Goal: Task Accomplishment & Management: Use online tool/utility

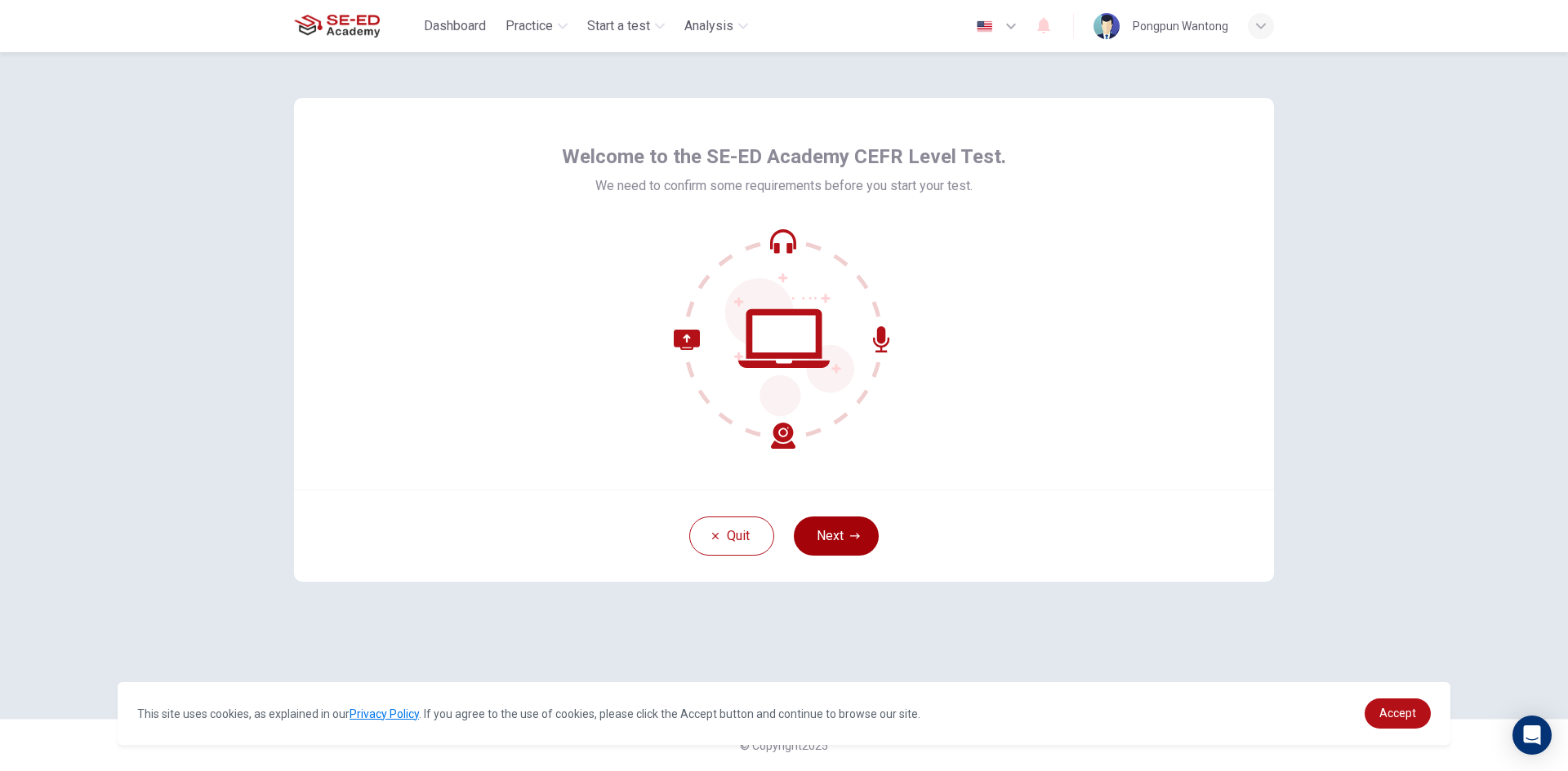
click at [820, 528] on button "Next" at bounding box center [835, 536] width 85 height 39
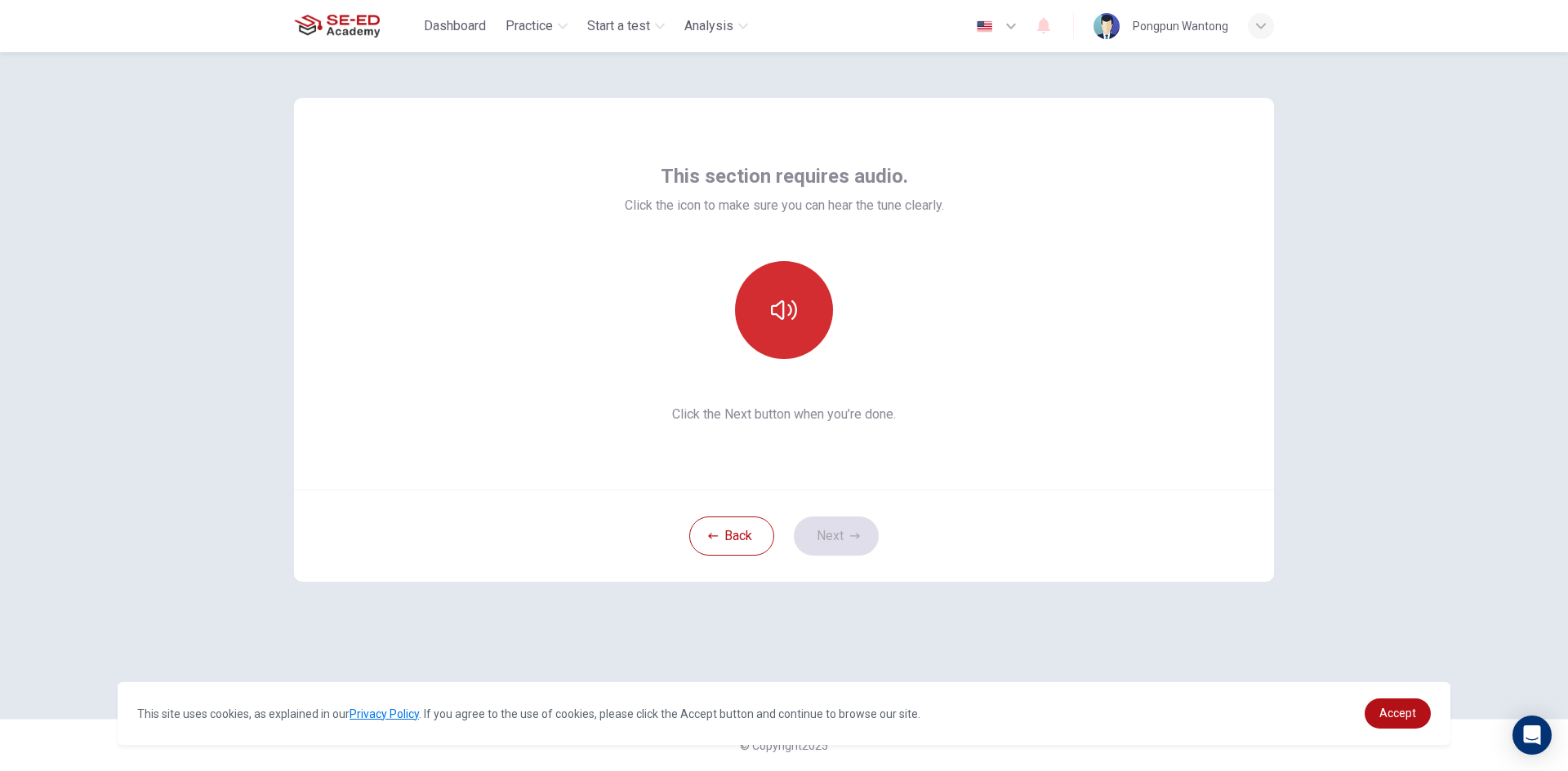
click at [797, 314] on button "button" at bounding box center [784, 309] width 98 height 98
click at [839, 527] on button "Next" at bounding box center [835, 536] width 85 height 39
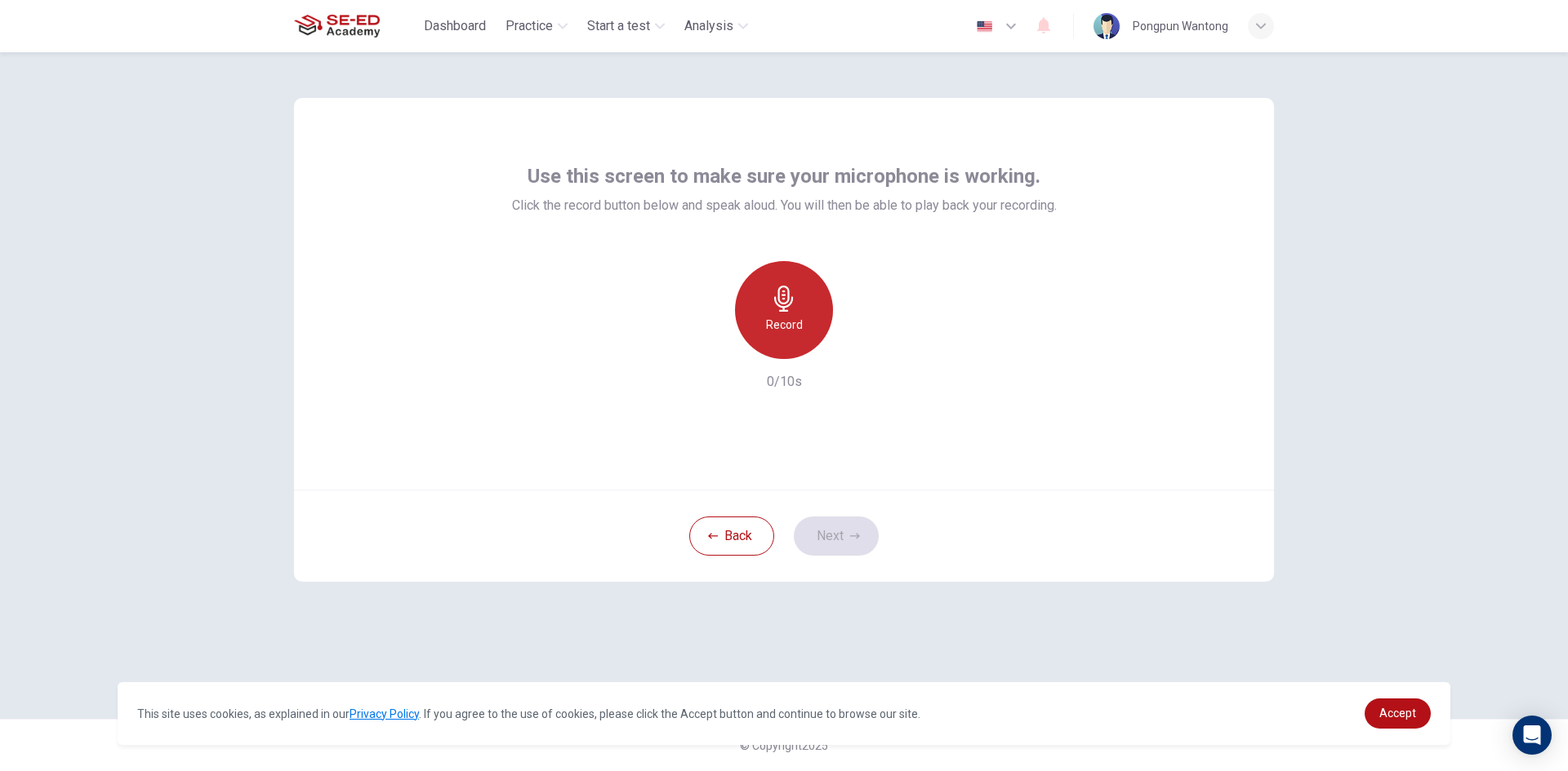
click at [794, 290] on icon "button" at bounding box center [784, 299] width 26 height 26
drag, startPoint x: 780, startPoint y: 344, endPoint x: 792, endPoint y: 342, distance: 12.2
click at [786, 345] on div "Stop" at bounding box center [784, 309] width 98 height 98
click at [858, 355] on div "button" at bounding box center [859, 346] width 26 height 26
click at [851, 532] on icon "button" at bounding box center [855, 536] width 10 height 10
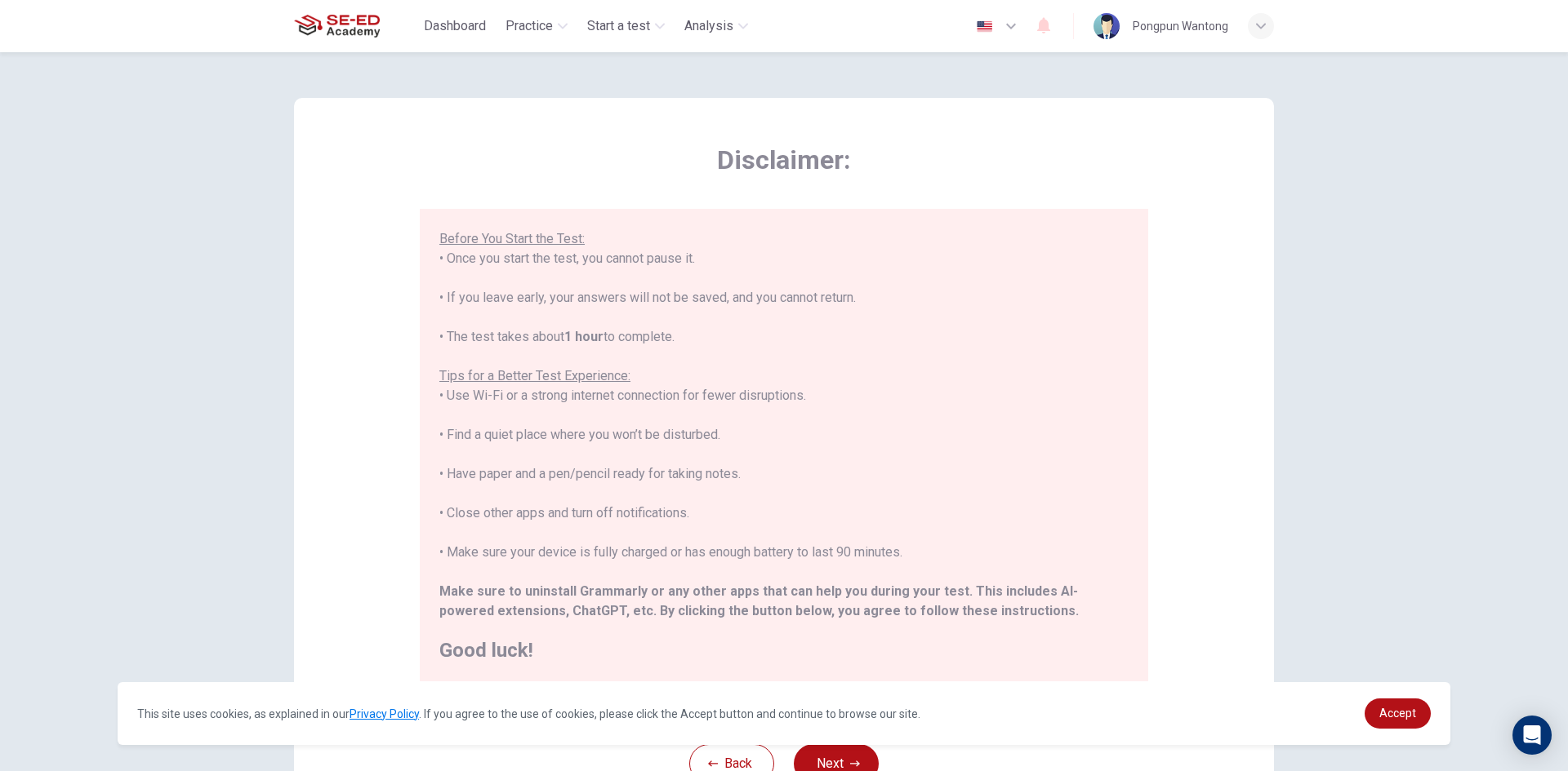
scroll to position [136, 0]
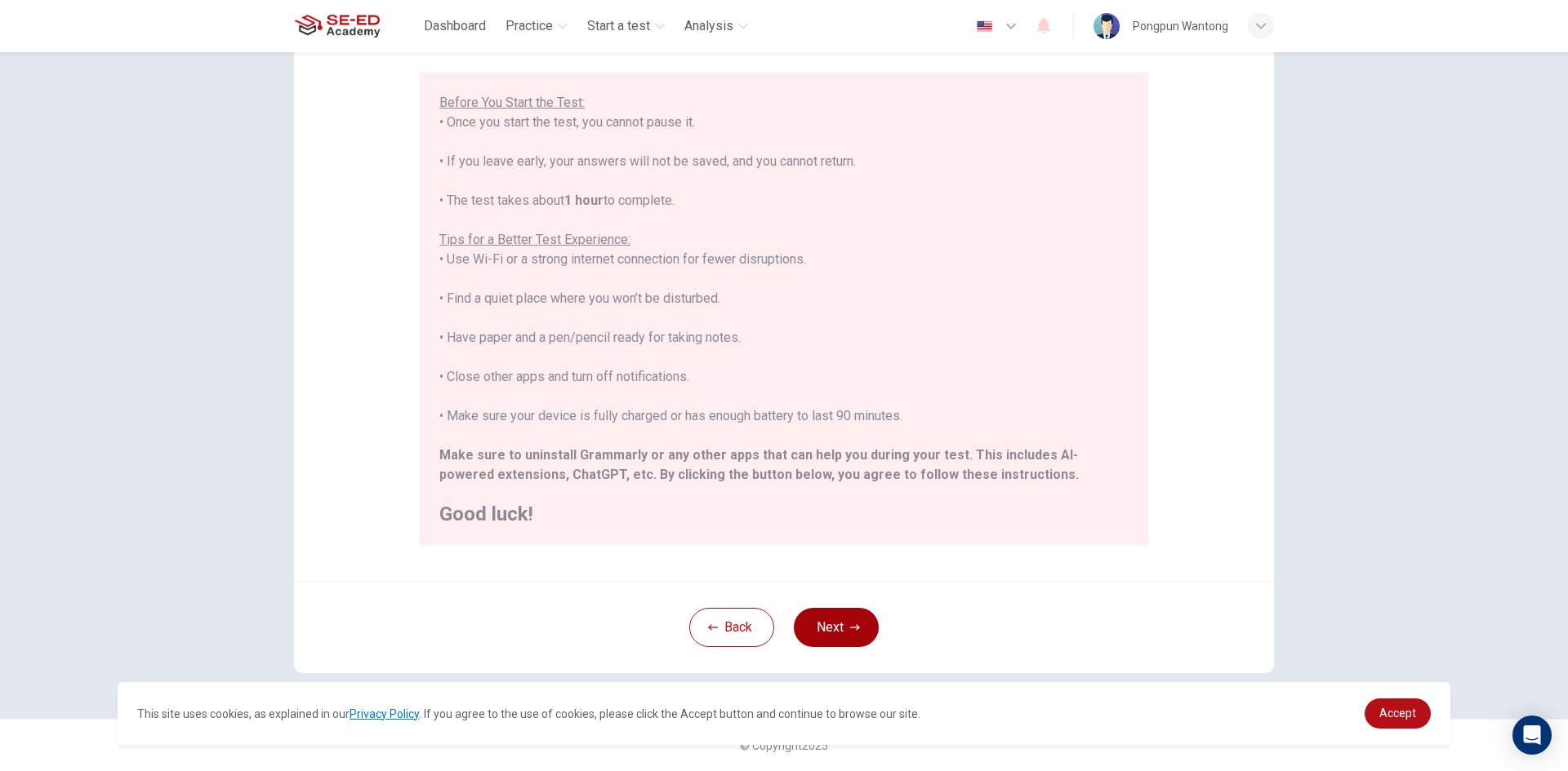
click at [852, 620] on button "Next" at bounding box center [835, 627] width 85 height 39
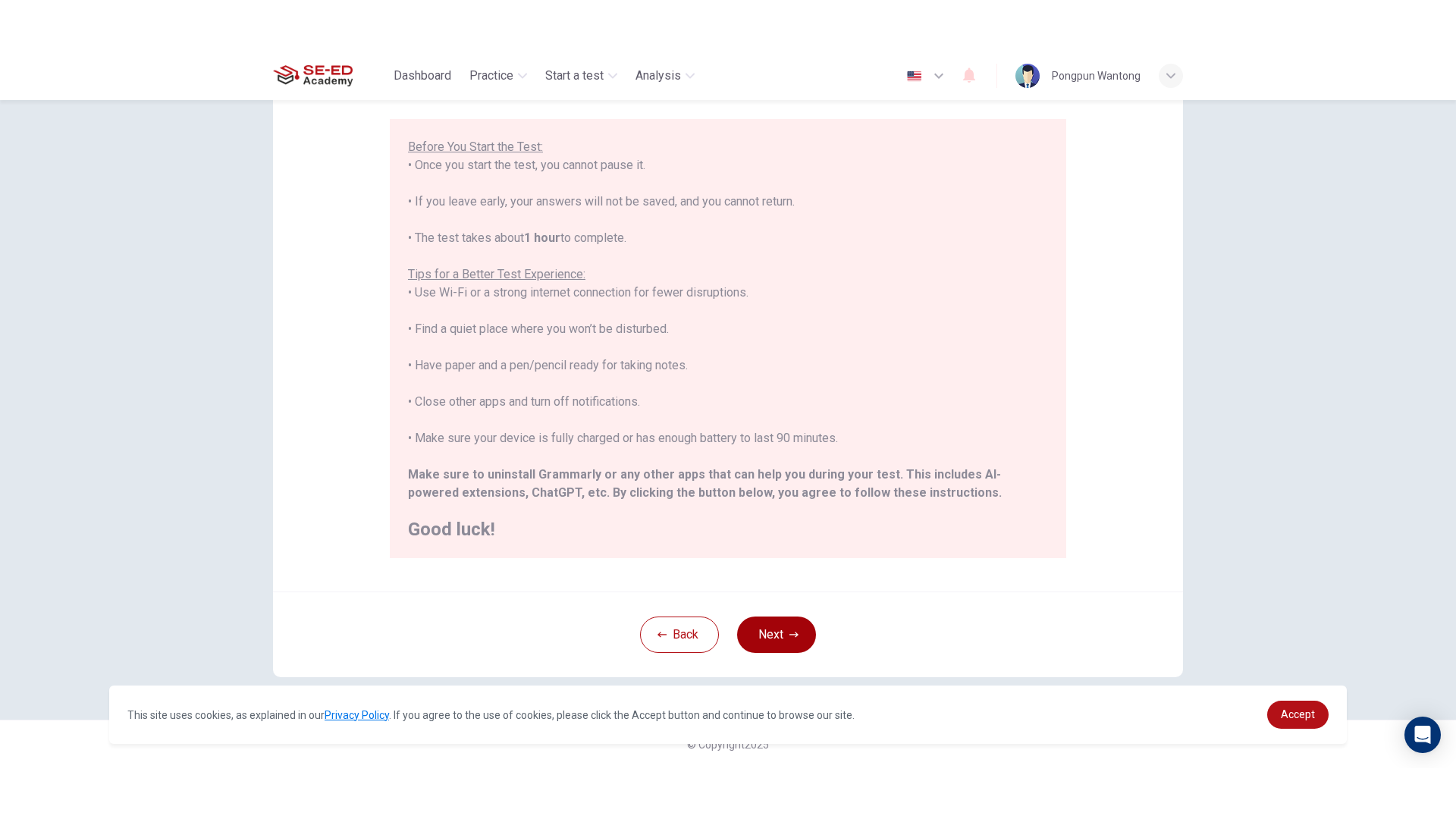
scroll to position [0, 0]
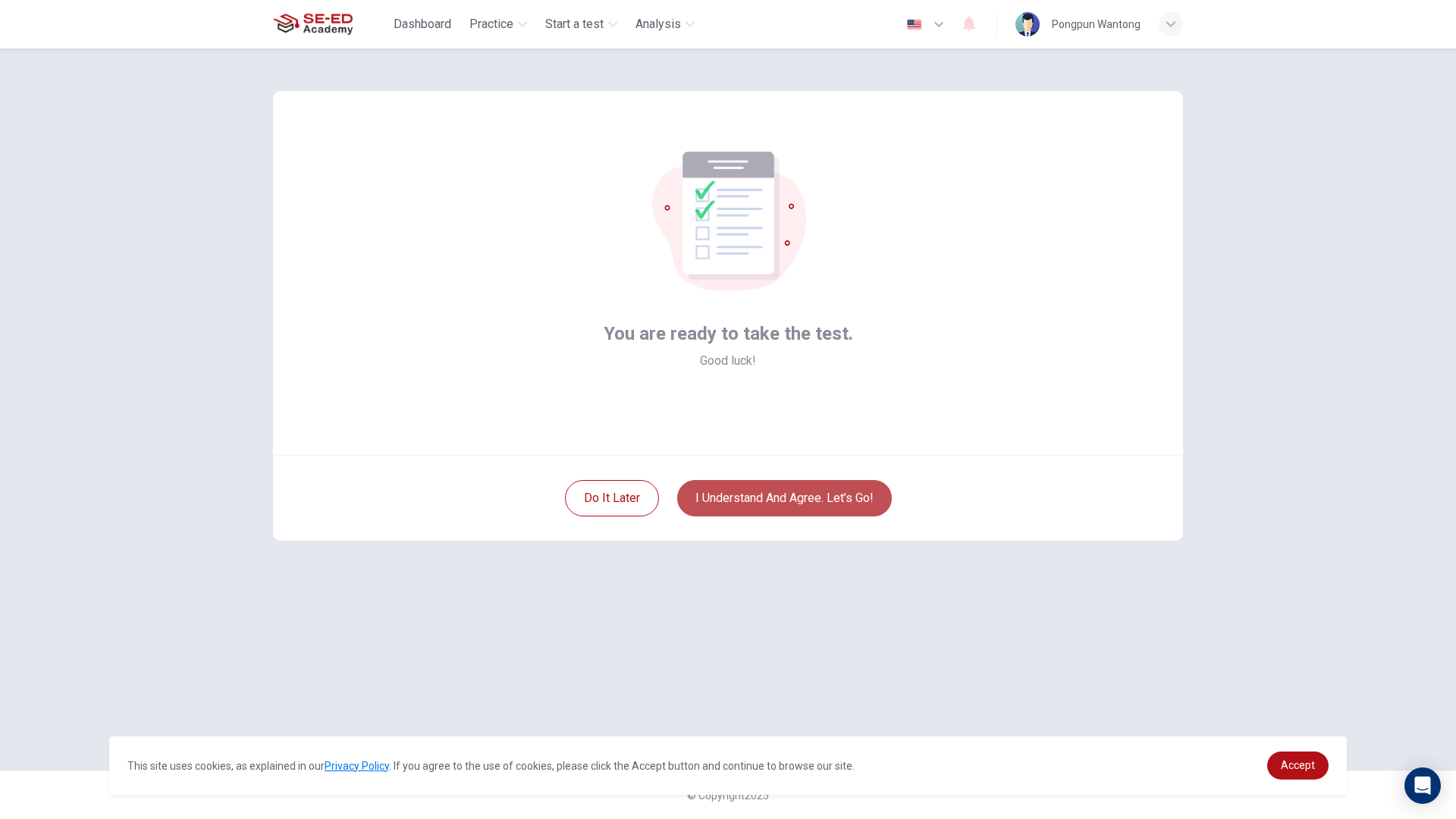
click at [757, 491] on button "I understand and agree. Let’s go!" at bounding box center [785, 498] width 215 height 37
click at [750, 497] on button "I understand and agree. Let’s go!" at bounding box center [785, 498] width 215 height 37
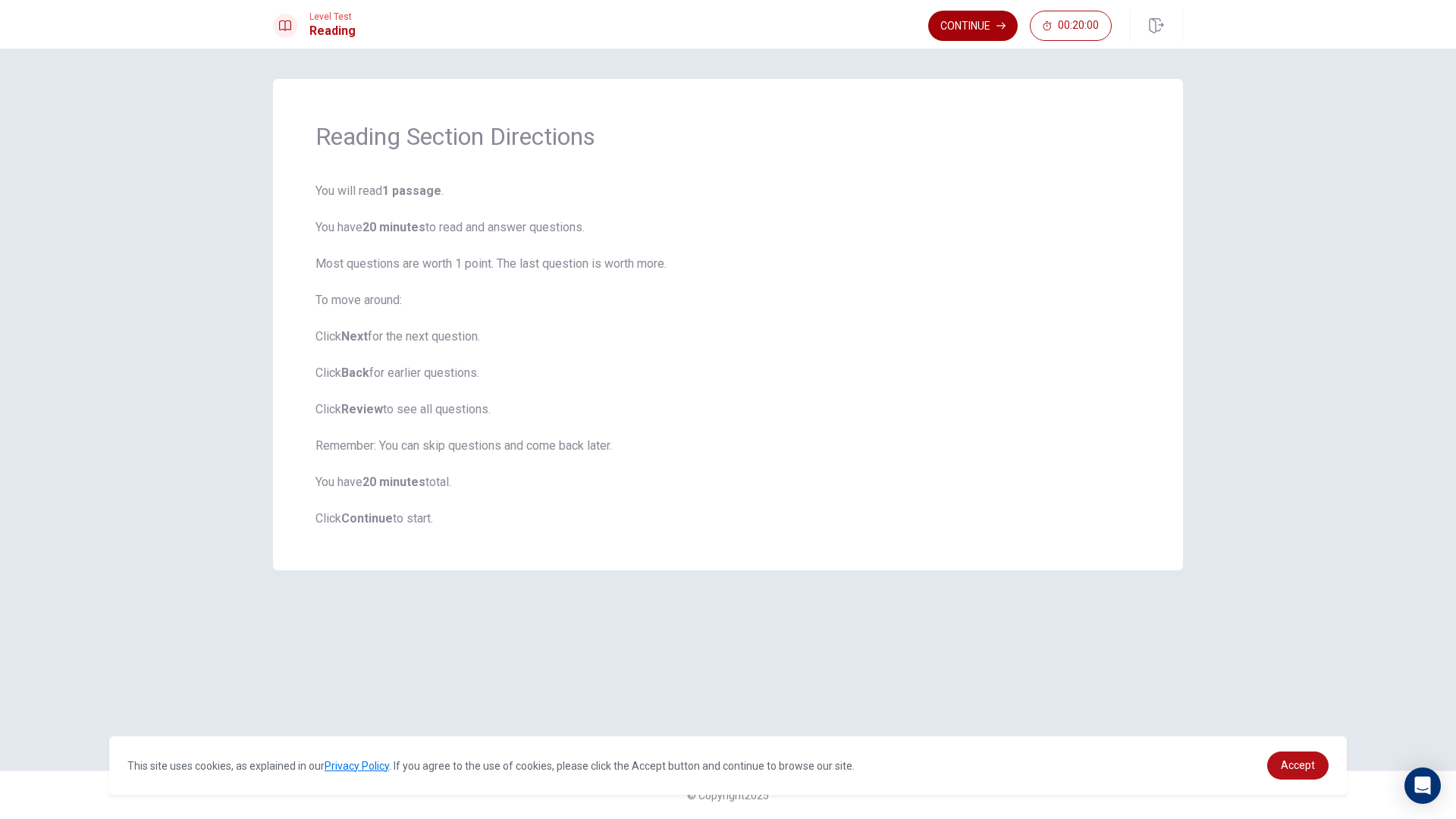
click at [965, 25] on button "Continue" at bounding box center [972, 26] width 89 height 30
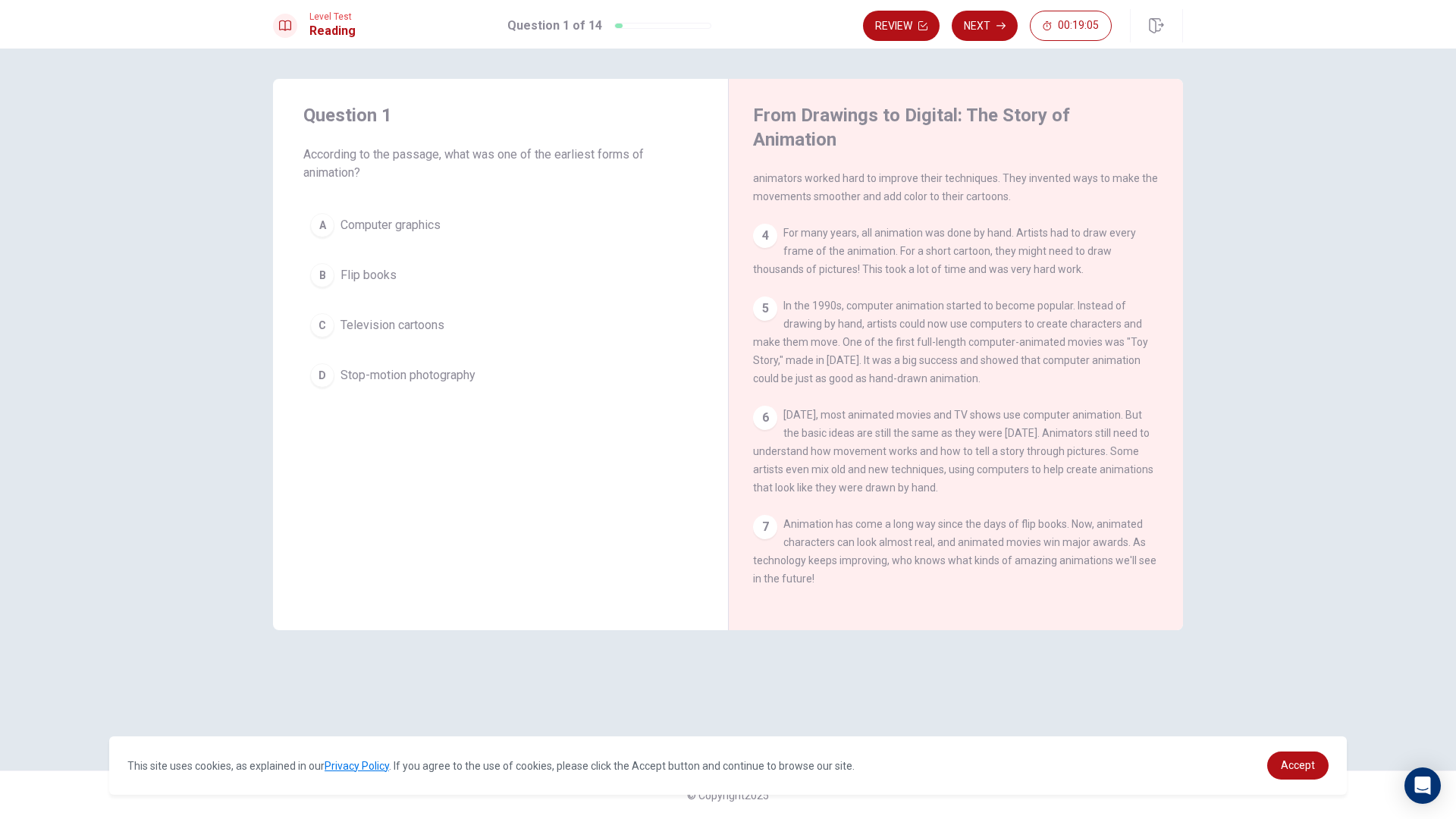
scroll to position [260, 0]
click at [531, 213] on button "A Computer graphics" at bounding box center [500, 226] width 394 height 38
click at [517, 243] on button "A Computer graphics" at bounding box center [500, 226] width 394 height 38
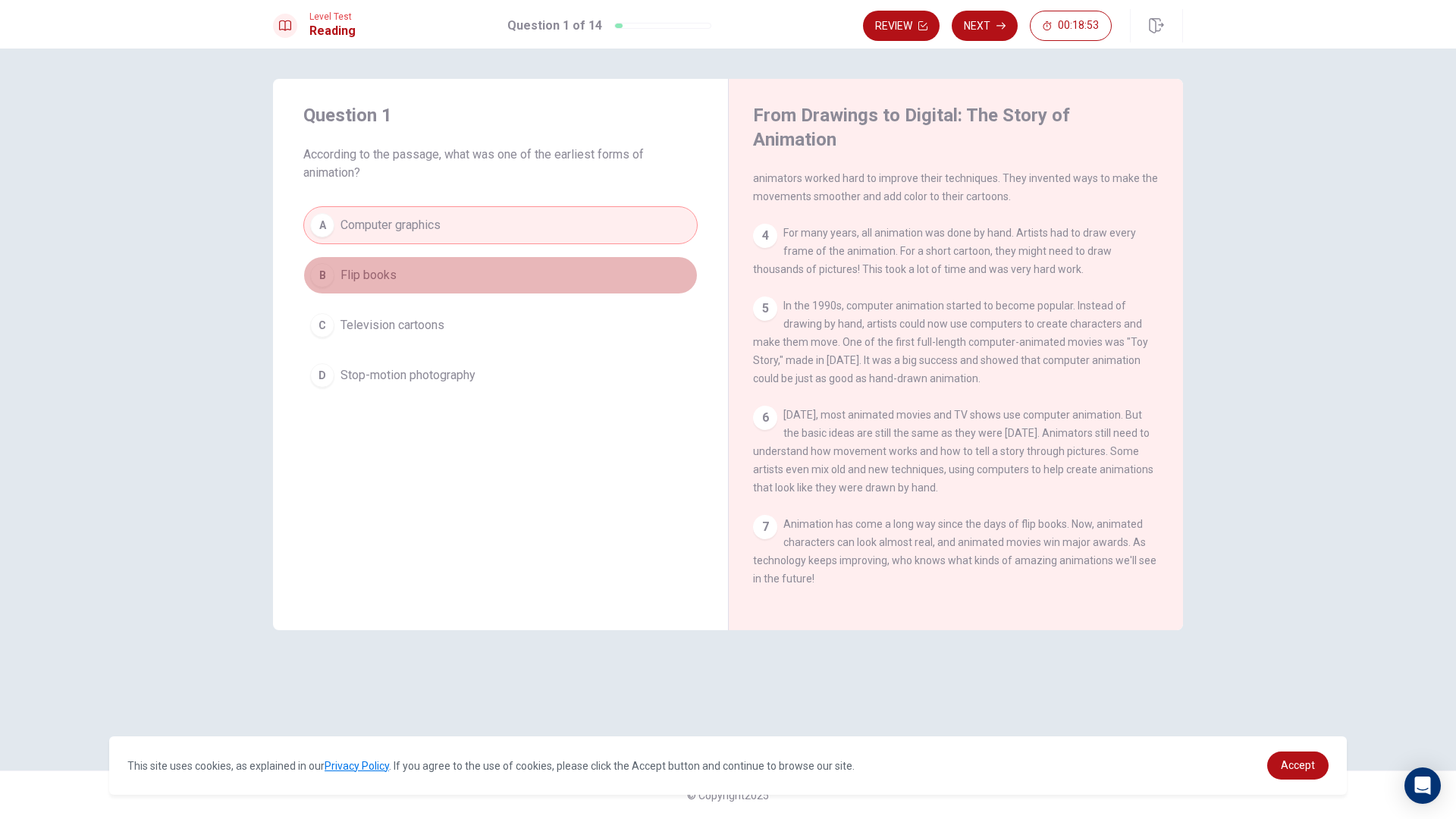
click at [509, 258] on button "B Flip books" at bounding box center [500, 275] width 394 height 38
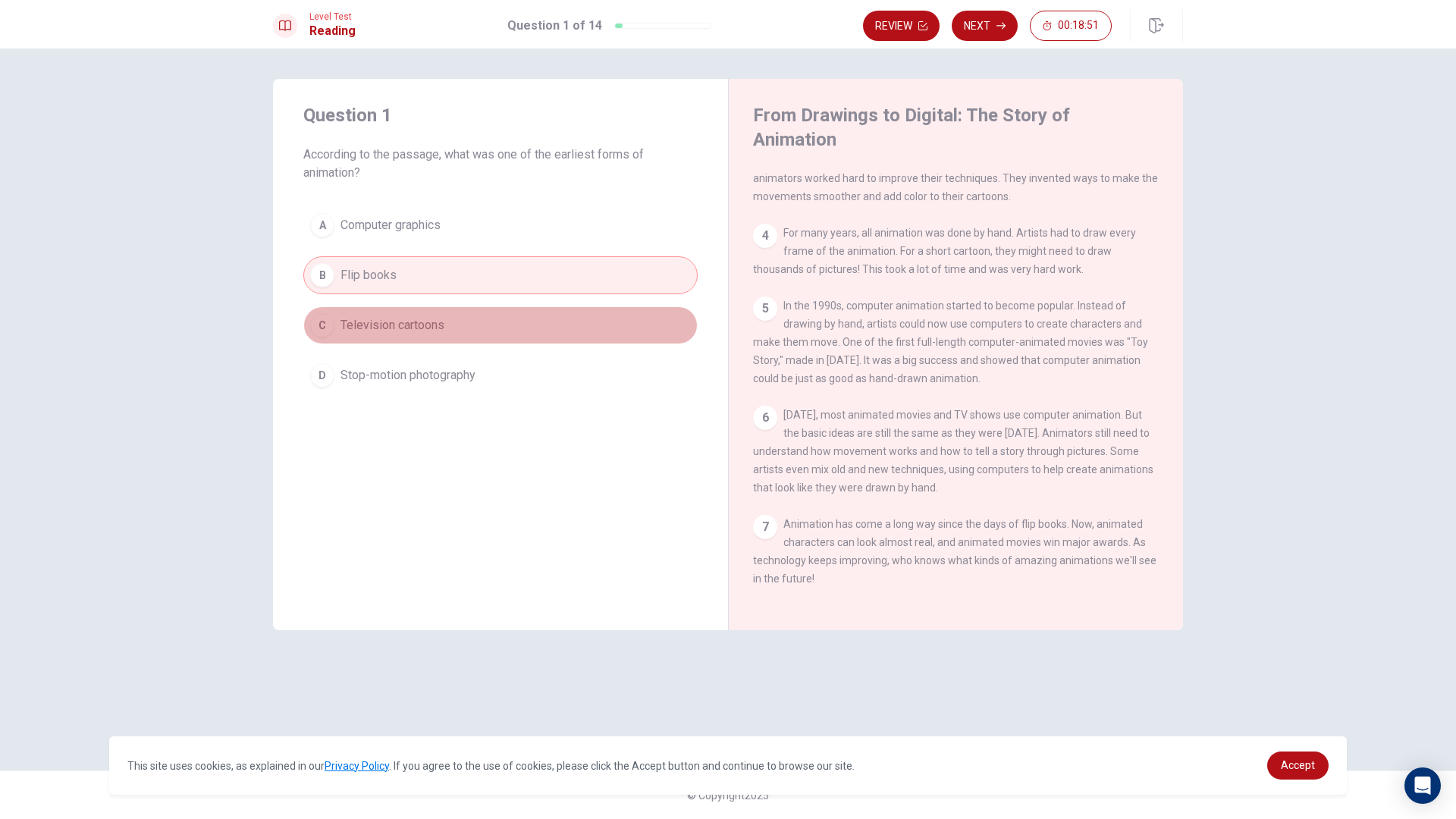
click at [503, 317] on button "C Television cartoons" at bounding box center [500, 325] width 394 height 38
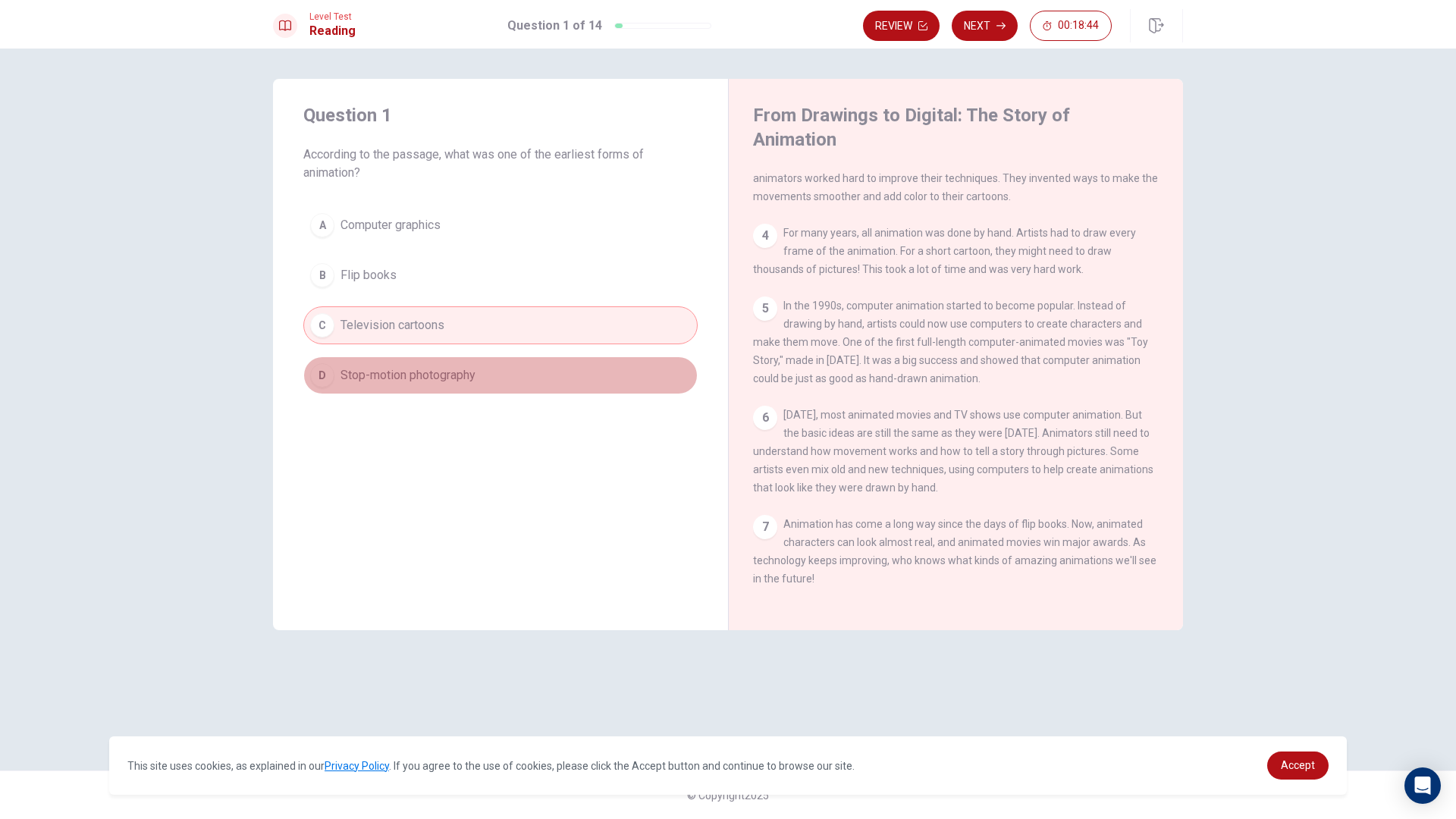
click at [446, 376] on span "Stop-motion photography" at bounding box center [408, 376] width 135 height 18
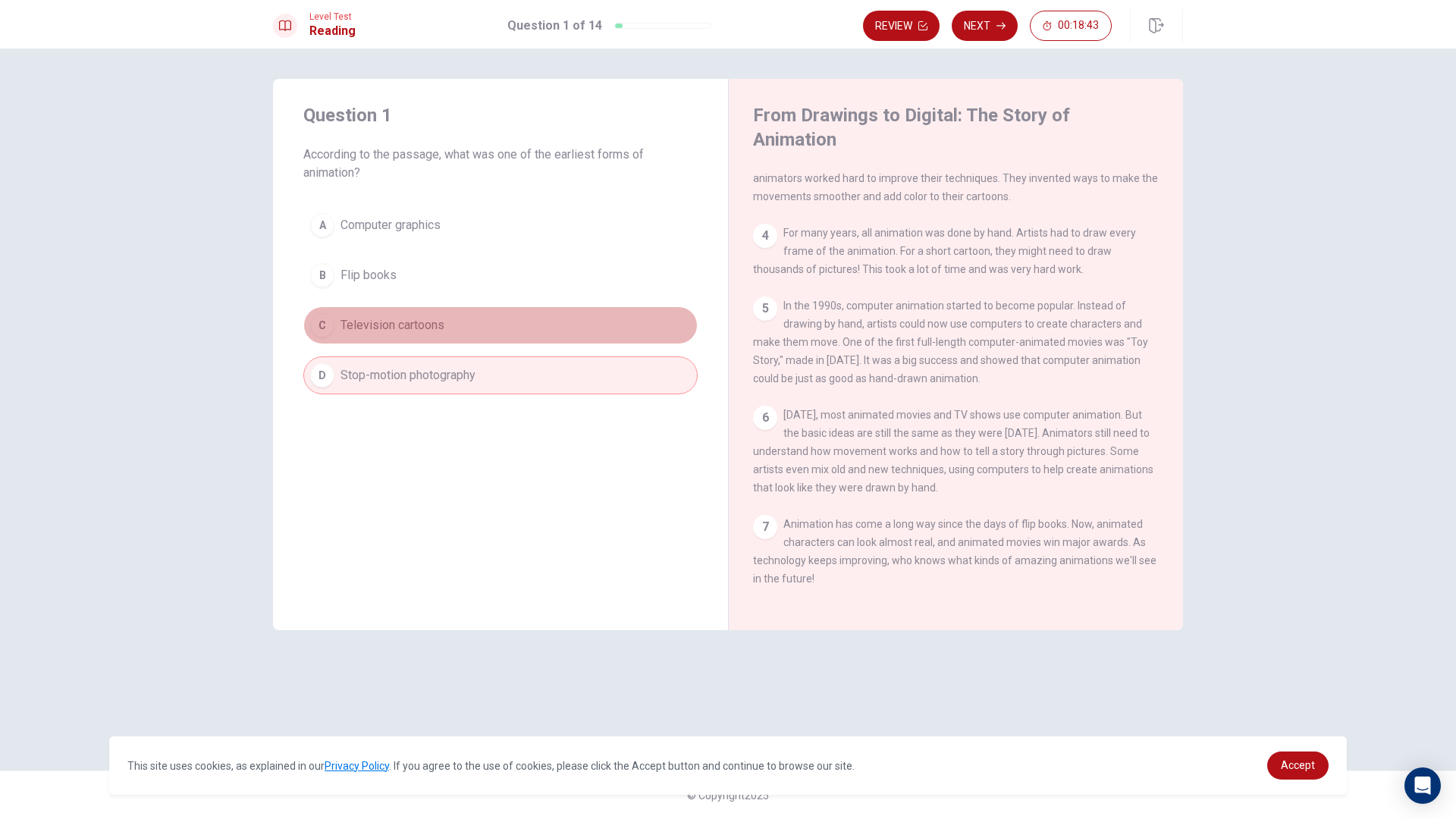
click at [466, 338] on button "C Television cartoons" at bounding box center [500, 325] width 394 height 38
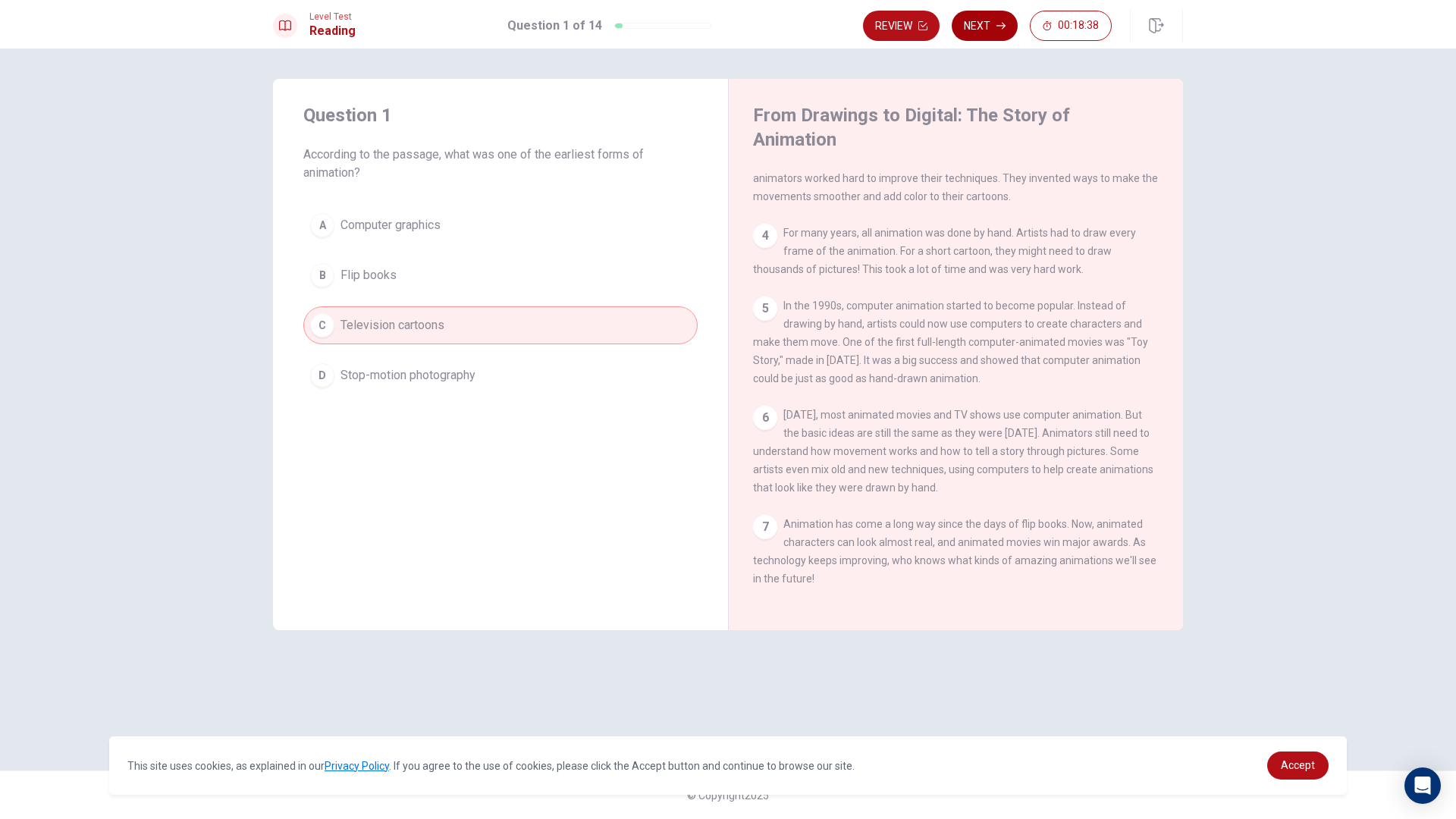
click at [999, 33] on button "Next" at bounding box center [984, 26] width 66 height 30
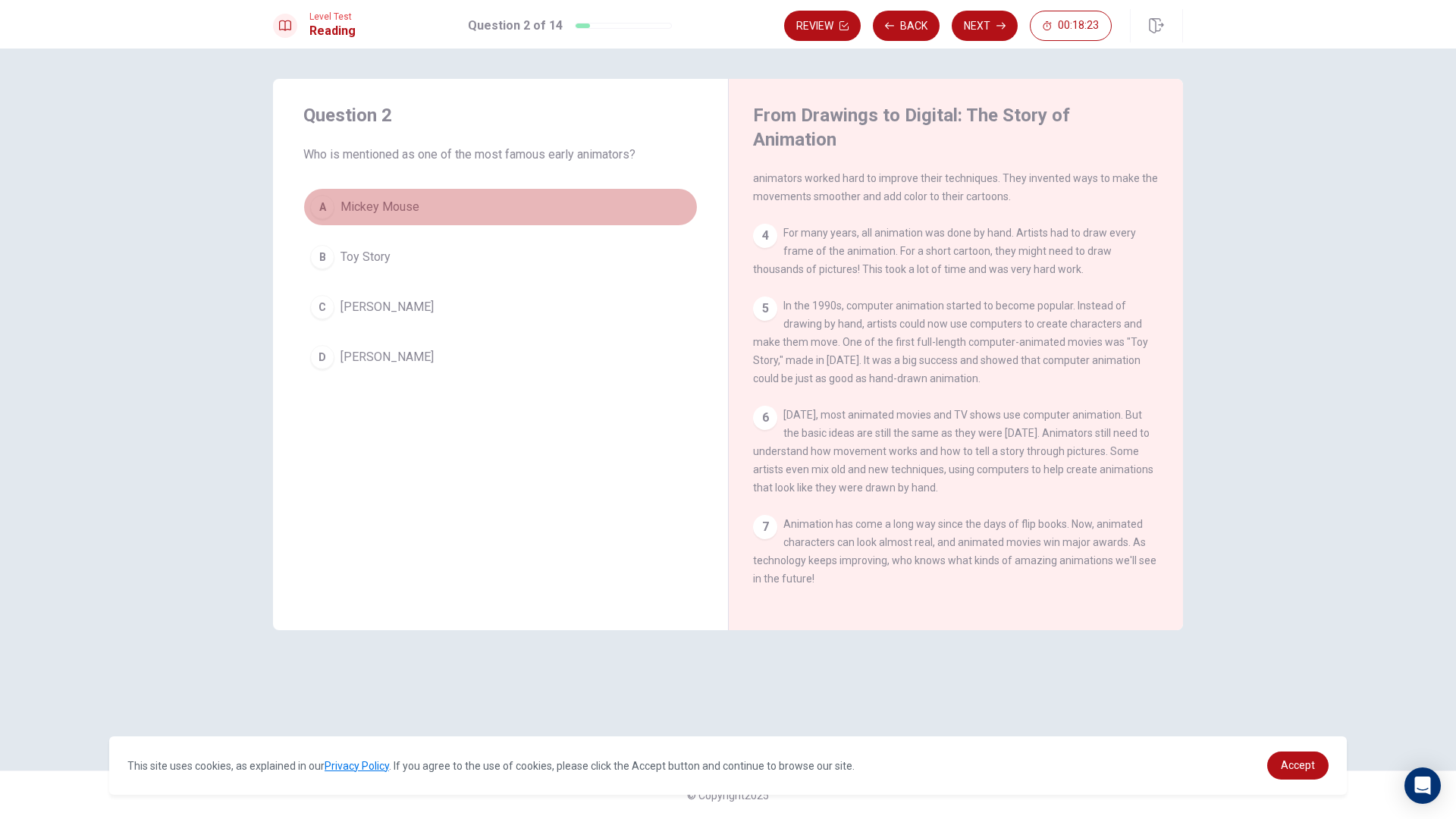
drag, startPoint x: 437, startPoint y: 213, endPoint x: 434, endPoint y: 222, distance: 9.5
click at [437, 213] on button "A Mickey Mouse" at bounding box center [500, 207] width 394 height 38
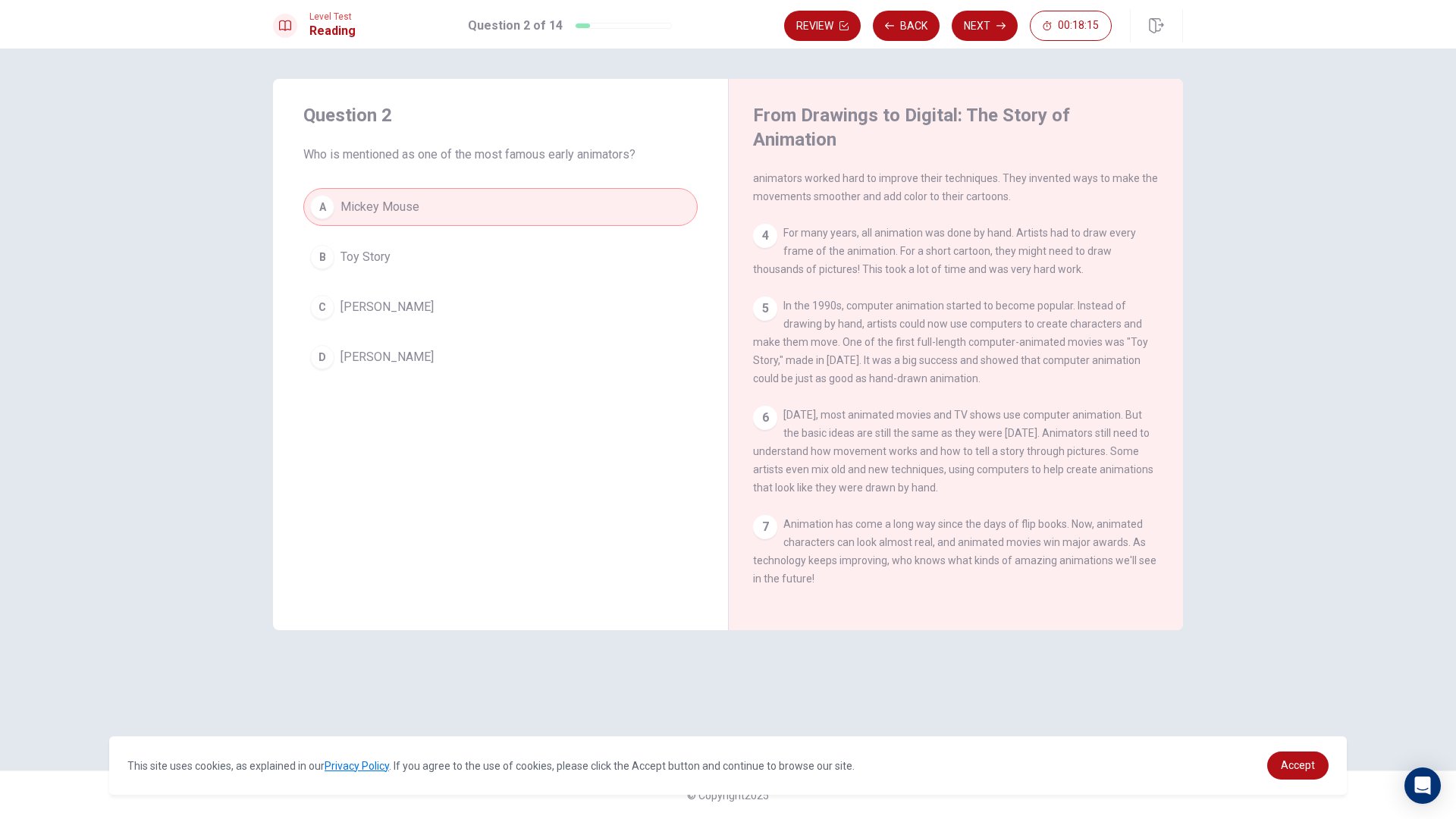
click at [382, 260] on span "Toy Story" at bounding box center [366, 257] width 50 height 18
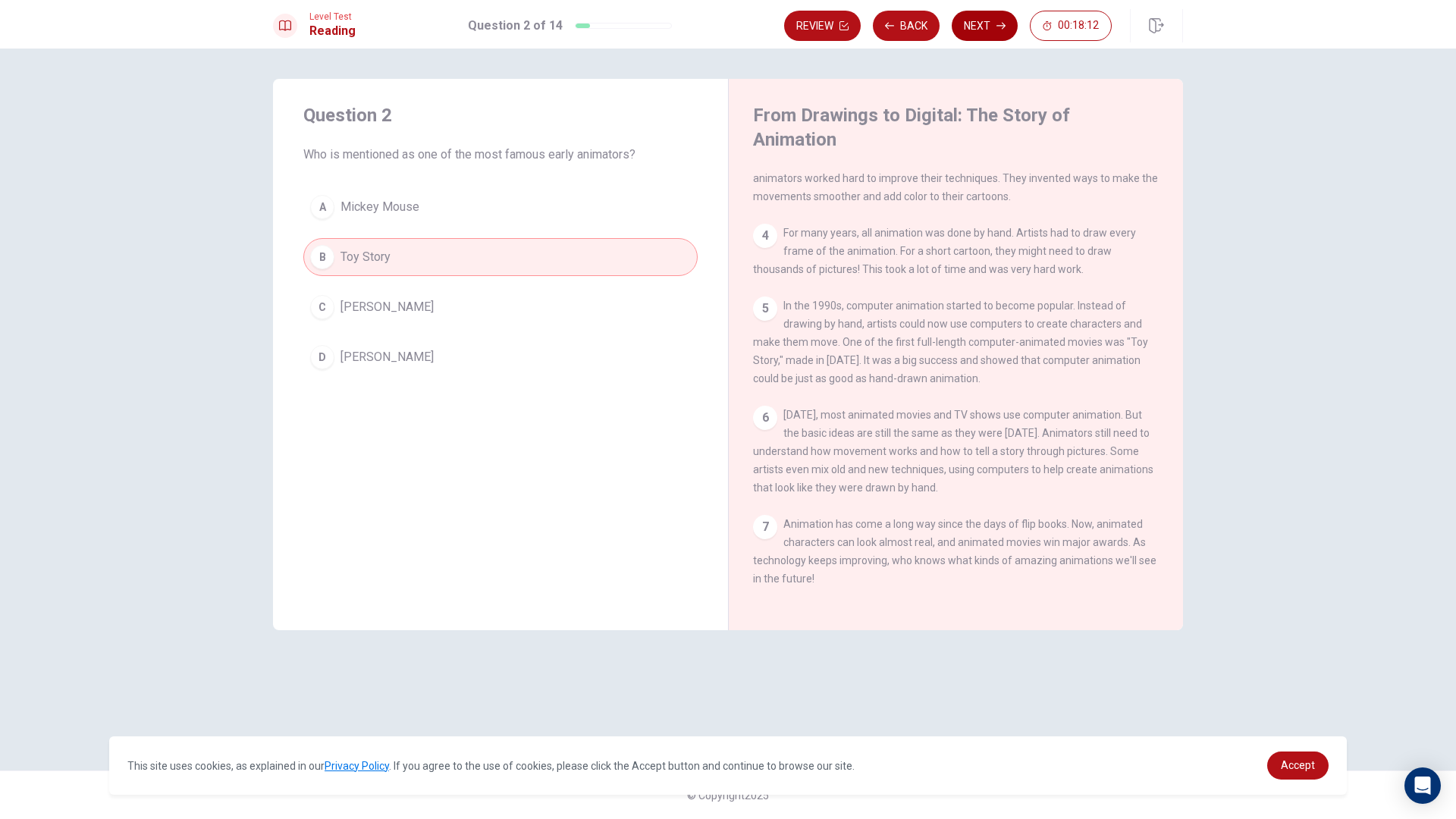
click at [968, 21] on button "Next" at bounding box center [984, 26] width 66 height 30
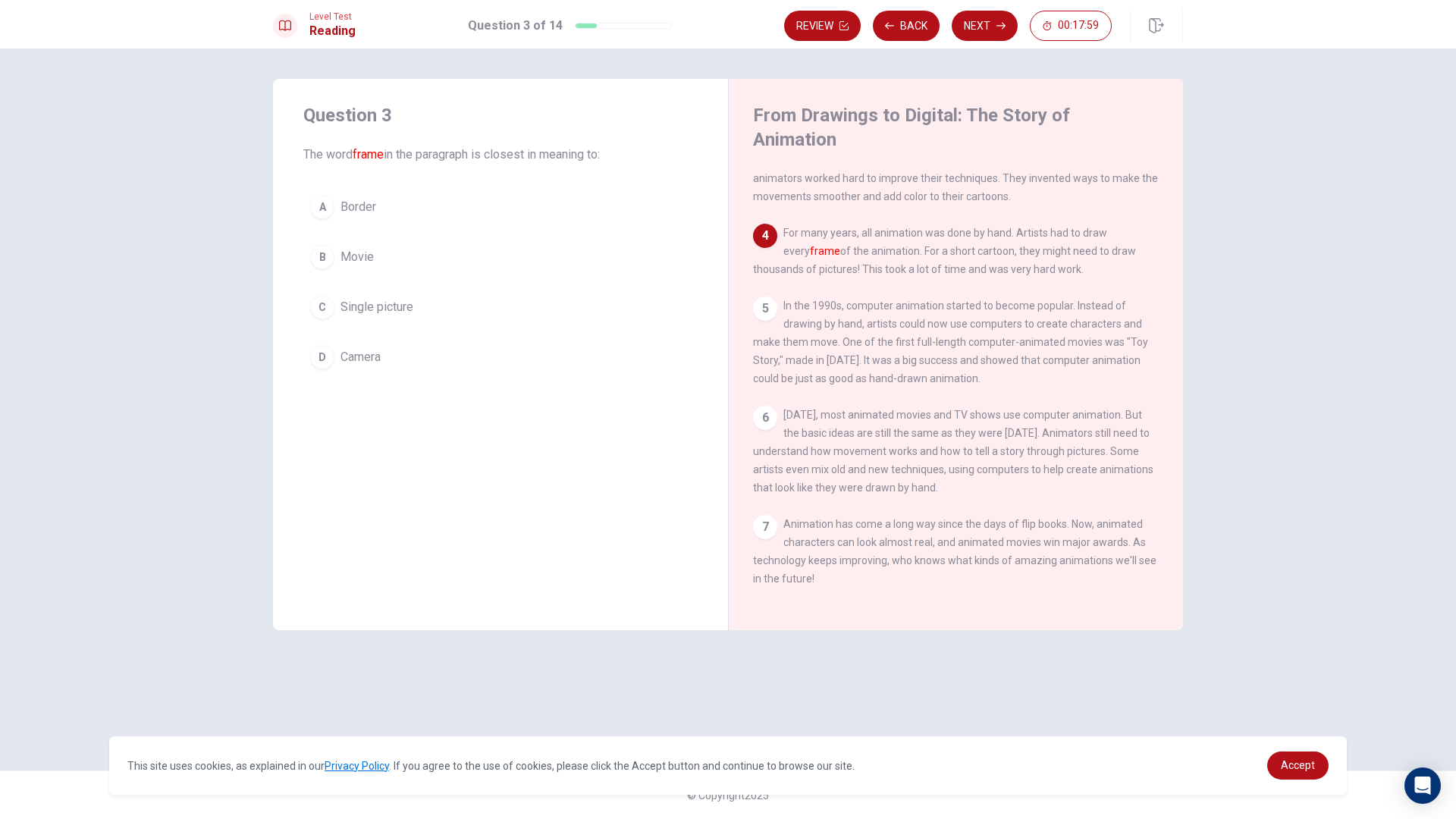
click at [389, 223] on button "A Border" at bounding box center [500, 207] width 394 height 38
click at [430, 270] on button "B Movie" at bounding box center [500, 257] width 394 height 38
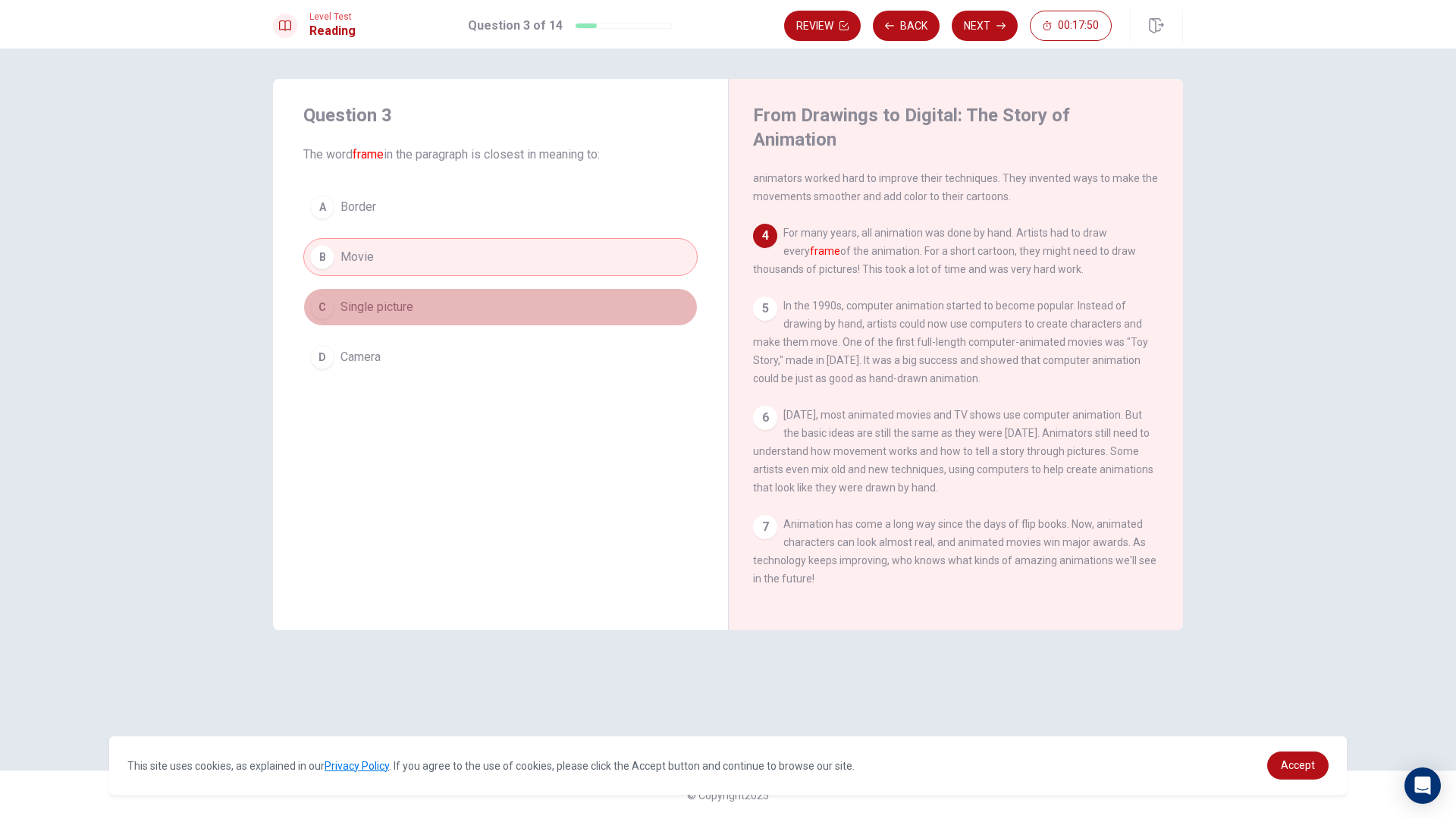
click at [460, 296] on button "C Single picture" at bounding box center [500, 307] width 394 height 38
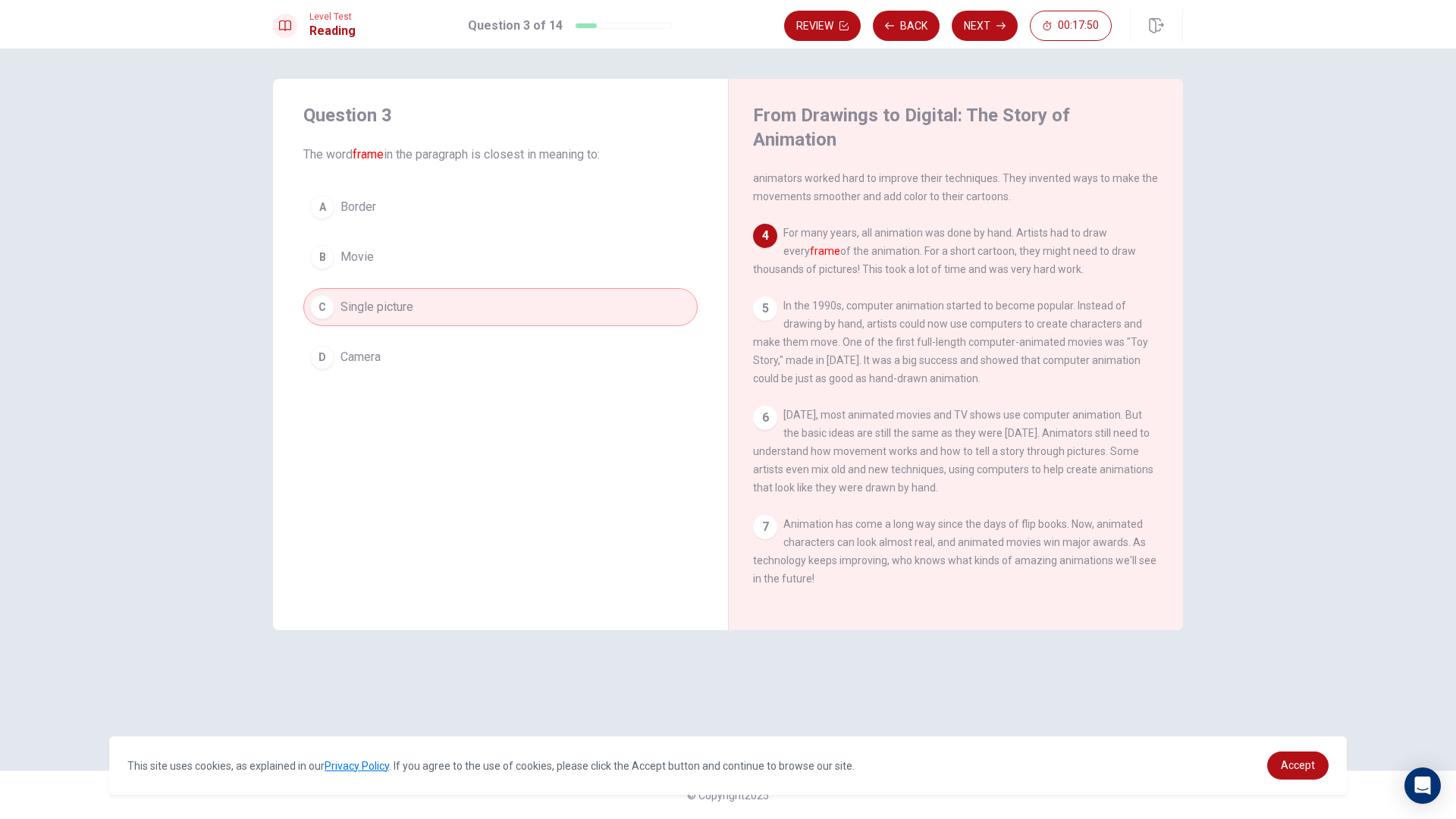
click at [446, 338] on button "D Camera" at bounding box center [500, 357] width 394 height 38
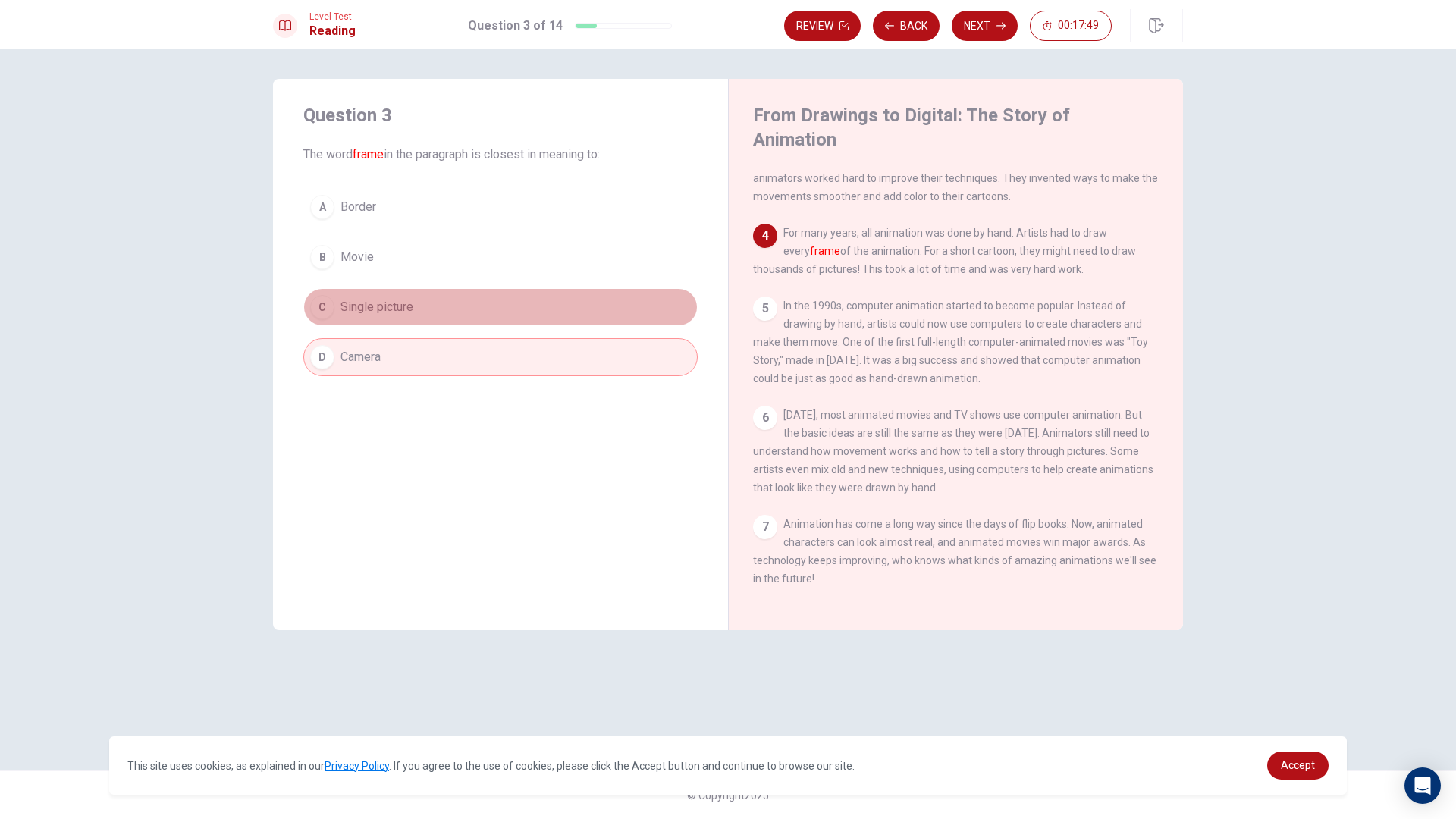
click at [456, 312] on button "C Single picture" at bounding box center [500, 307] width 394 height 38
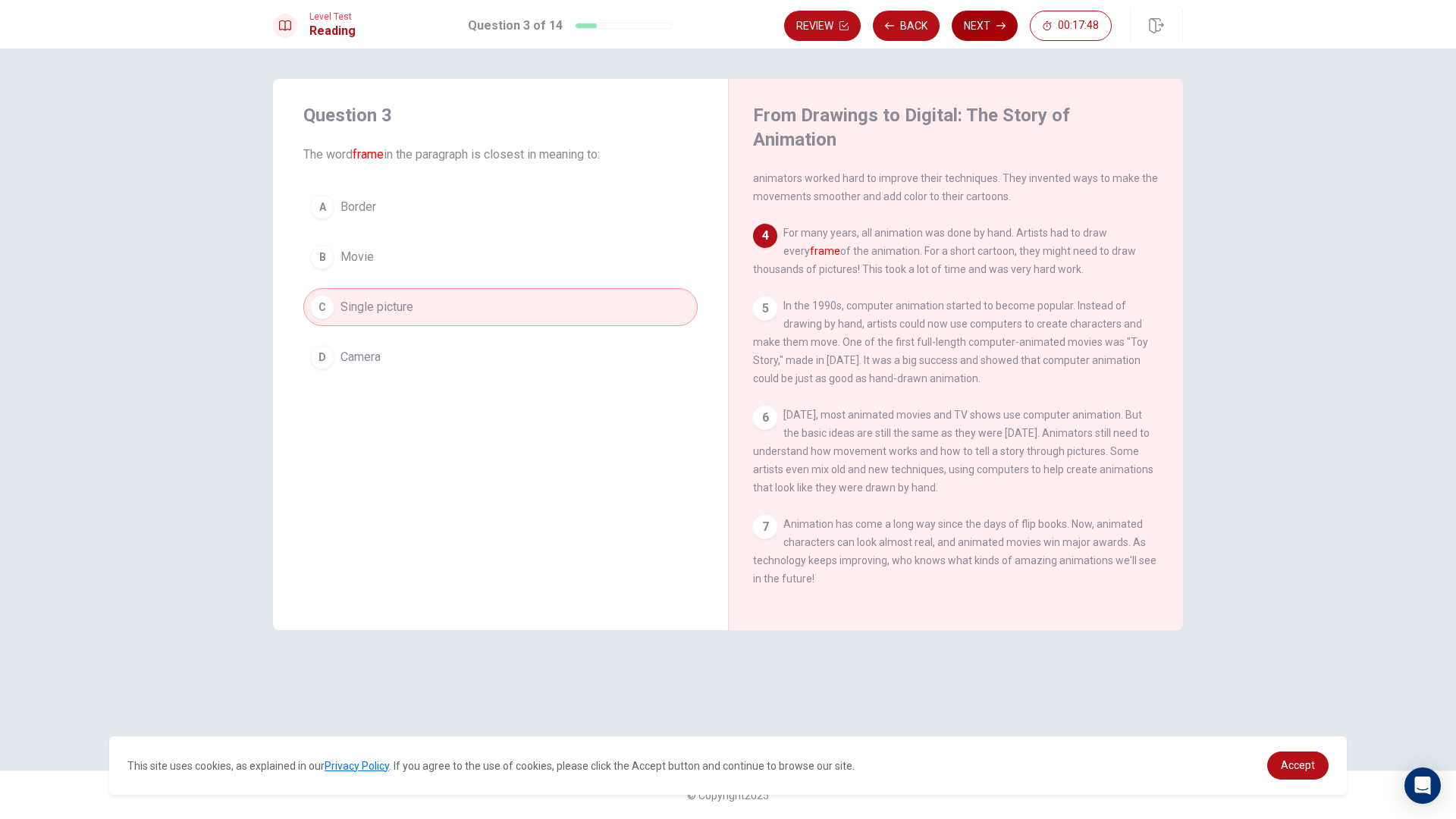
click at [966, 34] on button "Next" at bounding box center [984, 26] width 66 height 30
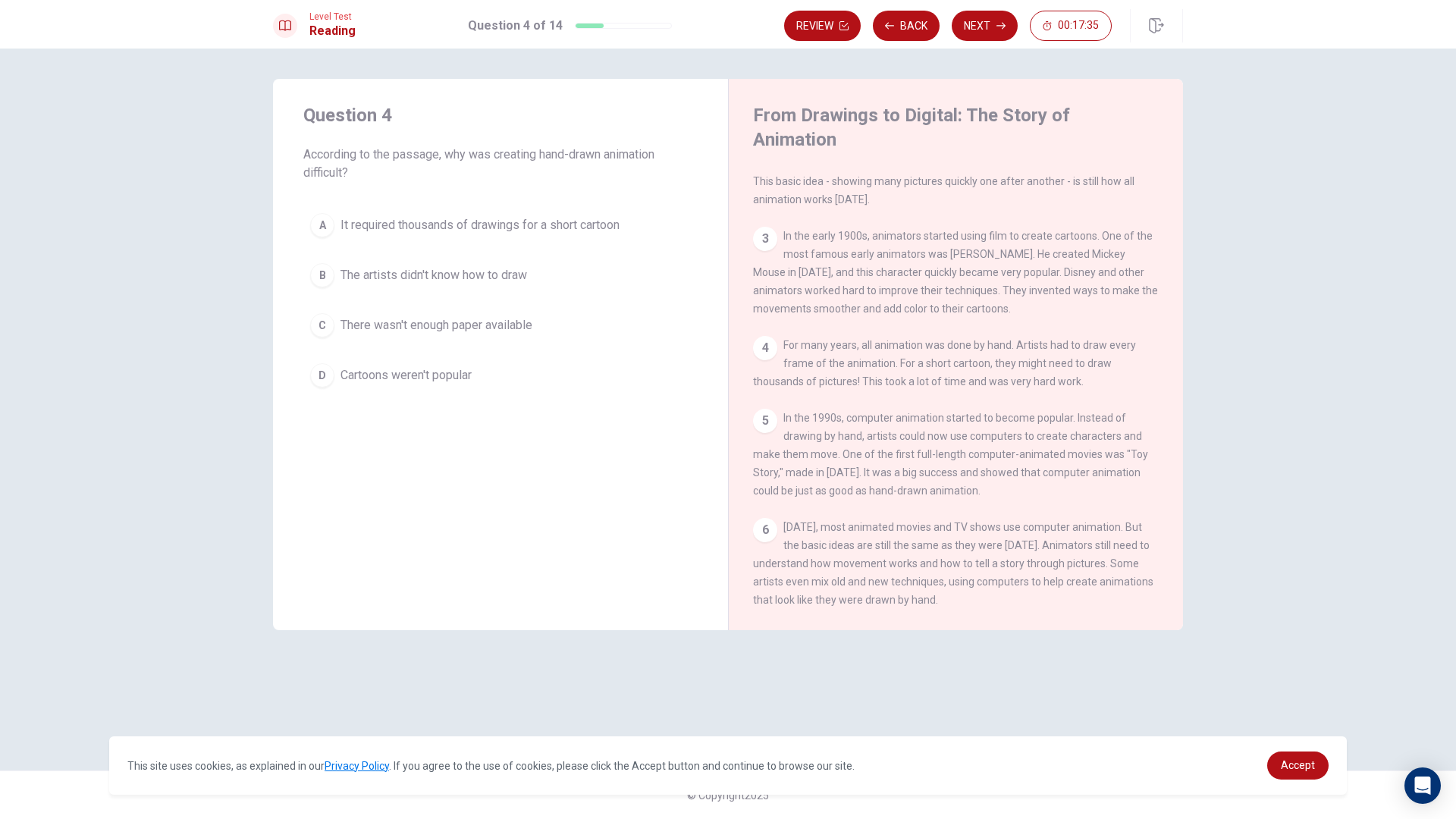
scroll to position [0, 0]
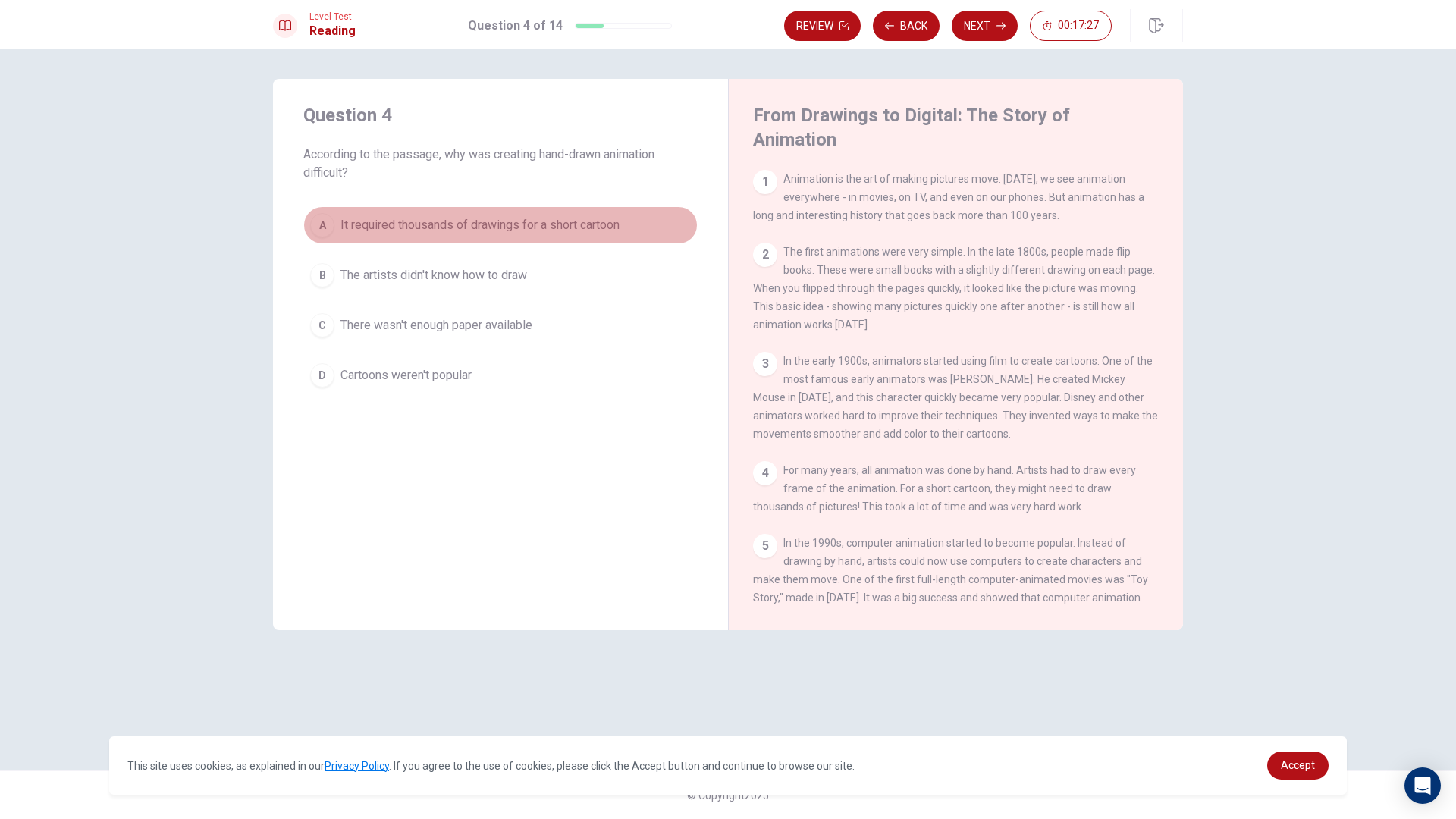
click at [510, 222] on span "It required thousands of drawings for a short cartoon" at bounding box center [480, 226] width 279 height 18
drag, startPoint x: 517, startPoint y: 200, endPoint x: 511, endPoint y: 213, distance: 14.3
click at [978, 41] on div "Review Back Next 00:16:56" at bounding box center [983, 26] width 398 height 34
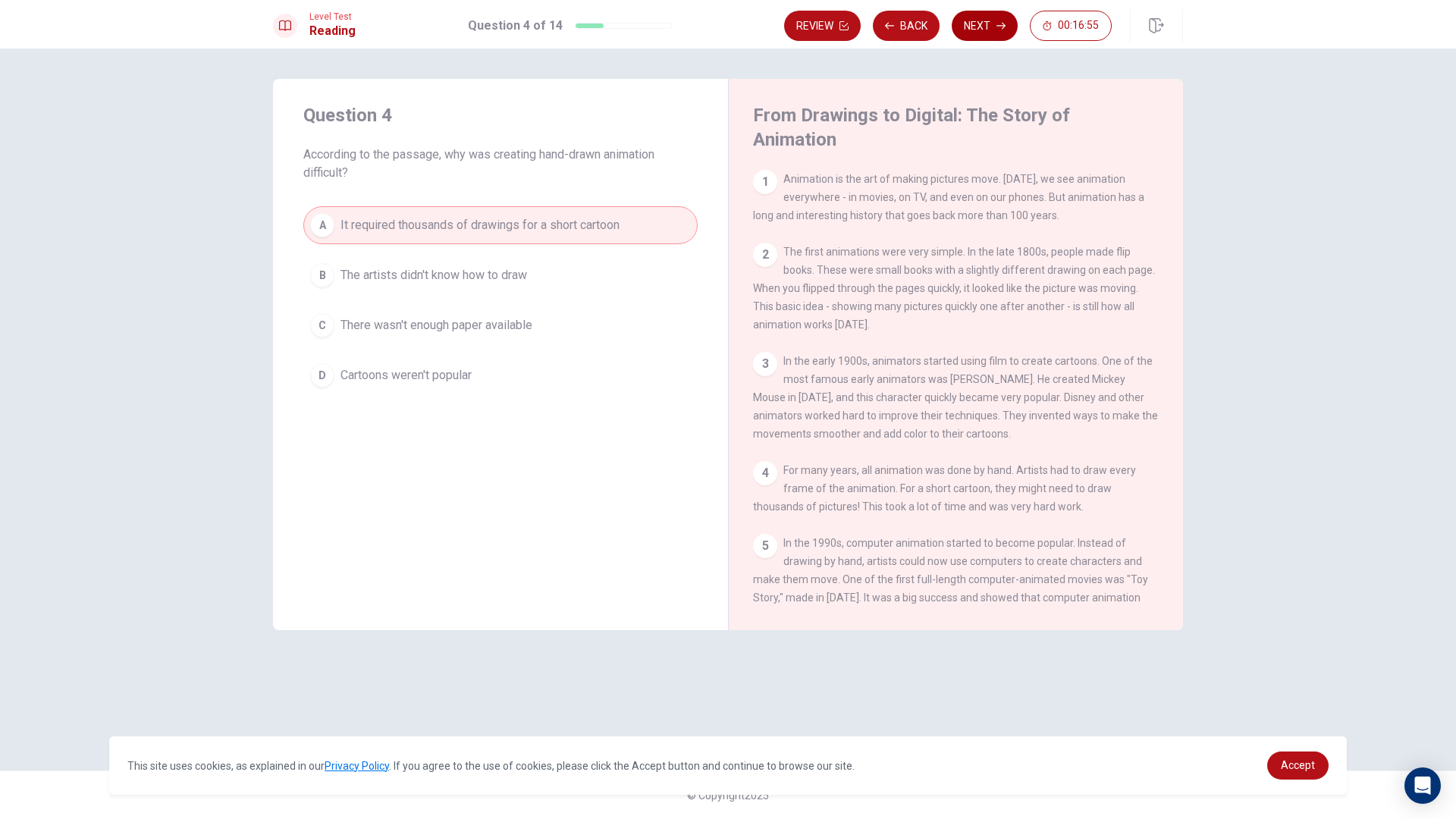
click at [988, 28] on button "Next" at bounding box center [984, 26] width 66 height 30
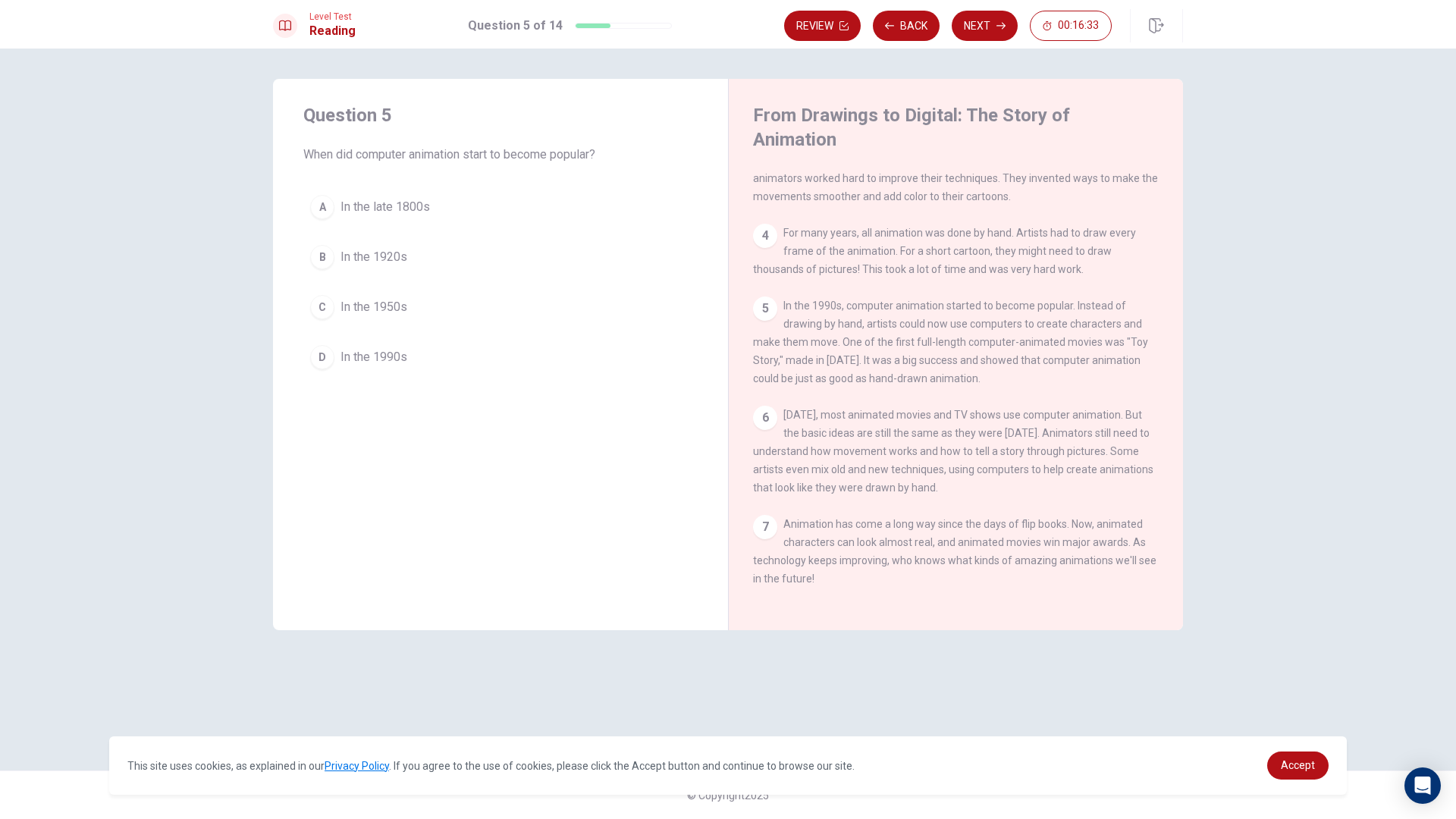
scroll to position [260, 0]
click at [395, 357] on span "In the 1990s" at bounding box center [374, 357] width 67 height 18
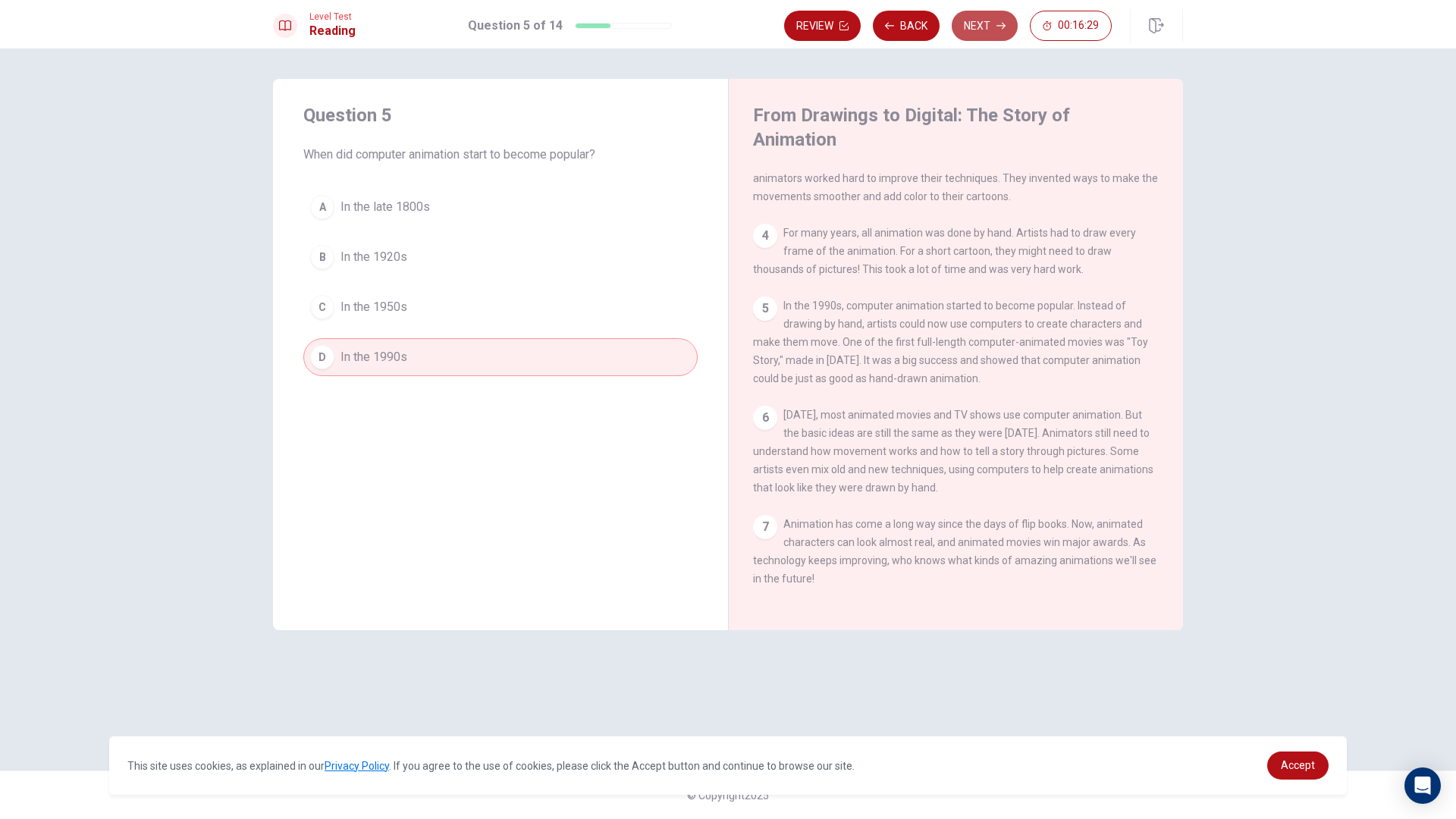
click at [964, 32] on button "Next" at bounding box center [984, 26] width 66 height 30
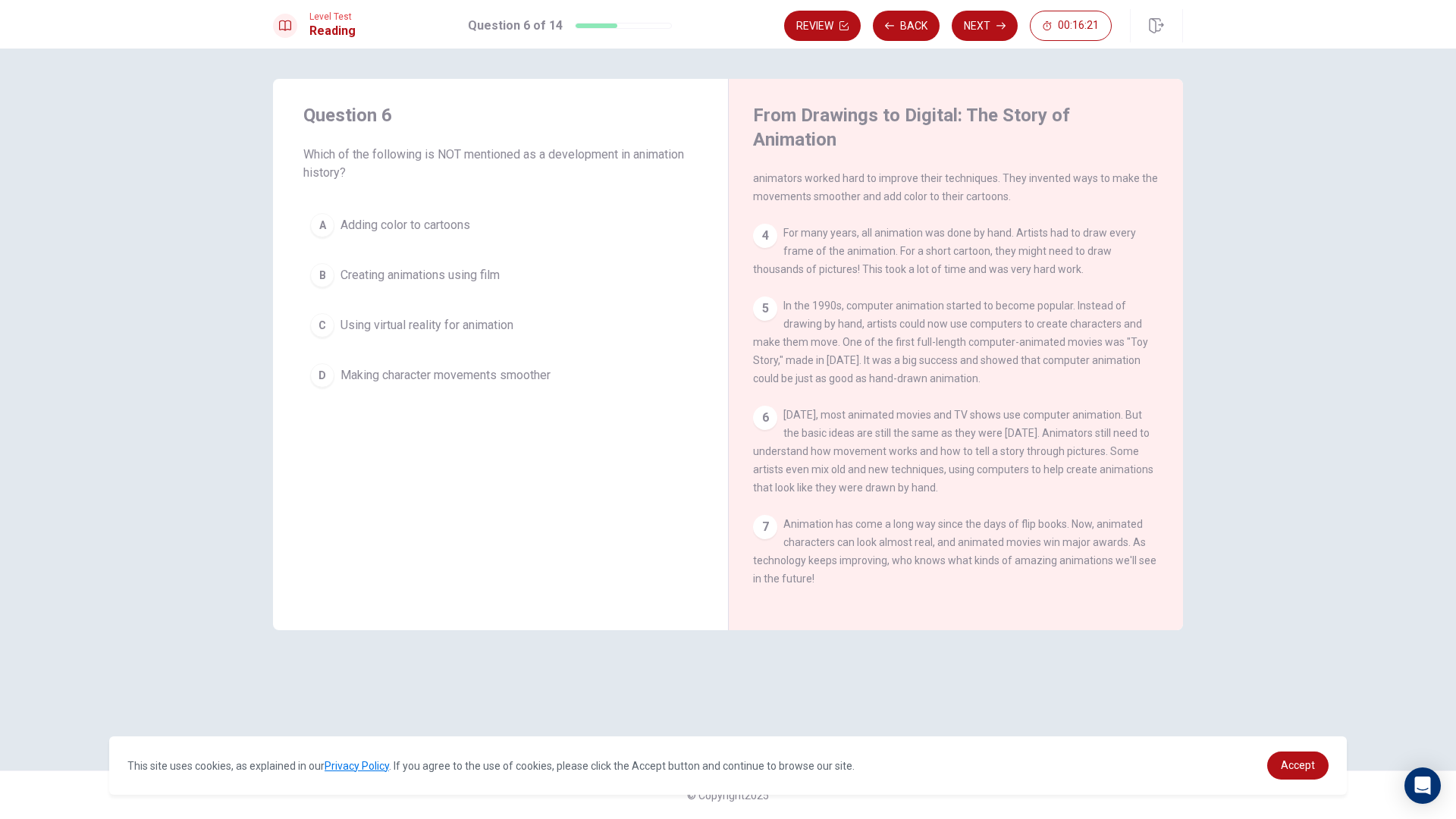
click at [443, 238] on button "A Adding color to cartoons" at bounding box center [500, 226] width 394 height 38
click at [971, 47] on div "Level Test Reading Question 6 of 14 Review Back Next 00:16:08" at bounding box center [728, 24] width 1456 height 49
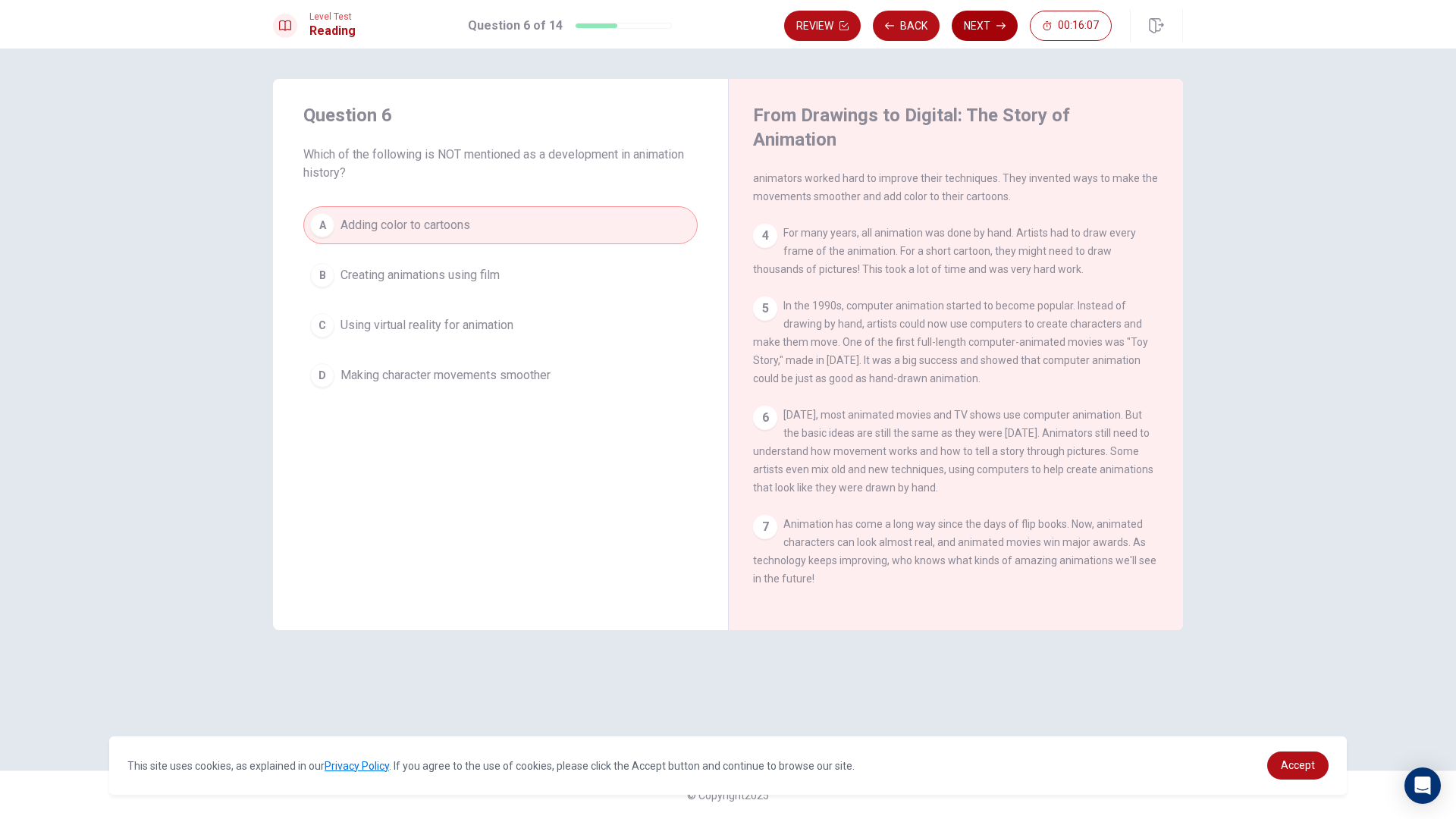
click at [979, 38] on button "Next" at bounding box center [984, 26] width 66 height 30
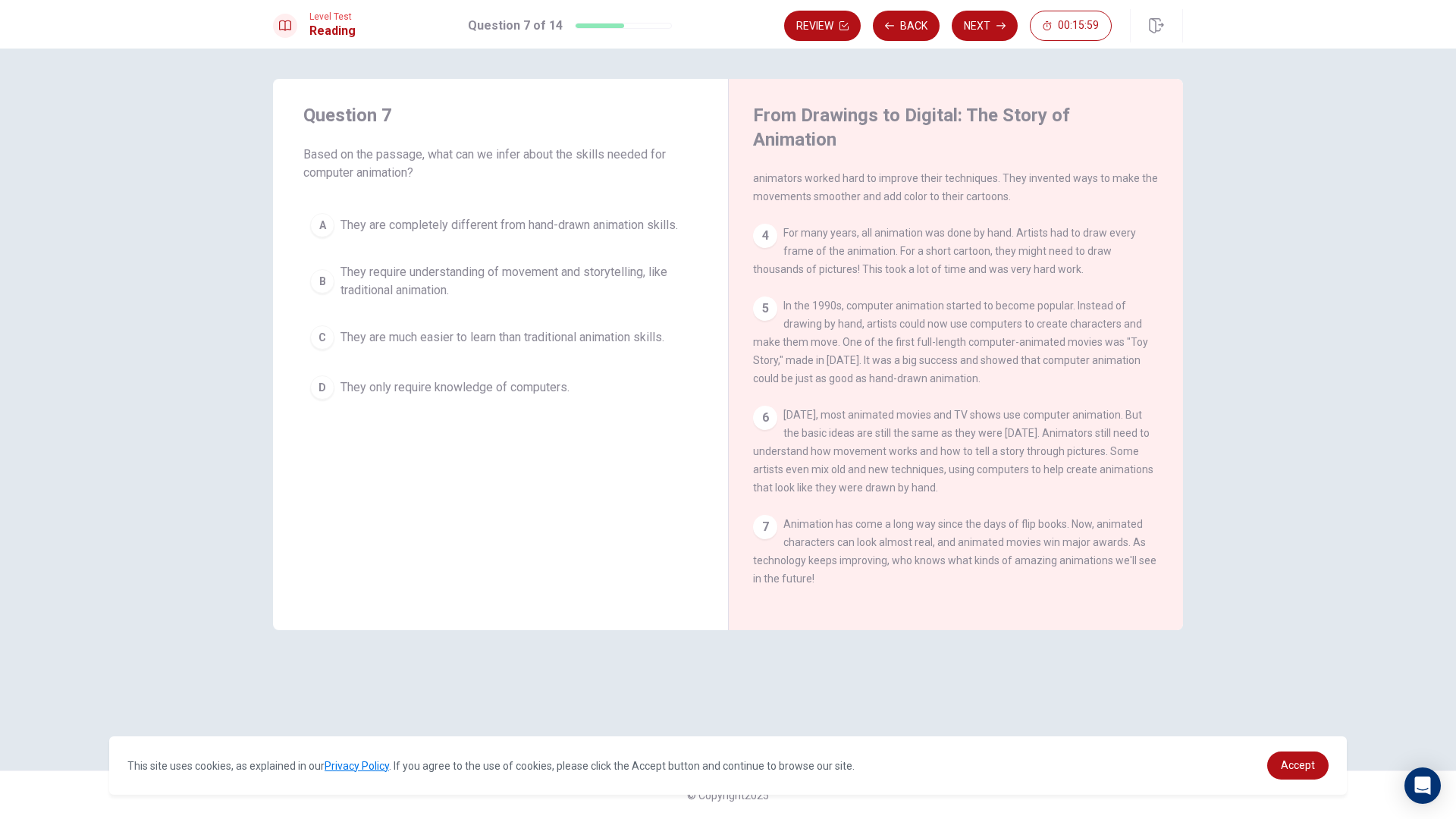
scroll to position [0, 0]
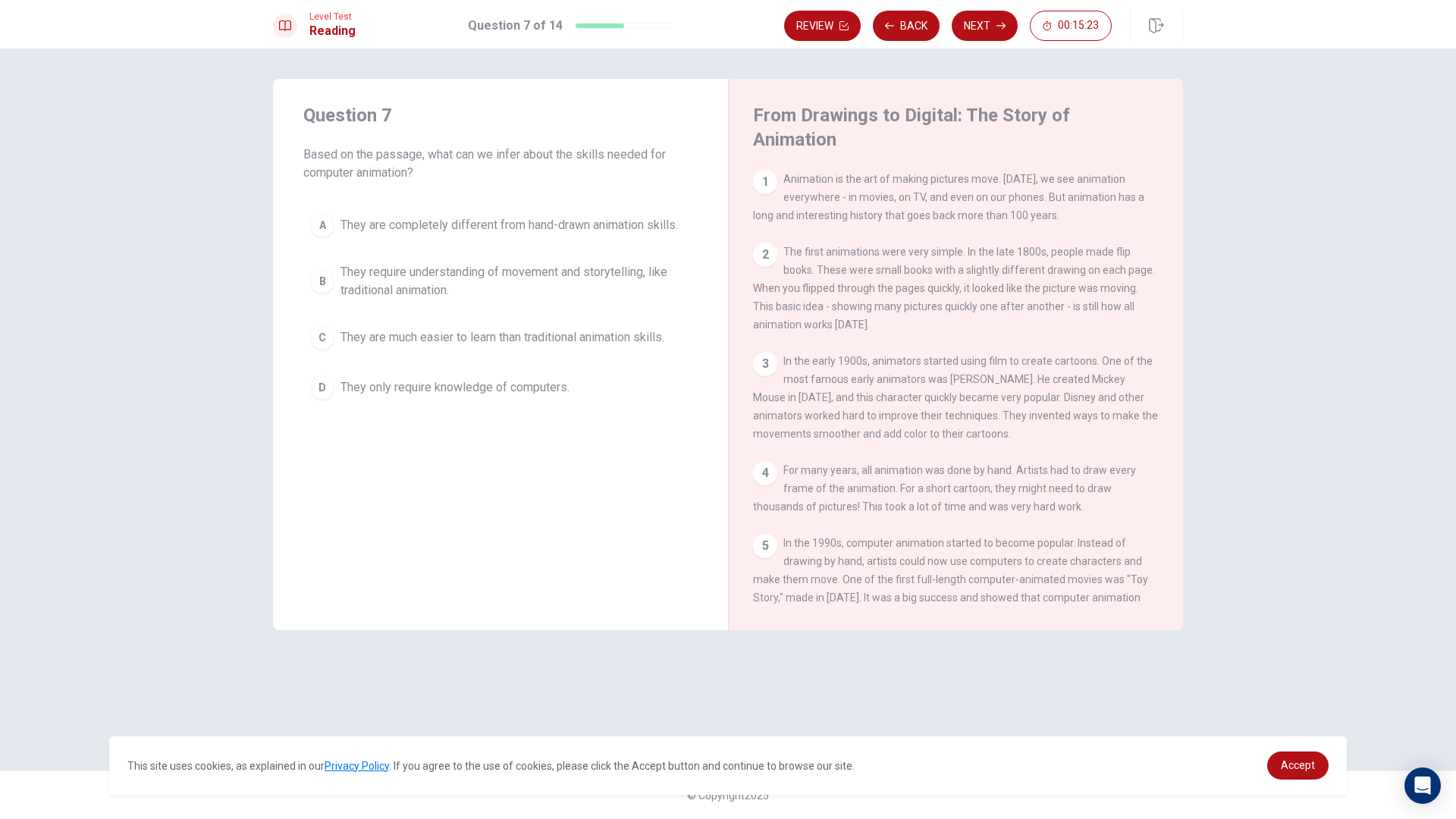
click at [335, 238] on button "A They are completely different from hand-drawn animation skills." at bounding box center [500, 226] width 394 height 38
click at [351, 274] on span "They require understanding of movement and storytelling, like traditional anima…" at bounding box center [516, 281] width 350 height 37
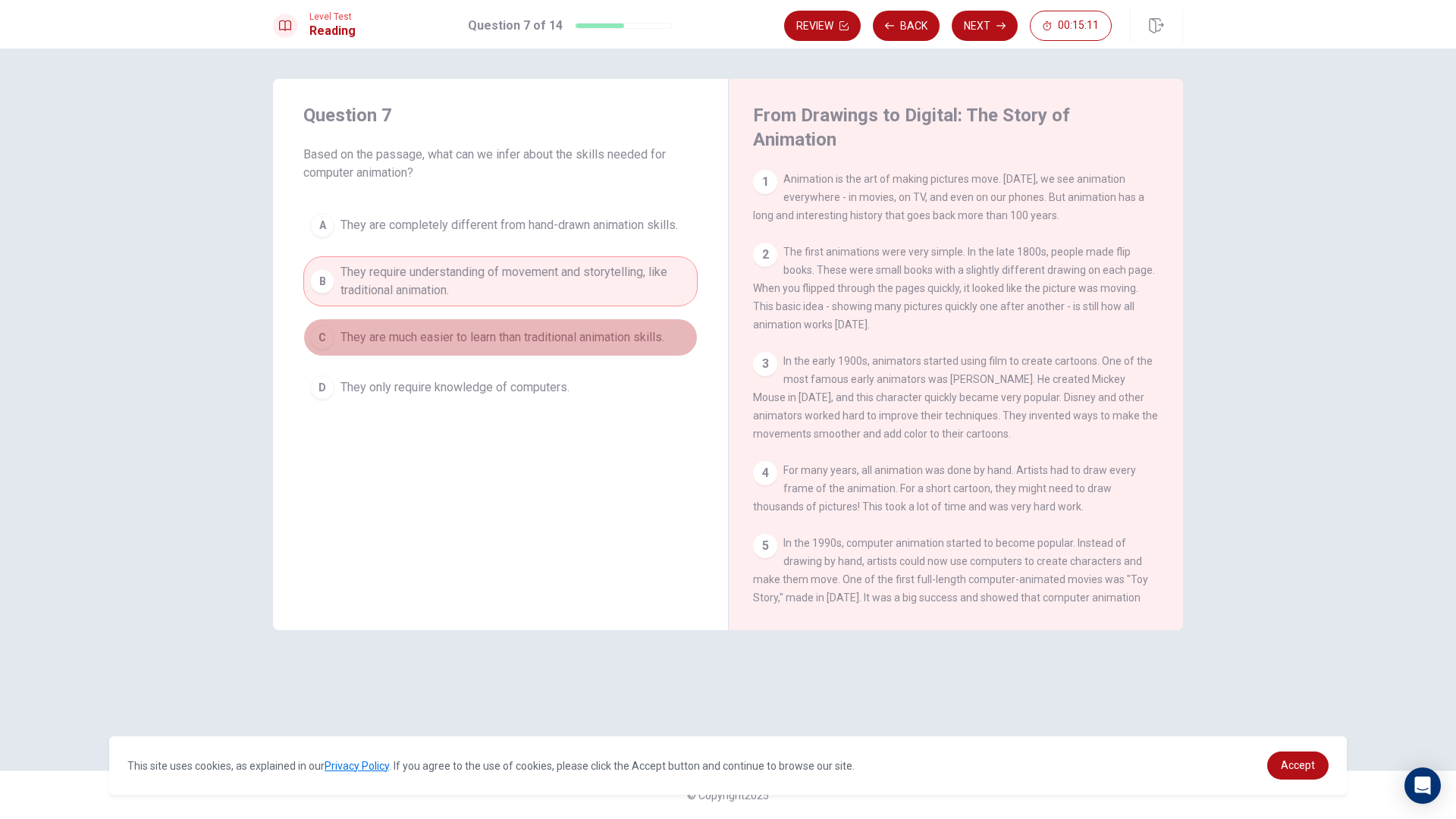
click at [367, 327] on button "C They are much easier to learn than traditional animation skills." at bounding box center [500, 338] width 394 height 38
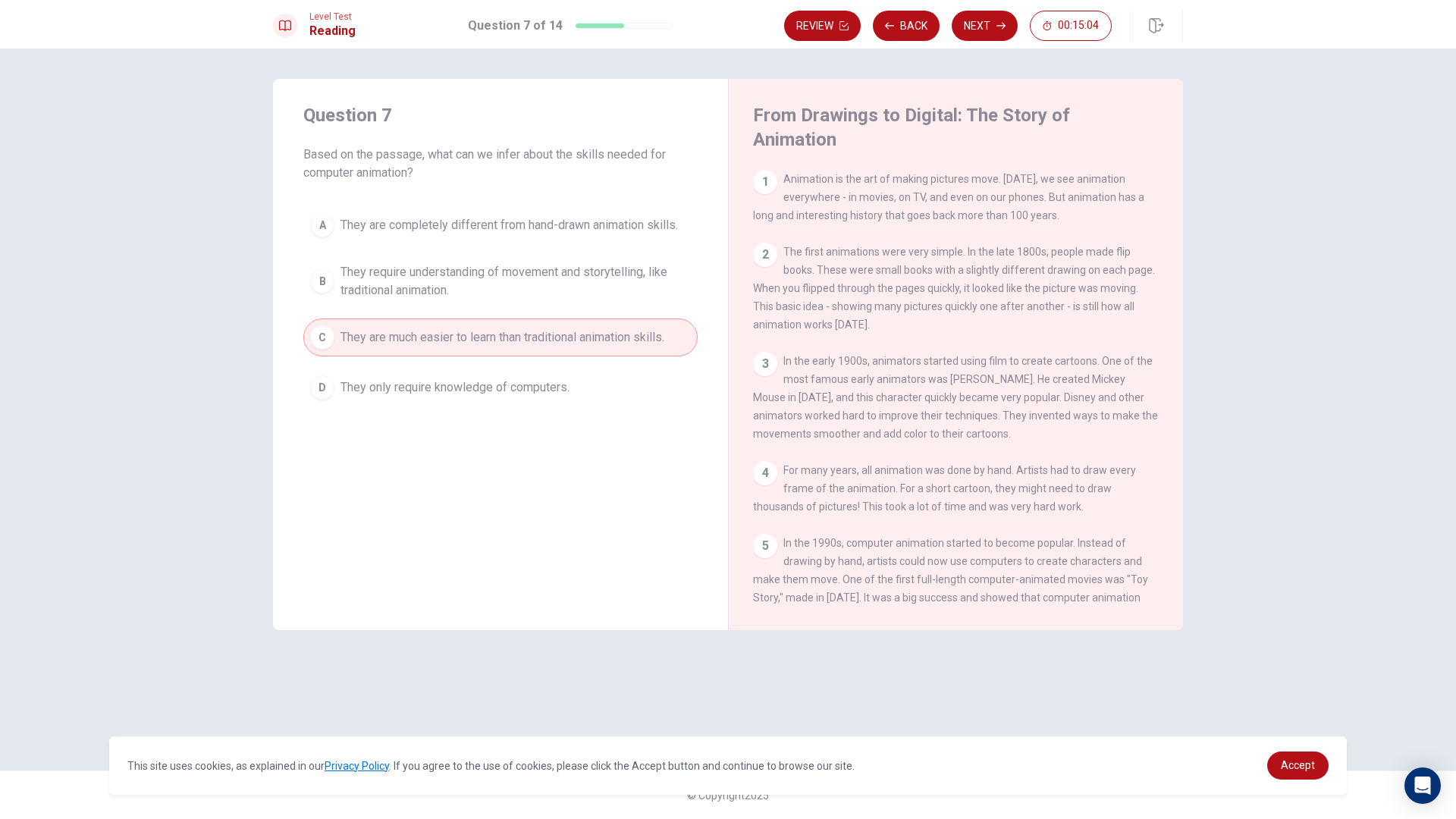
drag, startPoint x: 499, startPoint y: 253, endPoint x: 418, endPoint y: 339, distance: 118.1
click at [395, 384] on span "They only require knowledge of computers." at bounding box center [455, 388] width 229 height 18
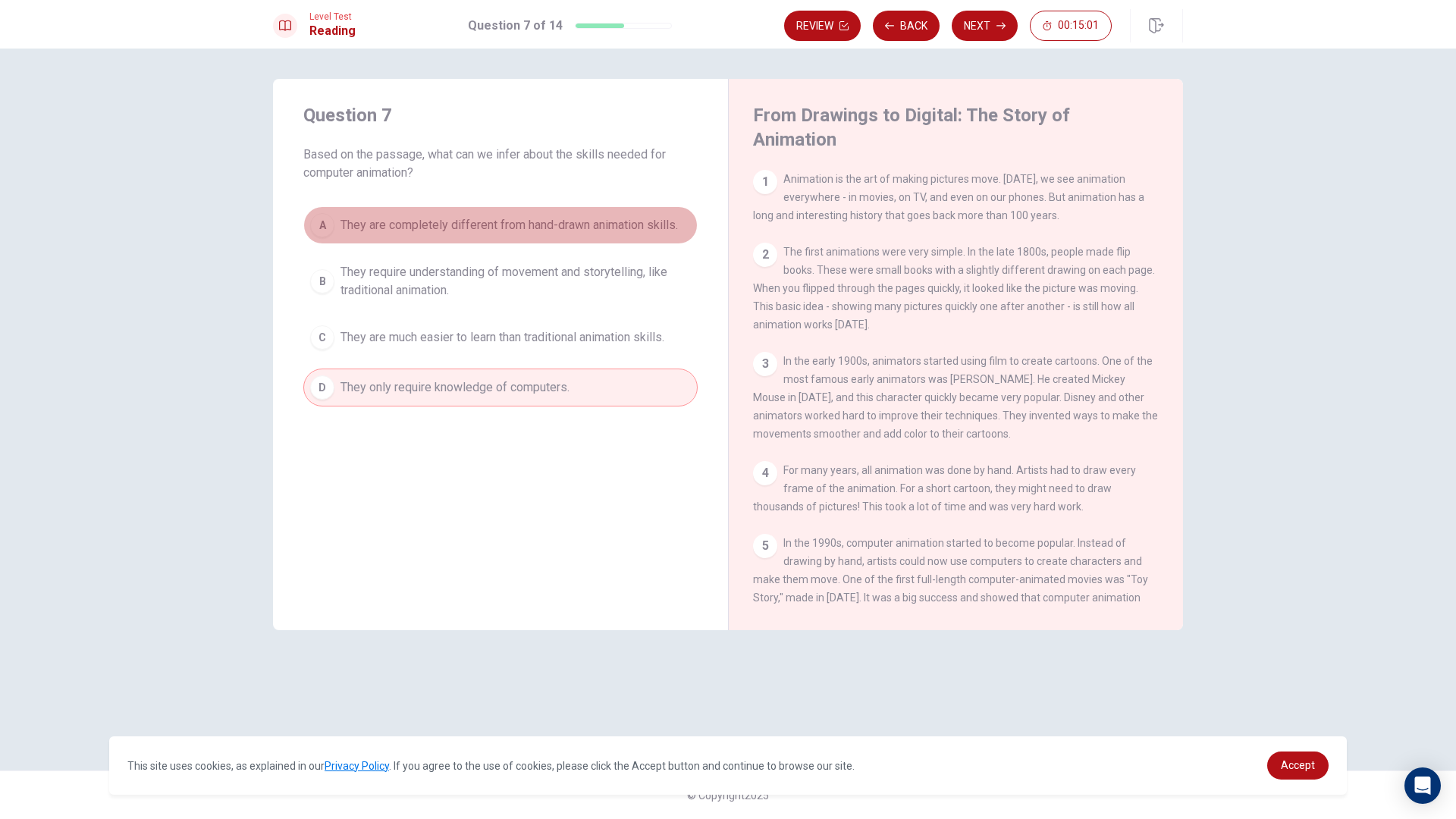
click at [594, 218] on span "They are completely different from hand-drawn animation skills." at bounding box center [509, 226] width 338 height 18
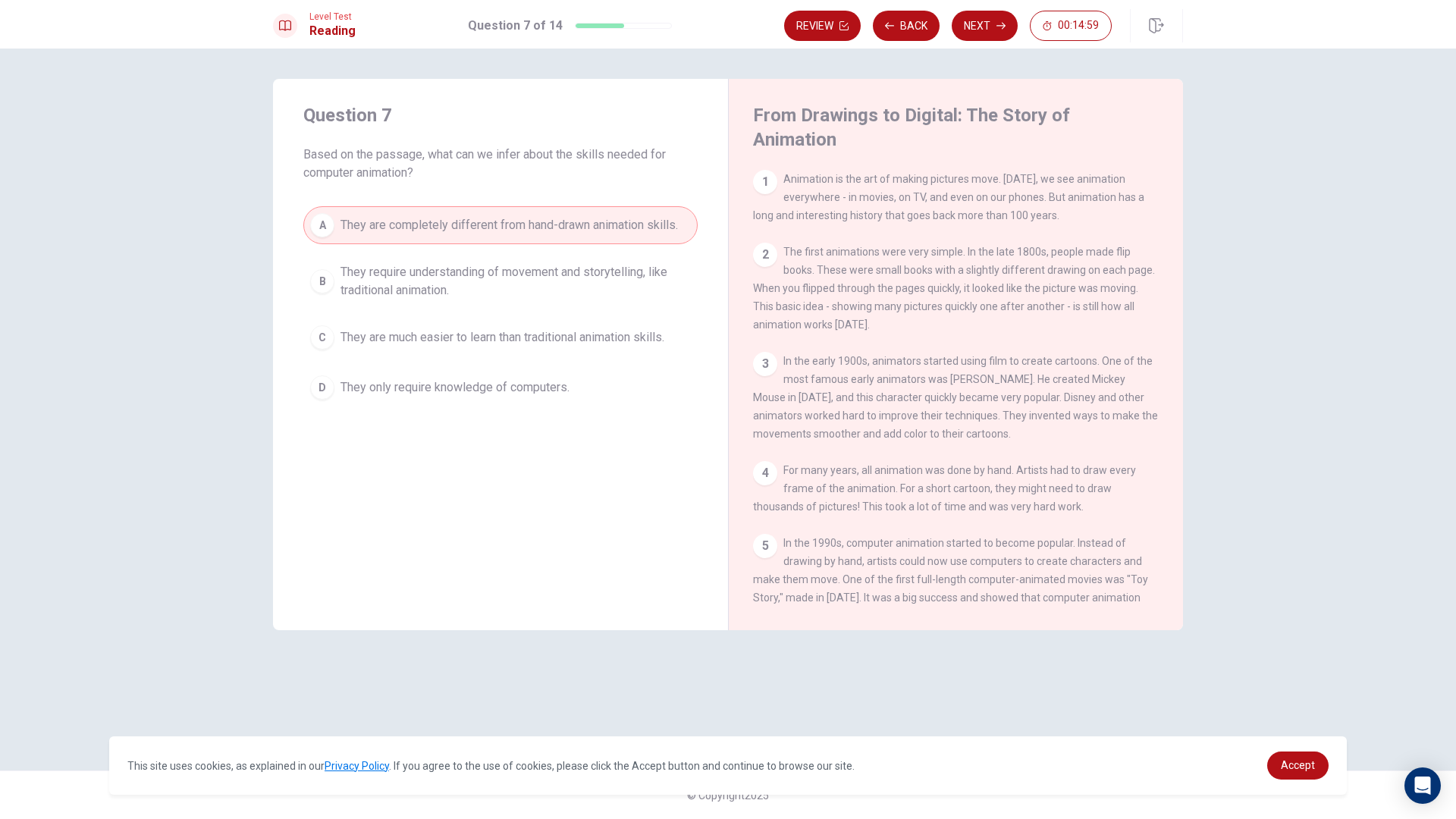
click at [992, 41] on div "Review Back Next 00:14:59" at bounding box center [983, 26] width 398 height 34
click at [967, 32] on button "Next" at bounding box center [984, 26] width 66 height 30
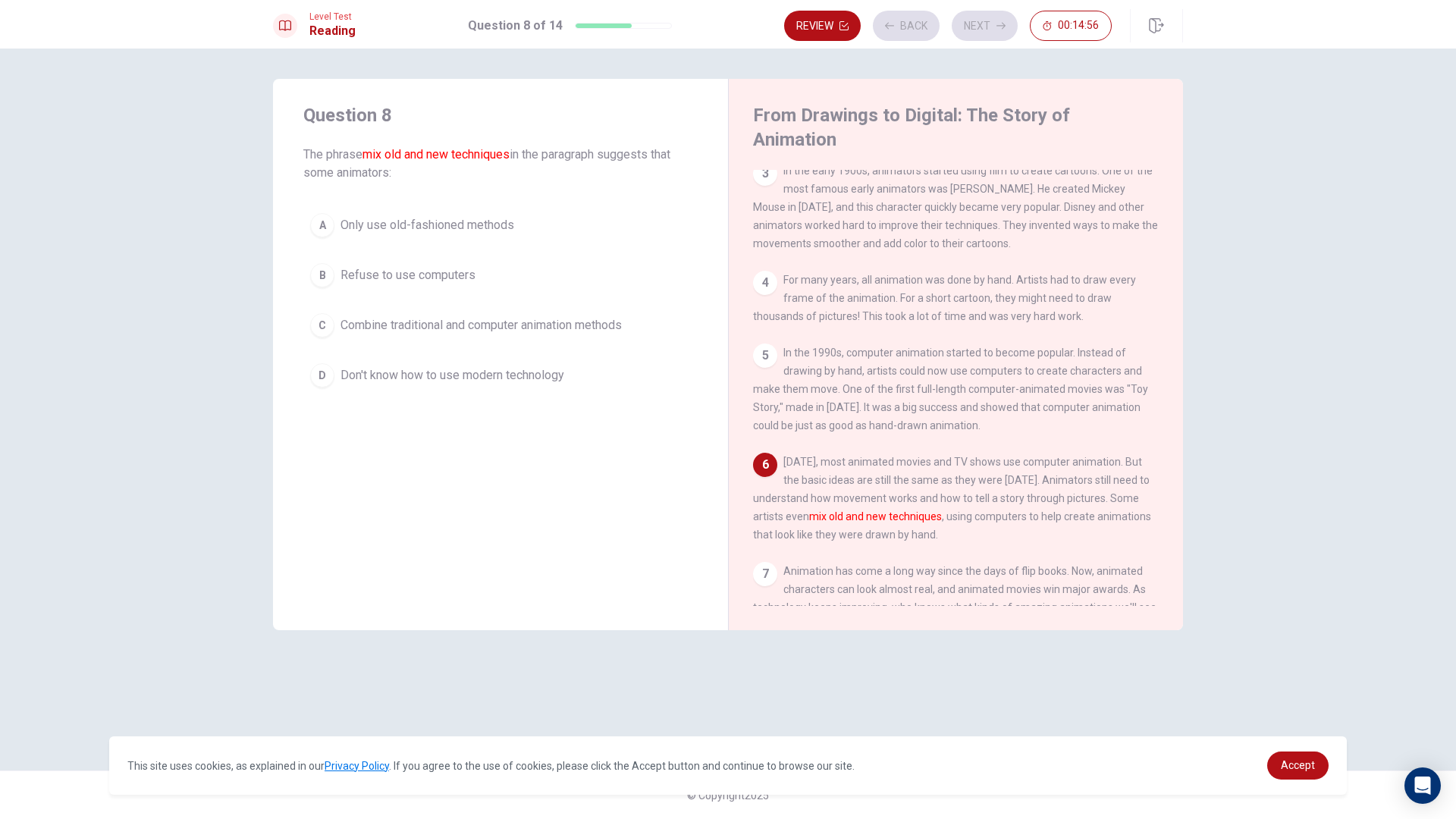
scroll to position [260, 0]
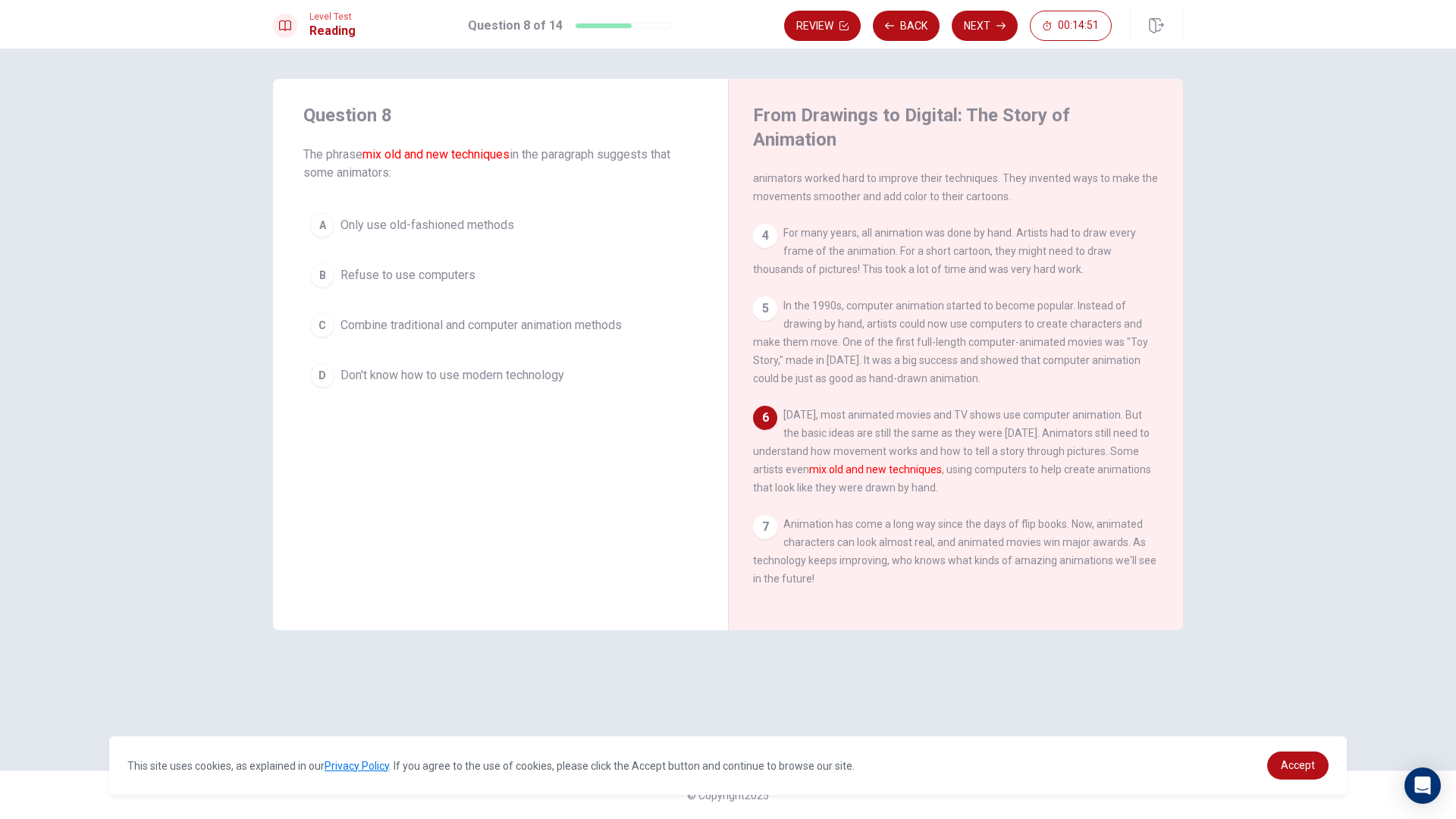
click at [364, 229] on span "Only use old-fashioned methods" at bounding box center [427, 226] width 174 height 18
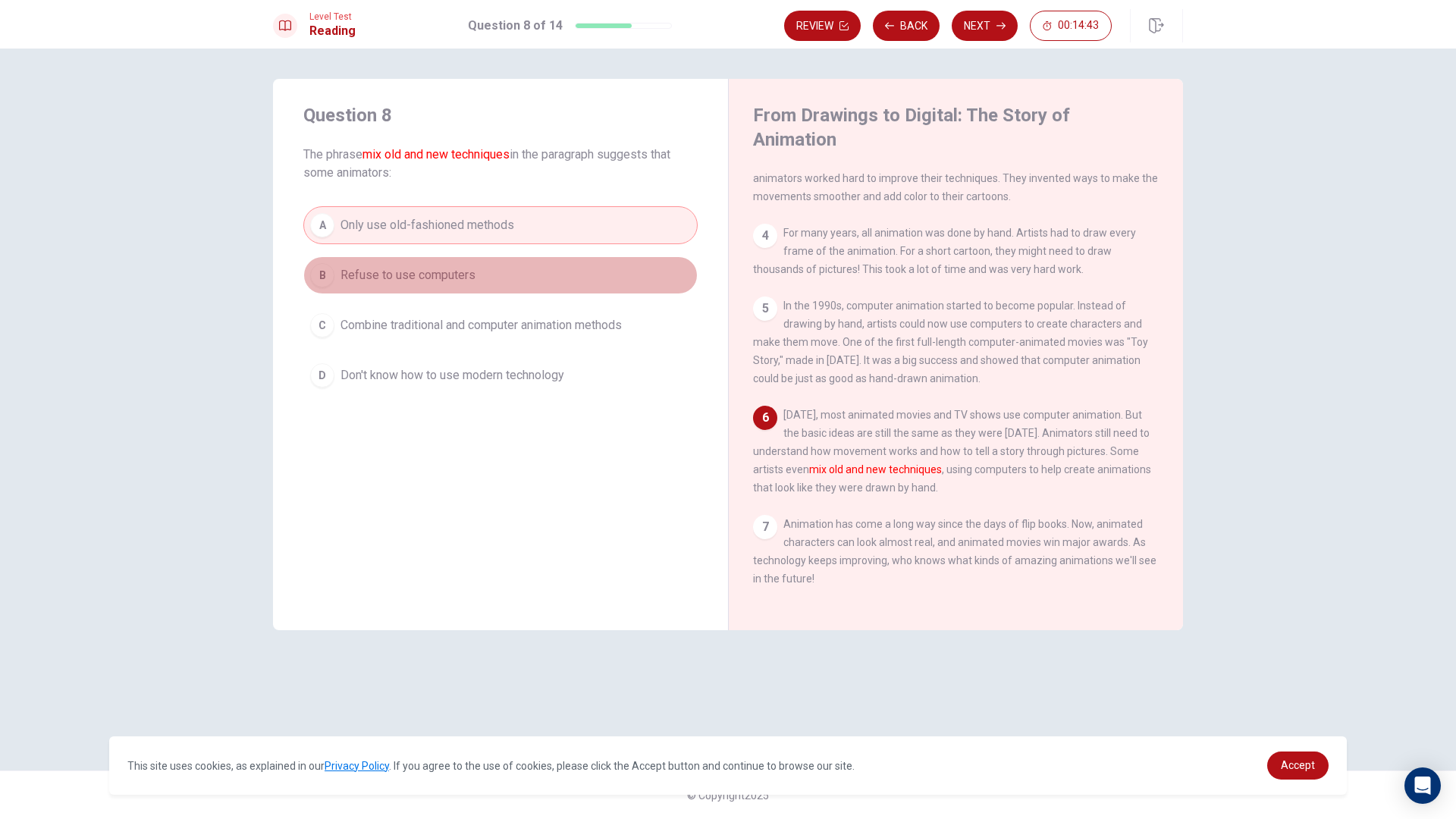
click at [425, 280] on span "Refuse to use computers" at bounding box center [408, 275] width 135 height 18
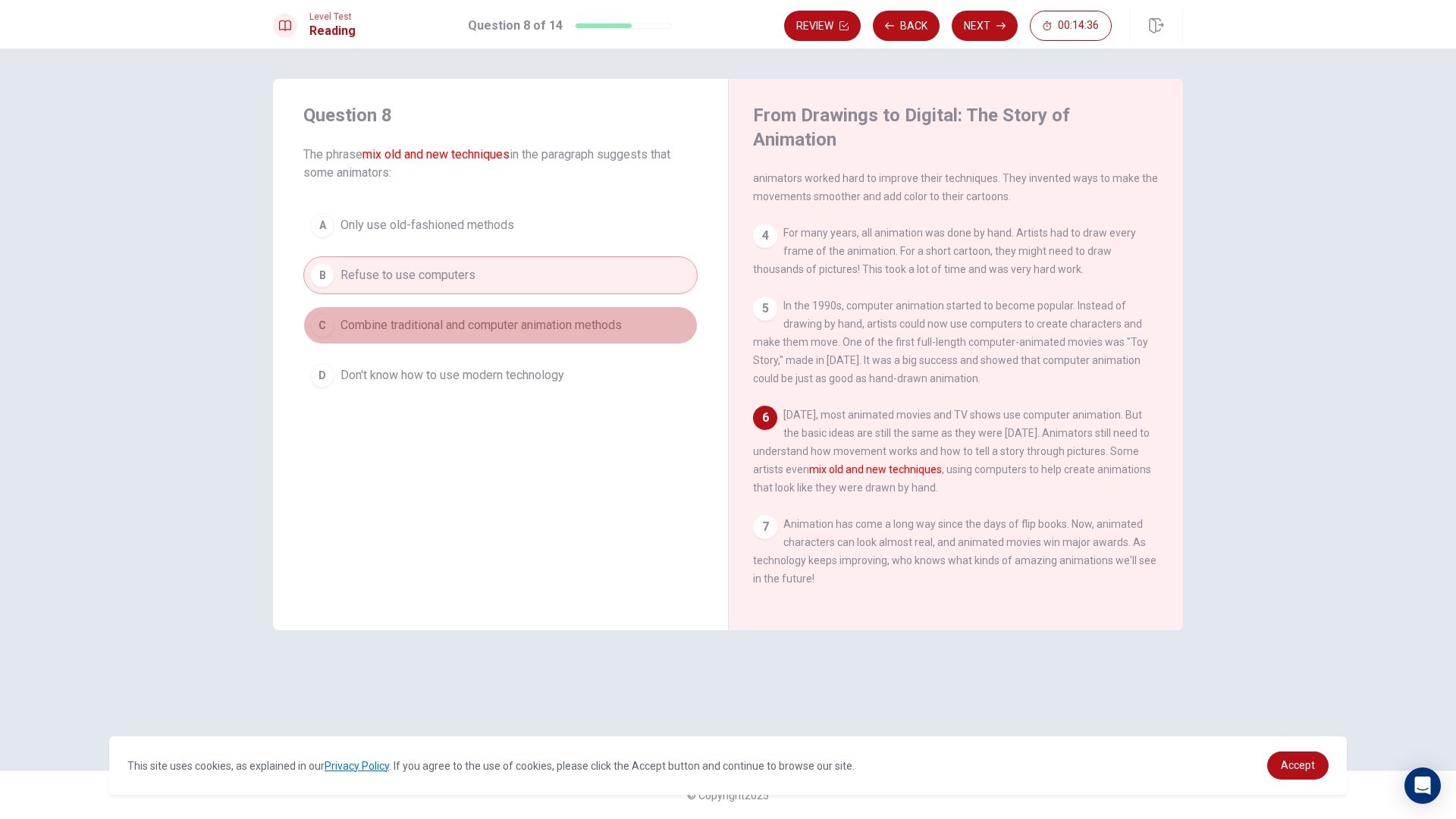
click at [413, 326] on span "Combine traditional and computer animation methods" at bounding box center [481, 325] width 281 height 18
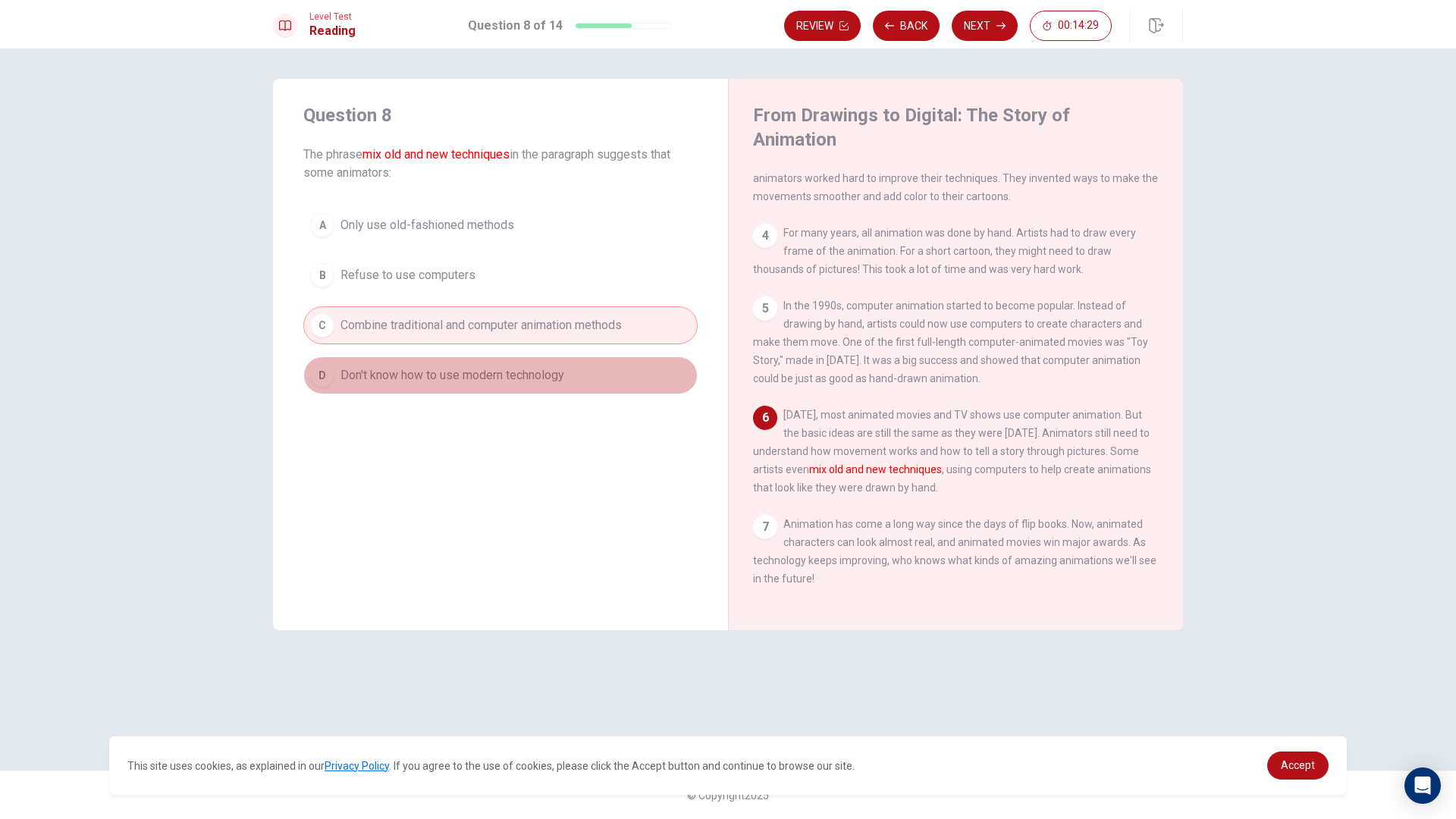
click at [494, 379] on span "Don't know how to use modern technology" at bounding box center [453, 376] width 224 height 18
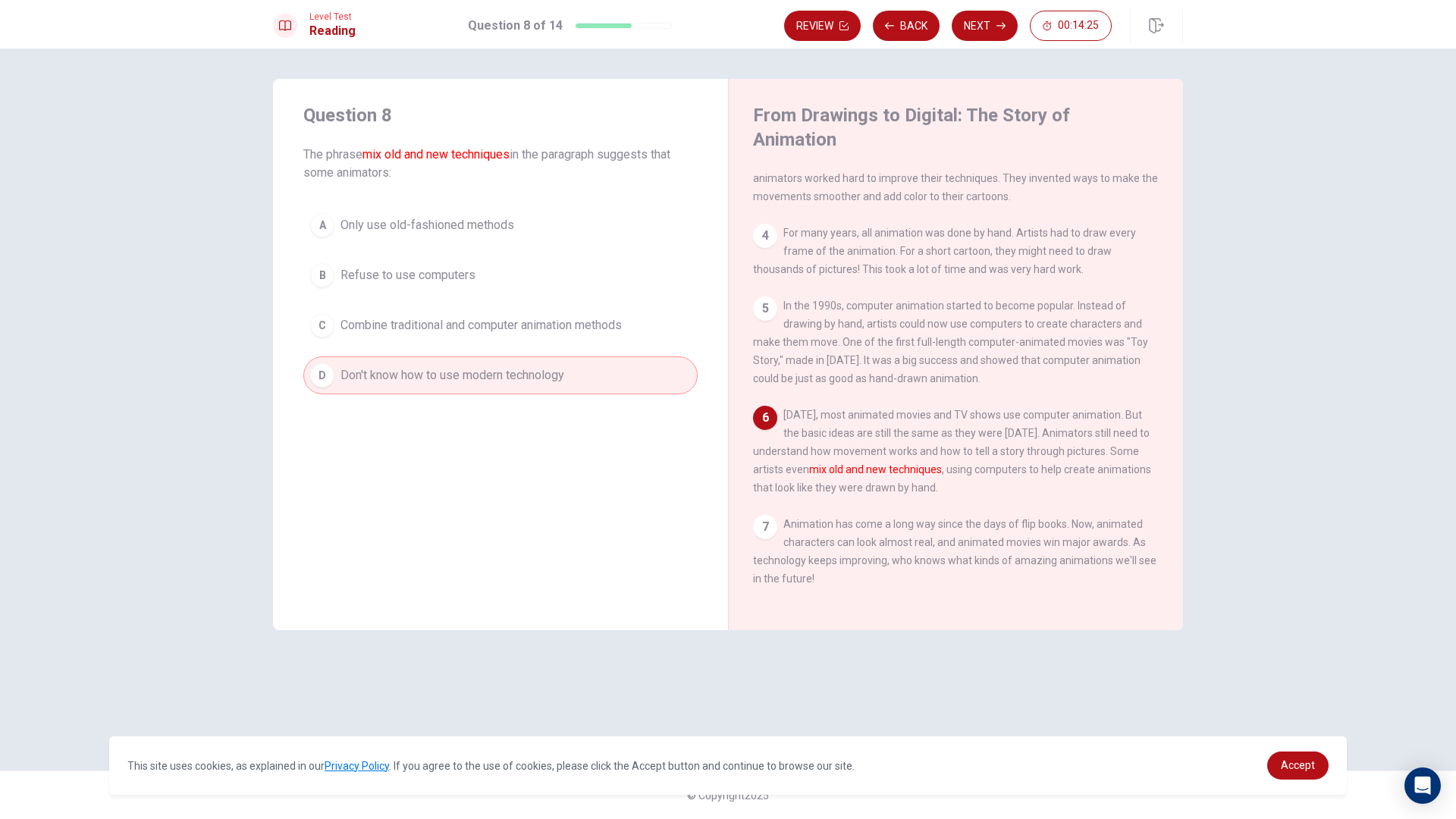
click at [476, 328] on span "Combine traditional and computer animation methods" at bounding box center [481, 325] width 281 height 18
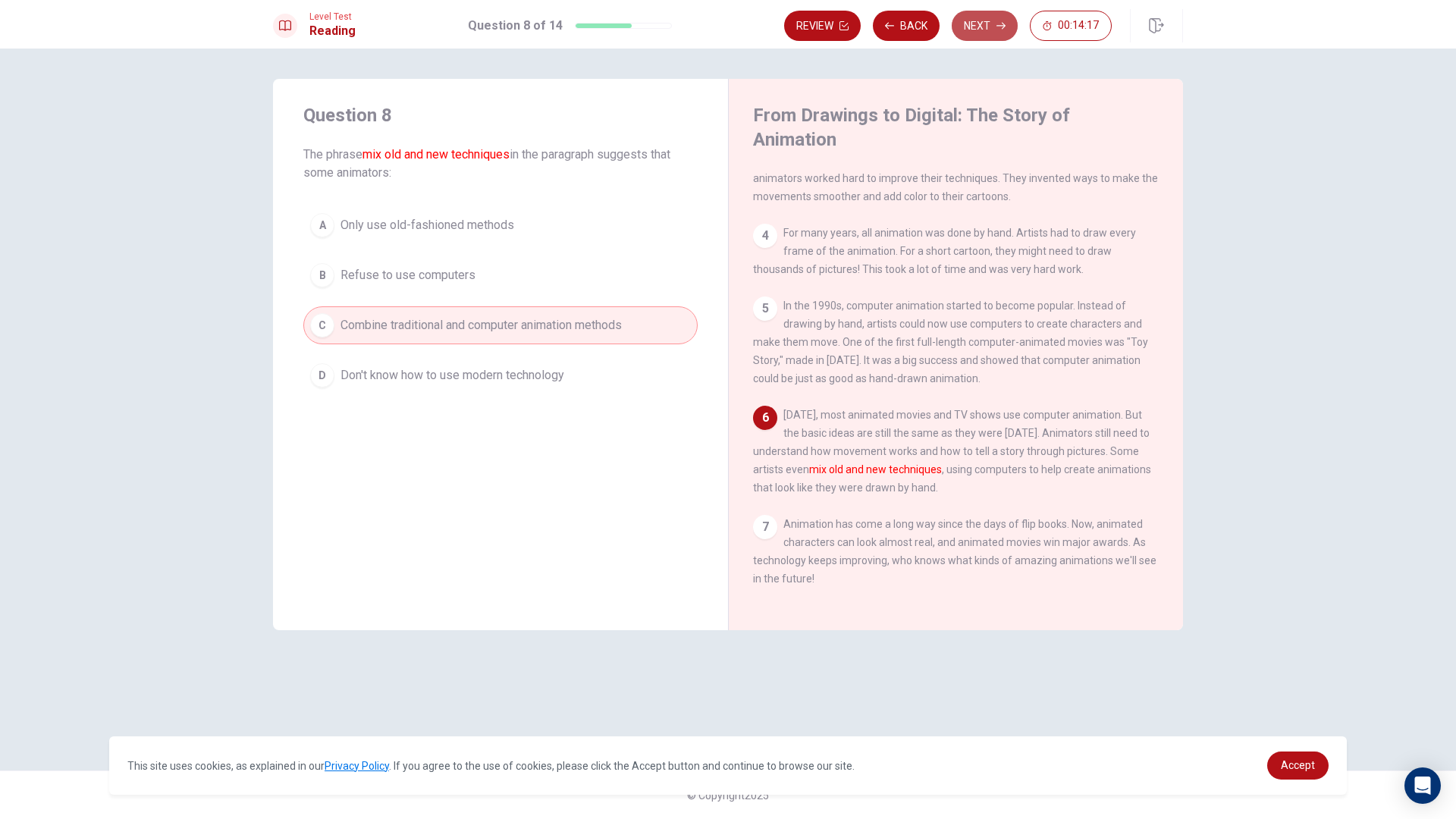
click at [988, 30] on button "Next" at bounding box center [984, 26] width 66 height 30
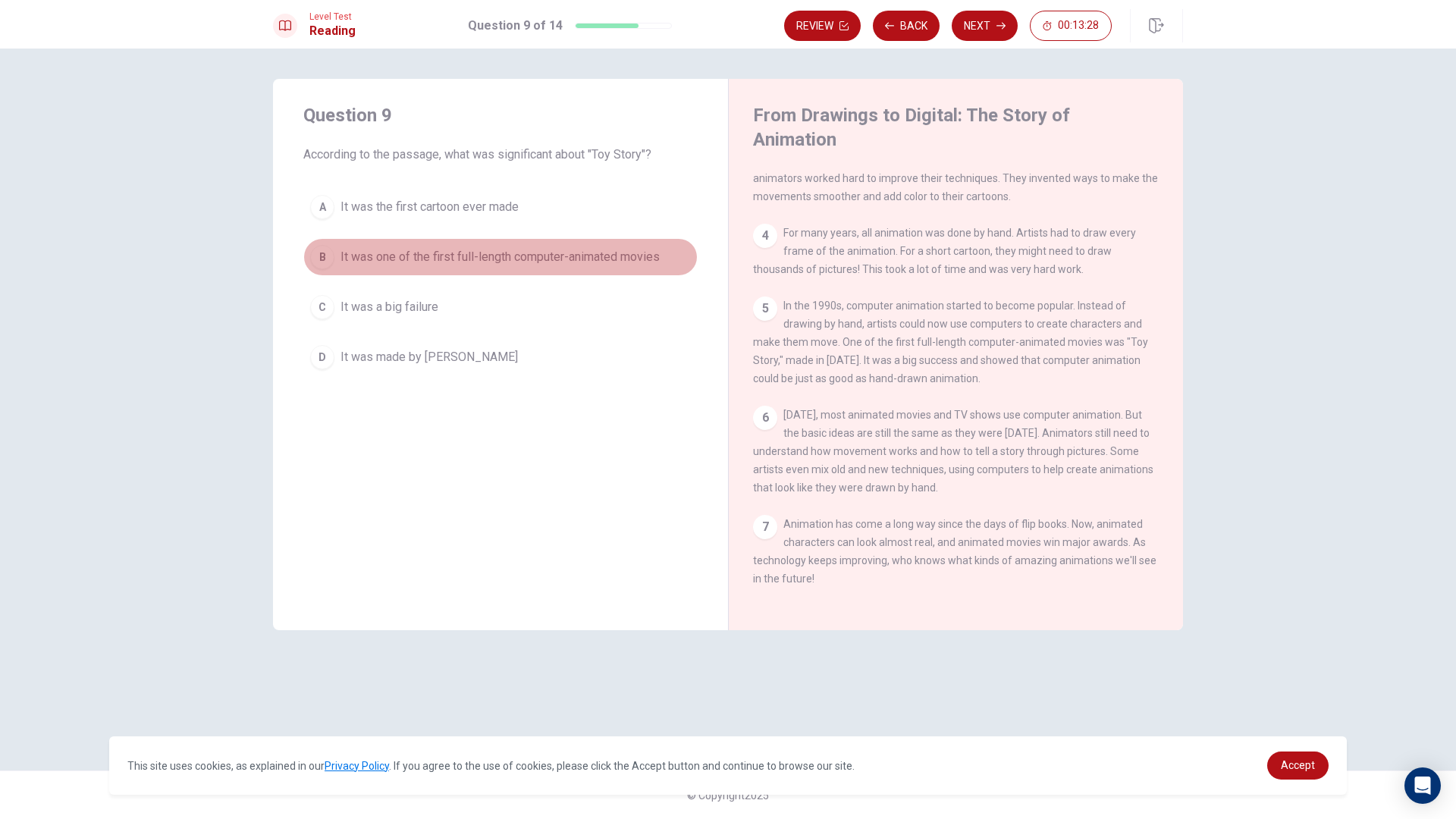
click at [443, 242] on button "B It was one of the first full-length computer-animated movies" at bounding box center [500, 257] width 394 height 38
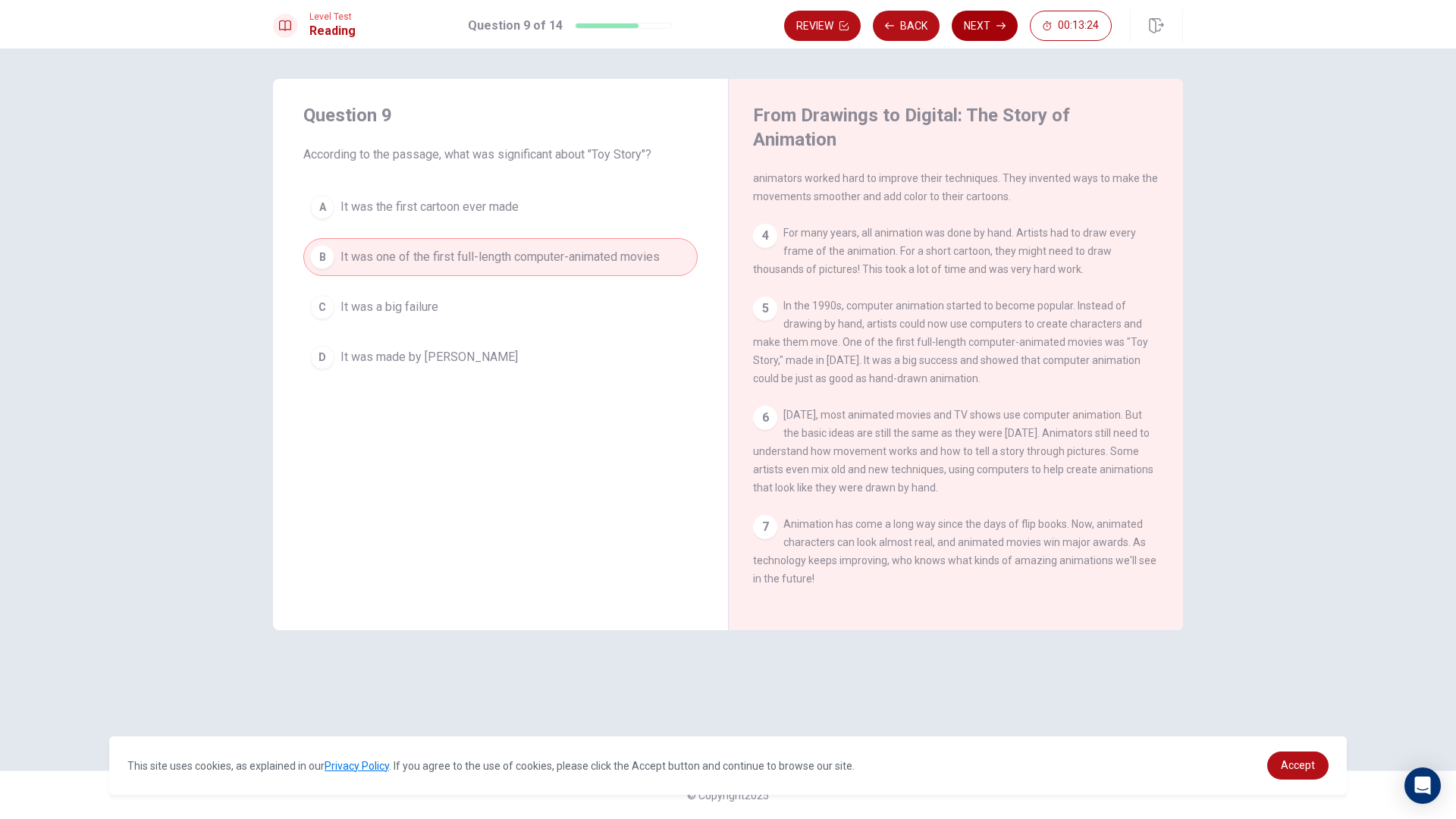
click at [1000, 19] on button "Next" at bounding box center [984, 26] width 66 height 30
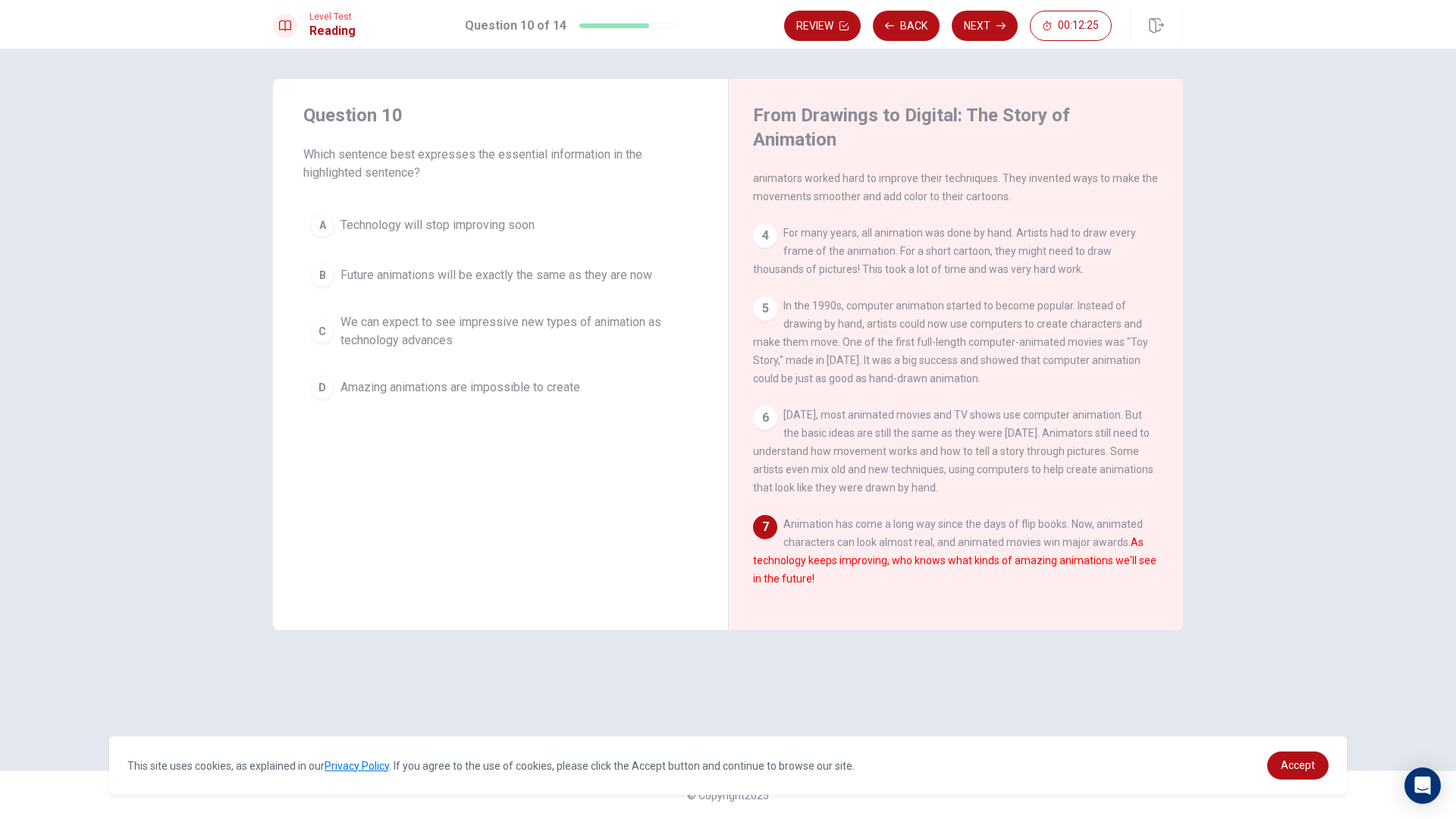
click at [417, 356] on button "C We can expect to see impressive new types of animation as technology advances" at bounding box center [500, 331] width 394 height 50
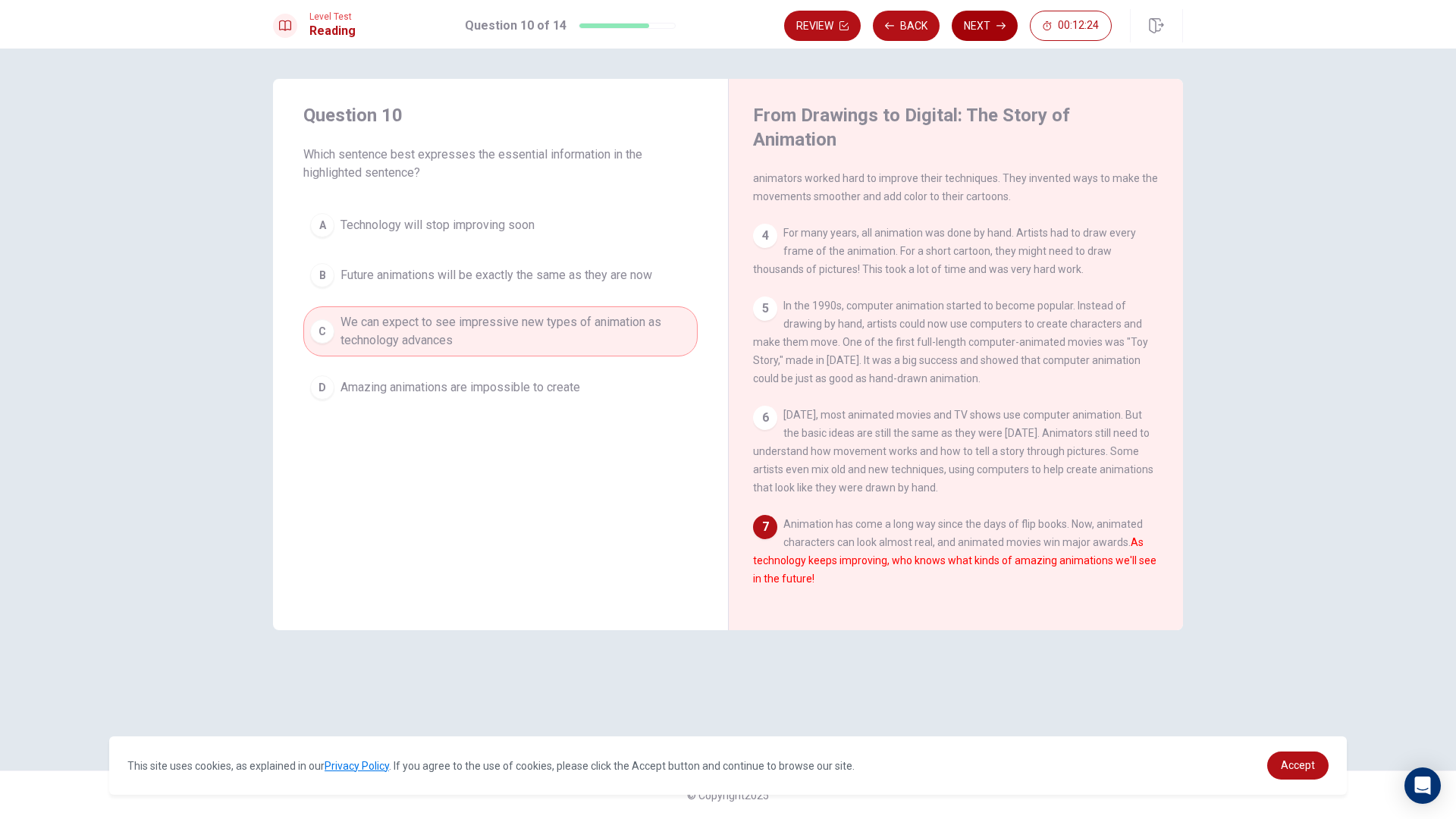
click at [1008, 24] on button "Next" at bounding box center [984, 26] width 66 height 30
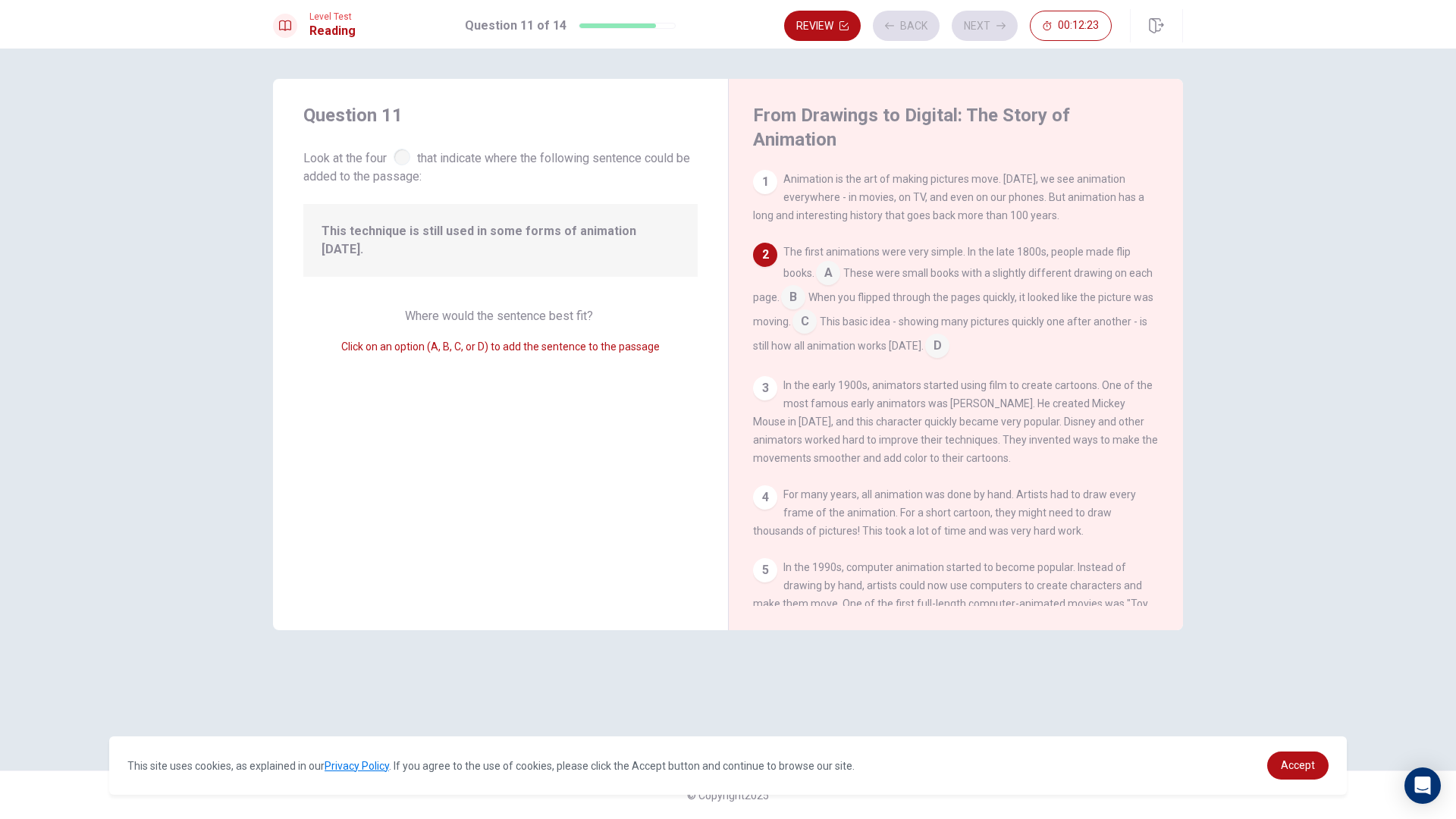
scroll to position [75, 0]
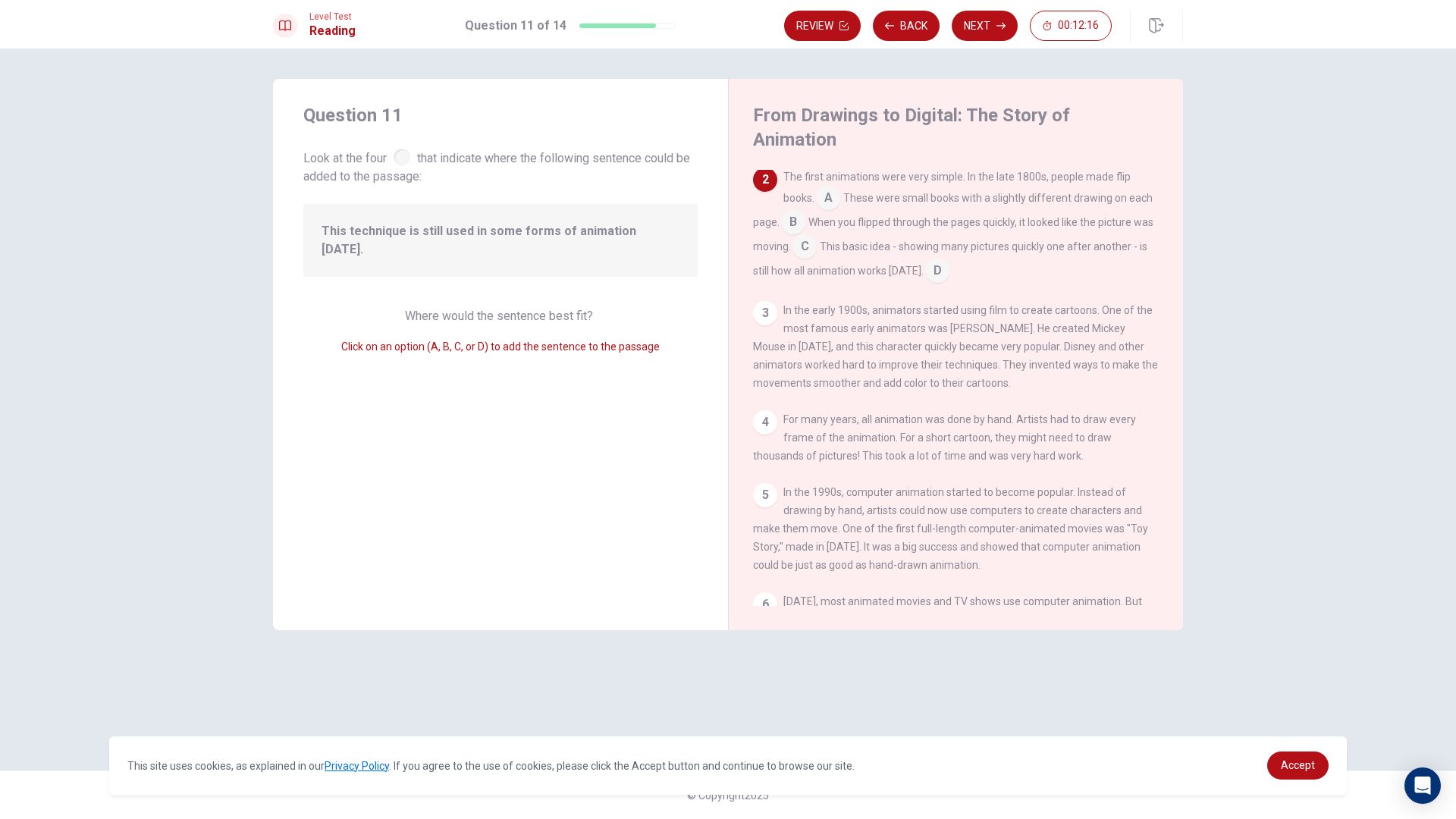
click at [760, 301] on div "3" at bounding box center [765, 313] width 24 height 24
click at [762, 301] on div "3" at bounding box center [765, 313] width 24 height 24
drag, startPoint x: 823, startPoint y: 204, endPoint x: 830, endPoint y: 200, distance: 8.1
click at [805, 212] on input at bounding box center [793, 224] width 24 height 24
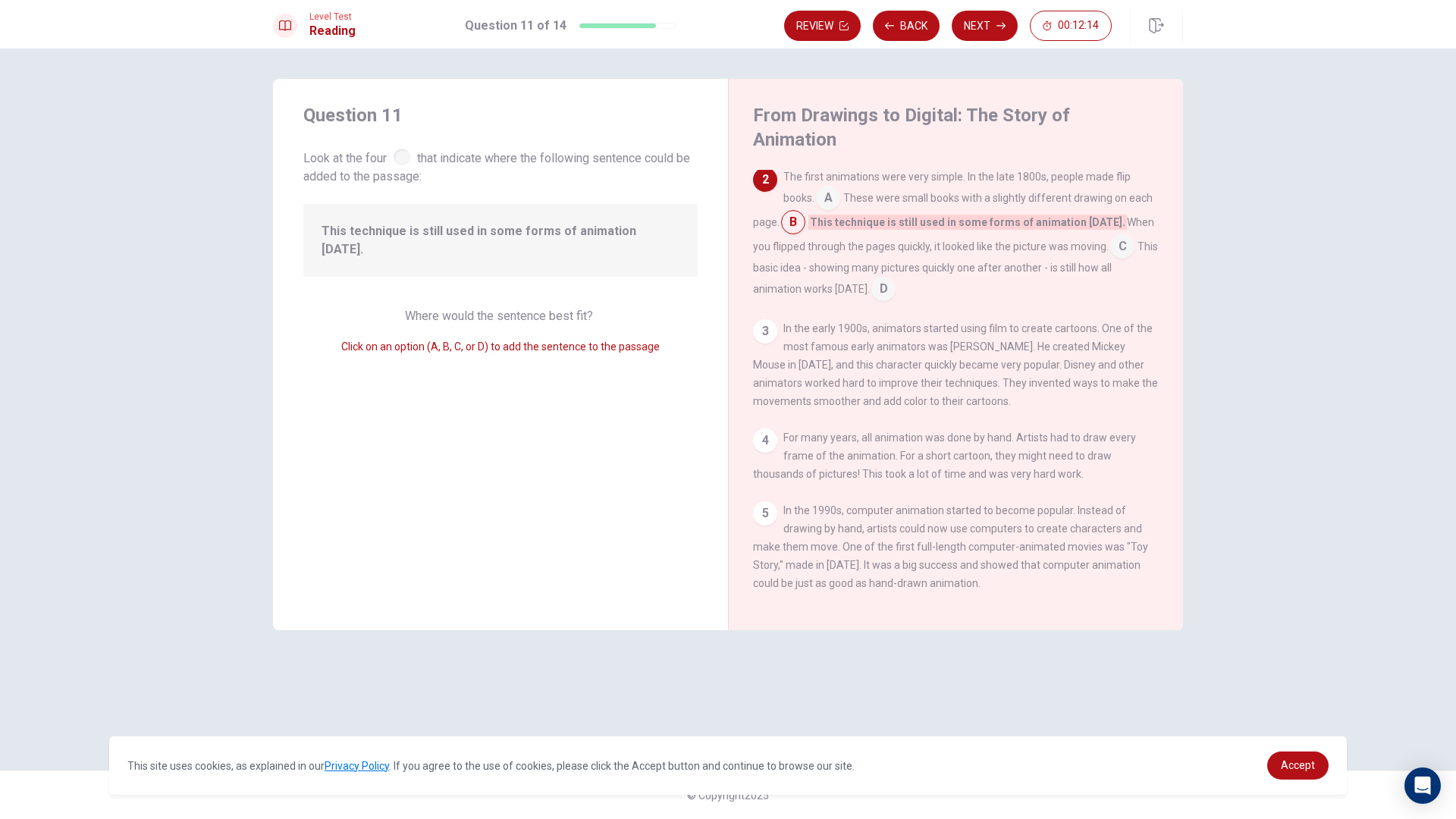
click at [832, 187] on input at bounding box center [828, 200] width 24 height 24
click at [792, 289] on div "1 Animation is the art of making pictures move. [DATE], we see animation everyw…" at bounding box center [965, 388] width 426 height 436
click at [785, 296] on div "1 Animation is the art of making pictures move. [DATE], we see animation everyw…" at bounding box center [965, 388] width 426 height 436
click at [773, 319] on div "3 In the early 1900s, animators started using film to create cartoons. One of t…" at bounding box center [955, 364] width 406 height 91
click at [1131, 212] on input at bounding box center [1143, 224] width 24 height 24
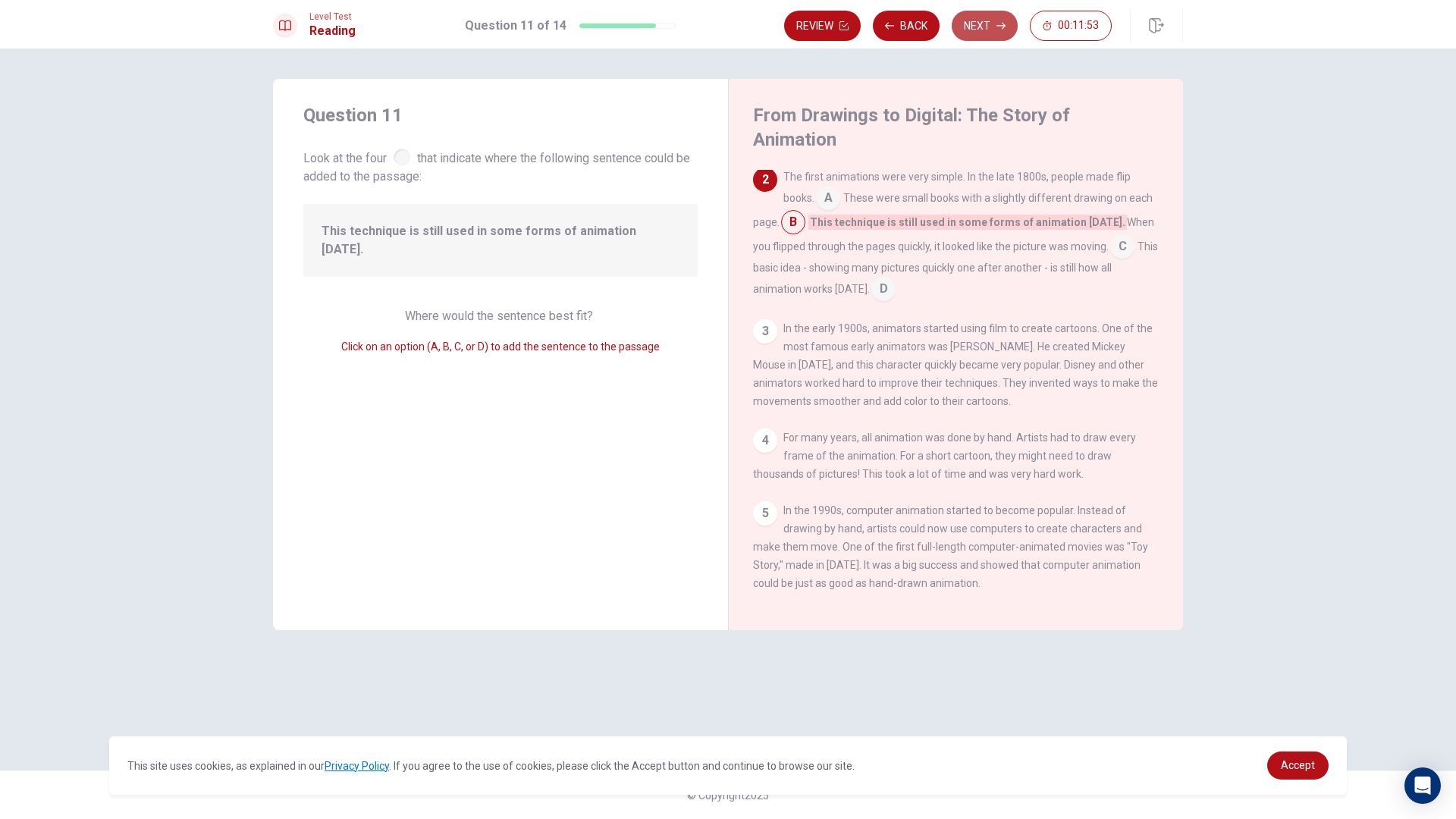
click at [1005, 30] on button "Next" at bounding box center [984, 26] width 66 height 30
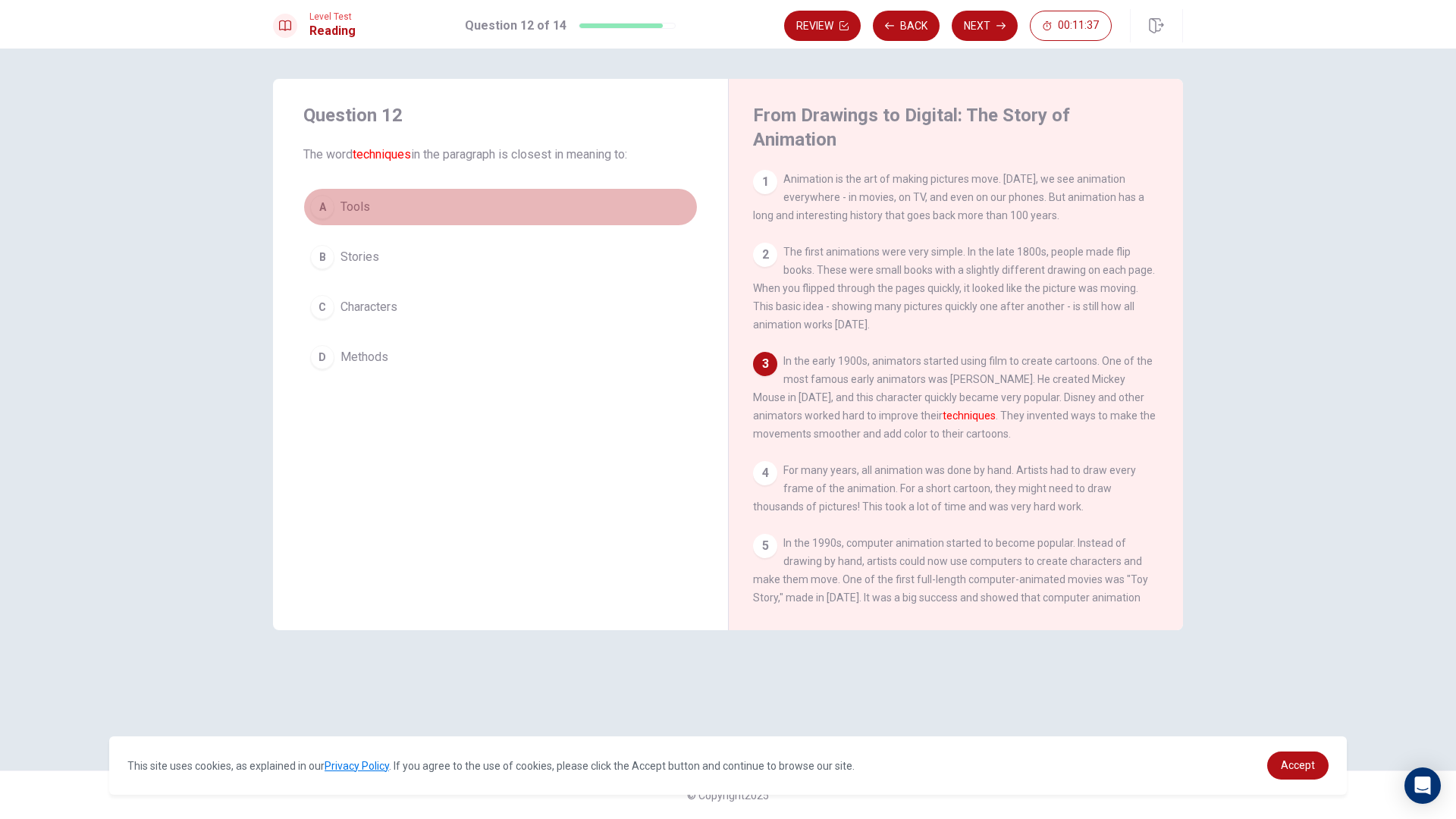
click at [343, 219] on button "A Tools" at bounding box center [500, 207] width 394 height 38
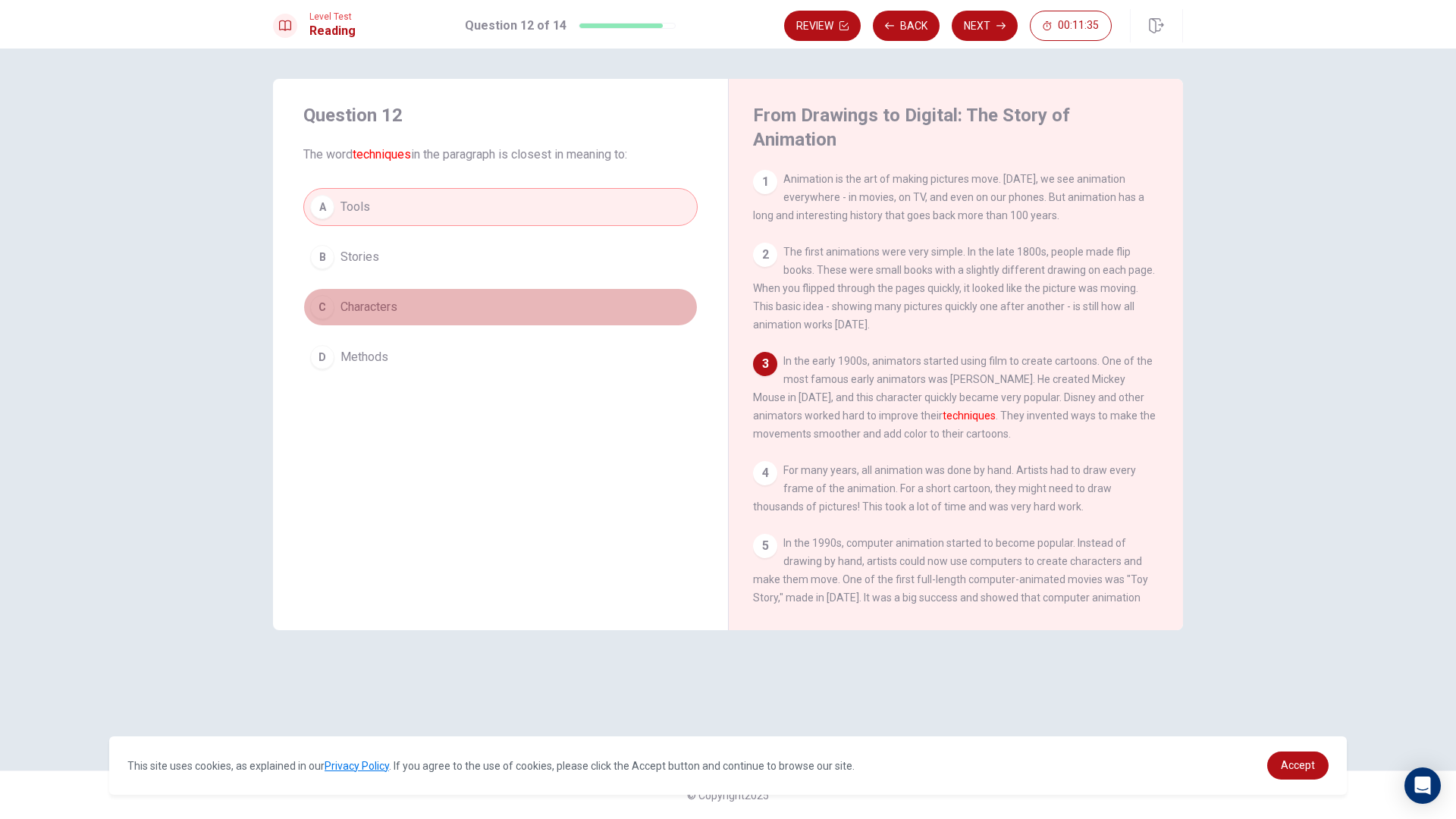
click at [374, 302] on span "Characters" at bounding box center [369, 307] width 57 height 18
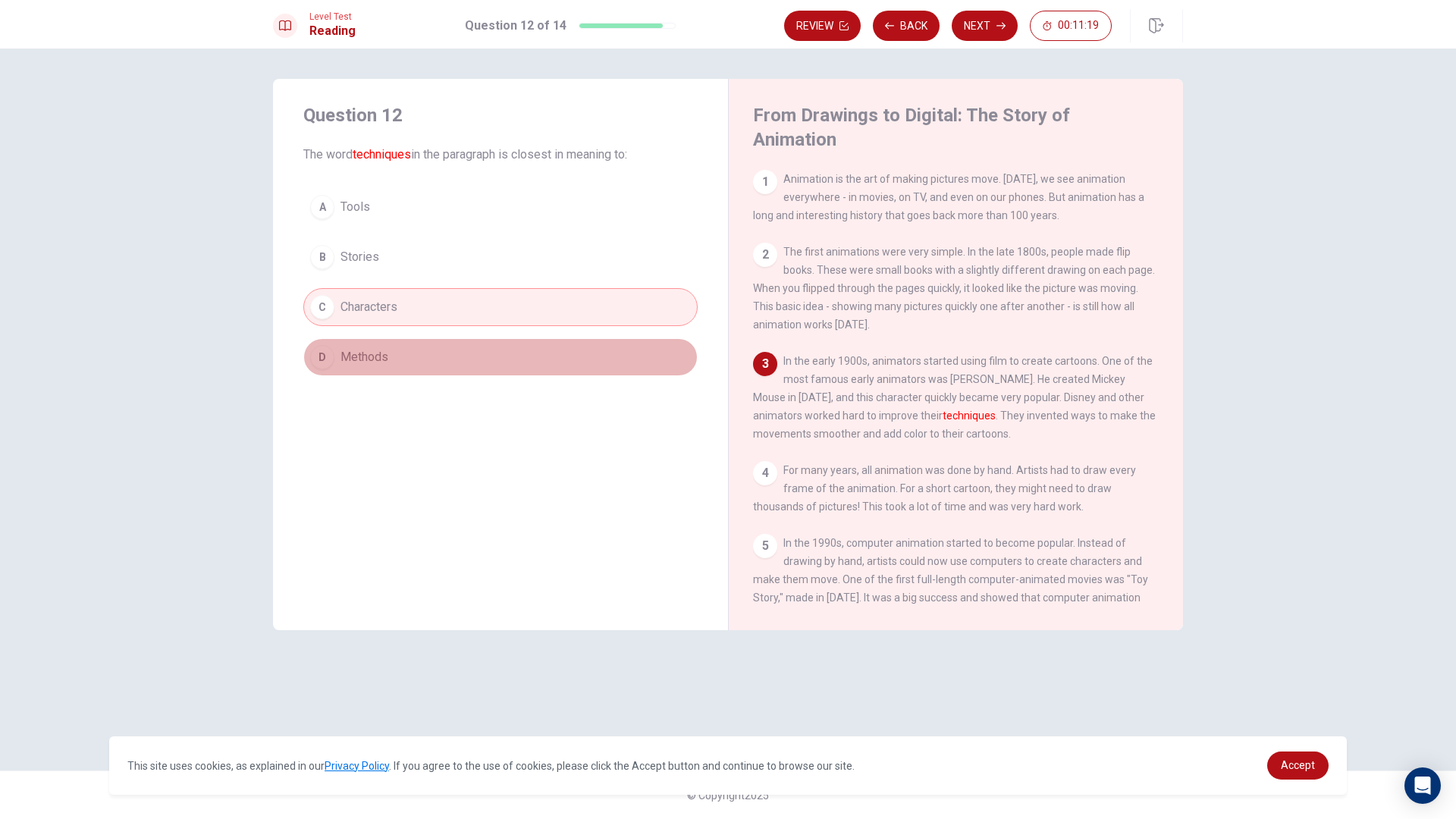
click at [443, 362] on button "D Methods" at bounding box center [500, 357] width 394 height 38
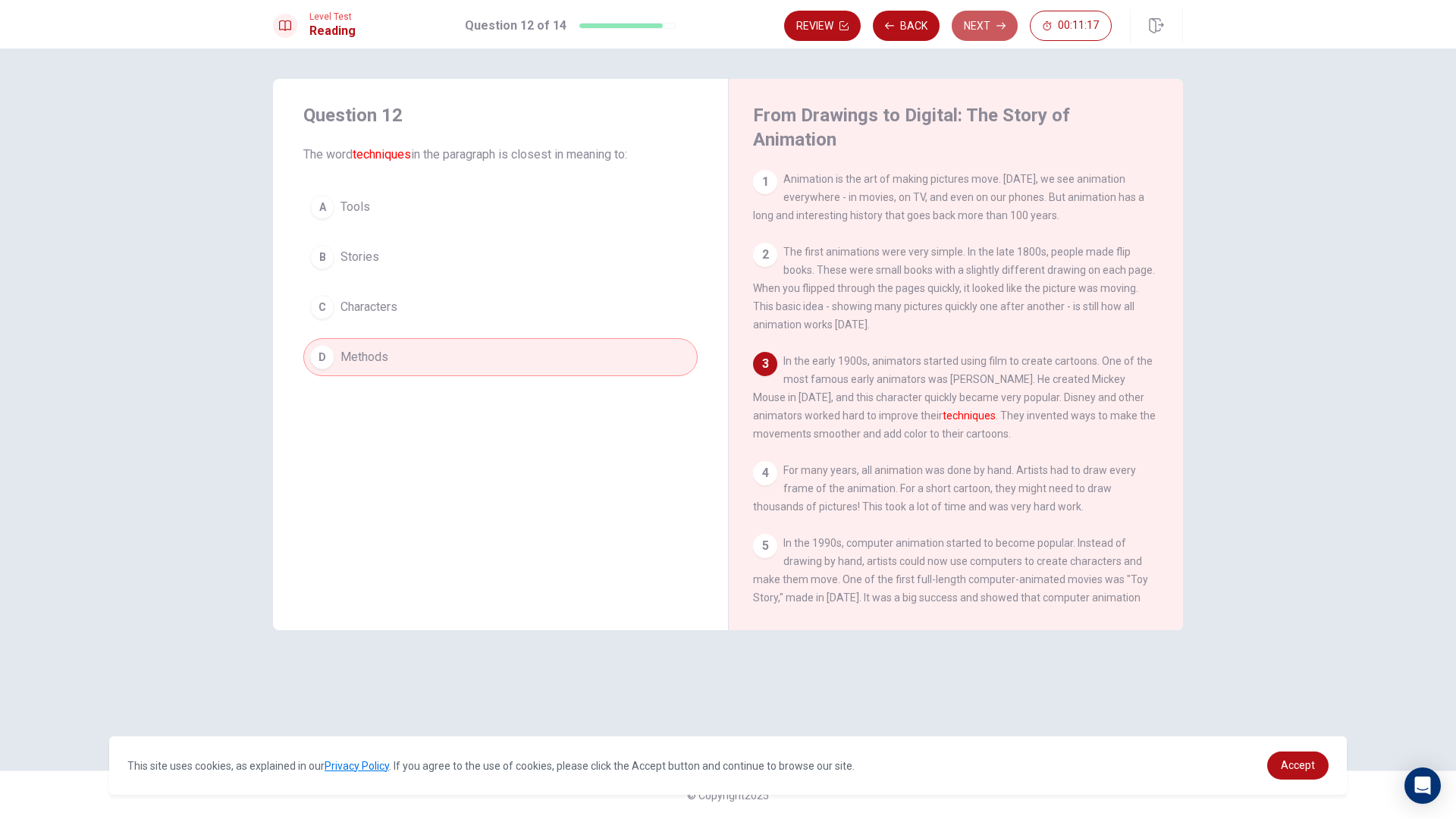
click at [984, 23] on button "Next" at bounding box center [984, 26] width 66 height 30
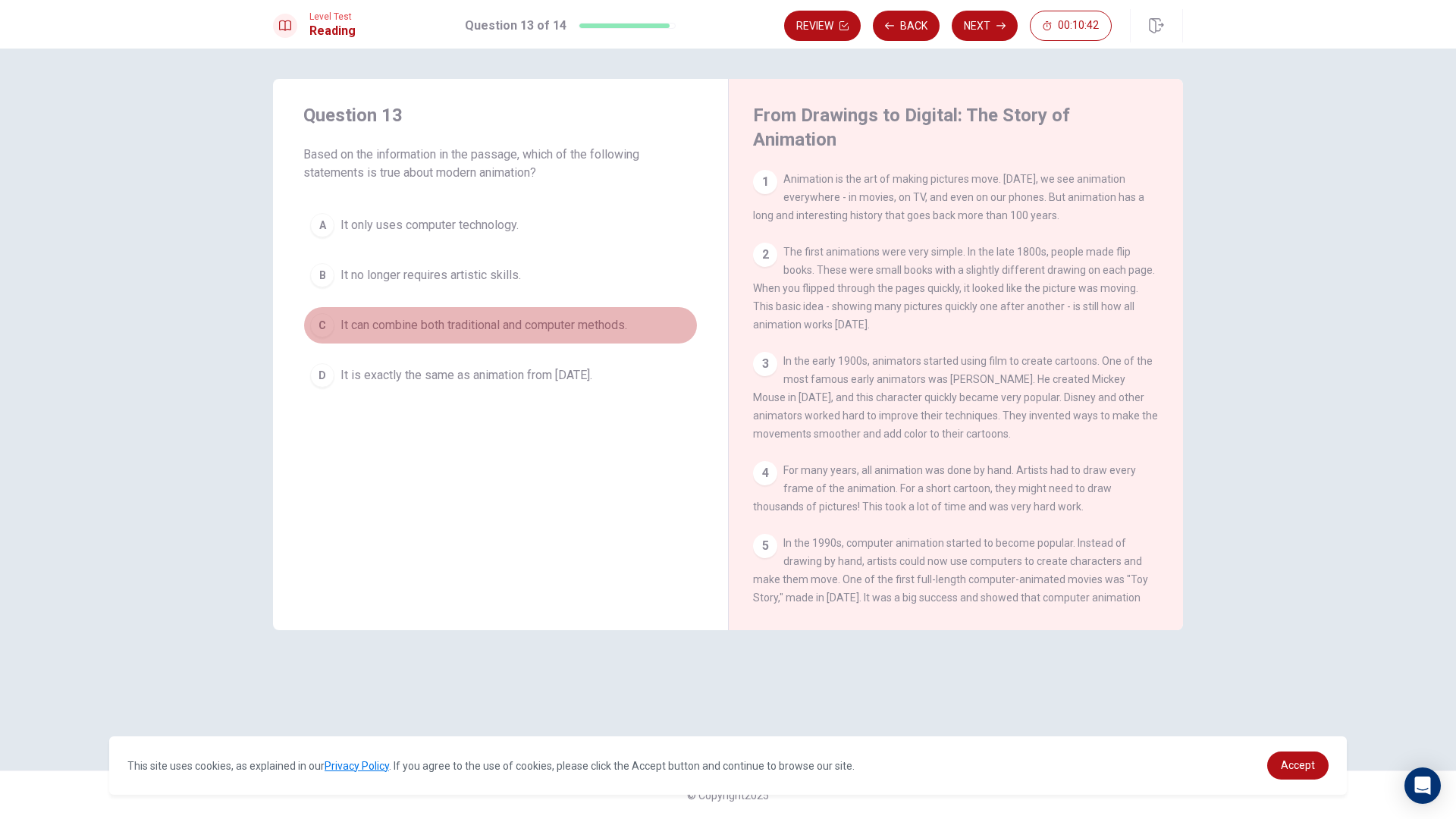
click at [526, 328] on span "It can combine both traditional and computer methods." at bounding box center [484, 325] width 286 height 18
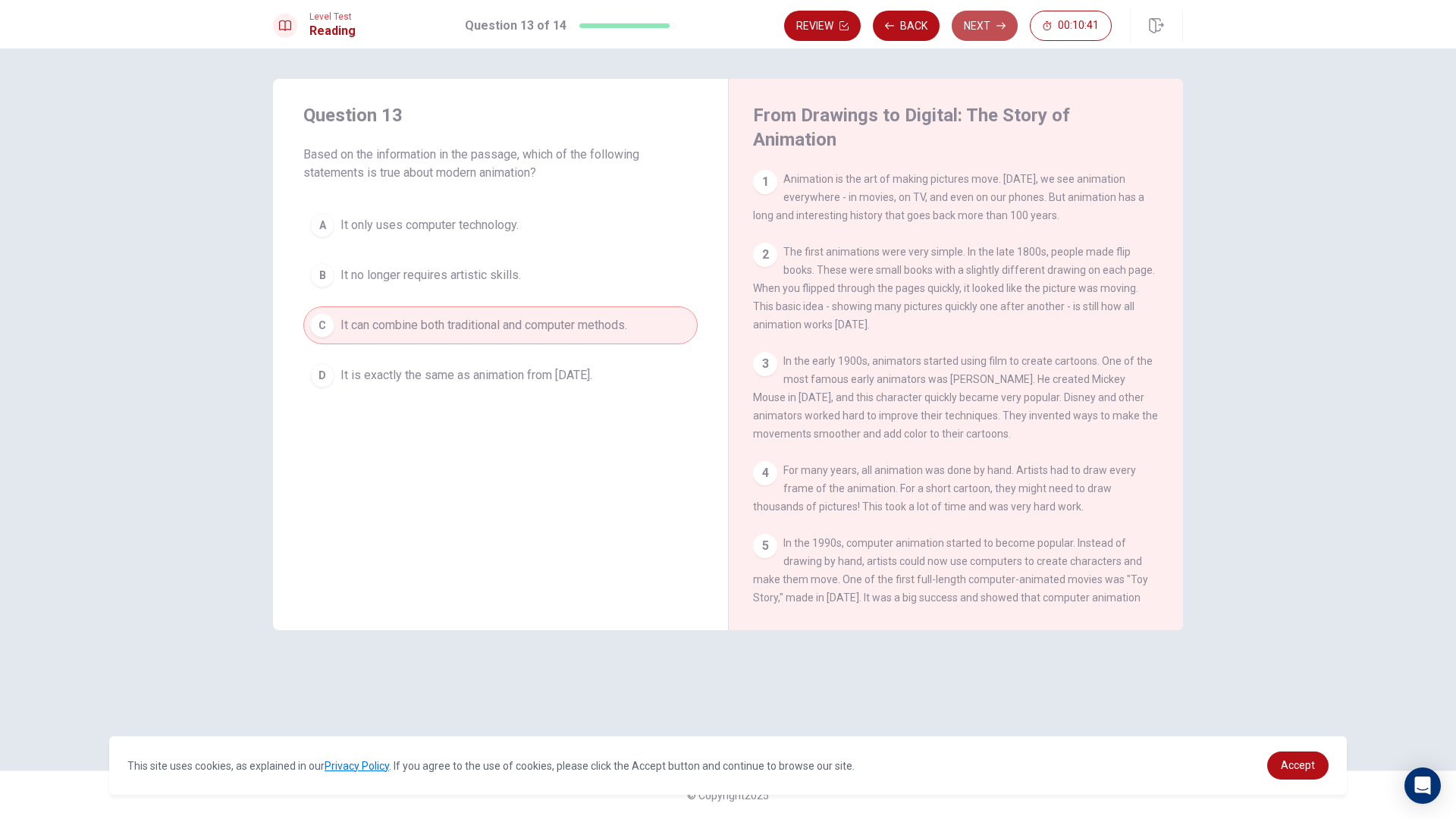
click at [1013, 30] on button "Next" at bounding box center [984, 26] width 66 height 30
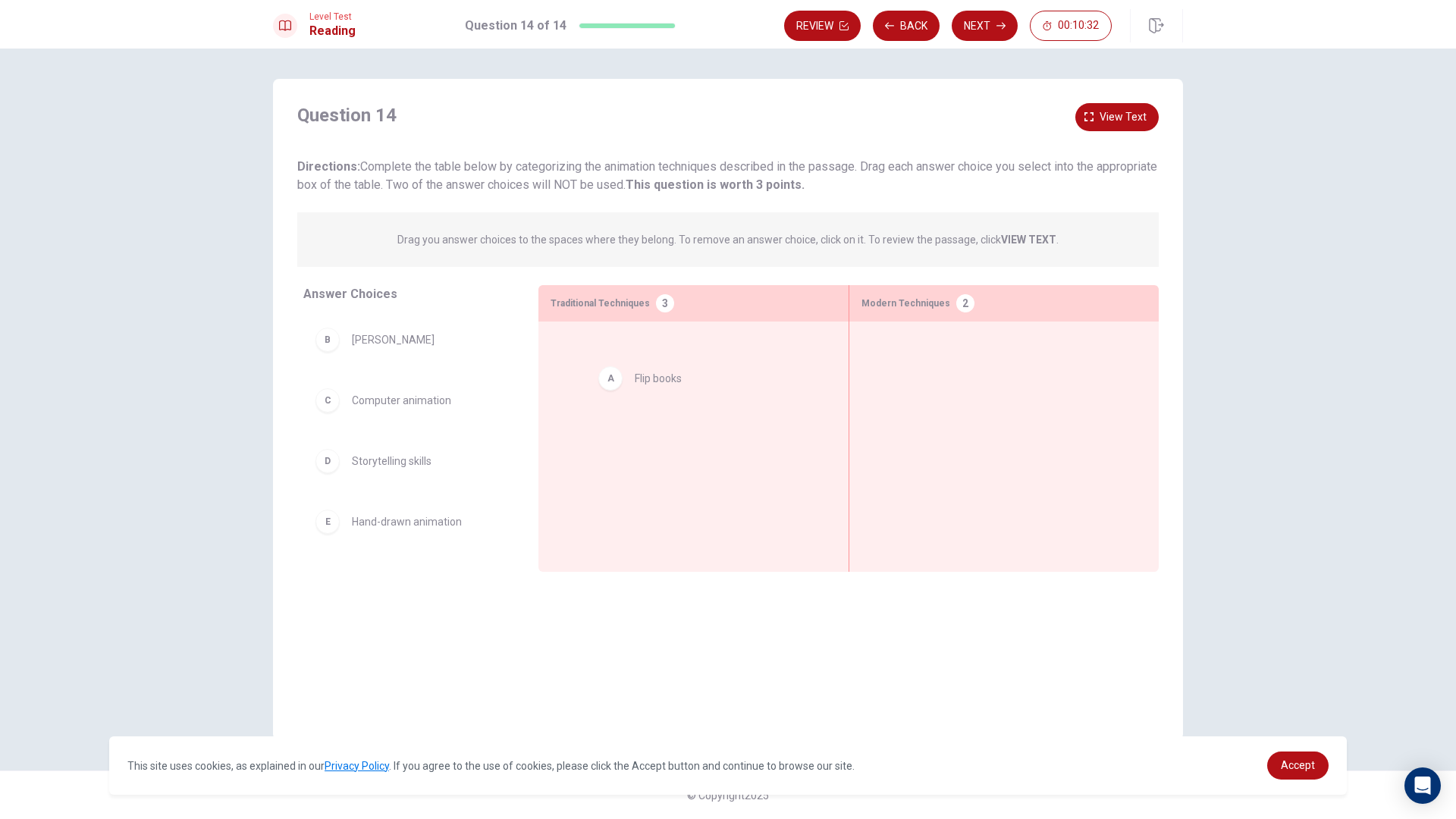
drag, startPoint x: 395, startPoint y: 353, endPoint x: 685, endPoint y: 392, distance: 292.6
drag, startPoint x: 426, startPoint y: 356, endPoint x: 714, endPoint y: 442, distance: 300.6
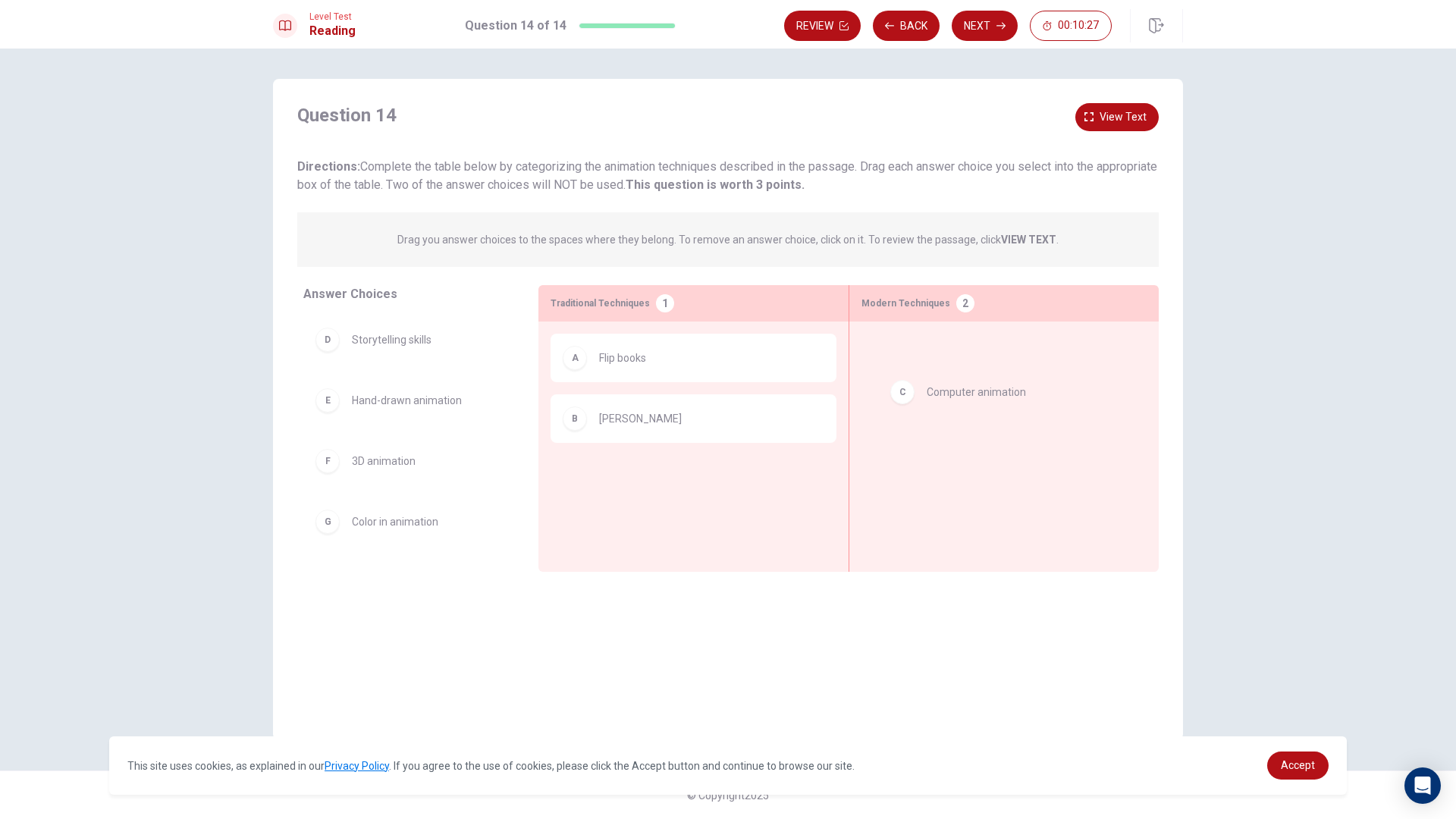
drag, startPoint x: 413, startPoint y: 356, endPoint x: 985, endPoint y: 411, distance: 574.6
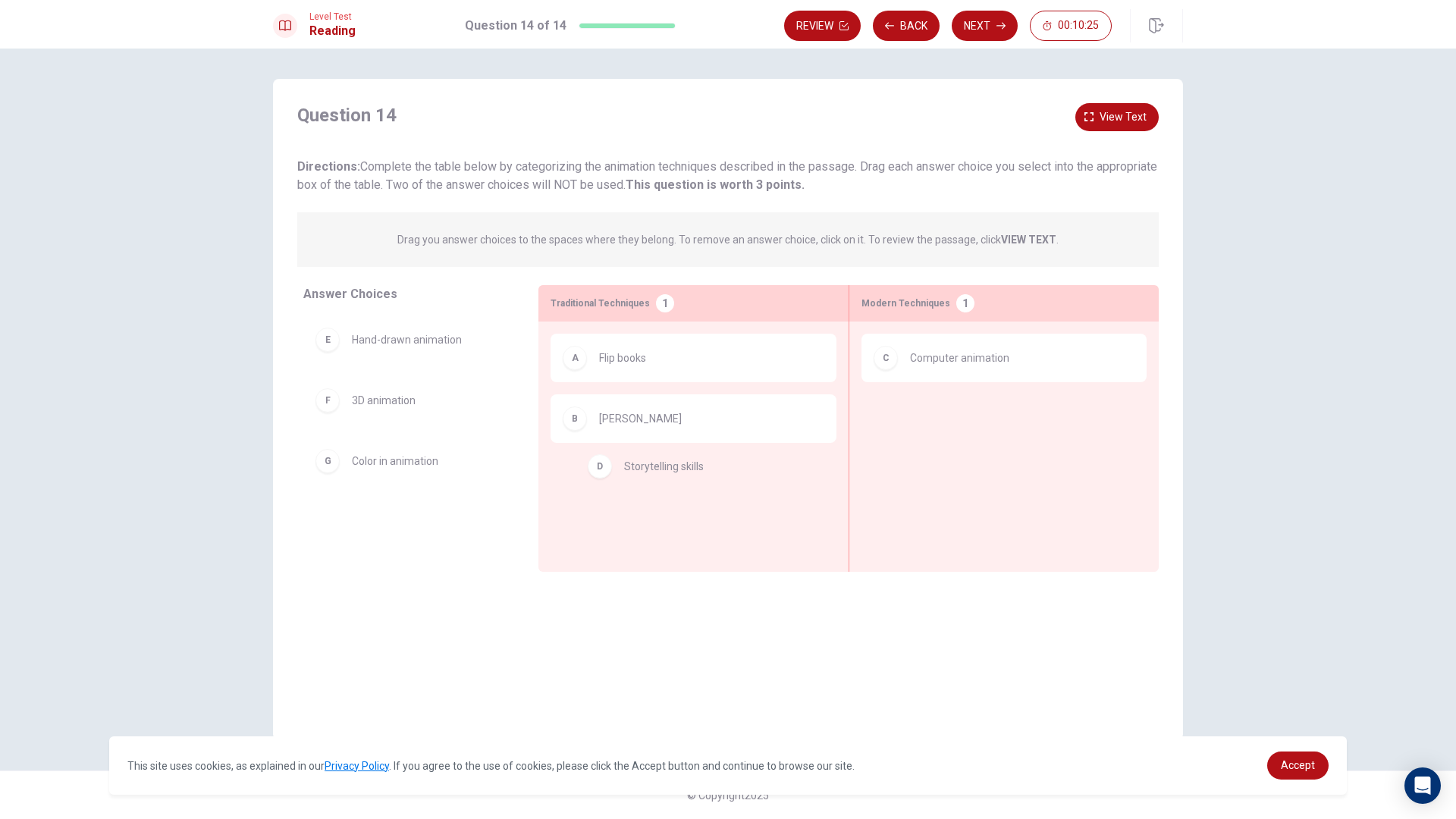
drag, startPoint x: 413, startPoint y: 348, endPoint x: 690, endPoint y: 482, distance: 307.7
drag, startPoint x: 437, startPoint y: 354, endPoint x: 760, endPoint y: 547, distance: 376.3
drag, startPoint x: 638, startPoint y: 483, endPoint x: 278, endPoint y: 353, distance: 382.8
drag, startPoint x: 389, startPoint y: 392, endPoint x: 731, endPoint y: 499, distance: 358.3
drag, startPoint x: 450, startPoint y: 414, endPoint x: 895, endPoint y: 427, distance: 445.2
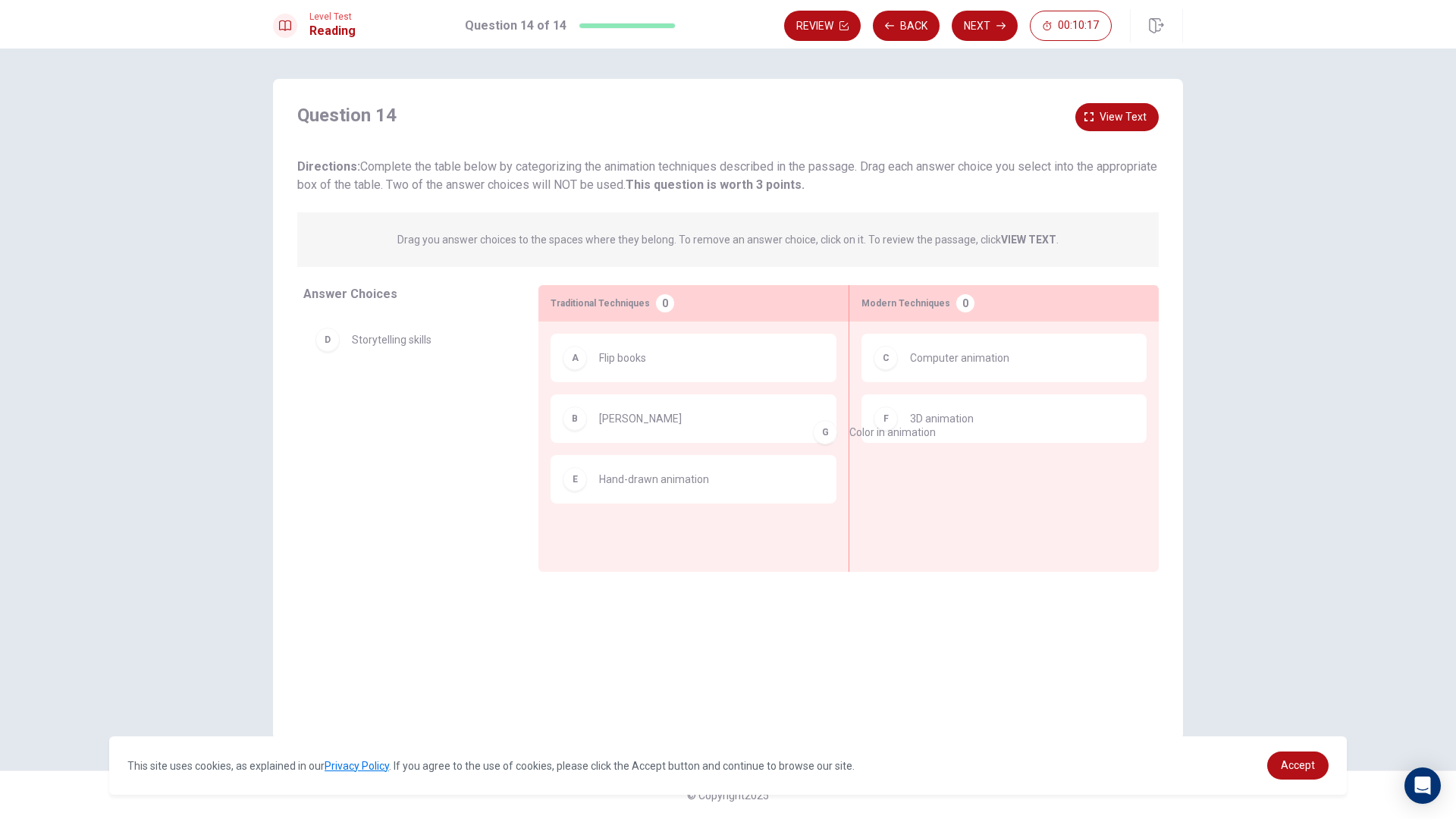
drag, startPoint x: 408, startPoint y: 411, endPoint x: 1010, endPoint y: 445, distance: 603.0
drag, startPoint x: 495, startPoint y: 427, endPoint x: 1067, endPoint y: 526, distance: 580.5
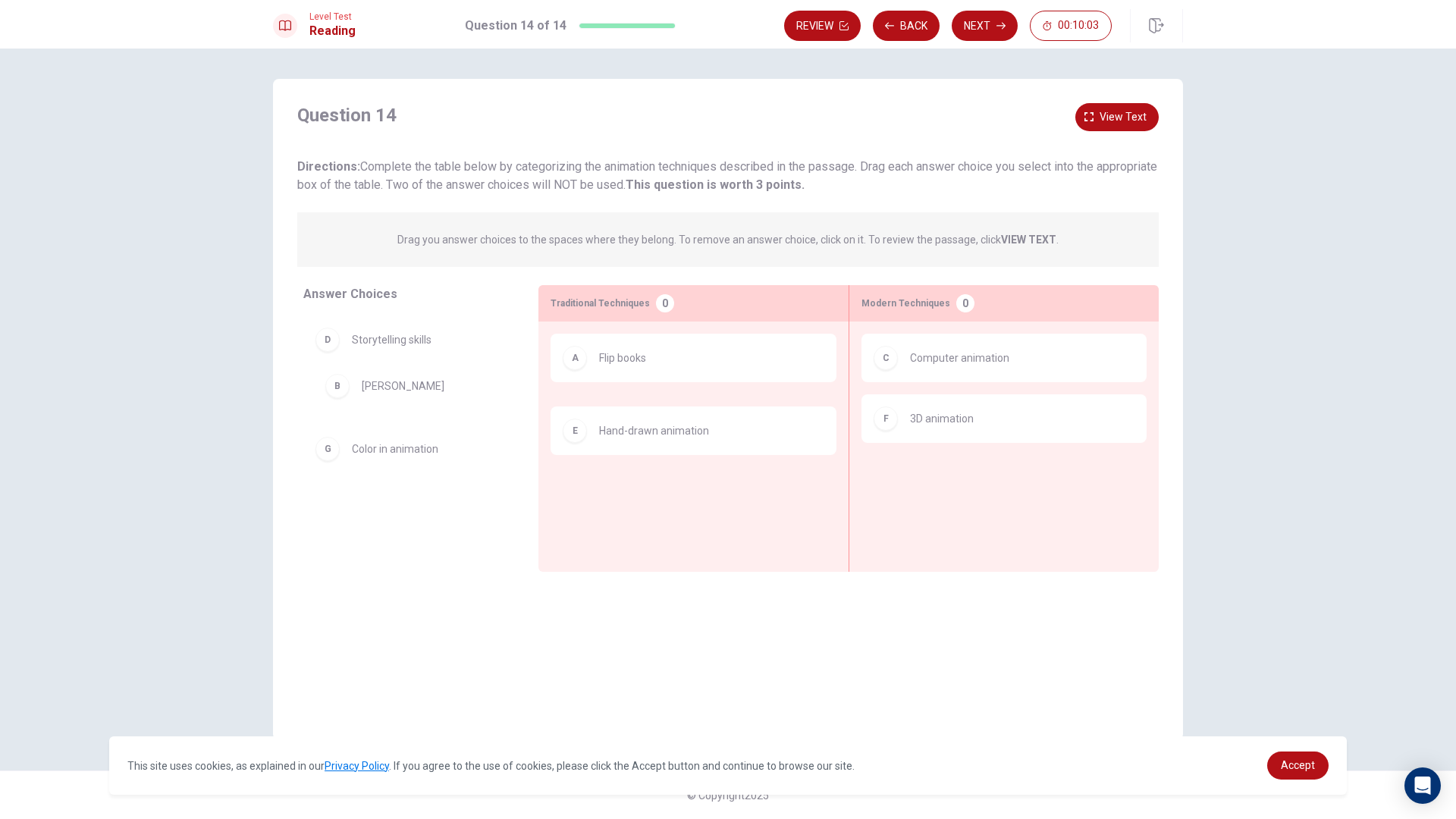
drag, startPoint x: 781, startPoint y: 425, endPoint x: 533, endPoint y: 392, distance: 250.2
drag, startPoint x: 427, startPoint y: 415, endPoint x: 726, endPoint y: 491, distance: 308.5
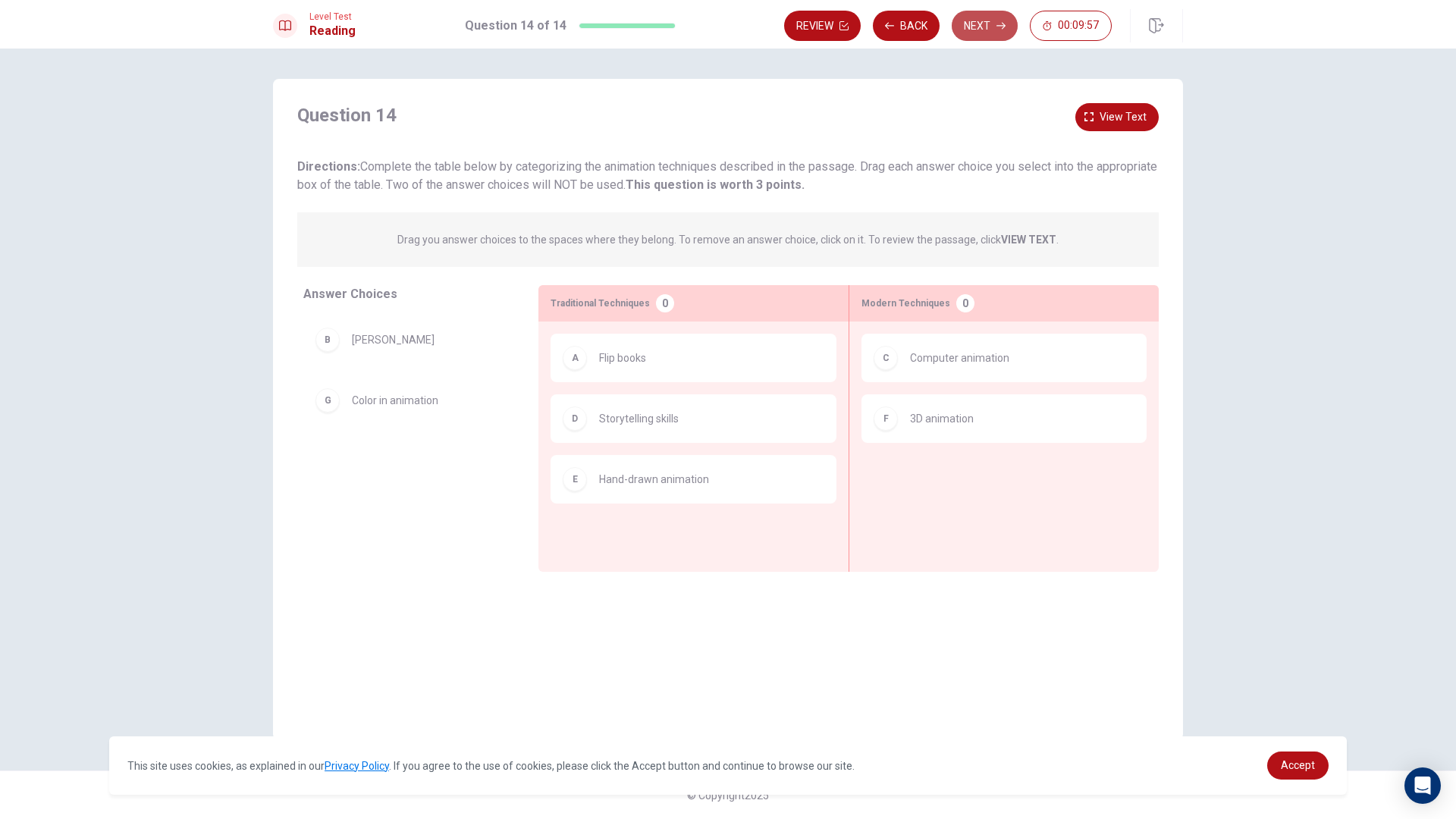
click at [1000, 14] on button "Next" at bounding box center [984, 26] width 66 height 30
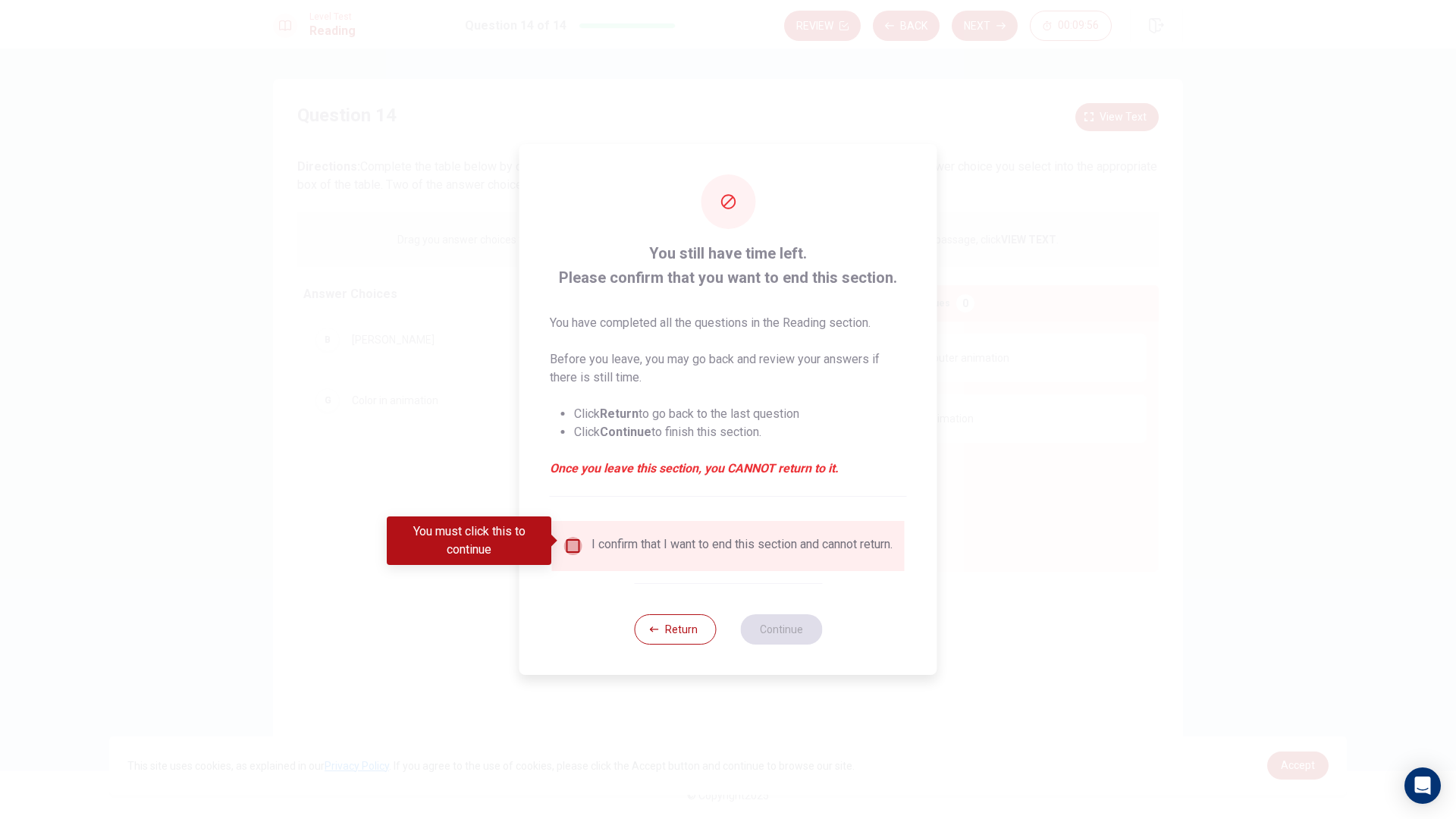
drag, startPoint x: 571, startPoint y: 542, endPoint x: 756, endPoint y: 582, distance: 189.3
click at [570, 539] on input "You must click this to continue" at bounding box center [573, 546] width 18 height 18
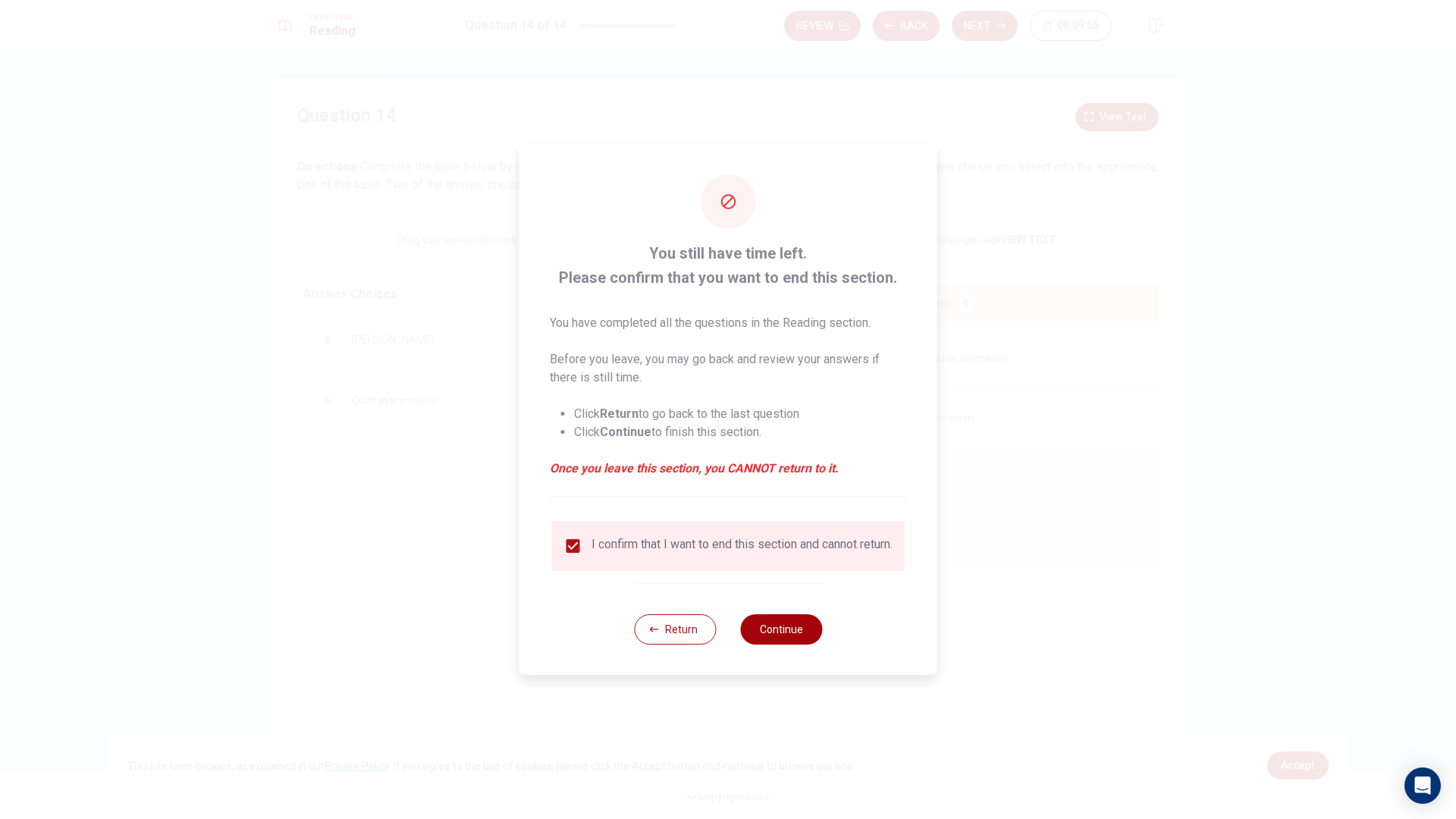
click at [795, 622] on div "Return Continue" at bounding box center [728, 629] width 188 height 91
click at [795, 626] on button "Continue" at bounding box center [780, 629] width 82 height 30
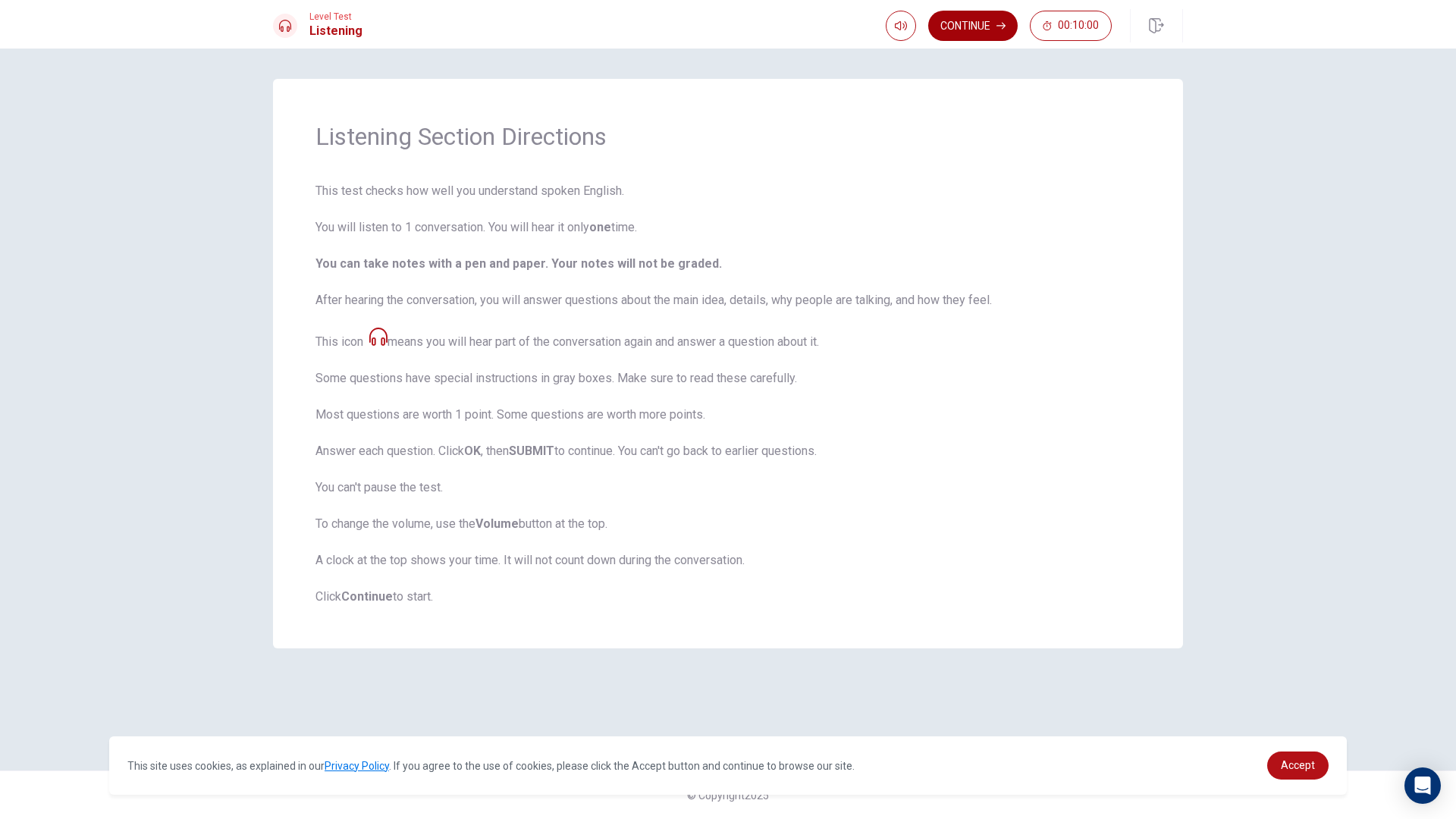
click at [971, 35] on button "Continue" at bounding box center [972, 26] width 89 height 30
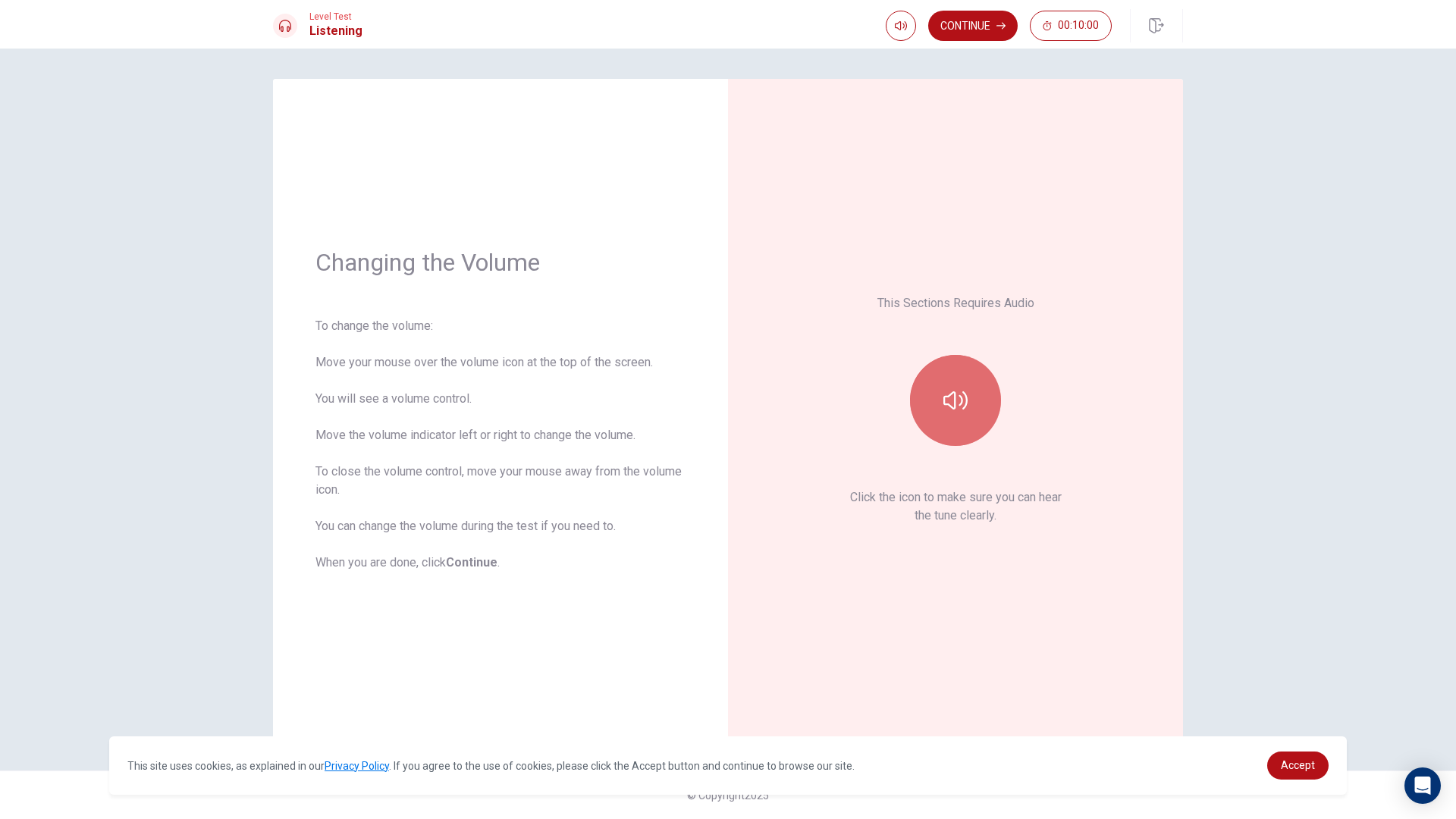
click at [968, 397] on button "button" at bounding box center [955, 400] width 91 height 91
click at [976, 35] on button "Continue" at bounding box center [972, 26] width 89 height 30
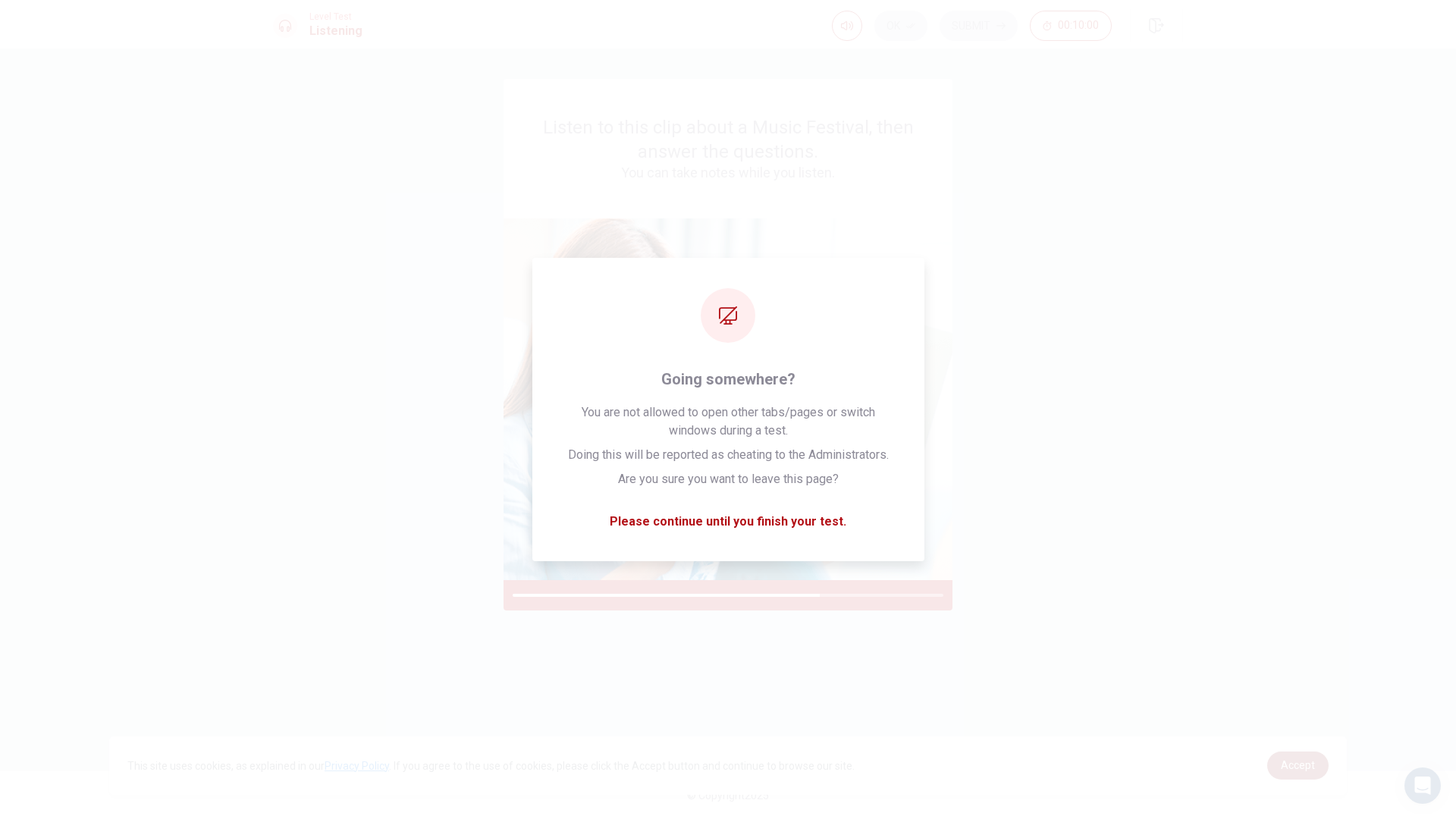
click at [1297, 715] on link "Accept" at bounding box center [1298, 765] width 62 height 28
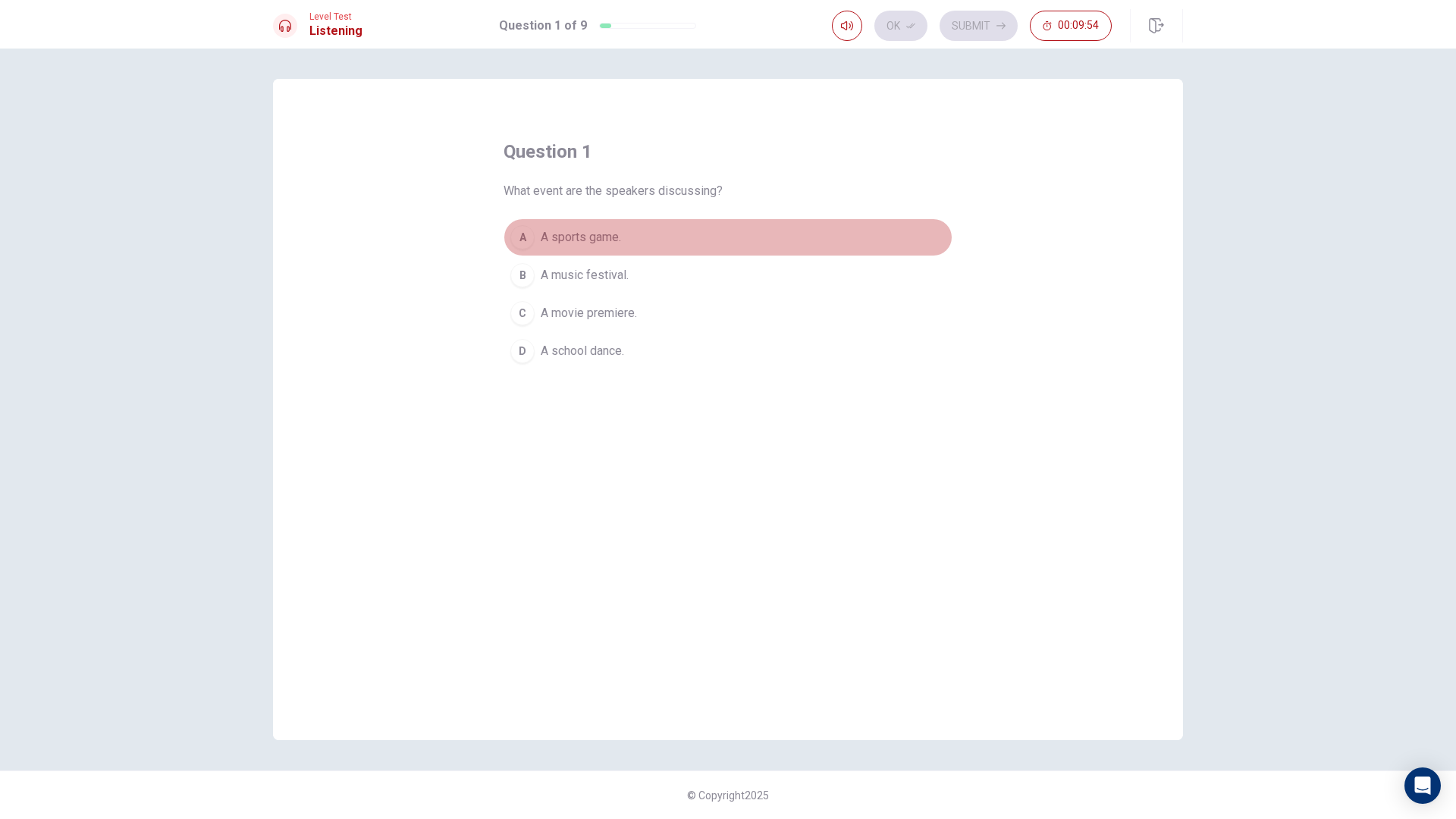
click at [610, 241] on span "A sports game." at bounding box center [580, 238] width 80 height 18
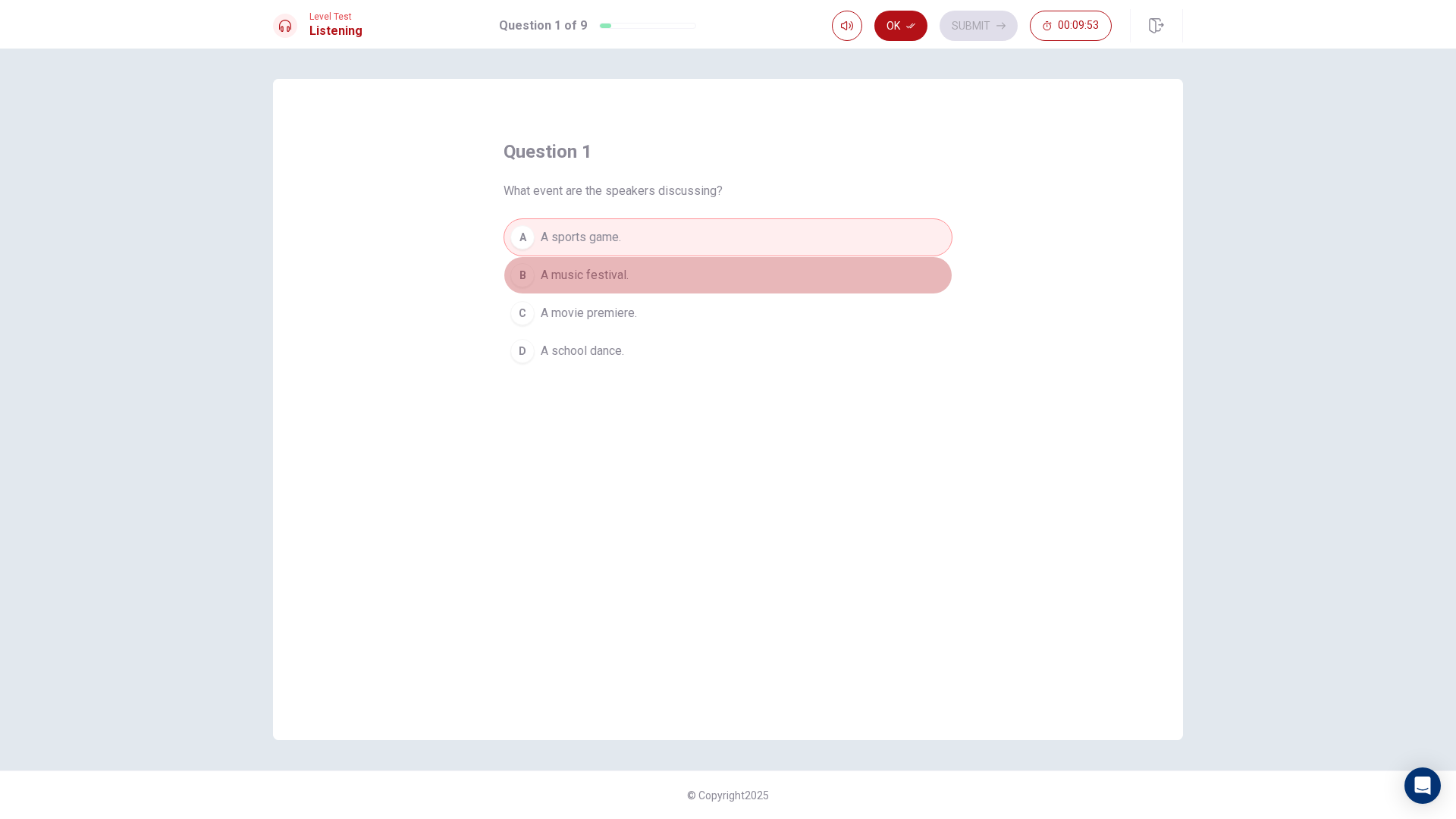
click at [610, 268] on span "A music festival." at bounding box center [584, 275] width 88 height 18
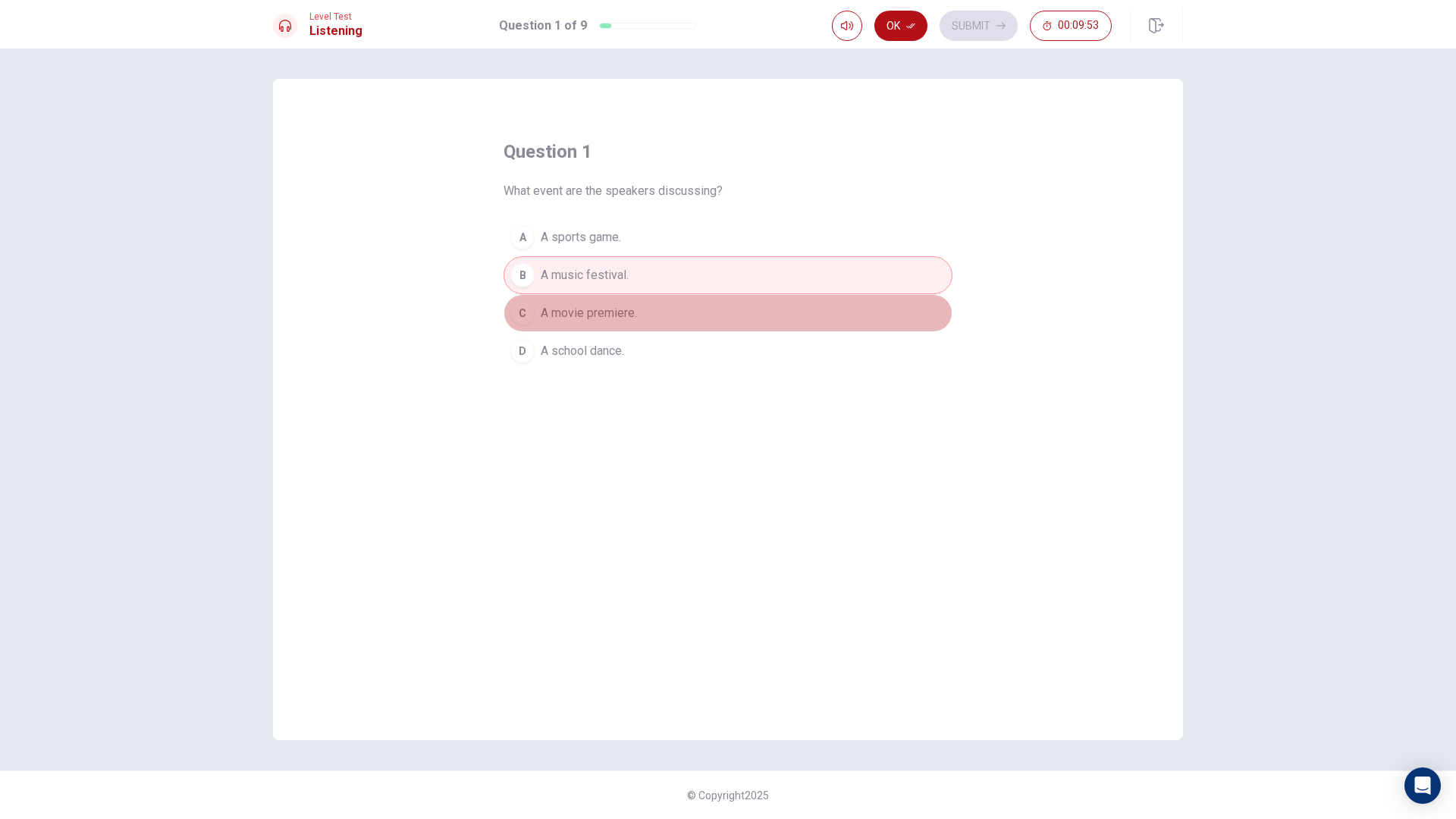
click at [612, 302] on button "C A movie premiere." at bounding box center [728, 313] width 449 height 38
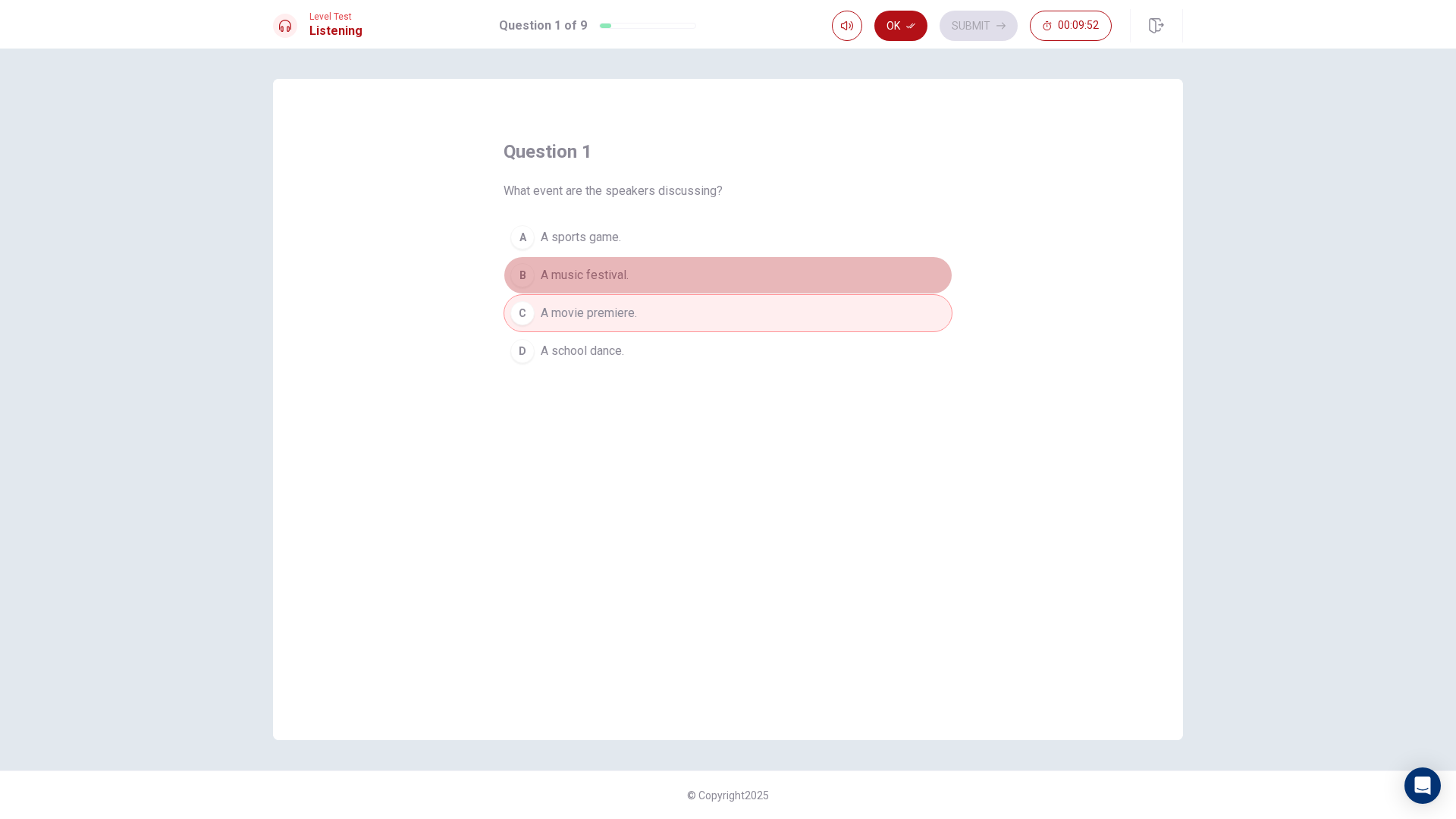
click at [621, 278] on span "A music festival." at bounding box center [584, 275] width 88 height 18
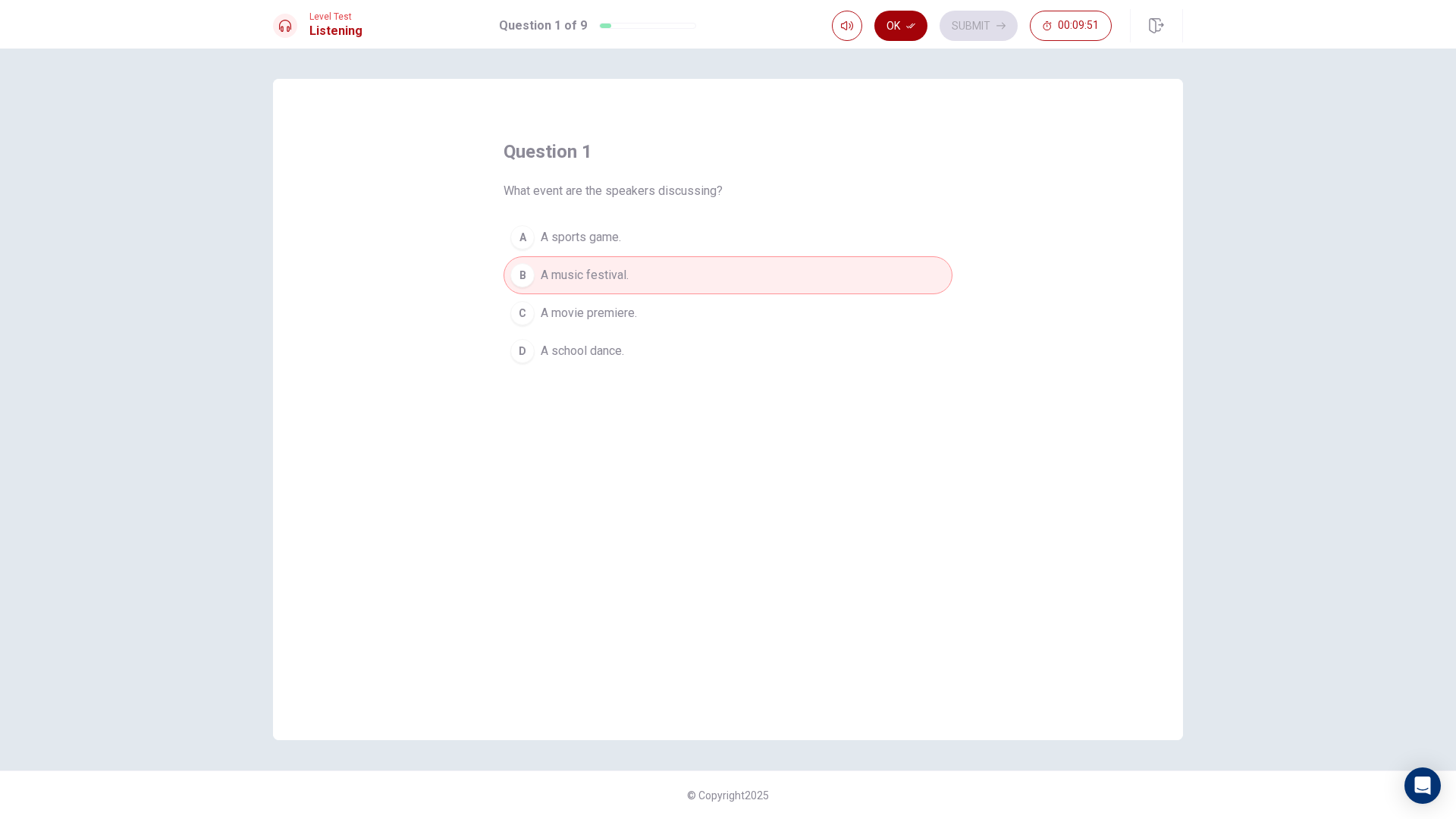
click at [901, 30] on button "Ok" at bounding box center [901, 26] width 53 height 30
click at [949, 29] on button "Submit" at bounding box center [978, 26] width 78 height 30
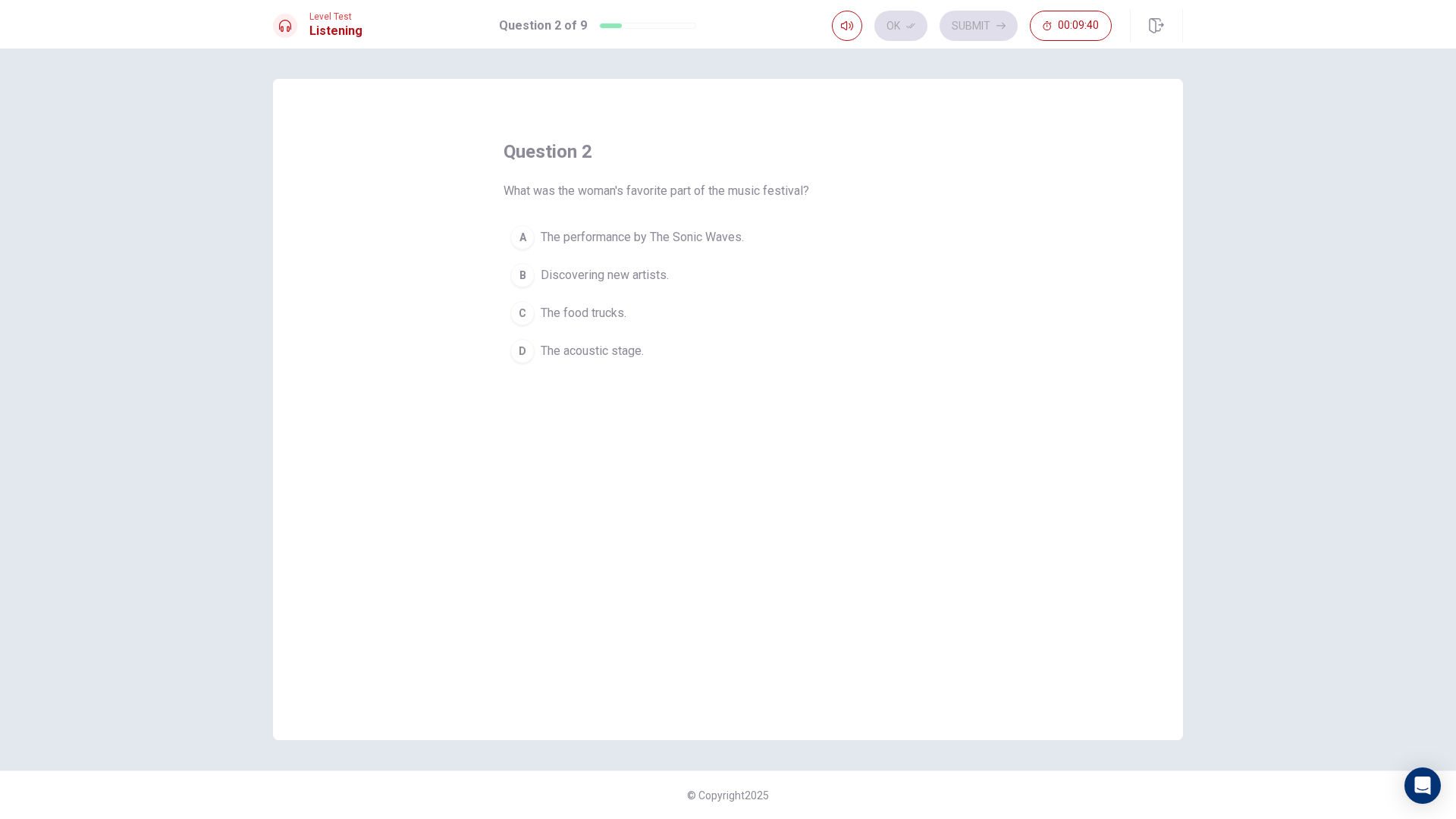
click at [628, 244] on span "The performance by The Sonic Waves." at bounding box center [642, 238] width 203 height 18
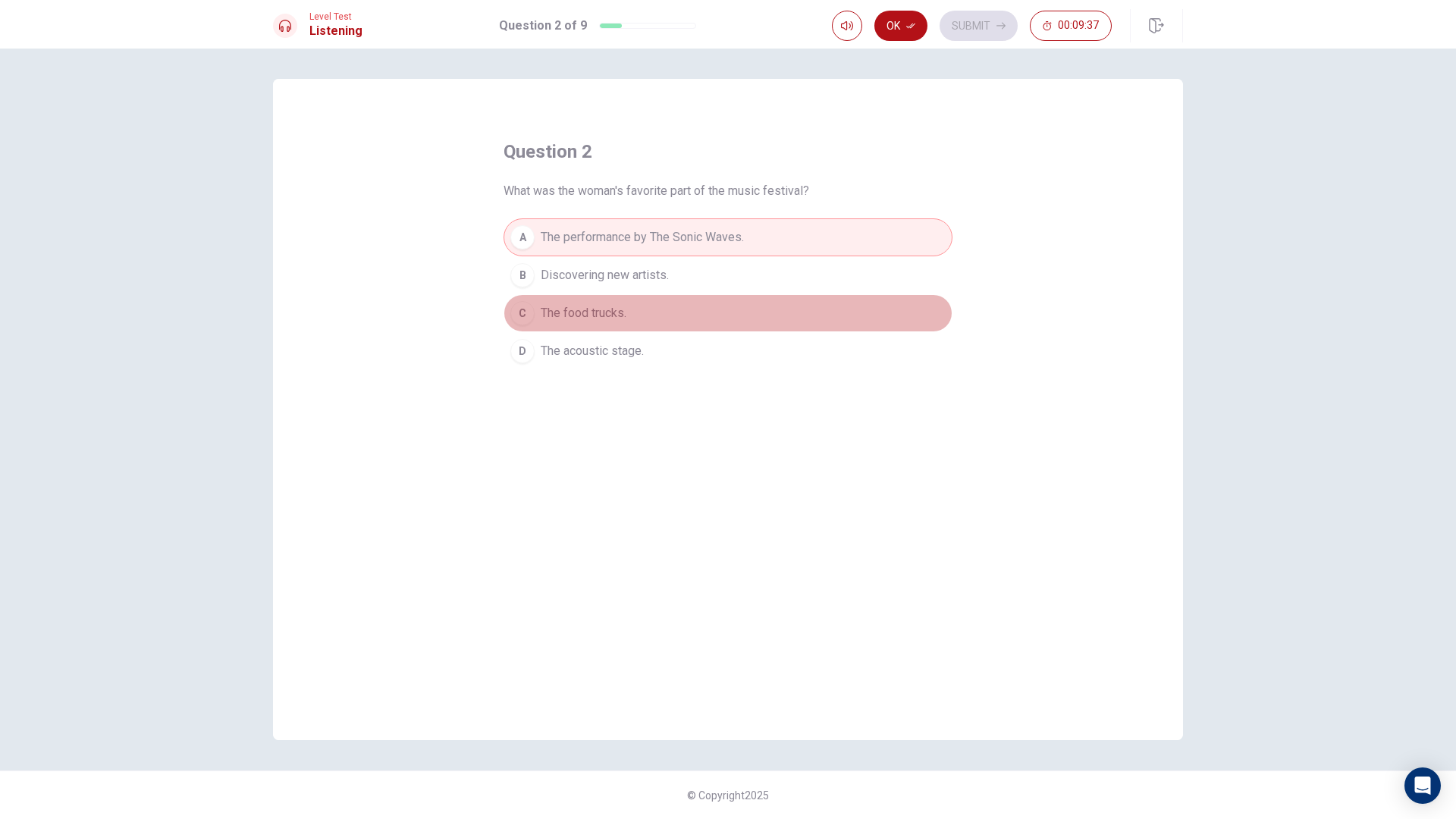
click at [695, 310] on button "C The food trucks." at bounding box center [728, 313] width 449 height 38
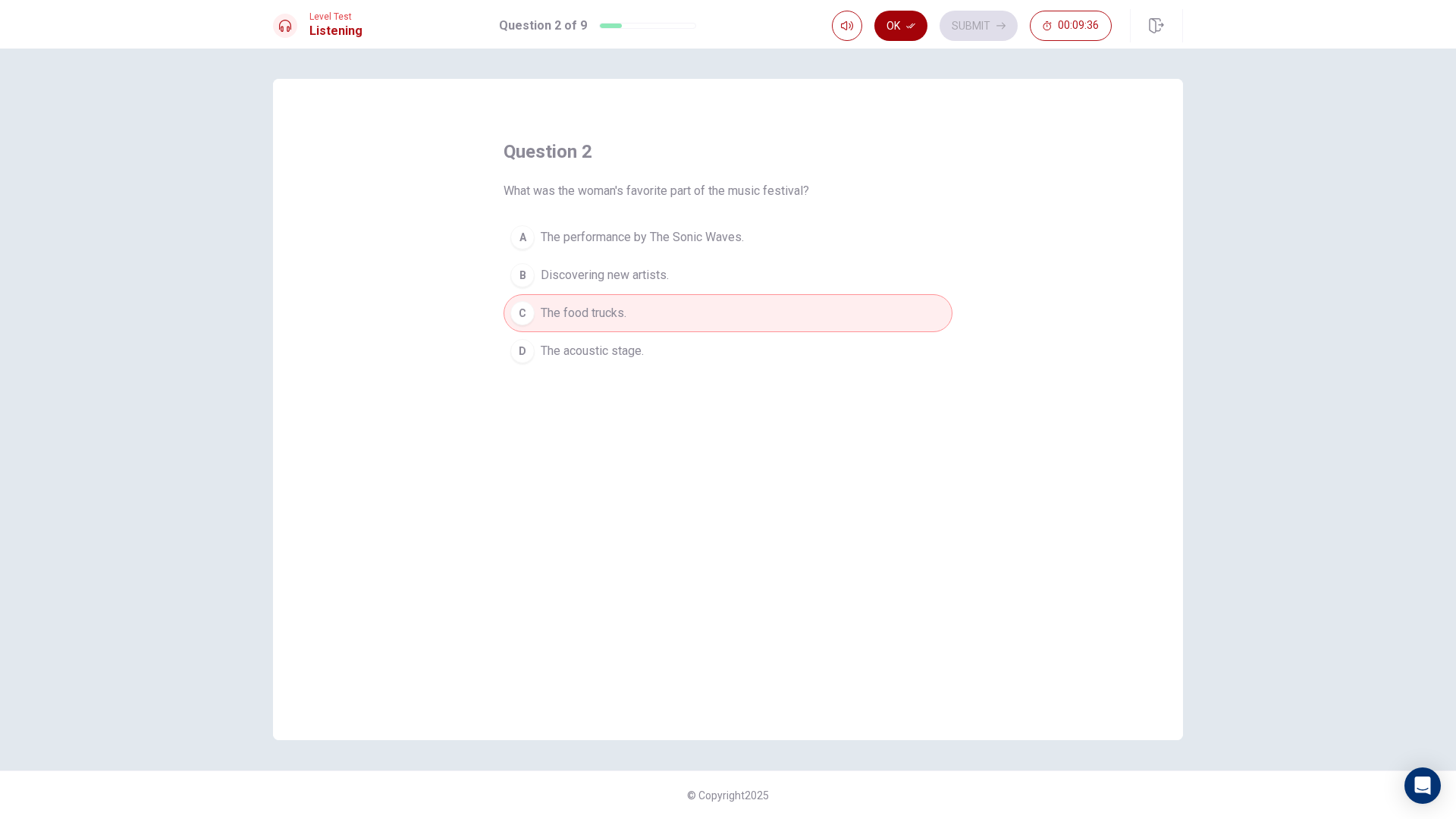
click at [894, 31] on button "Ok" at bounding box center [901, 26] width 53 height 30
click at [954, 43] on div "Level Test Listening Question 2 of 9 Ok Submit 00:09:34" at bounding box center [728, 24] width 1456 height 49
click at [971, 30] on button "Submit" at bounding box center [978, 26] width 78 height 30
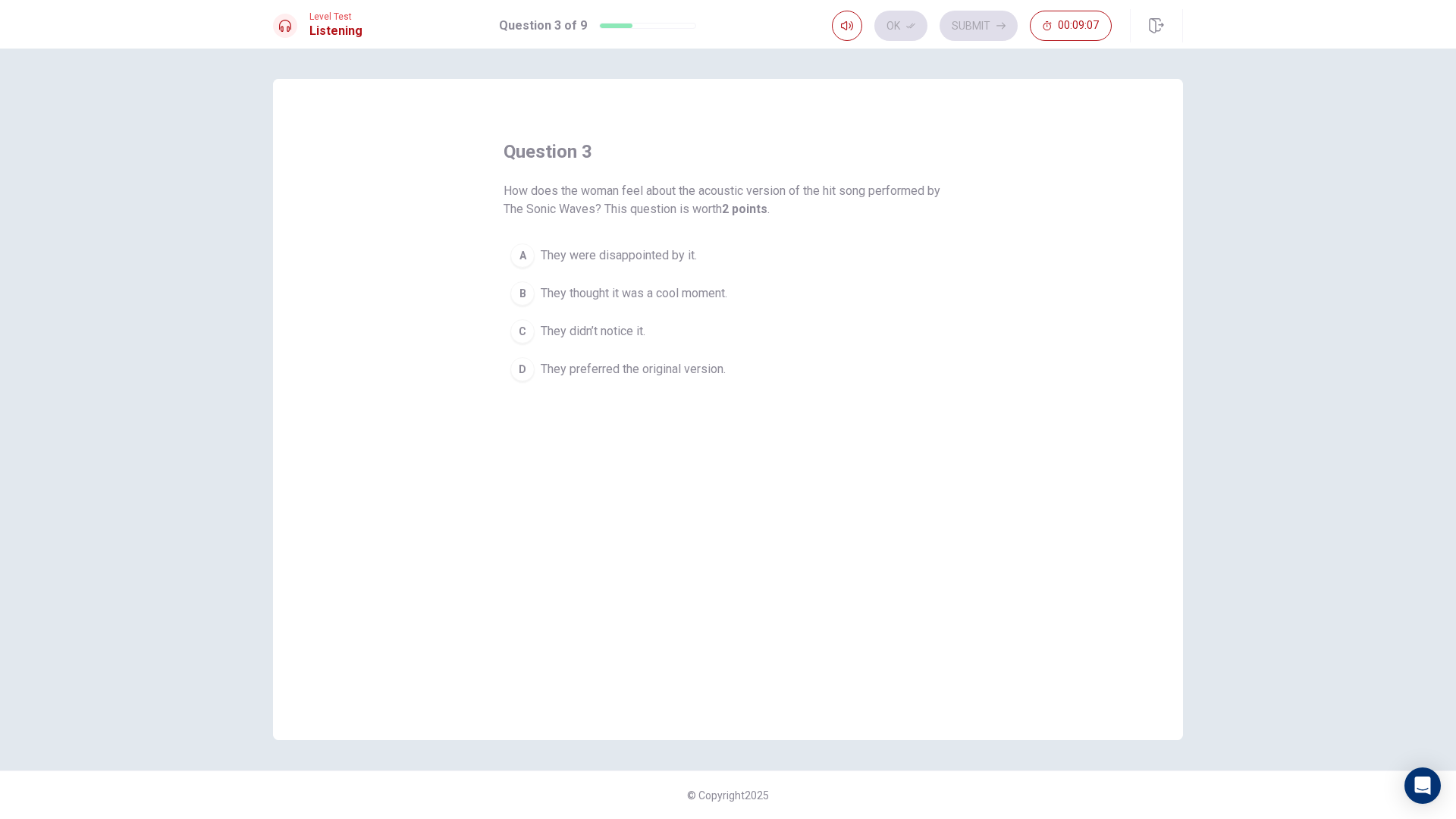
click at [642, 291] on span "They thought it was a cool moment." at bounding box center [633, 293] width 187 height 18
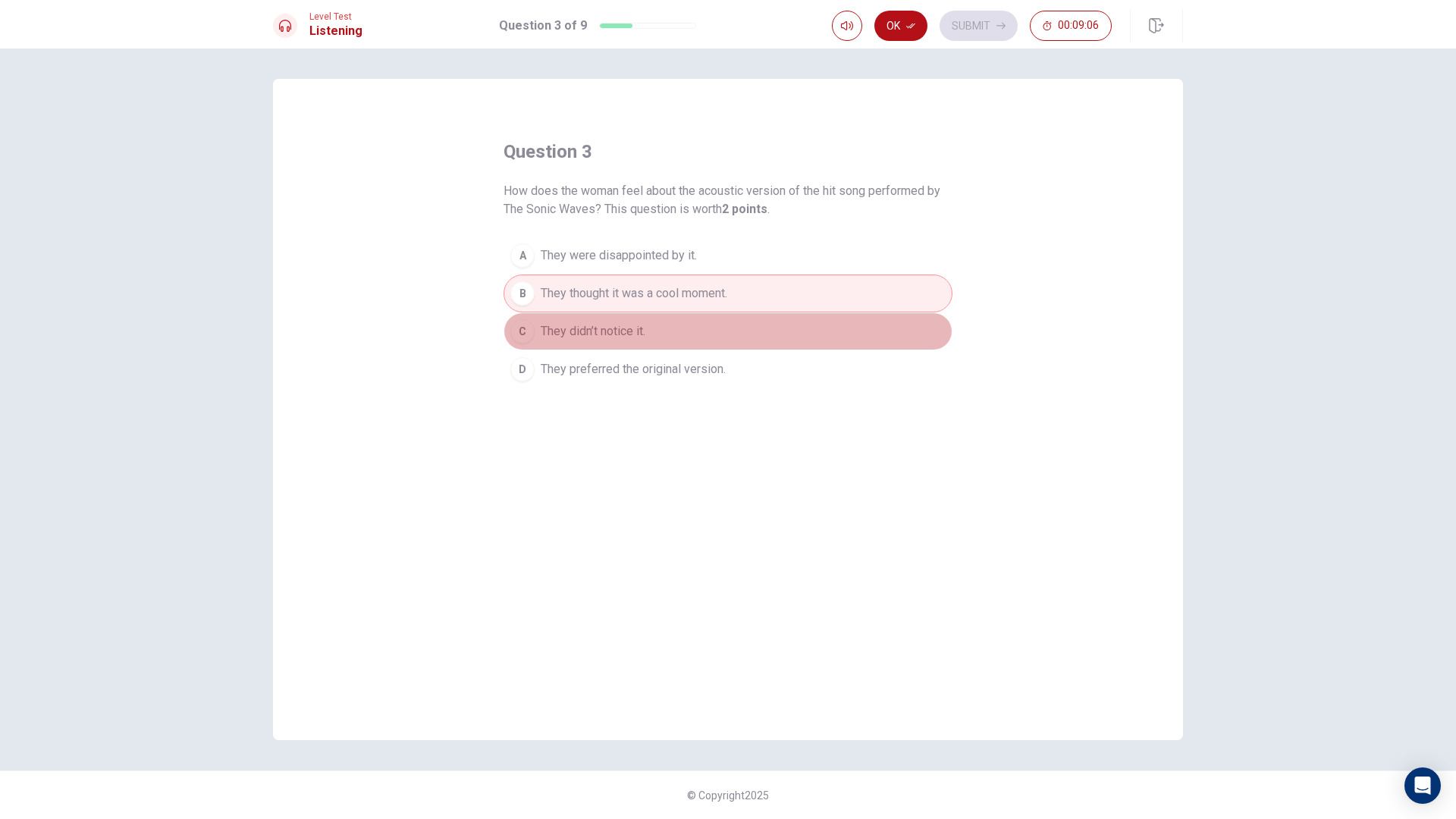
click at [630, 343] on button "C They didn’t notice it." at bounding box center [728, 331] width 449 height 38
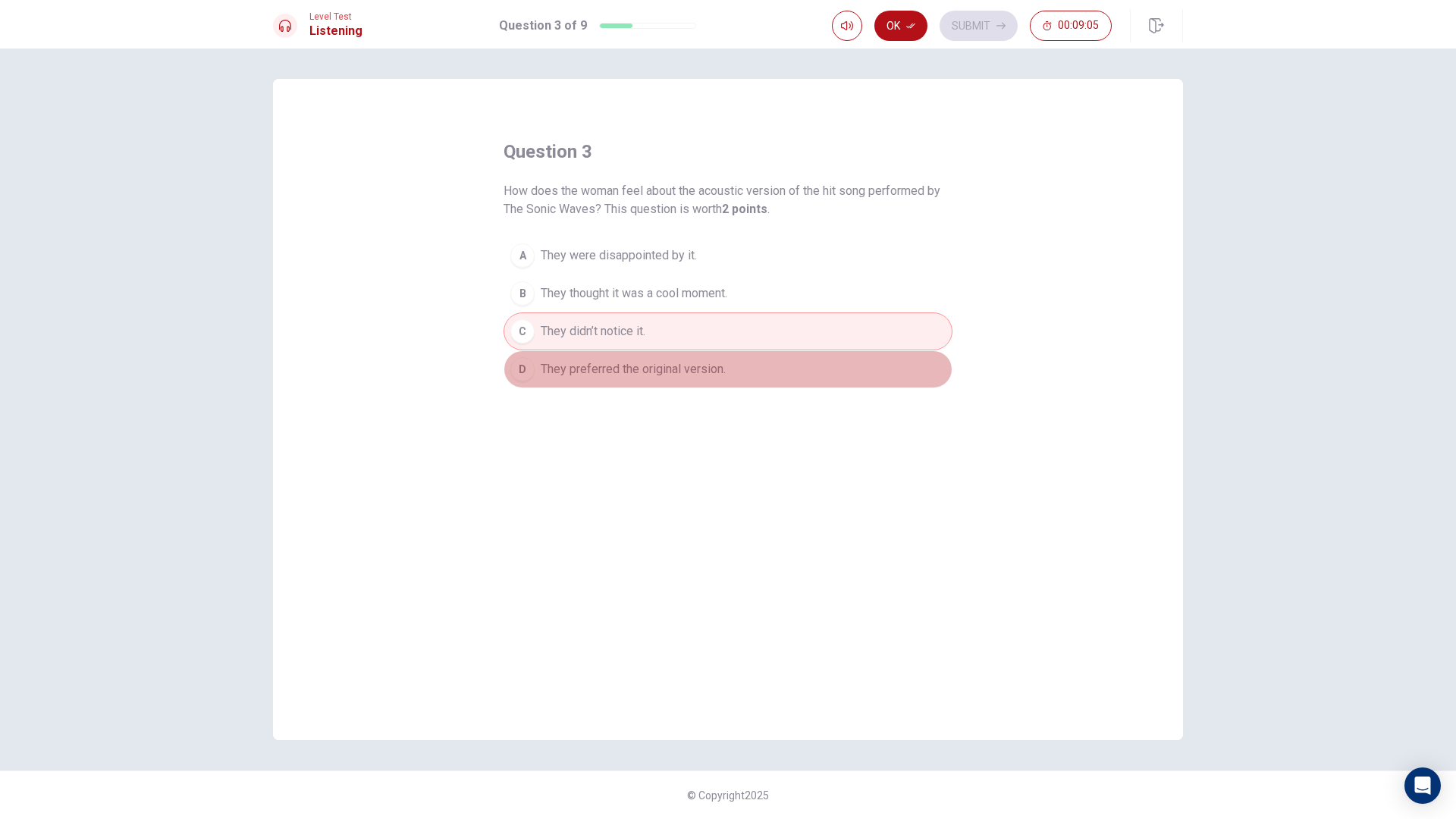
click at [626, 357] on button "D They preferred the original version." at bounding box center [728, 370] width 449 height 38
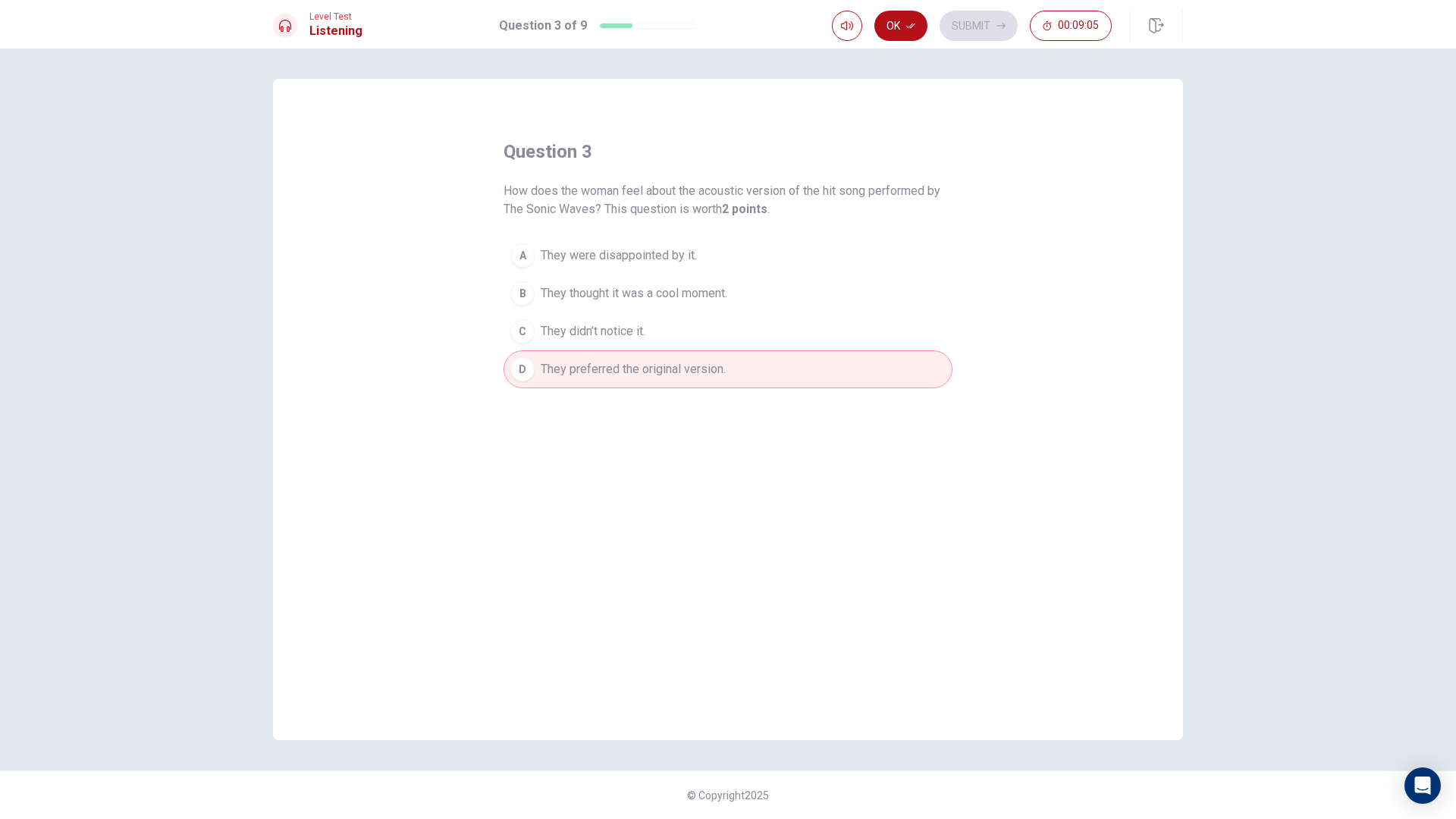
click at [648, 298] on span "They thought it was a cool moment." at bounding box center [633, 293] width 187 height 18
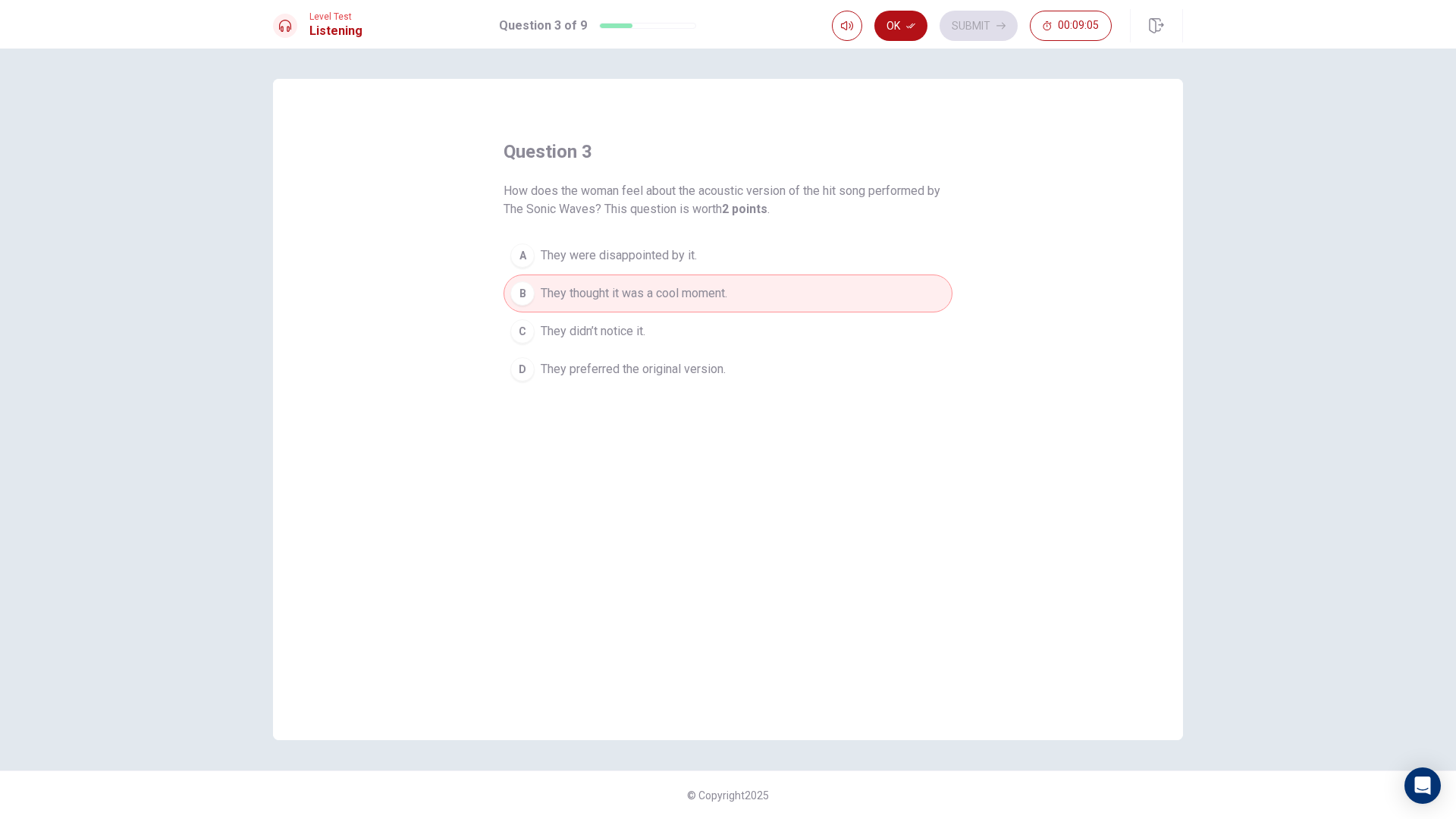
click at [633, 368] on span "They preferred the original version." at bounding box center [632, 370] width 185 height 18
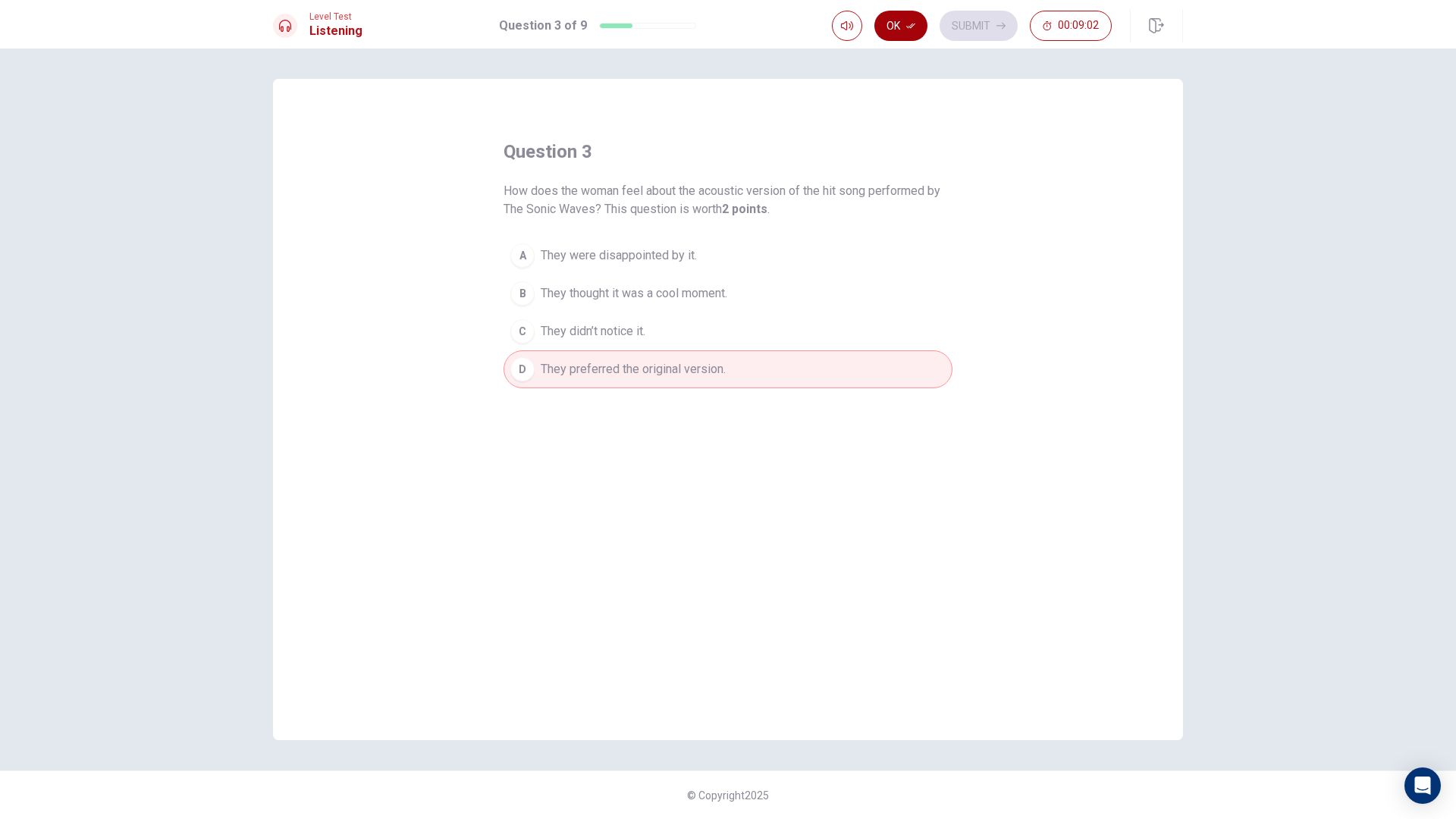
click at [888, 24] on button "Ok" at bounding box center [901, 26] width 53 height 30
click at [991, 12] on button "Submit" at bounding box center [978, 26] width 78 height 30
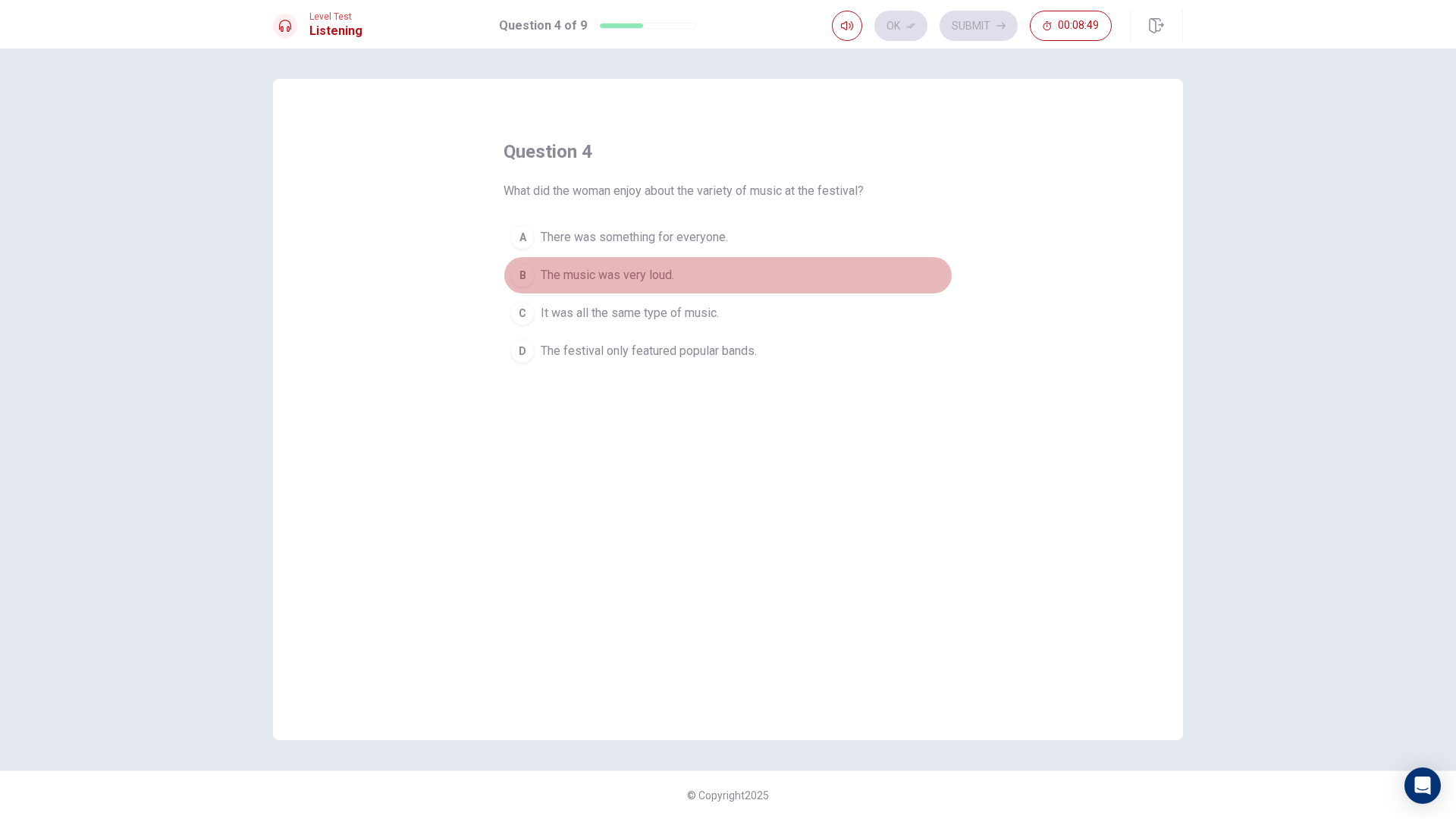
click at [648, 283] on span "The music was very loud." at bounding box center [606, 275] width 133 height 18
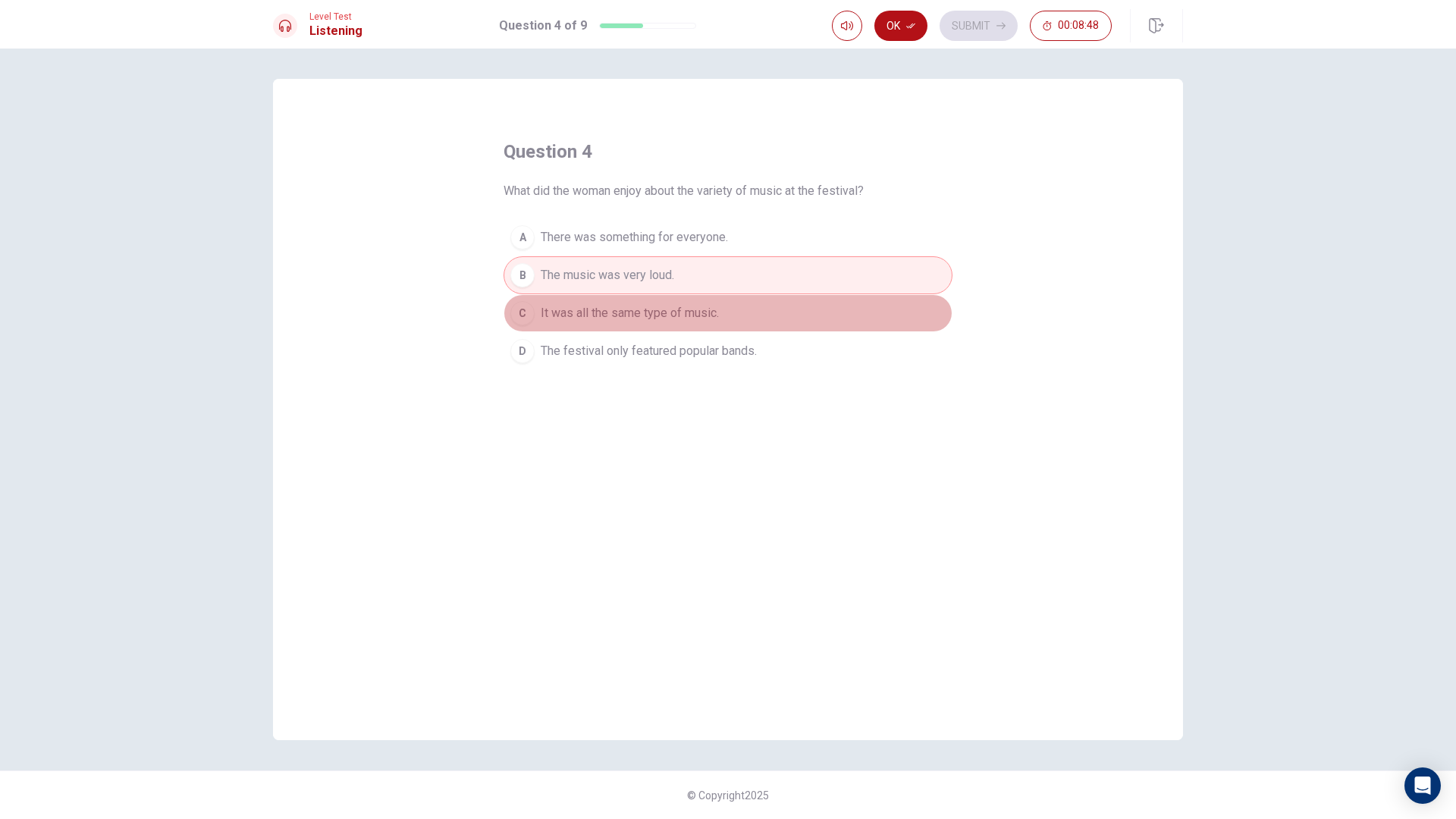
click at [648, 298] on button "C It was all the same type of music." at bounding box center [728, 313] width 449 height 38
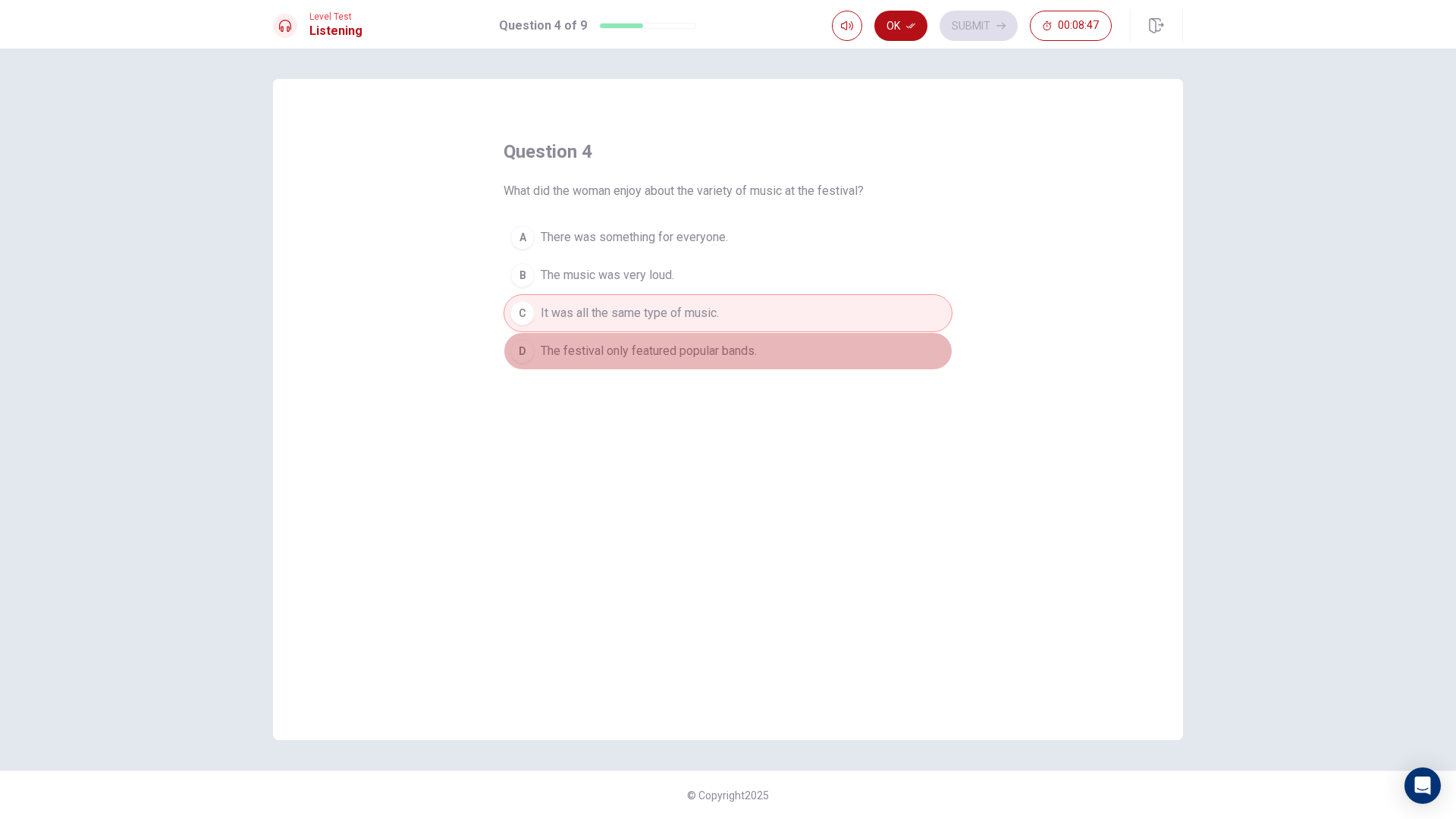
click at [658, 343] on span "The festival only featured popular bands." at bounding box center [648, 351] width 216 height 18
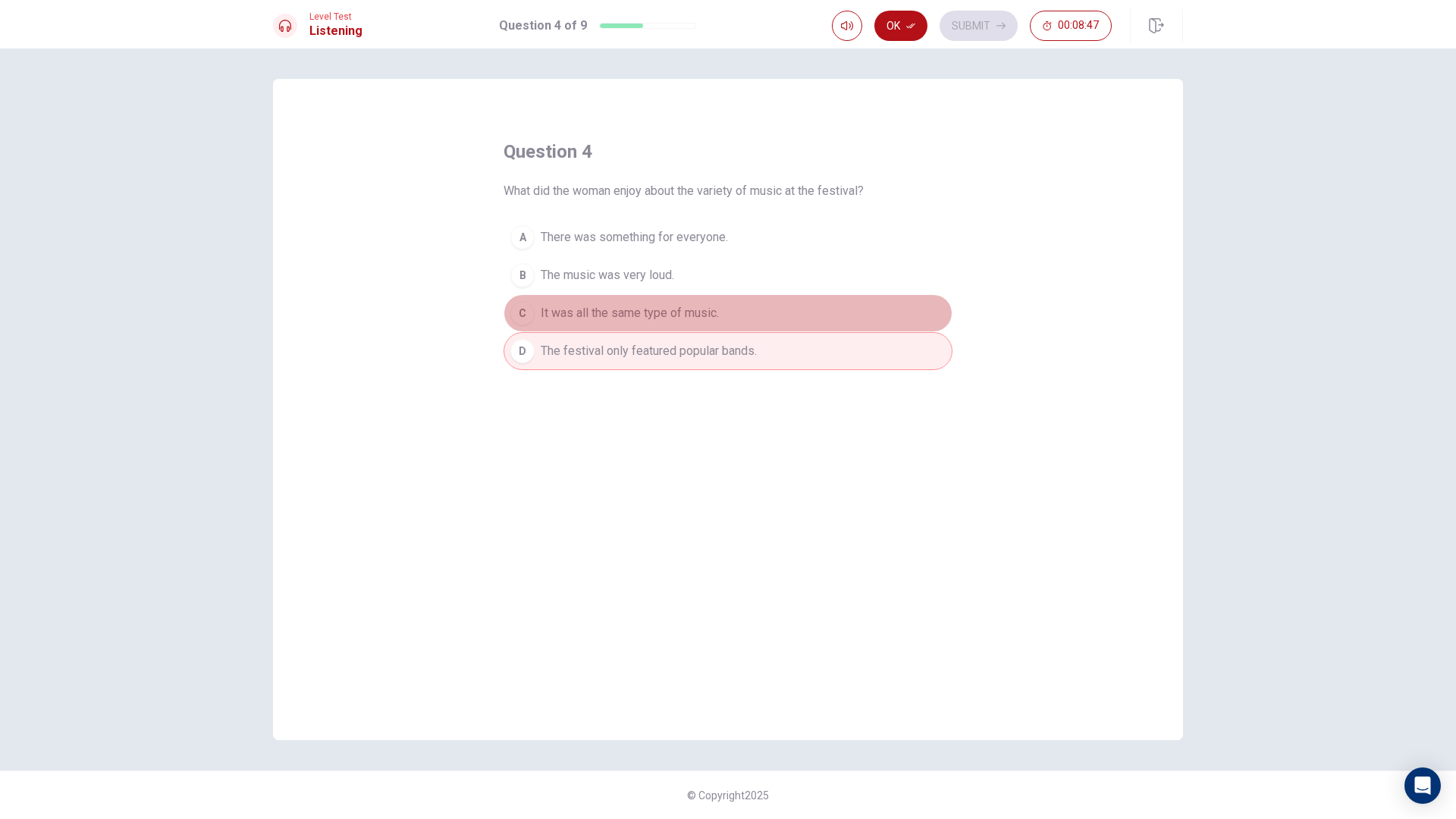
click at [661, 326] on button "C It was all the same type of music." at bounding box center [728, 313] width 449 height 38
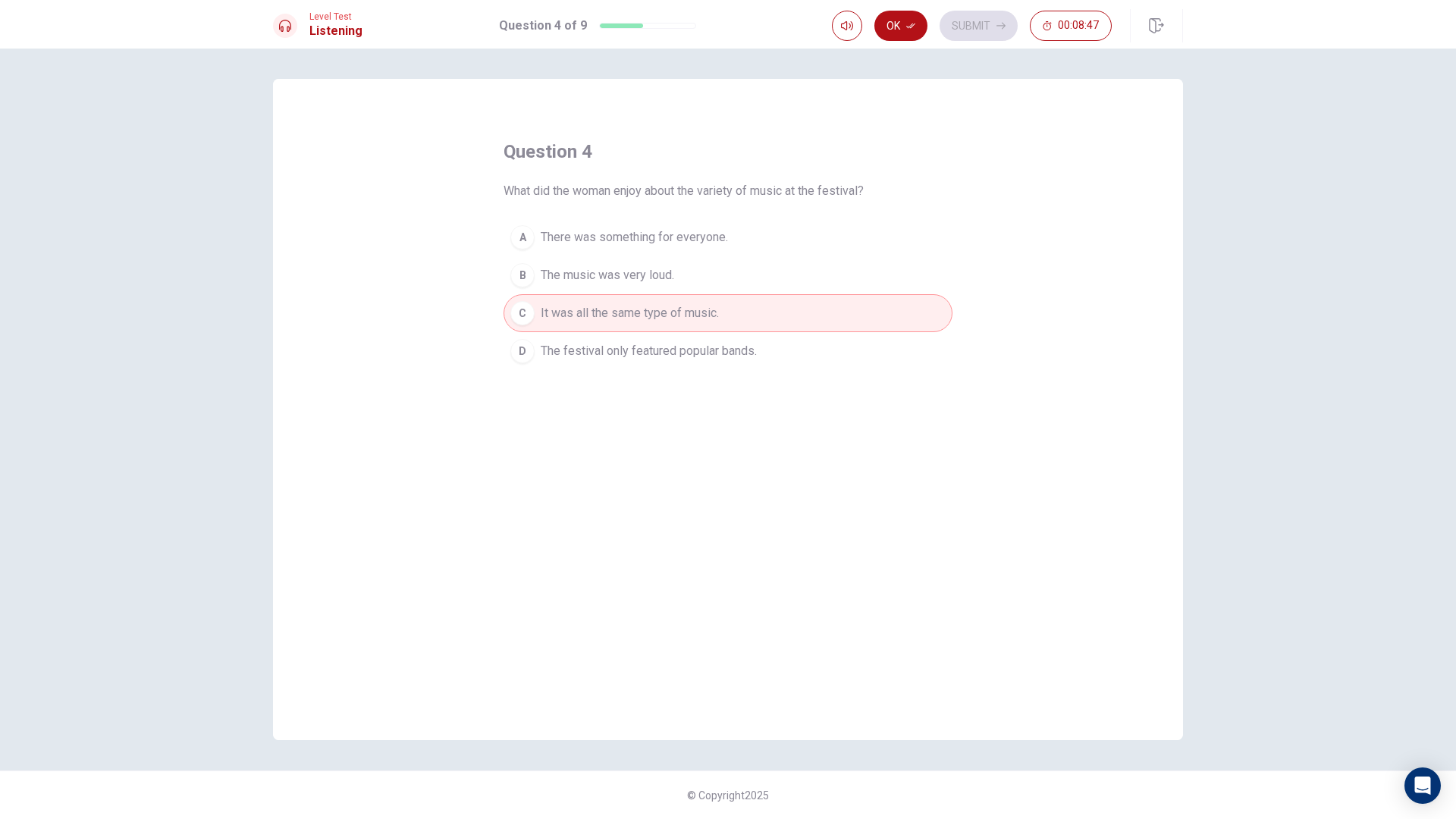
click at [666, 342] on span "The festival only featured popular bands." at bounding box center [648, 351] width 216 height 18
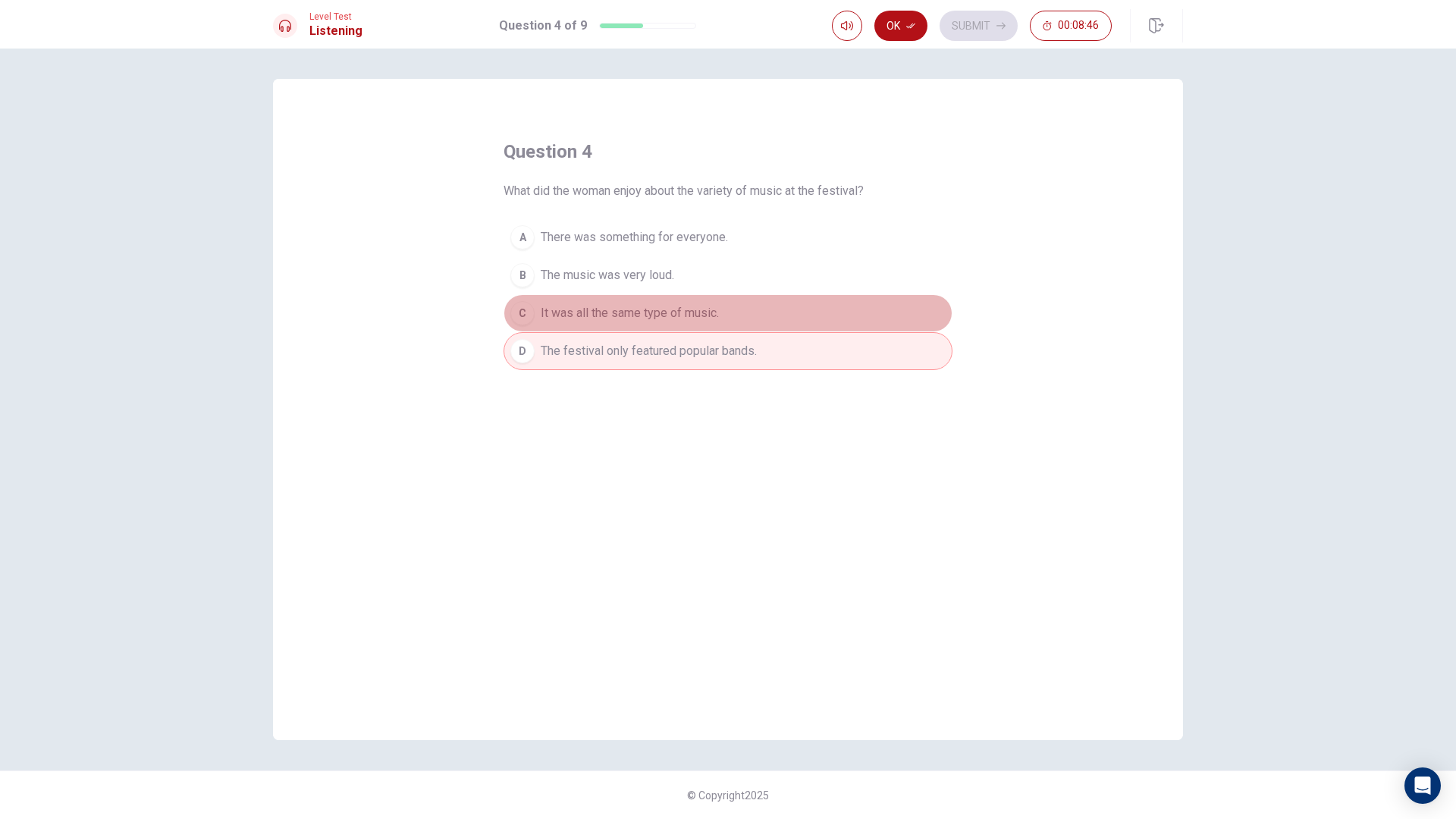
click at [666, 330] on button "C It was all the same type of music." at bounding box center [728, 313] width 449 height 38
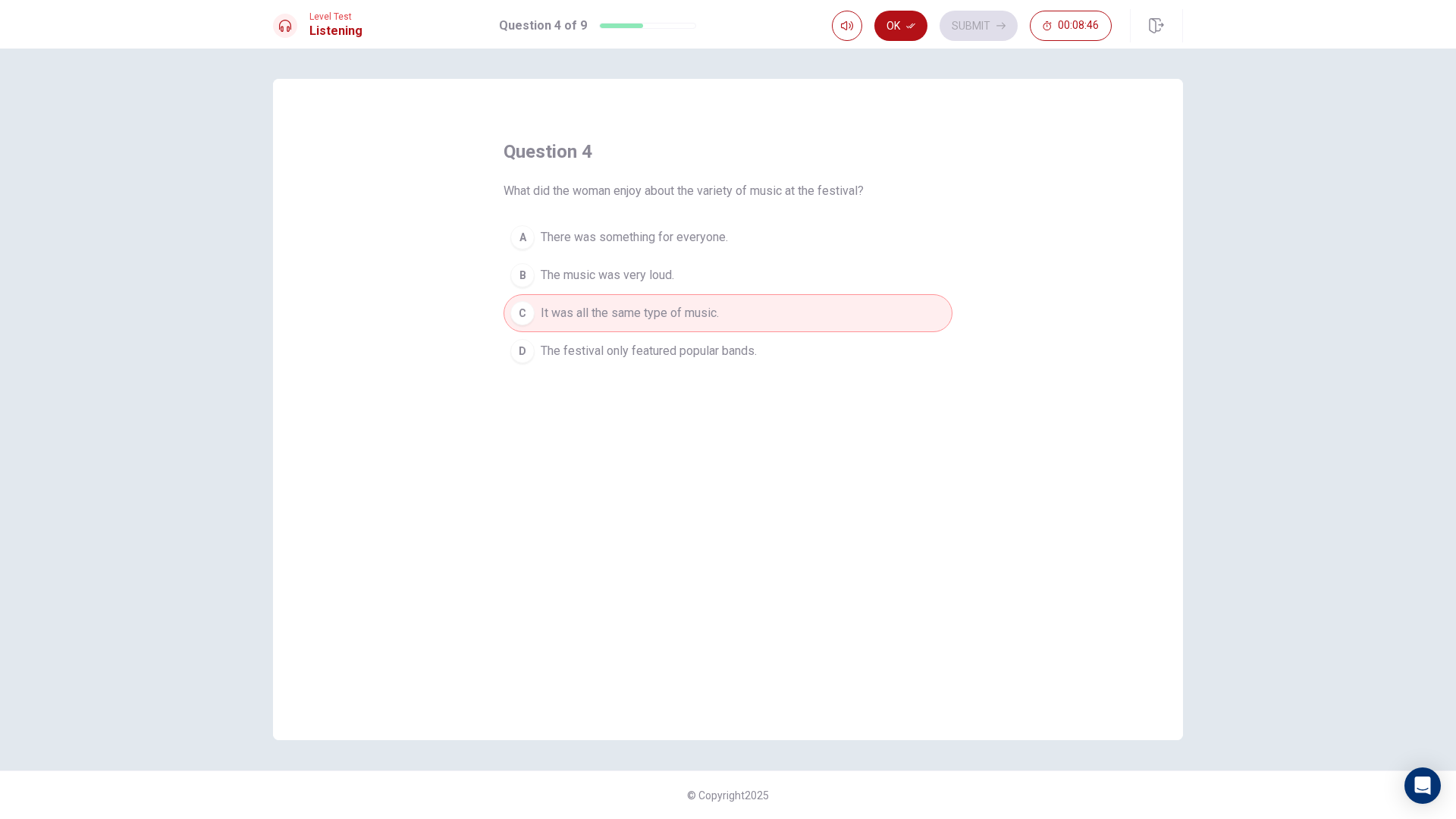
click at [667, 342] on span "The festival only featured popular bands." at bounding box center [648, 351] width 216 height 18
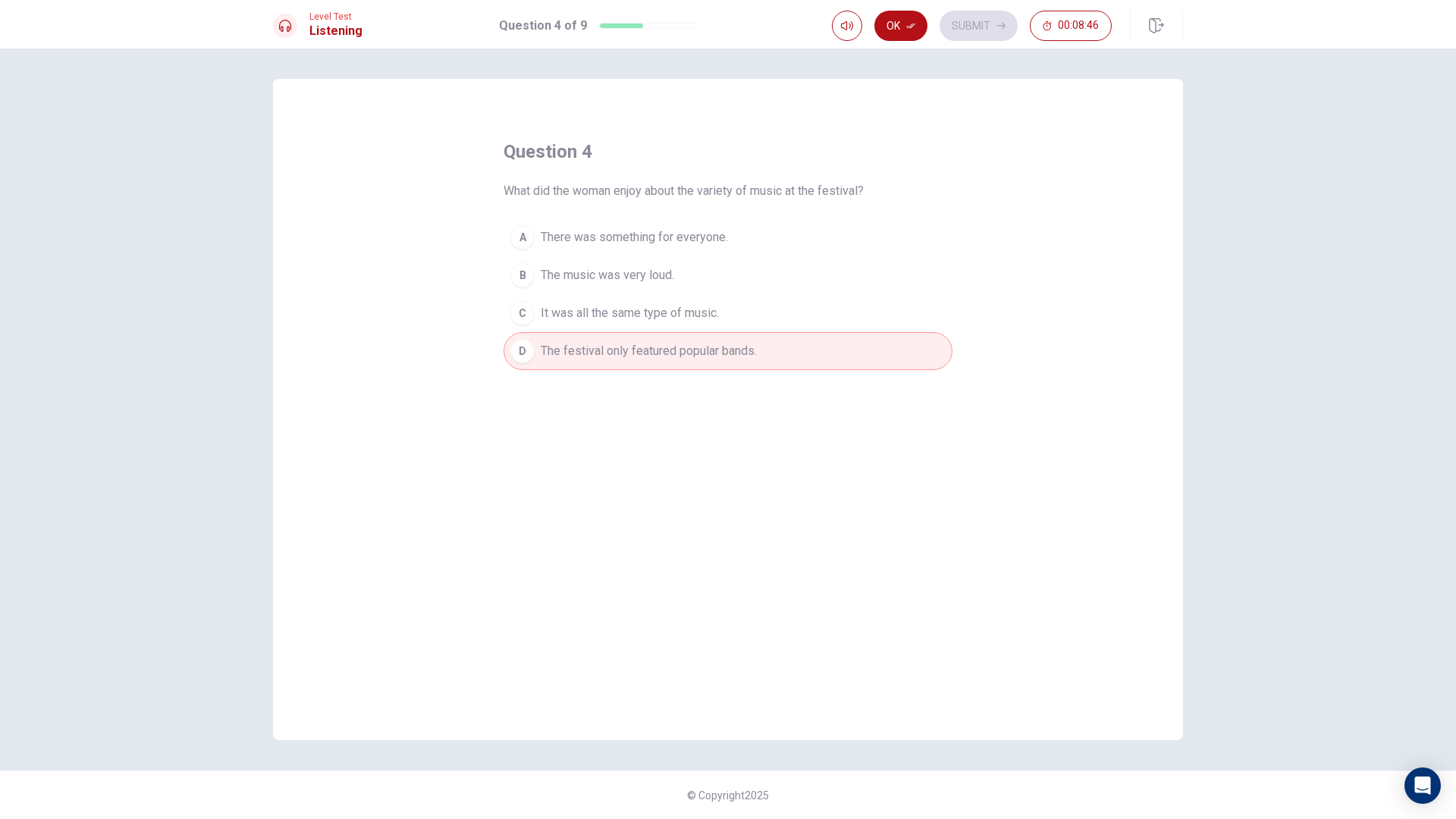
click at [669, 327] on button "C It was all the same type of music." at bounding box center [728, 313] width 449 height 38
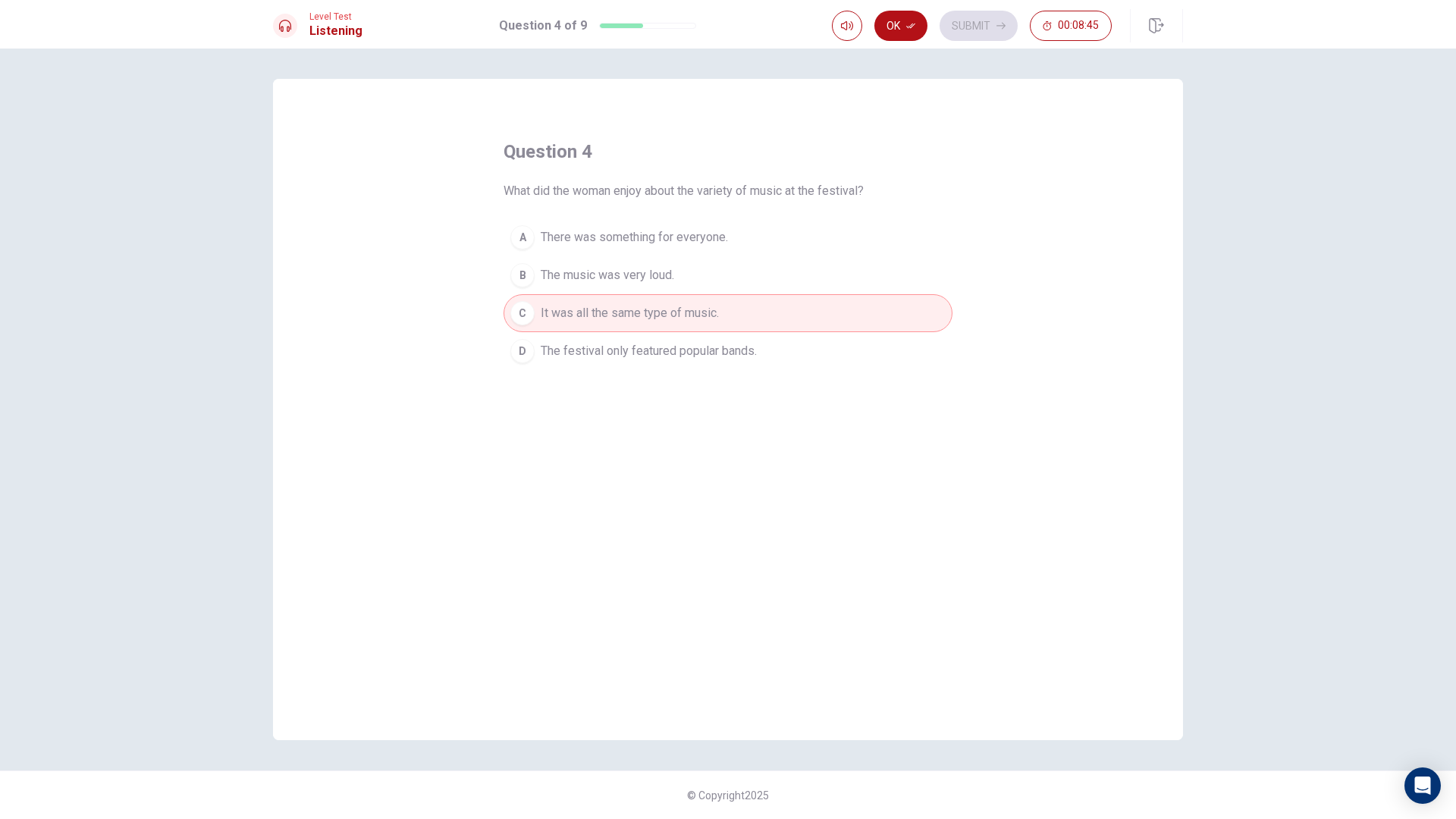
click at [668, 339] on button "D The festival only featured popular bands." at bounding box center [728, 351] width 449 height 38
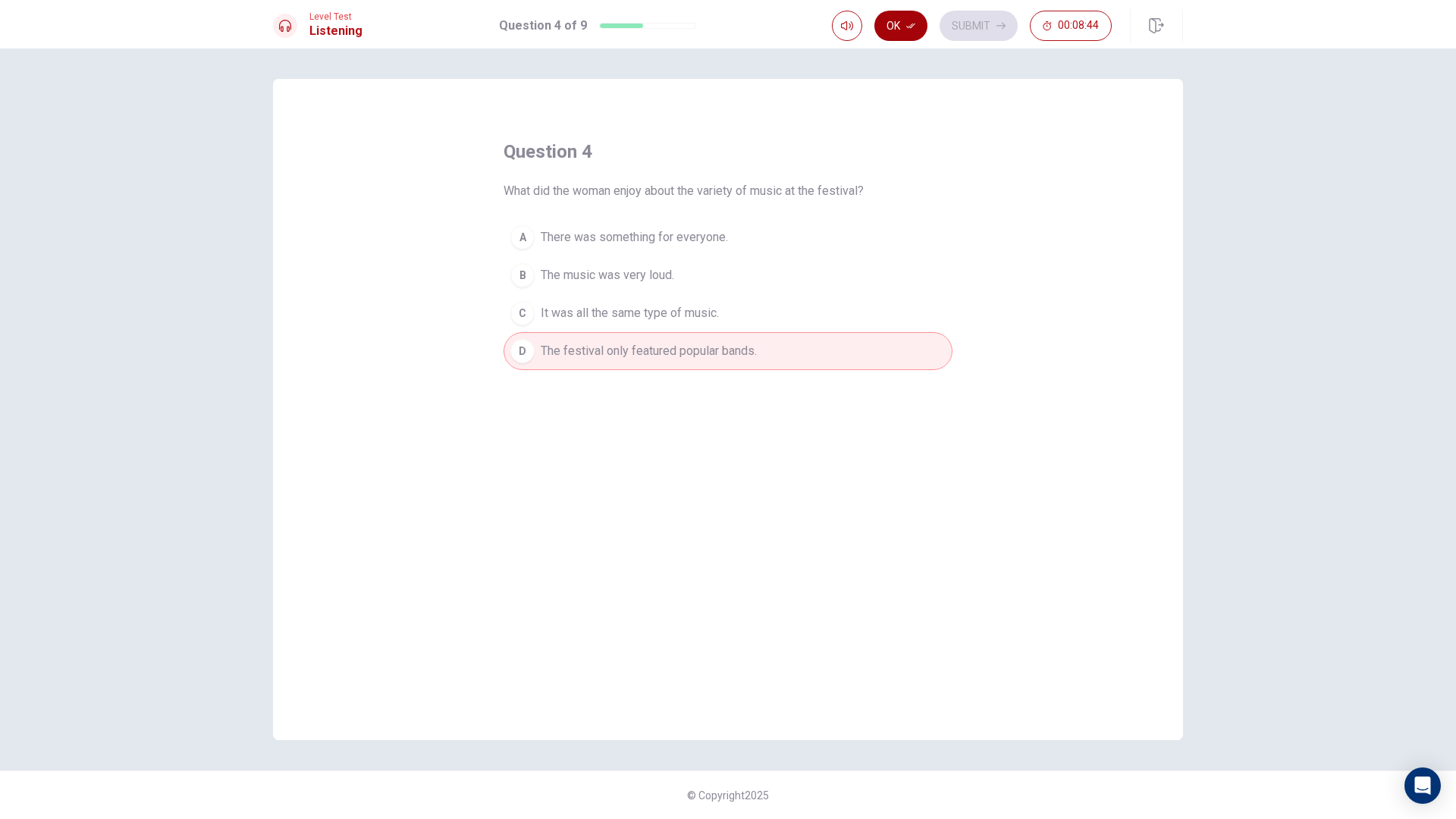
click at [889, 24] on button "Ok" at bounding box center [901, 26] width 53 height 30
click at [976, 38] on button "Submit" at bounding box center [978, 26] width 78 height 30
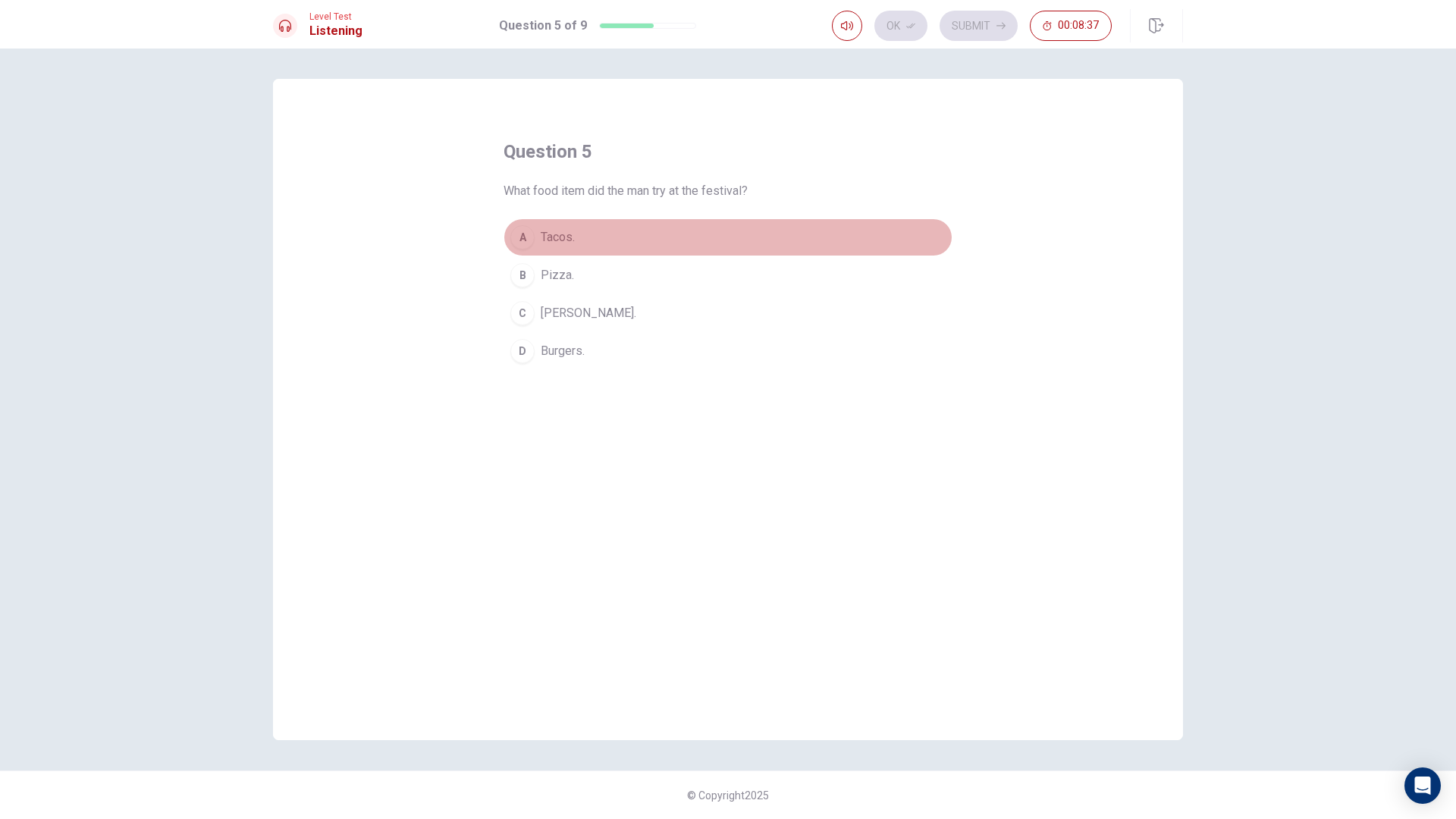
click at [566, 247] on button "A Tacos." at bounding box center [728, 238] width 449 height 38
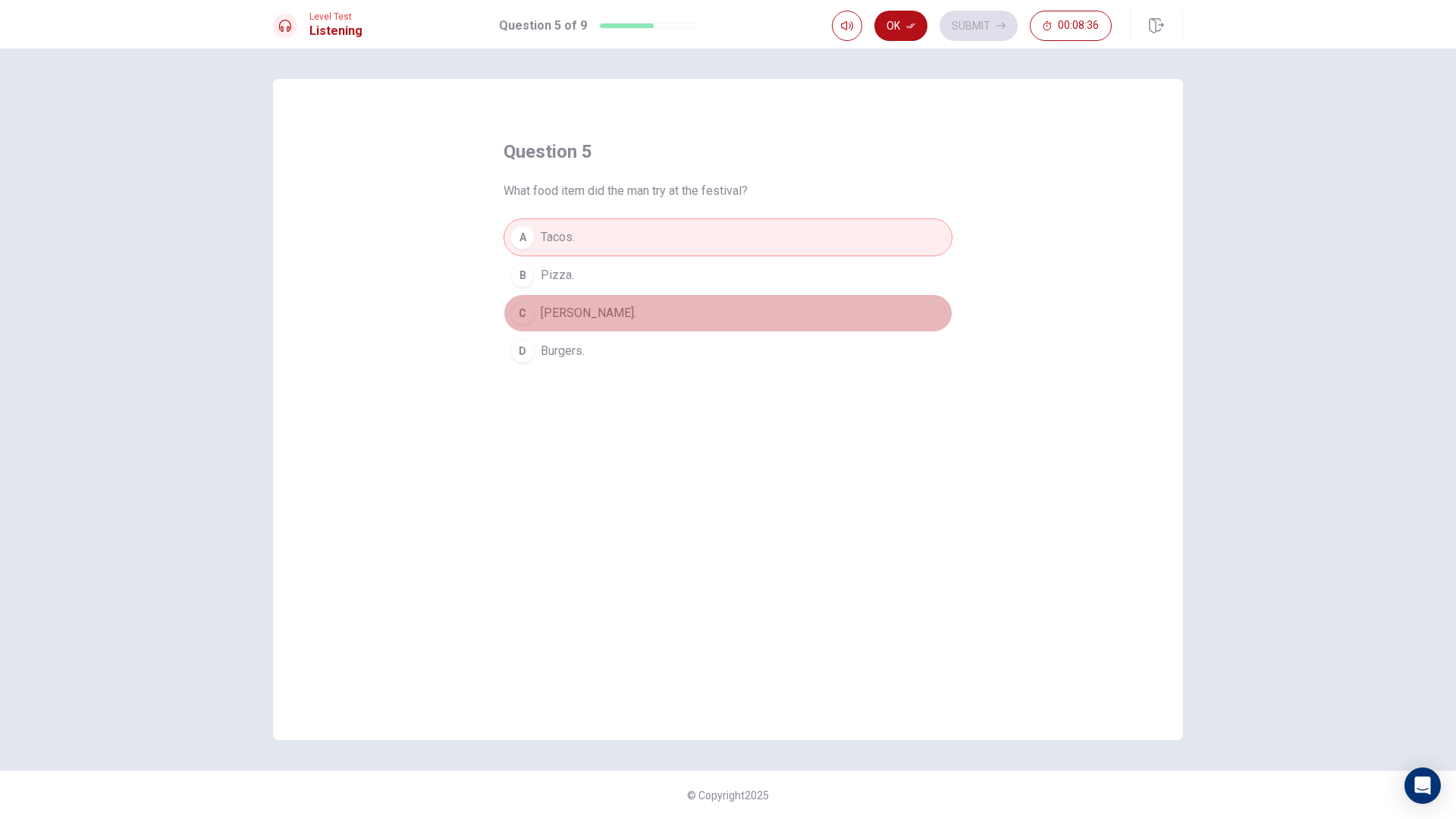
click at [575, 314] on span "[PERSON_NAME]." at bounding box center [587, 313] width 95 height 18
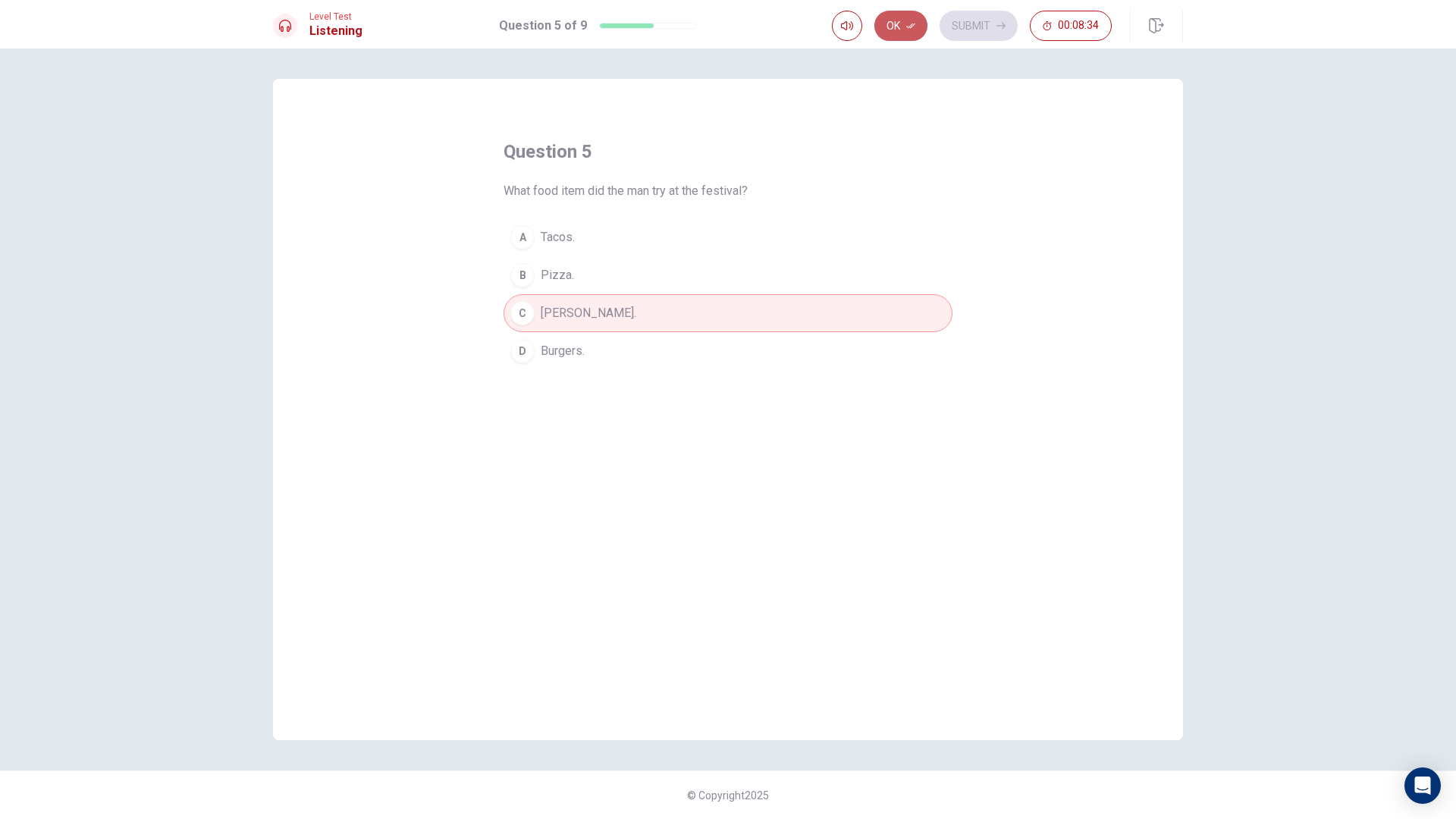
click at [918, 34] on button "Ok" at bounding box center [901, 26] width 53 height 30
click at [942, 30] on button "Submit" at bounding box center [978, 26] width 78 height 30
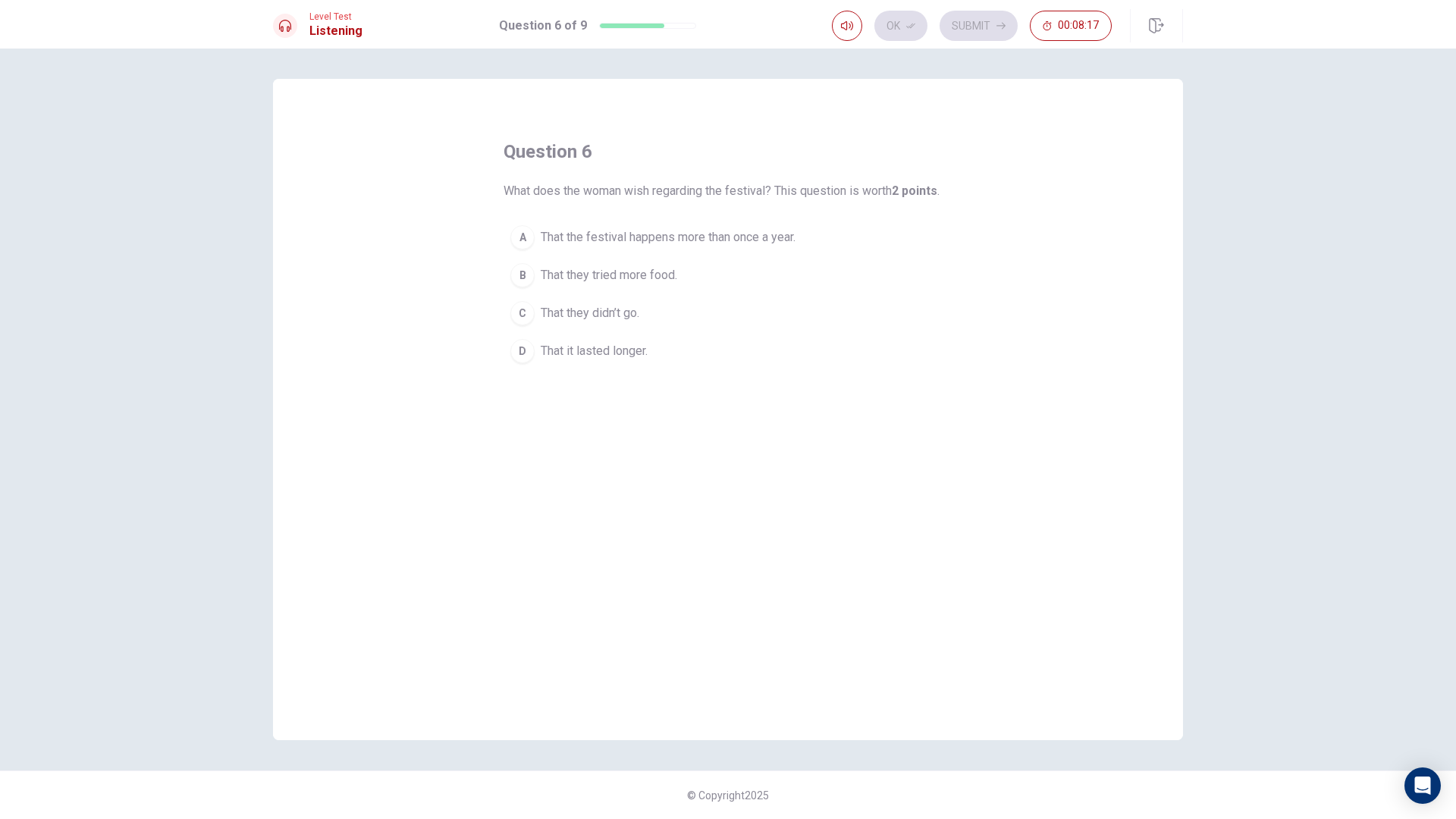
click at [577, 246] on button "A That the festival happens more than once a year." at bounding box center [728, 238] width 449 height 38
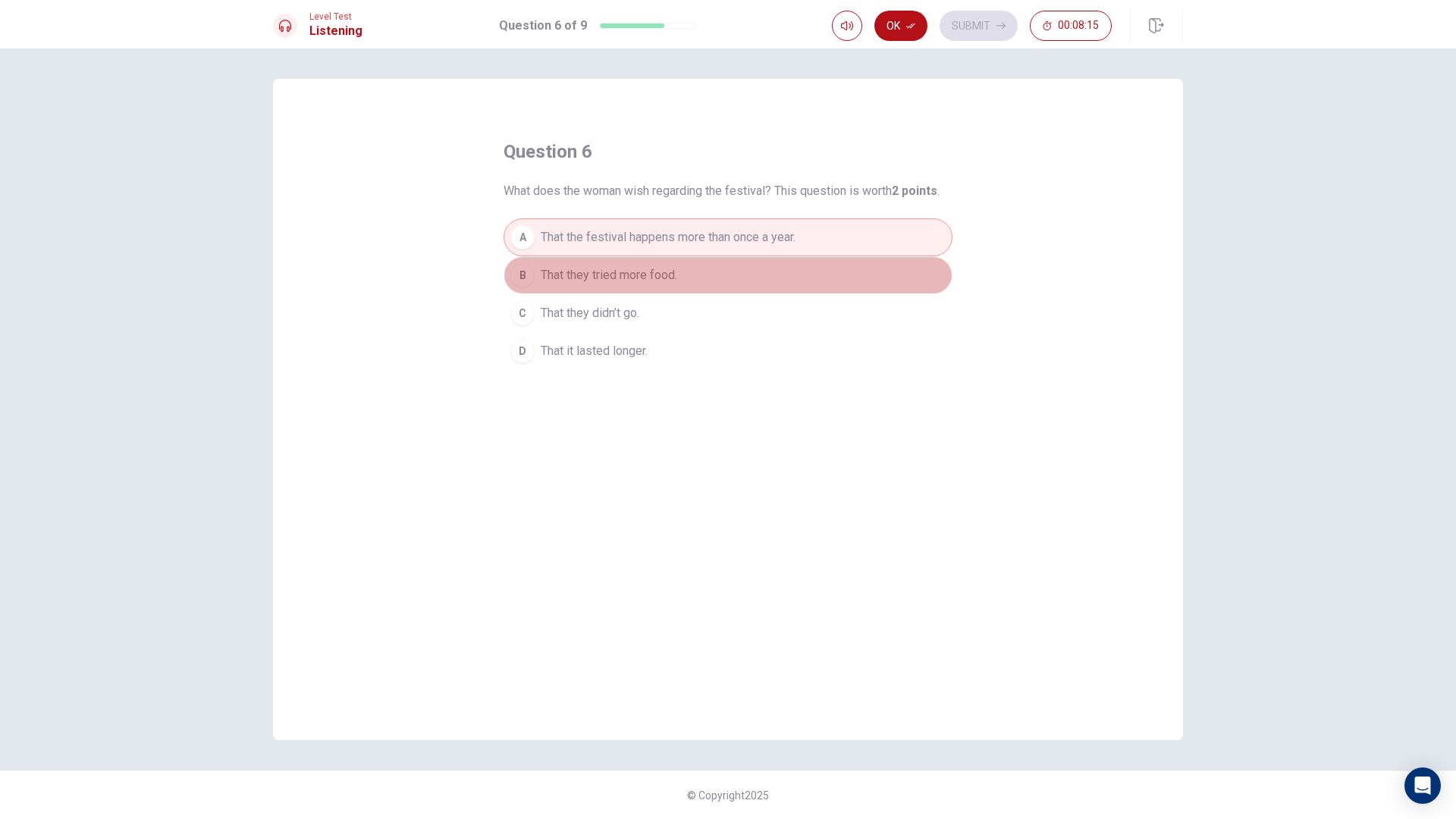
click at [566, 267] on span "That they tried more food." at bounding box center [608, 275] width 136 height 18
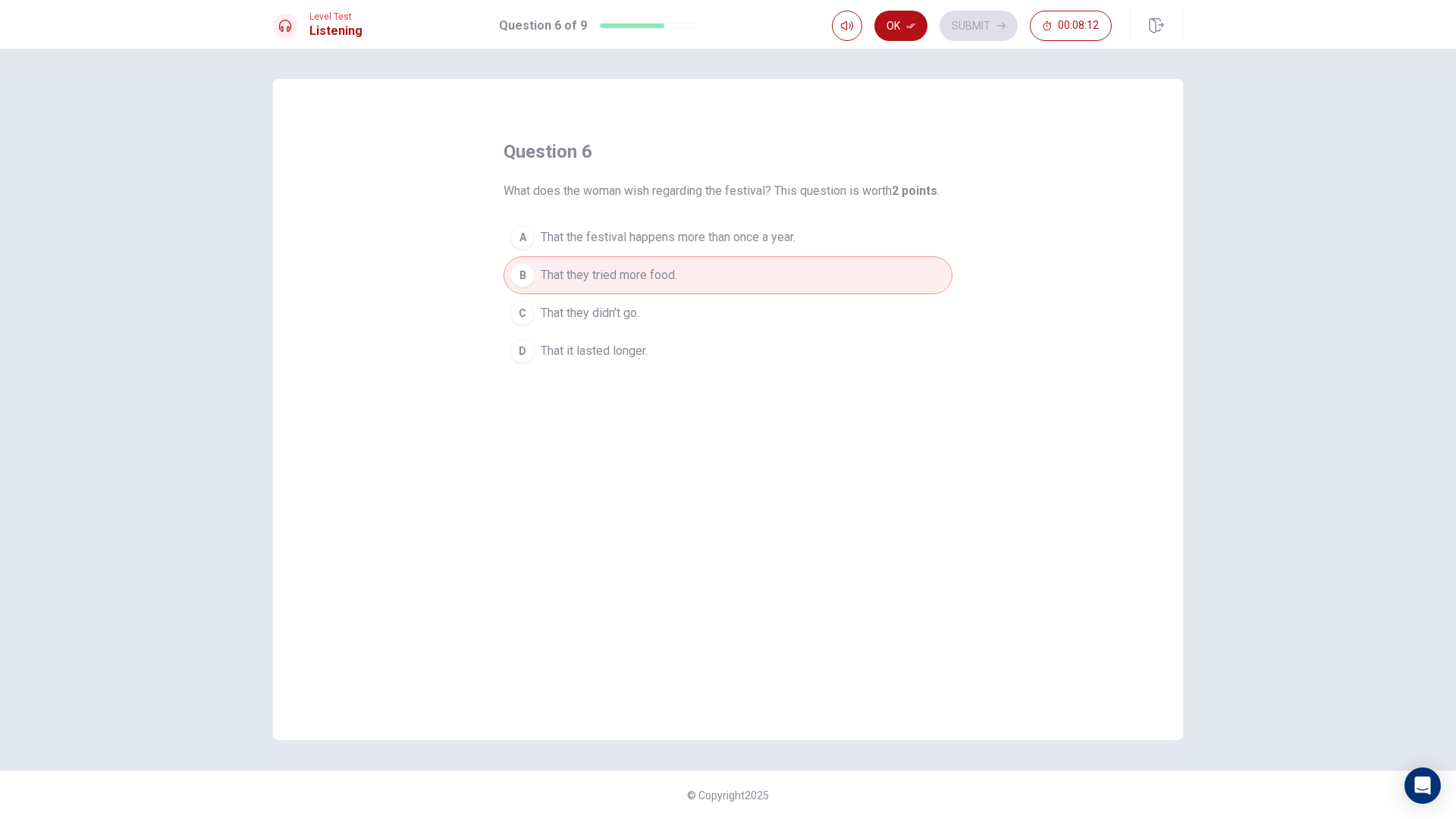
click at [579, 258] on button "B That they tried more food." at bounding box center [728, 275] width 449 height 38
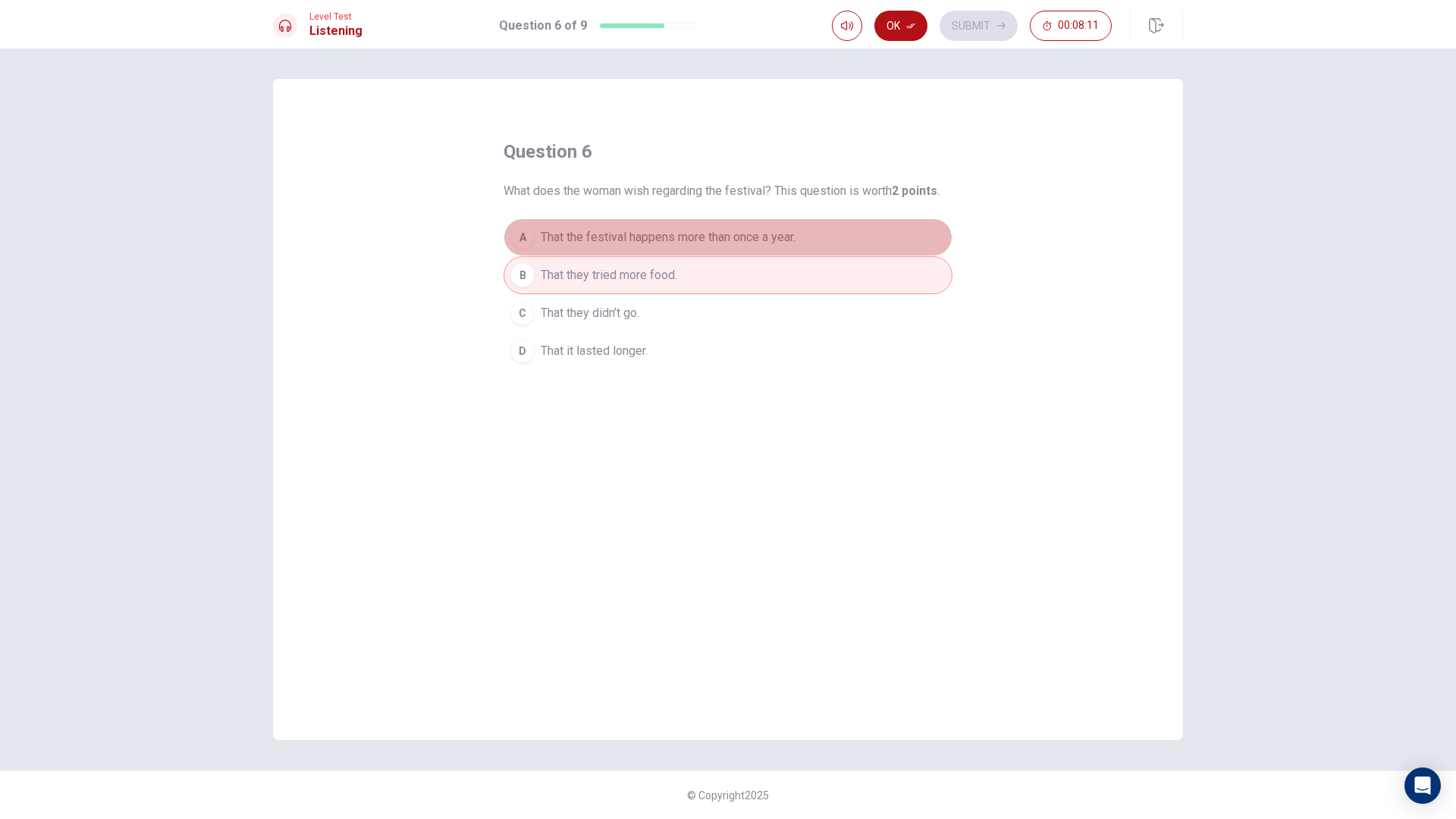
click at [594, 245] on span "That the festival happens more than once a year." at bounding box center [667, 238] width 254 height 18
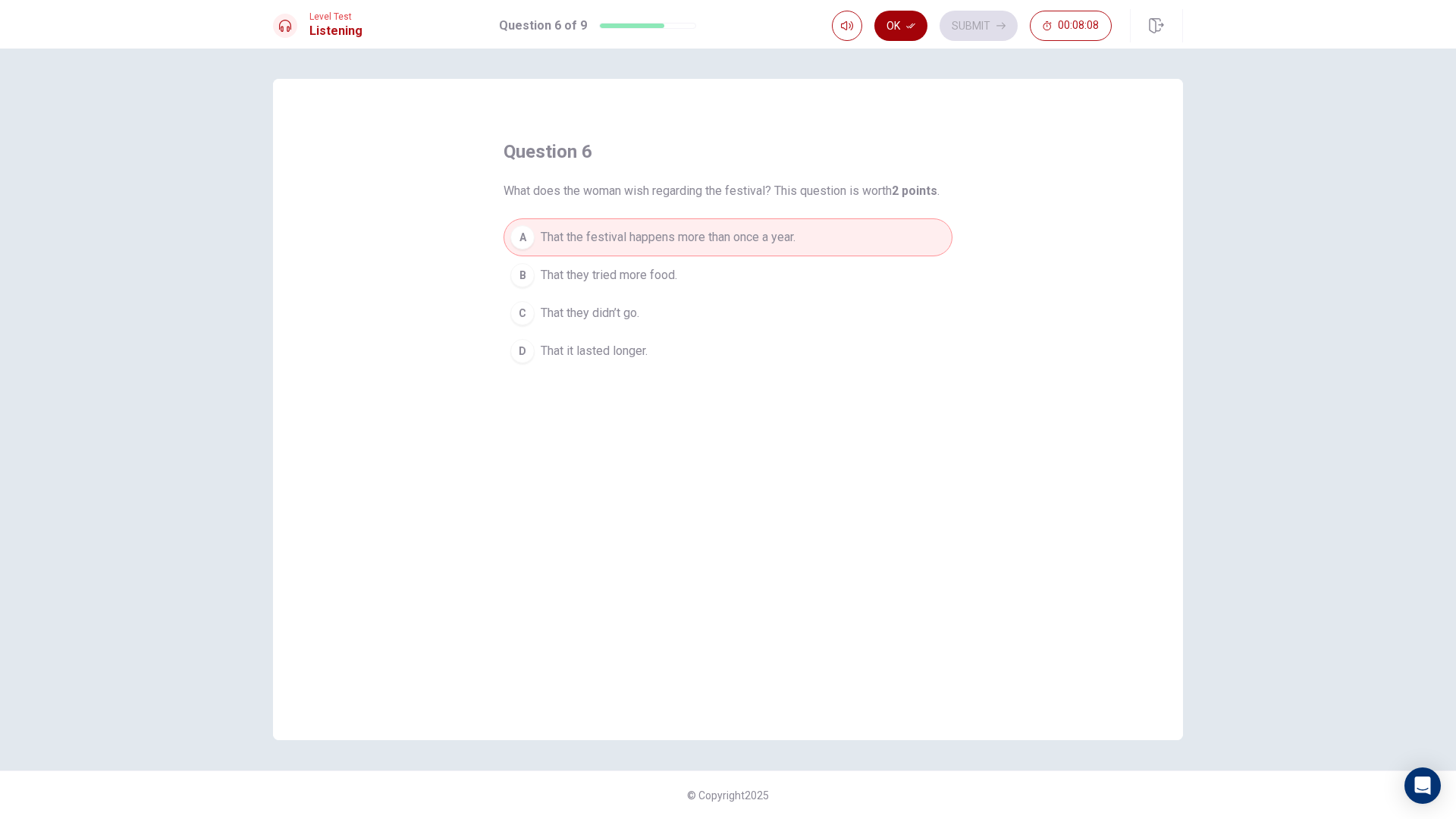
click at [910, 26] on icon "button" at bounding box center [910, 26] width 9 height 9
click at [989, 29] on button "Submit" at bounding box center [978, 26] width 78 height 30
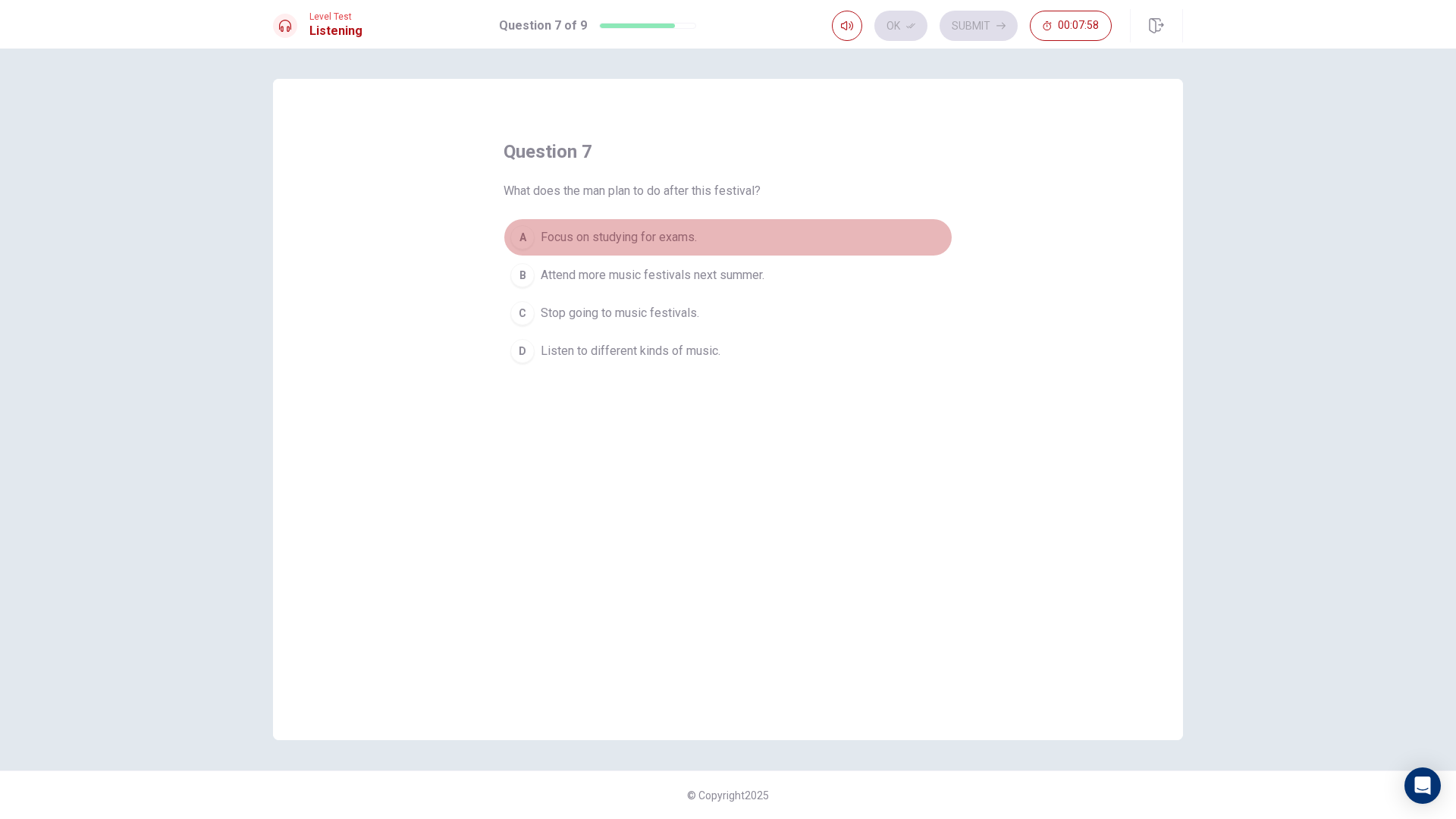
click at [669, 242] on span "Focus on studying for exams." at bounding box center [618, 238] width 156 height 18
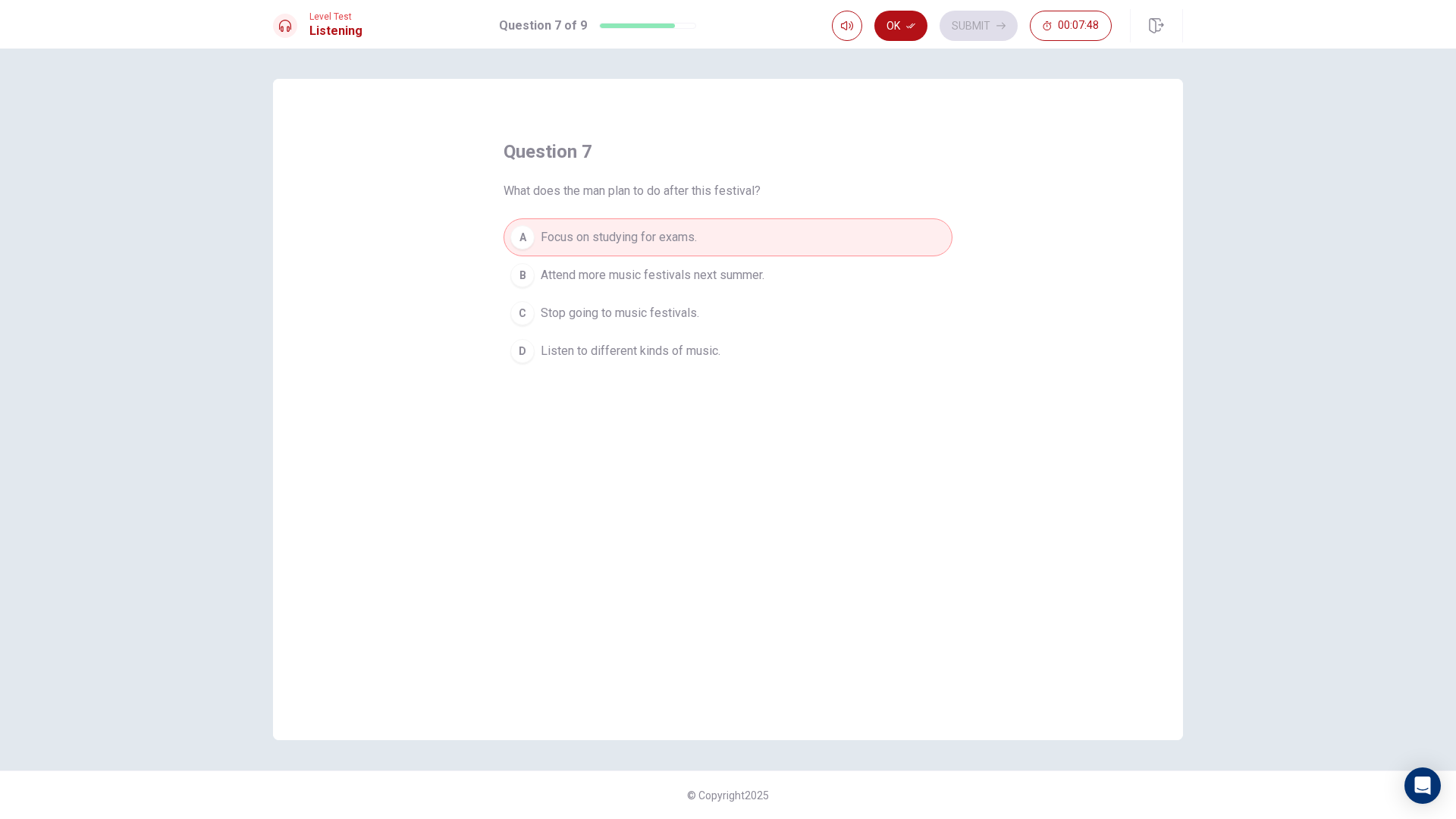
click at [928, 37] on div "Ok Submit 00:07:48" at bounding box center [971, 26] width 280 height 30
click at [914, 29] on icon "button" at bounding box center [910, 26] width 9 height 9
click at [957, 34] on button "Submit" at bounding box center [978, 26] width 78 height 30
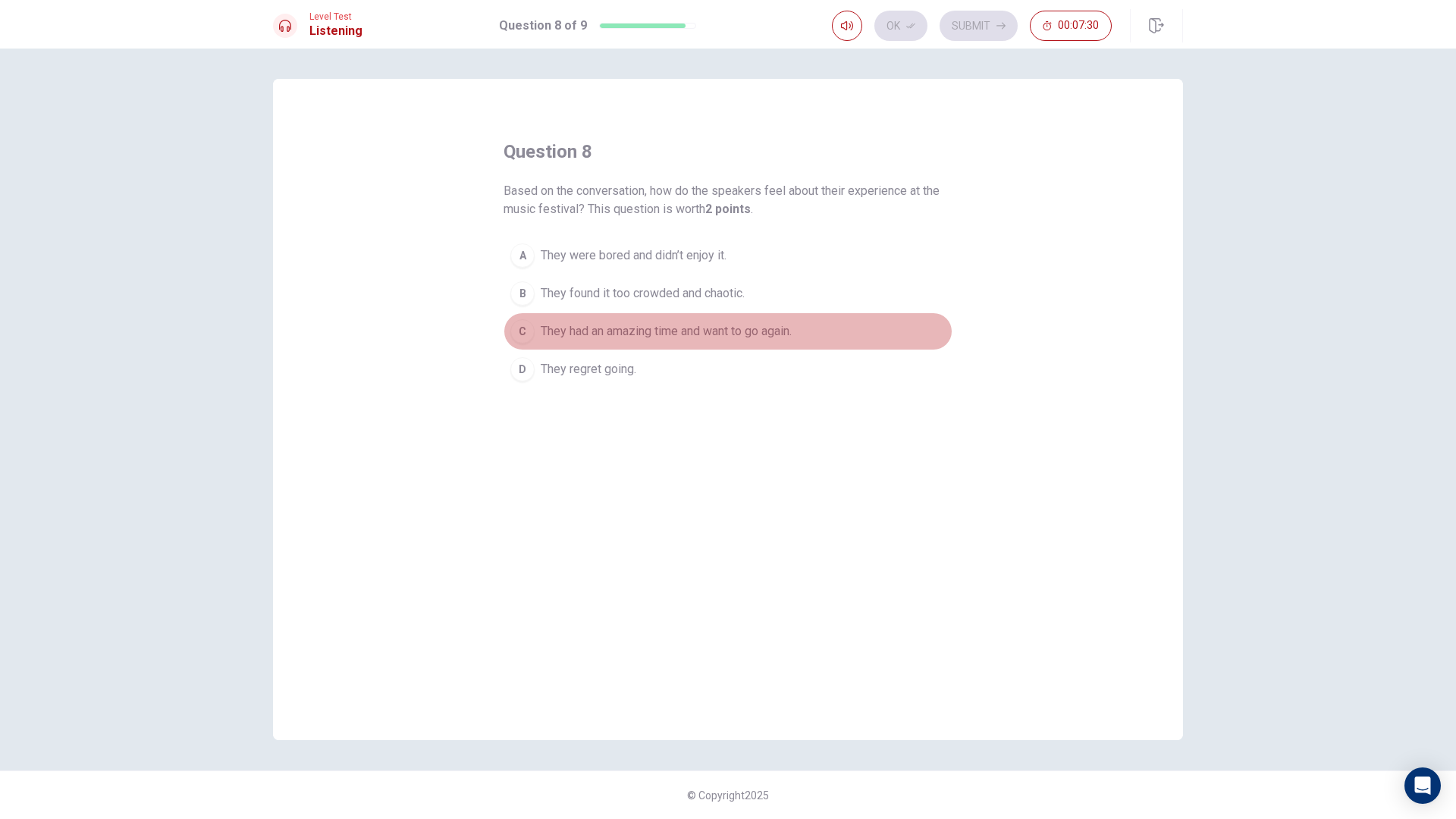
click at [663, 332] on span "They had an amazing time and want to go again." at bounding box center [665, 331] width 251 height 18
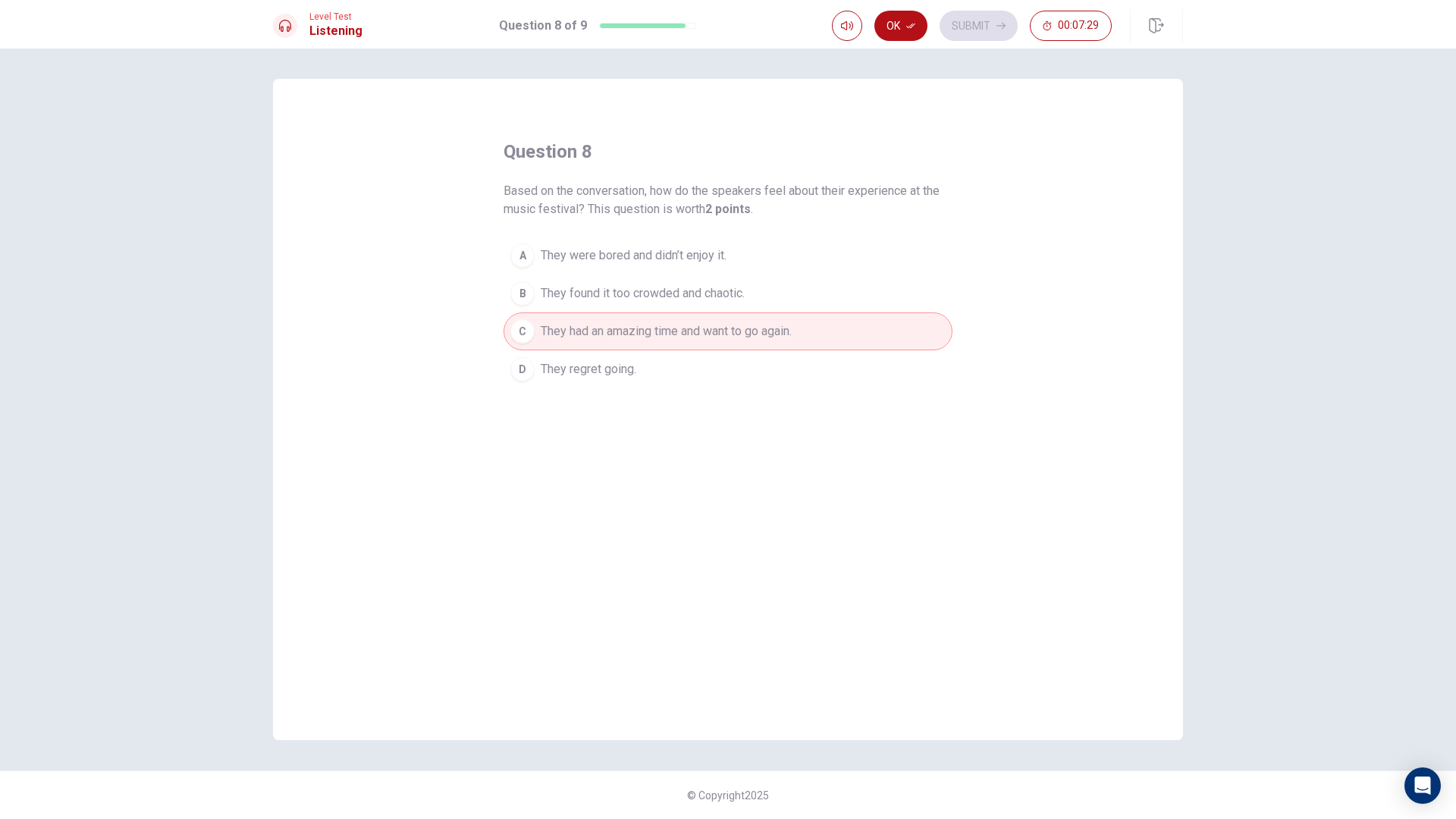
click at [909, 45] on div "Level Test Listening Question 8 of 9 Ok Submit 00:07:29" at bounding box center [728, 24] width 1456 height 49
drag, startPoint x: 910, startPoint y: 39, endPoint x: 919, endPoint y: 26, distance: 15.8
click at [912, 37] on button "Ok" at bounding box center [901, 26] width 53 height 30
click at [959, 24] on button "Submit" at bounding box center [978, 26] width 78 height 30
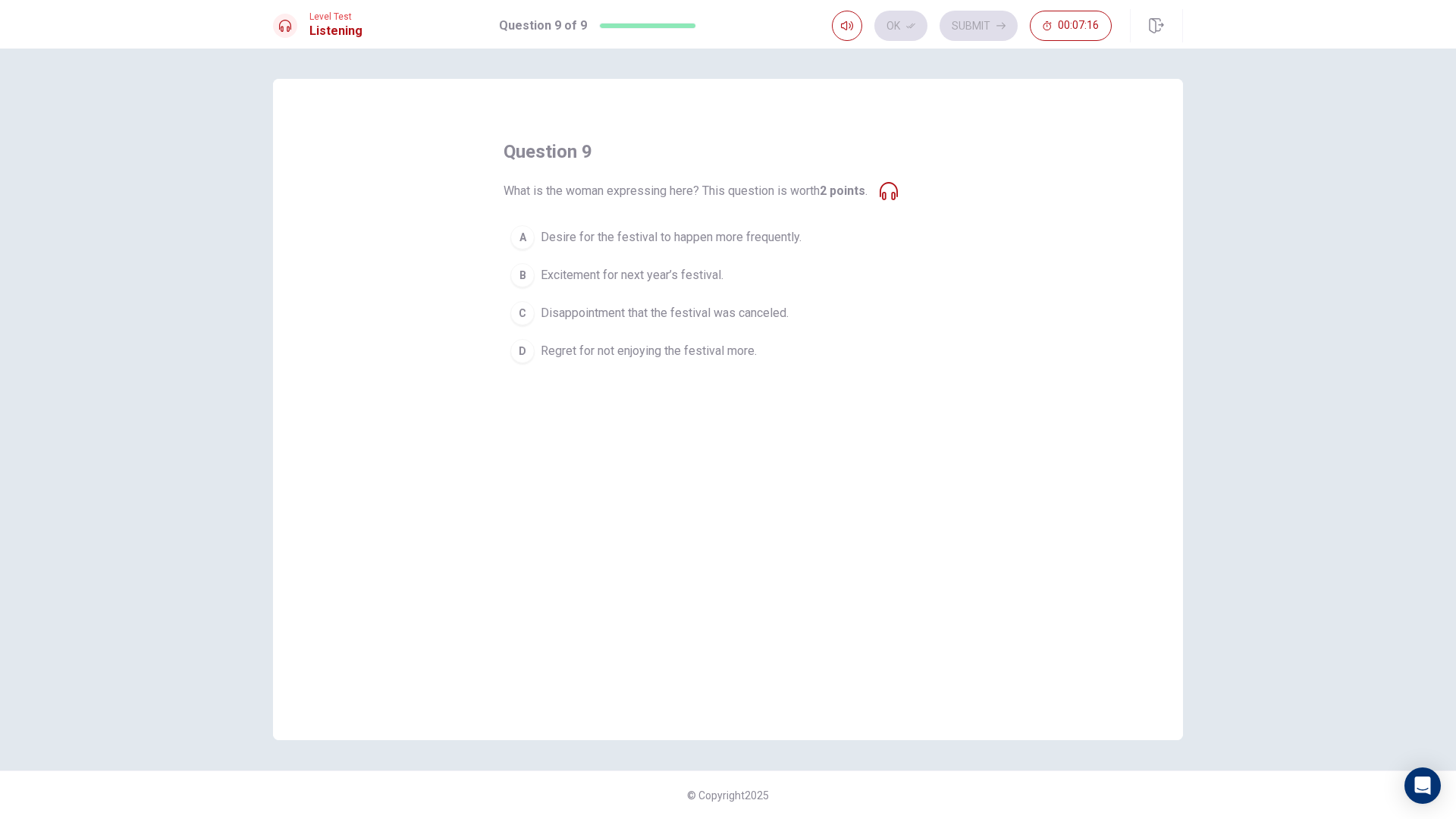
click at [620, 358] on span "Regret for not enjoying the festival more." at bounding box center [648, 351] width 216 height 18
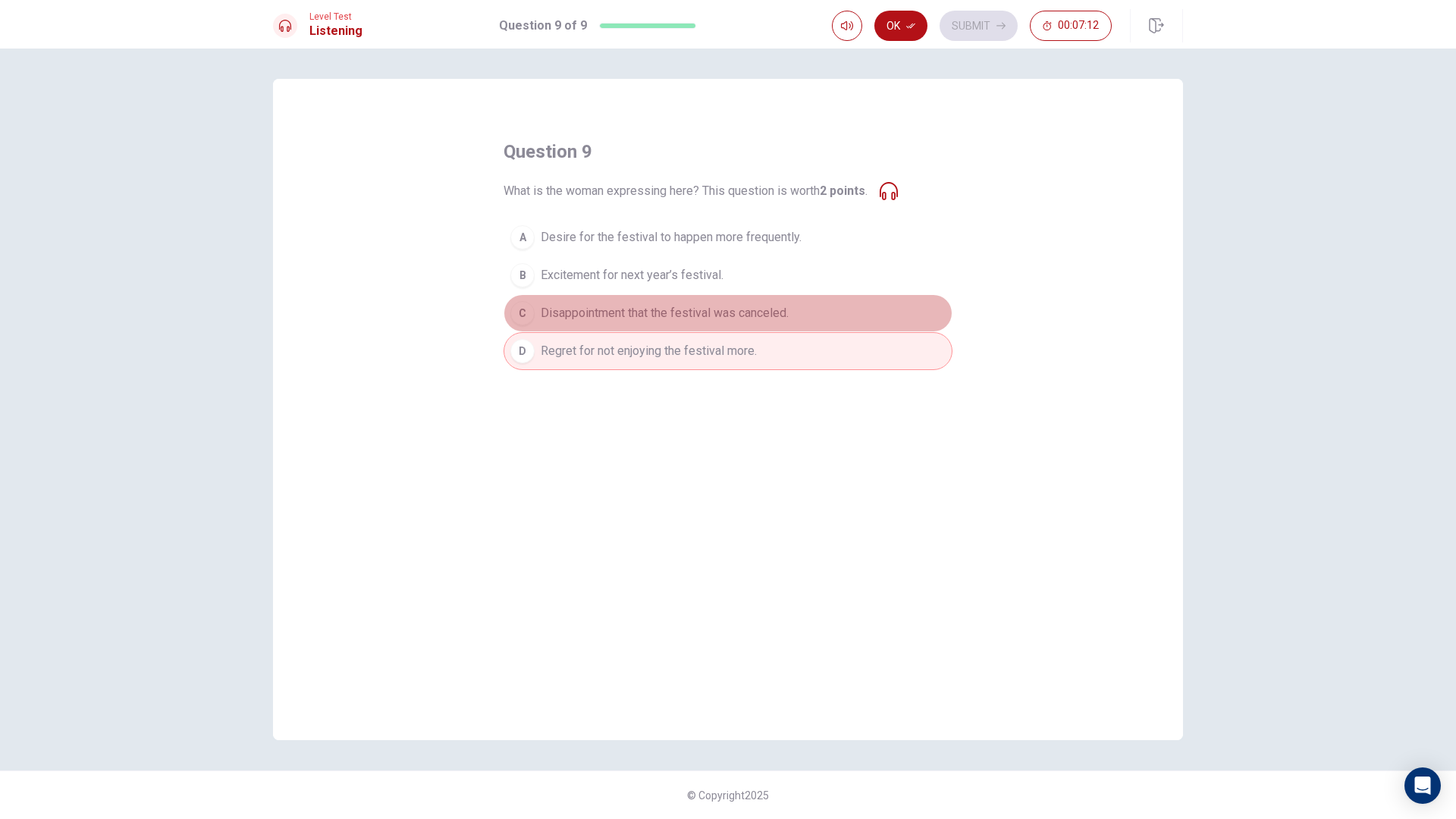
click at [664, 327] on button "C Disappointment that the festival was canceled." at bounding box center [728, 313] width 449 height 38
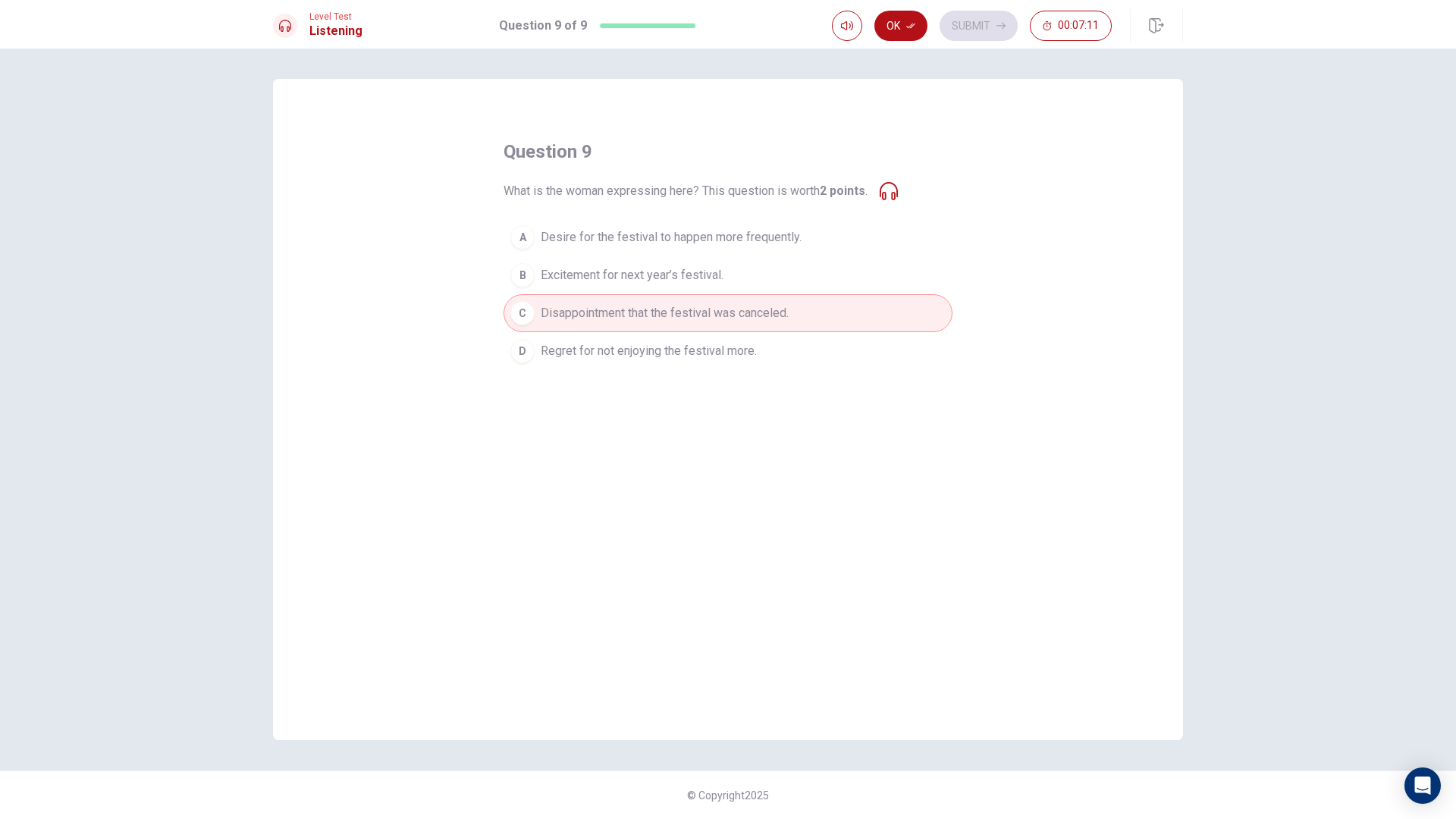
click at [644, 340] on button "D Regret for not enjoying the festival more." at bounding box center [728, 351] width 449 height 38
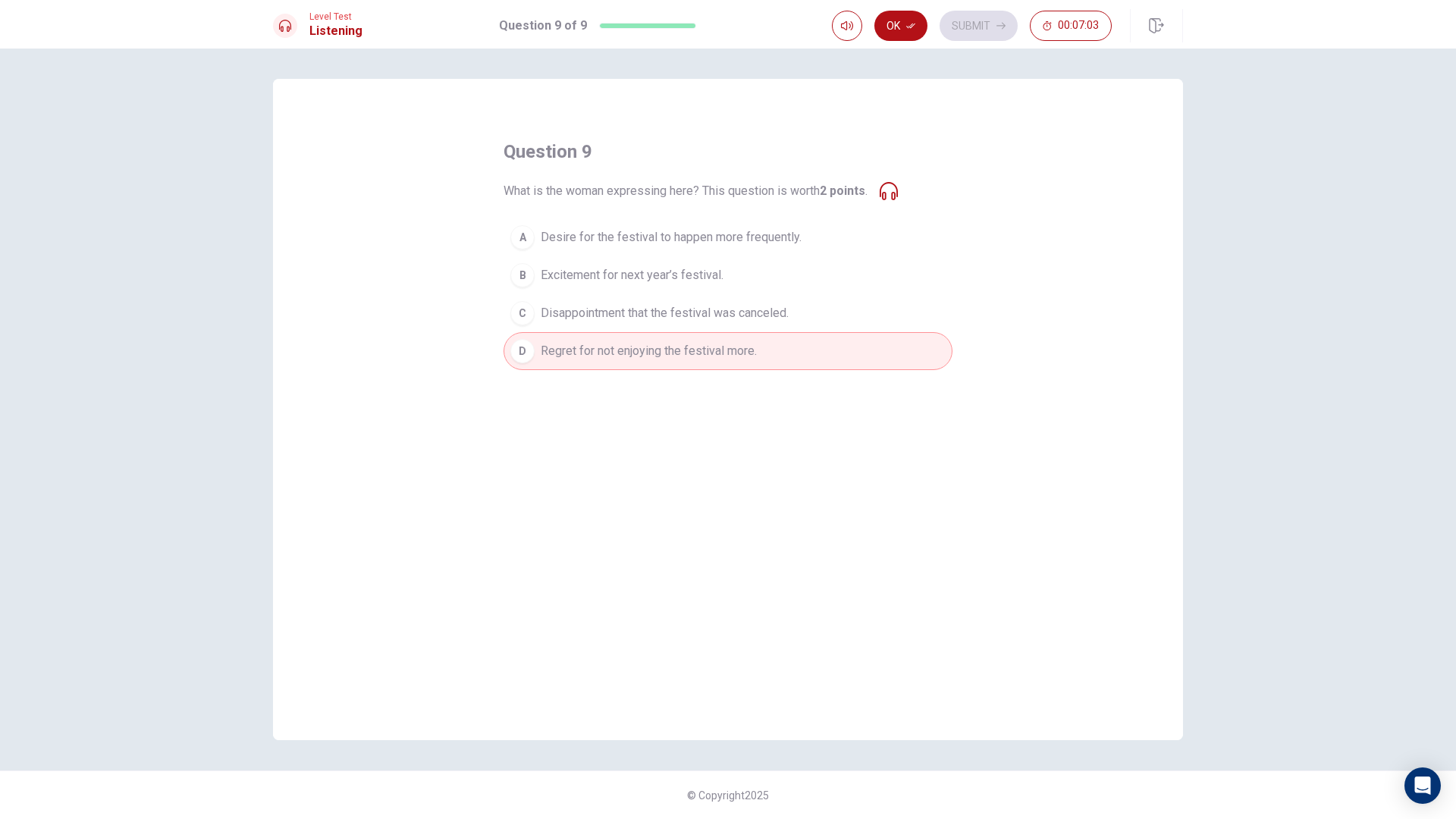
click at [702, 242] on span "Desire for the festival to happen more frequently." at bounding box center [670, 238] width 261 height 18
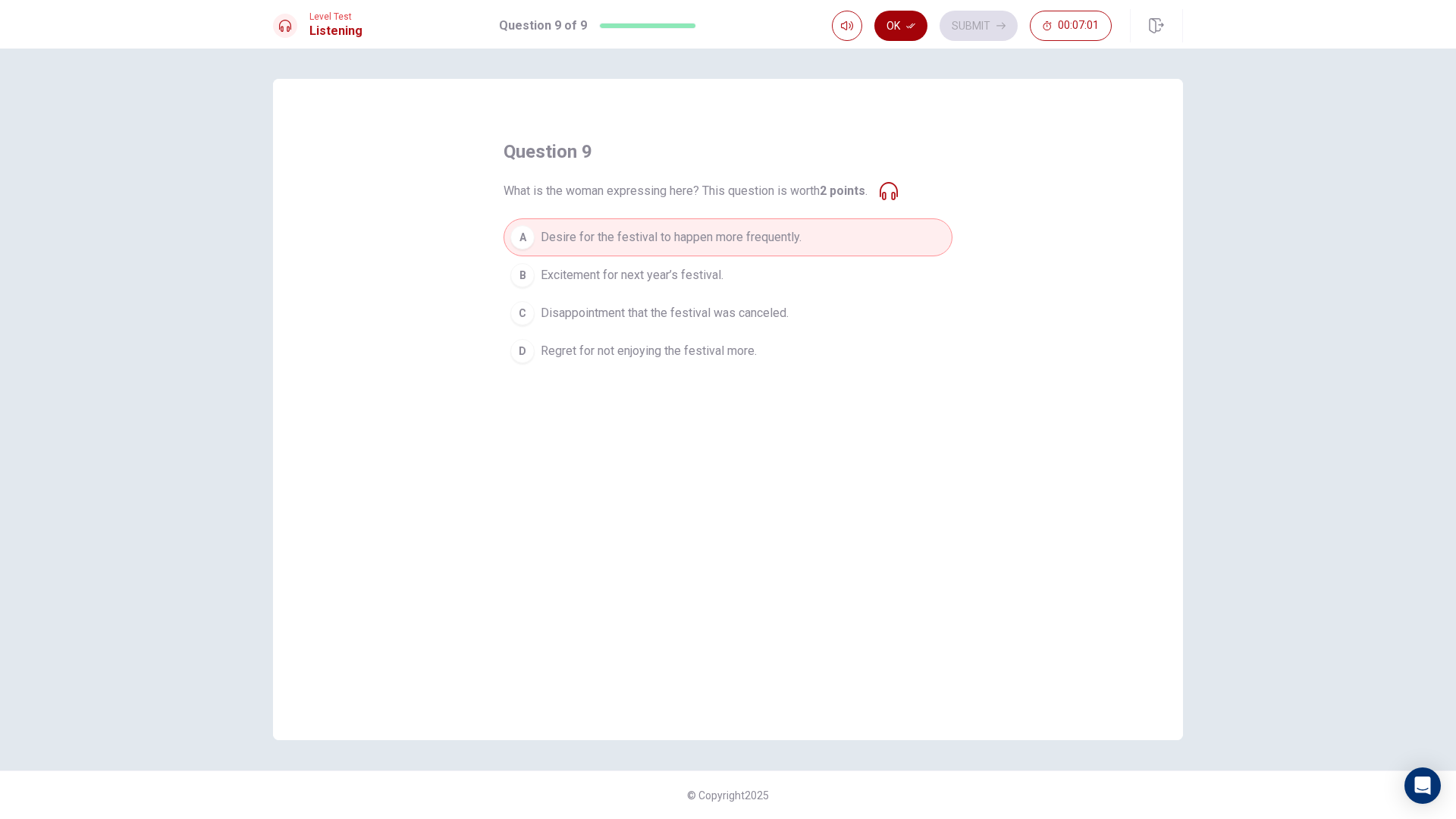
drag, startPoint x: 890, startPoint y: 6, endPoint x: 888, endPoint y: 24, distance: 18.1
click at [888, 11] on div "Level Test Listening Question 9 of 9 Ok Submit 00:07:01" at bounding box center [728, 24] width 1456 height 49
click at [888, 26] on button "Ok" at bounding box center [901, 26] width 53 height 30
click at [936, 17] on div "Ok Submit 00:07:00" at bounding box center [971, 26] width 280 height 30
click at [952, 22] on button "Submit" at bounding box center [978, 26] width 78 height 30
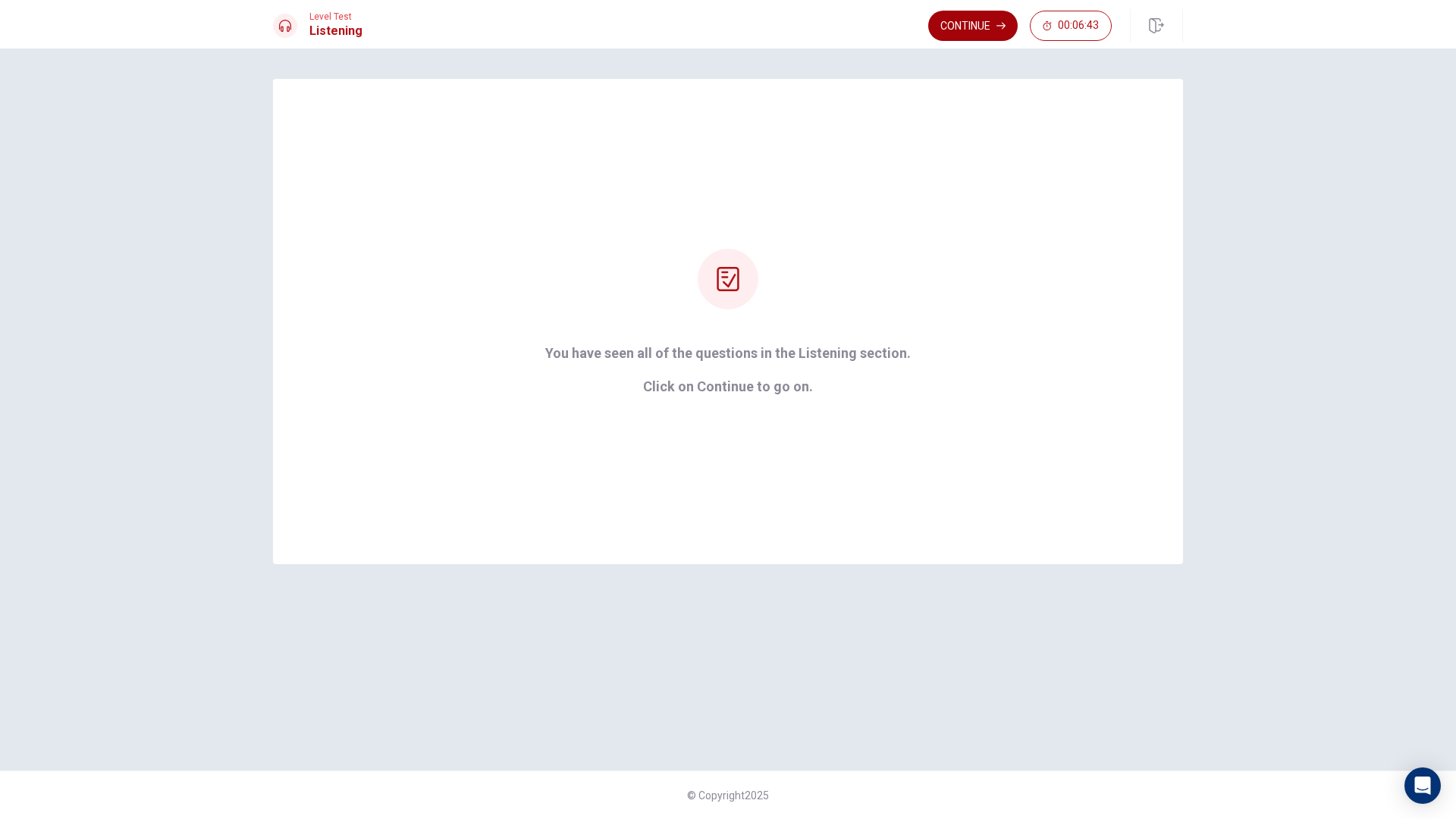
click at [1003, 34] on button "Continue" at bounding box center [972, 26] width 89 height 30
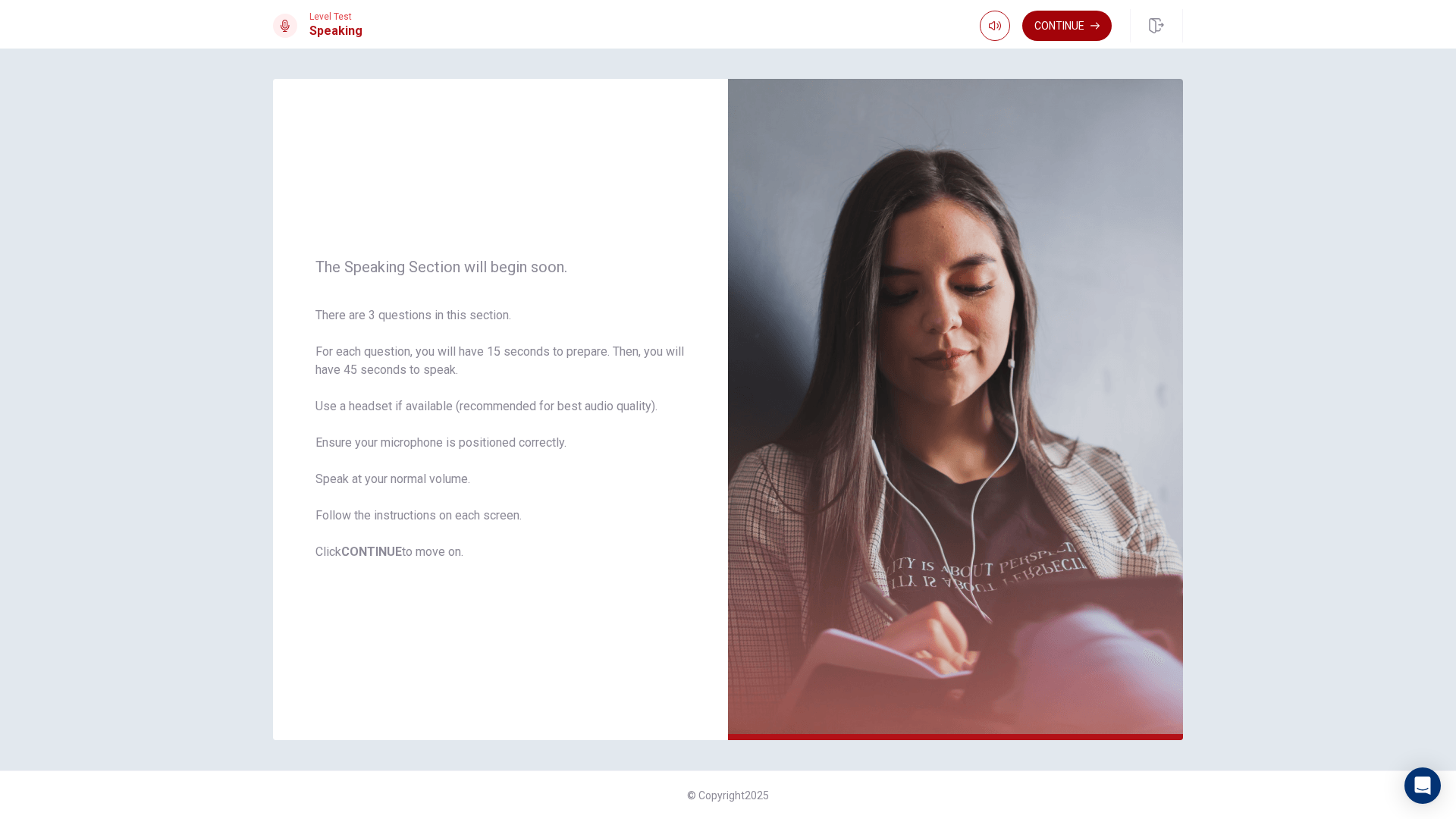
click at [1064, 33] on button "Continue" at bounding box center [1066, 26] width 89 height 30
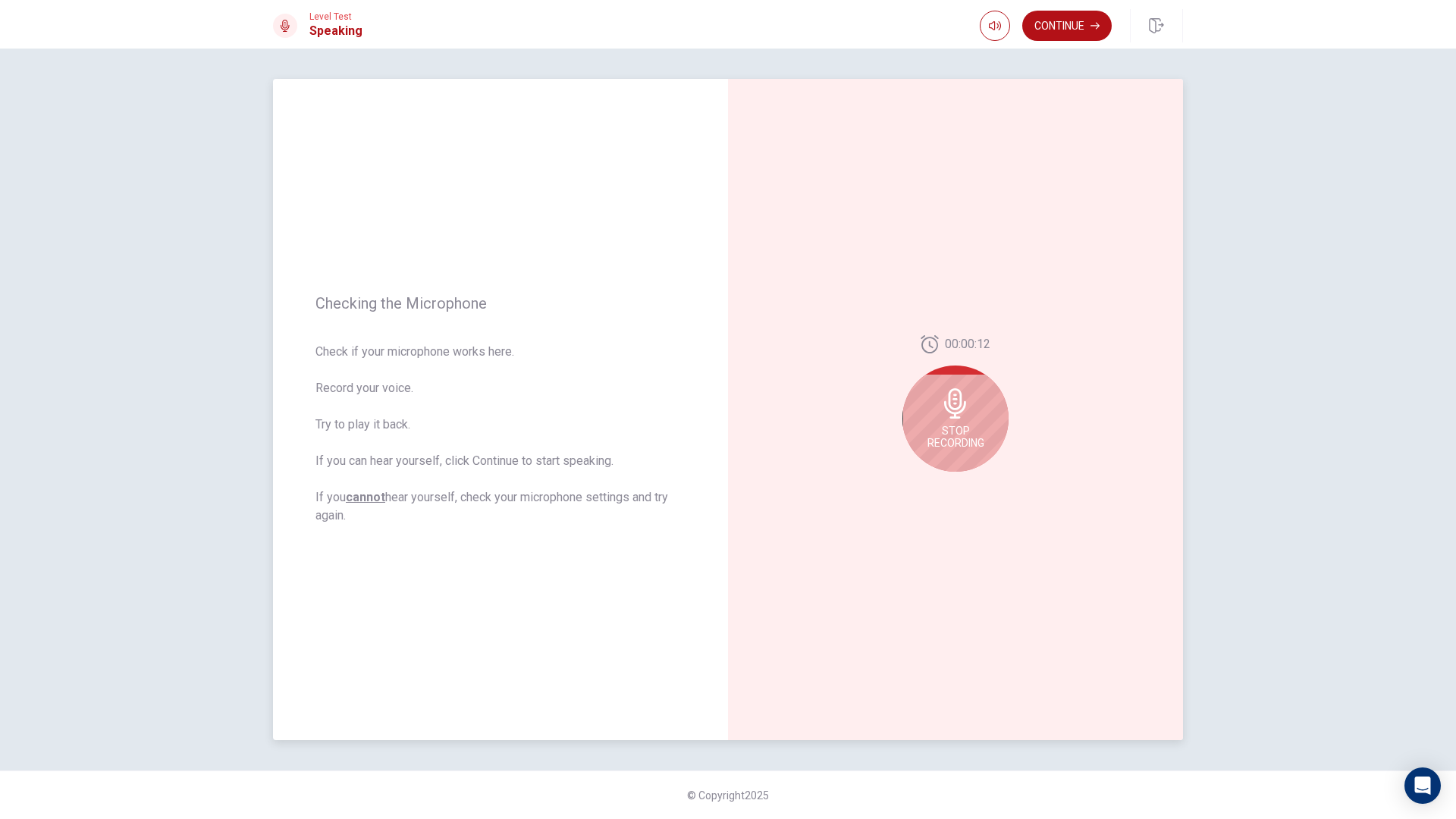
click at [956, 421] on div "Stop Recording" at bounding box center [955, 418] width 106 height 106
click at [971, 482] on icon "Play Audio" at bounding box center [971, 484] width 7 height 9
click at [1071, 26] on button "Continue" at bounding box center [1066, 26] width 89 height 30
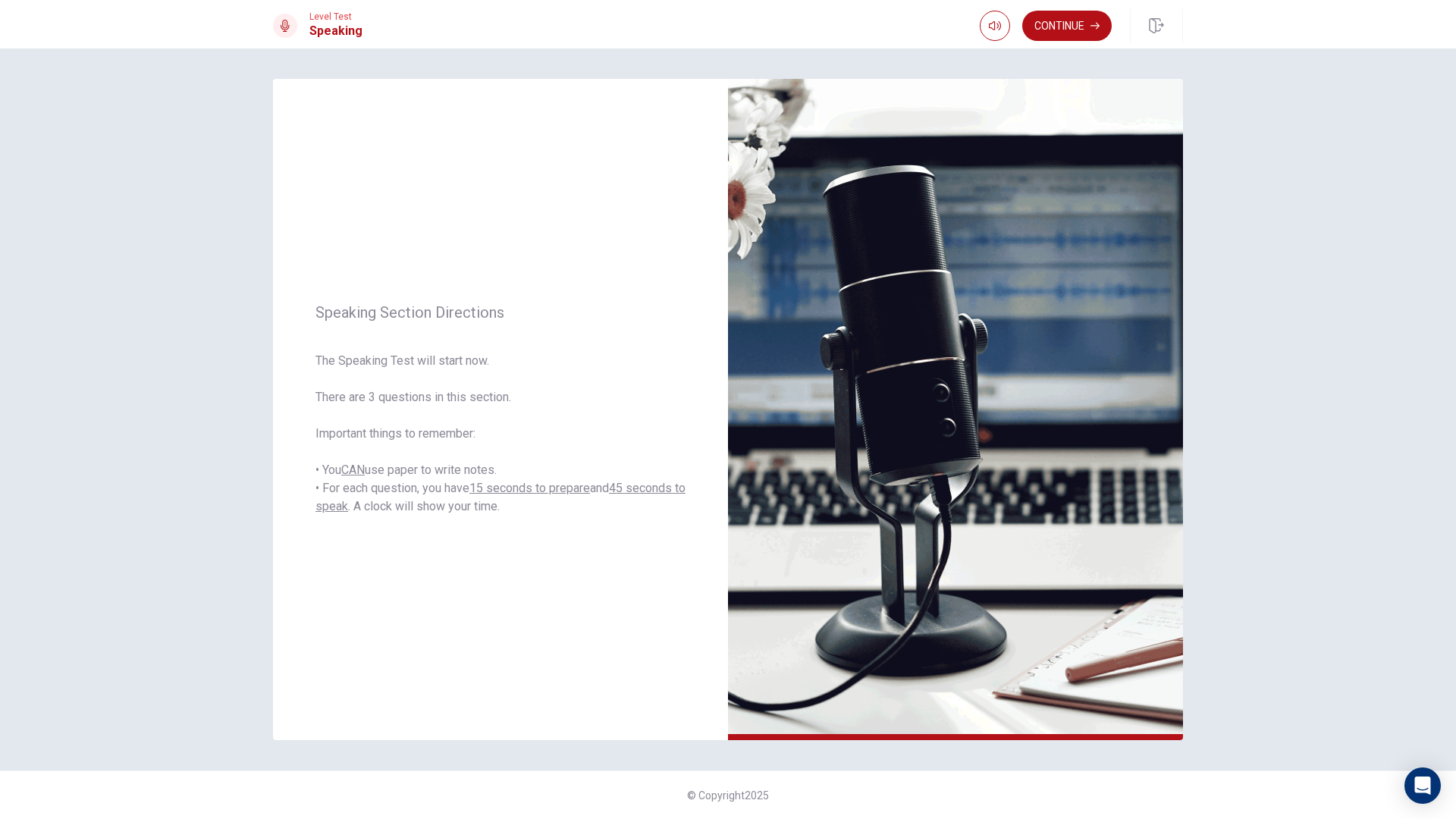
click at [1041, 42] on div "Continue" at bounding box center [1081, 26] width 203 height 34
click at [1046, 30] on button "Continue" at bounding box center [1066, 26] width 89 height 30
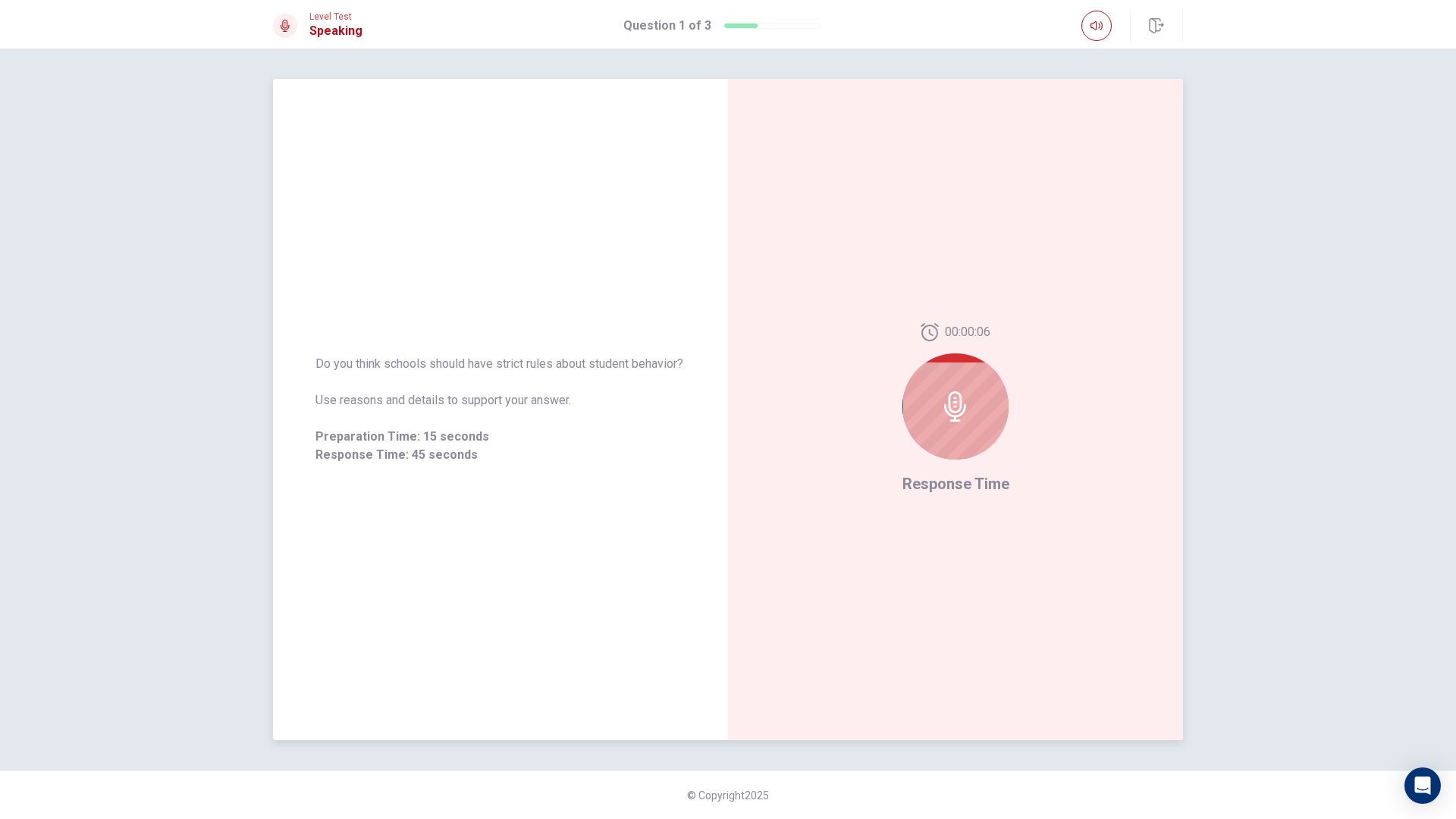
click at [990, 392] on div at bounding box center [955, 406] width 106 height 106
click at [968, 386] on div at bounding box center [955, 406] width 106 height 106
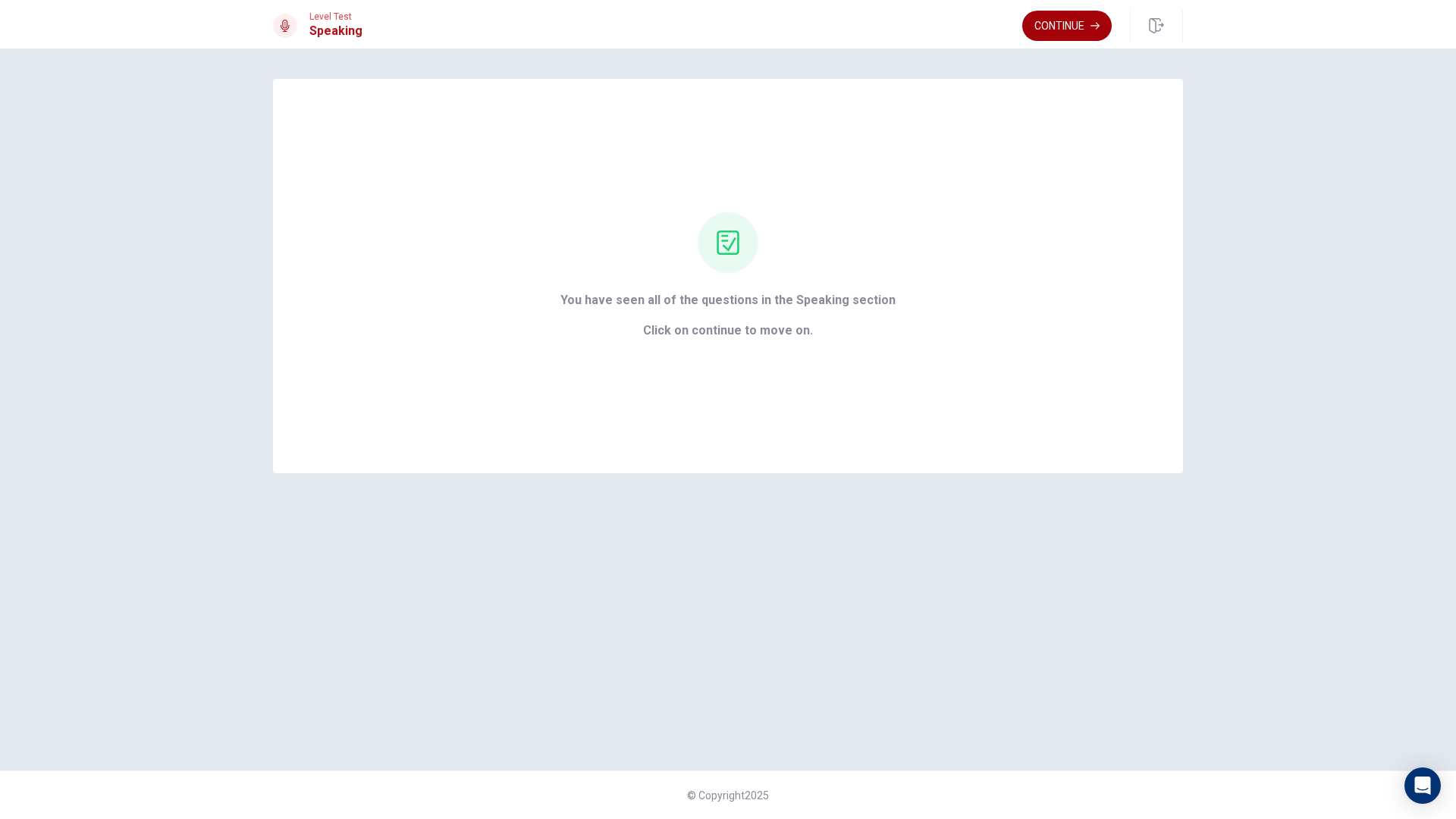
click at [1084, 29] on button "Continue" at bounding box center [1066, 26] width 89 height 30
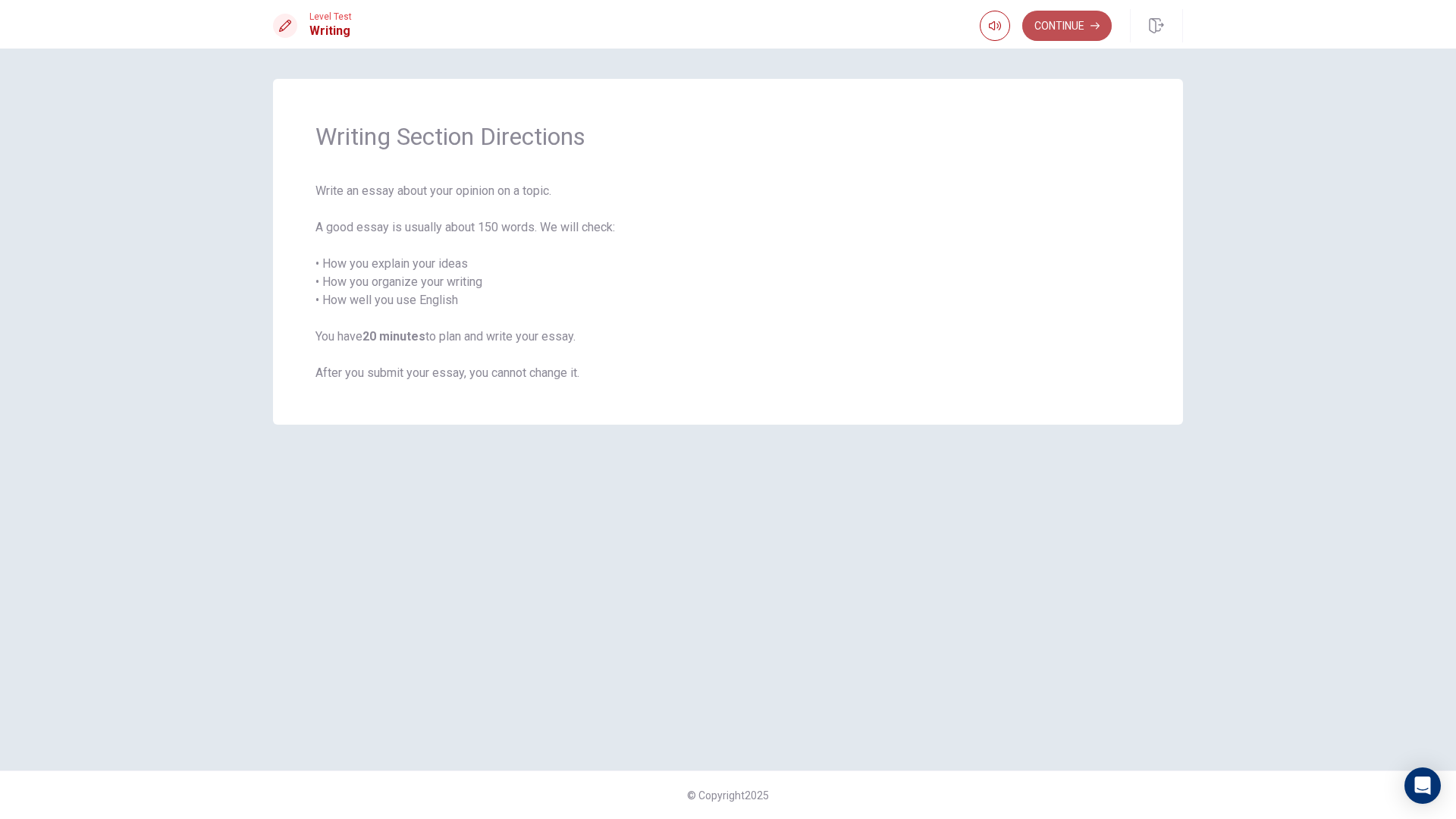
click at [1042, 33] on button "Continue" at bounding box center [1066, 26] width 89 height 30
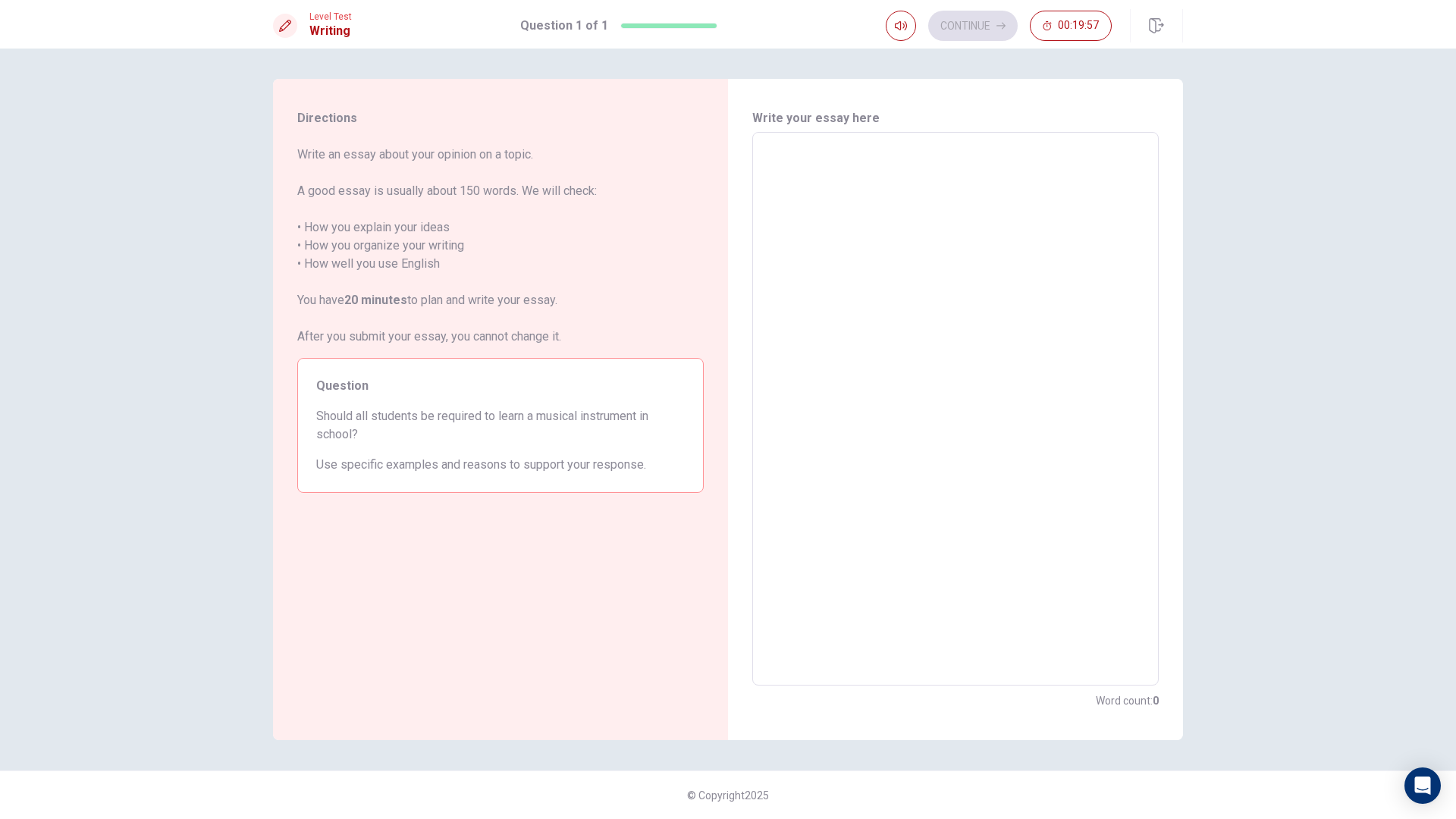
click at [822, 204] on textarea at bounding box center [955, 409] width 385 height 529
type textarea "i"
type textarea "x"
type textarea "in"
type textarea "x"
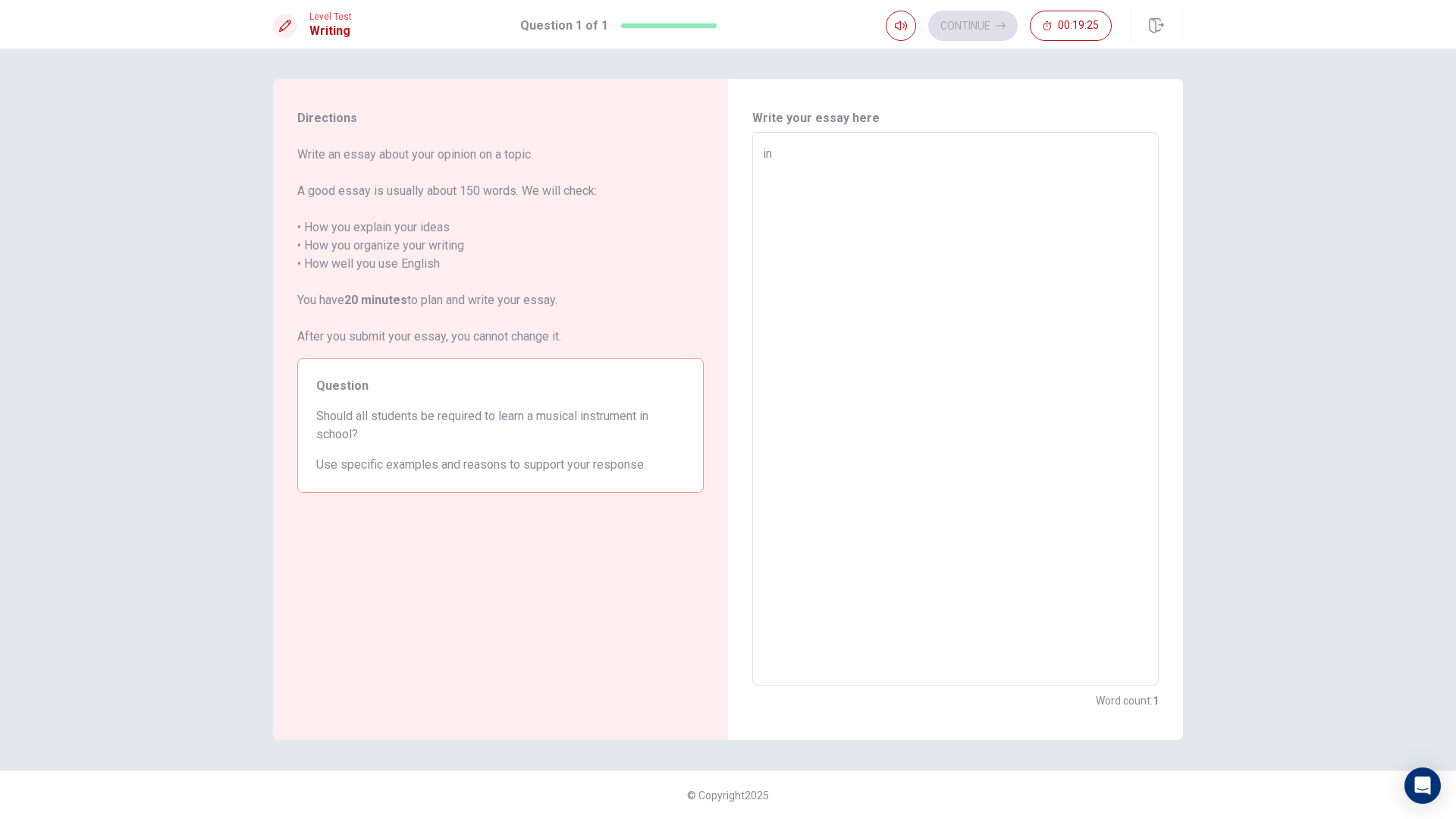
type textarea "in"
type textarea "x"
type textarea "in"
type textarea "x"
type textarea "i"
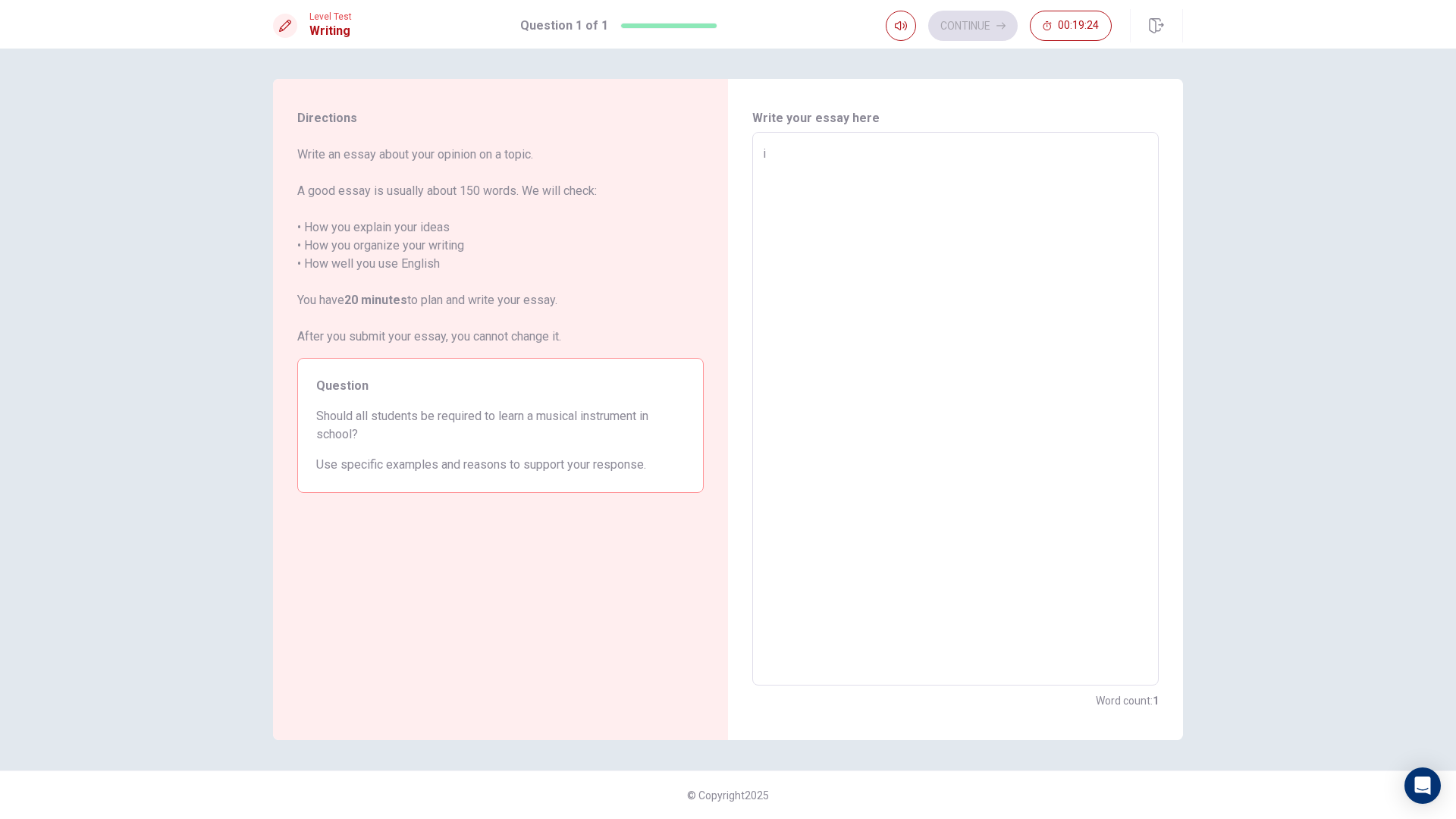
type textarea "x"
type textarea "I"
type textarea "x"
type textarea "In"
type textarea "x"
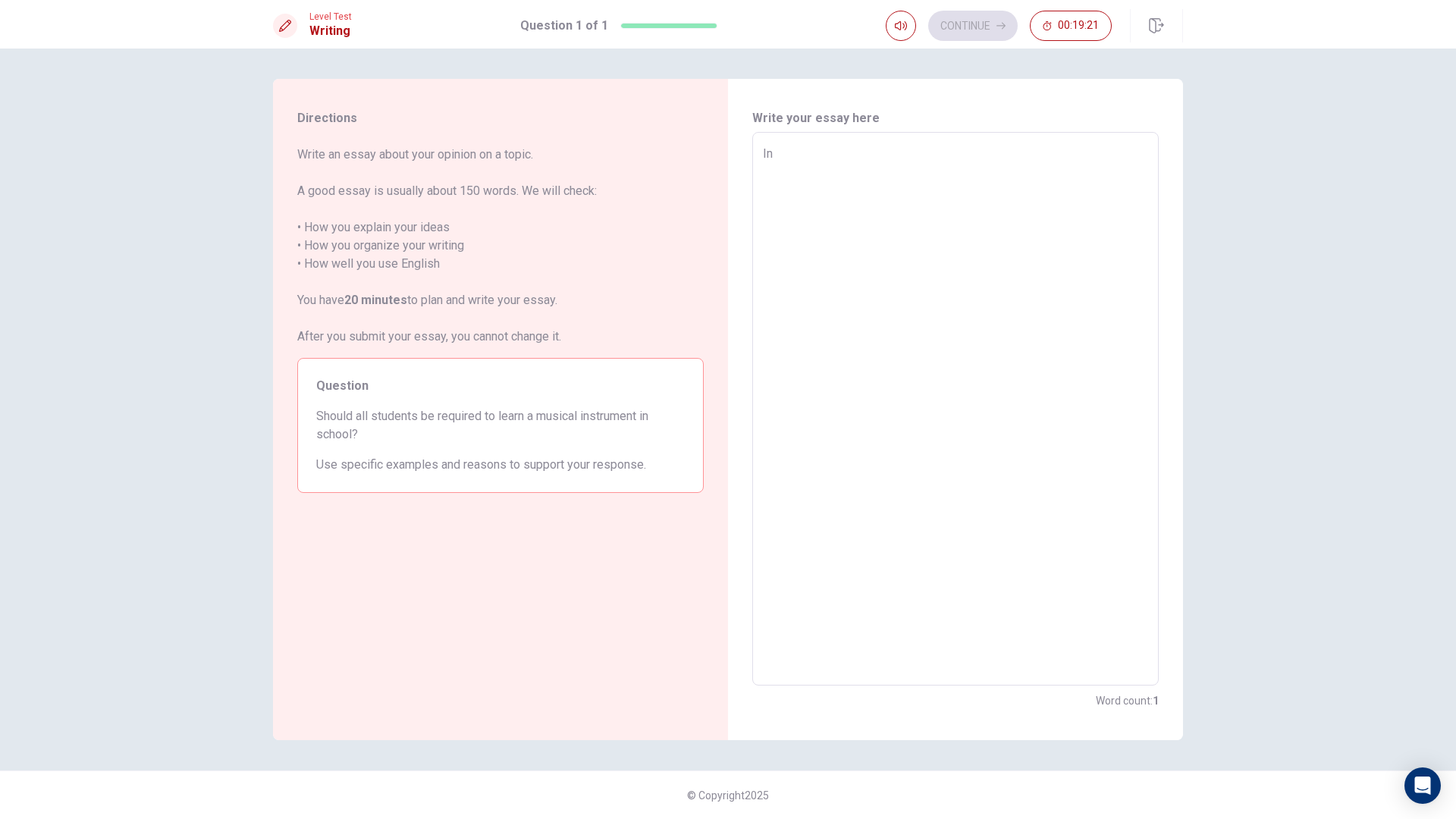
type textarea "In"
type textarea "x"
type textarea "In m"
type textarea "x"
type textarea "In my"
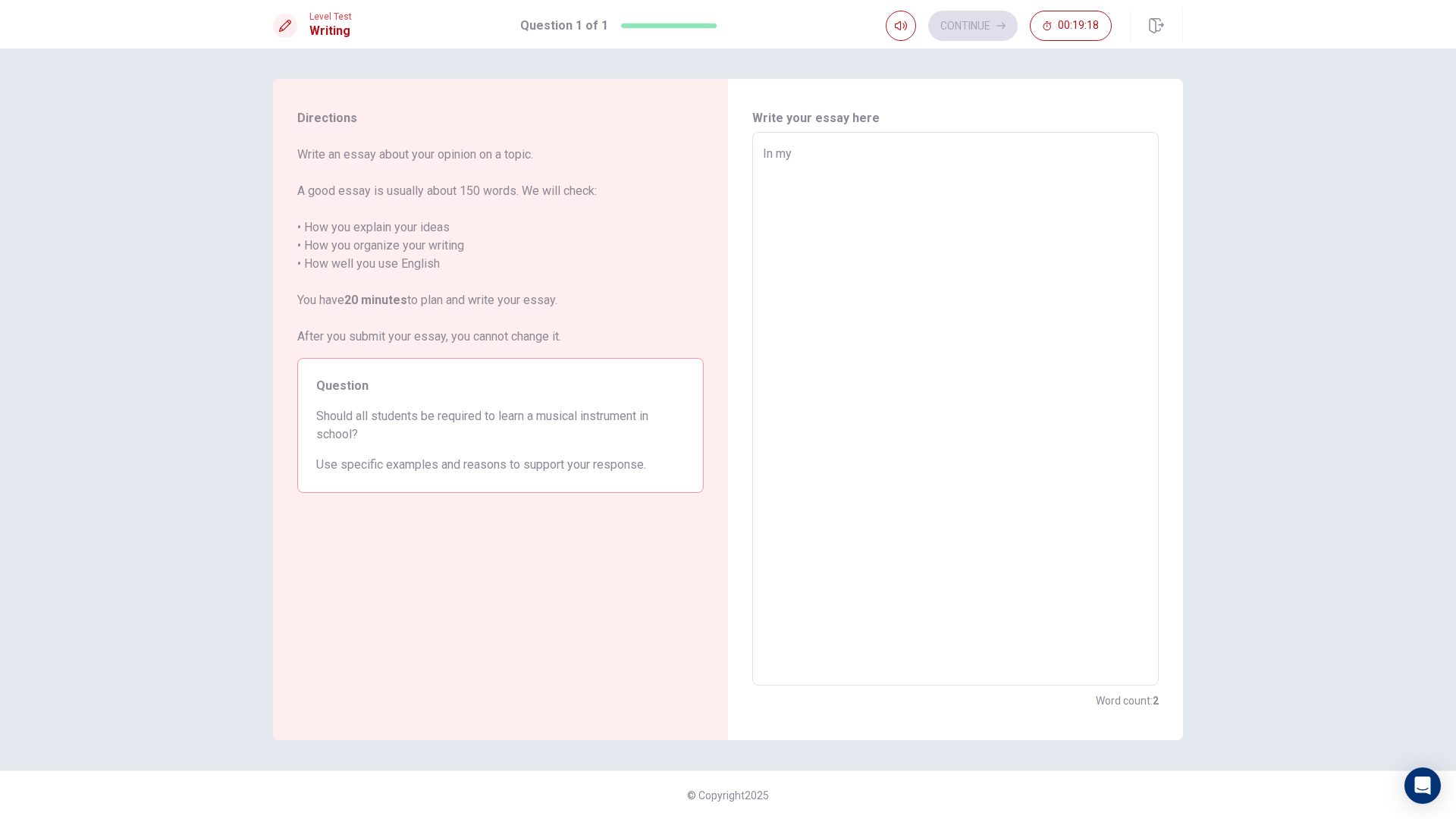
type textarea "x"
type textarea "In my"
type textarea "x"
type textarea "In my o"
type textarea "x"
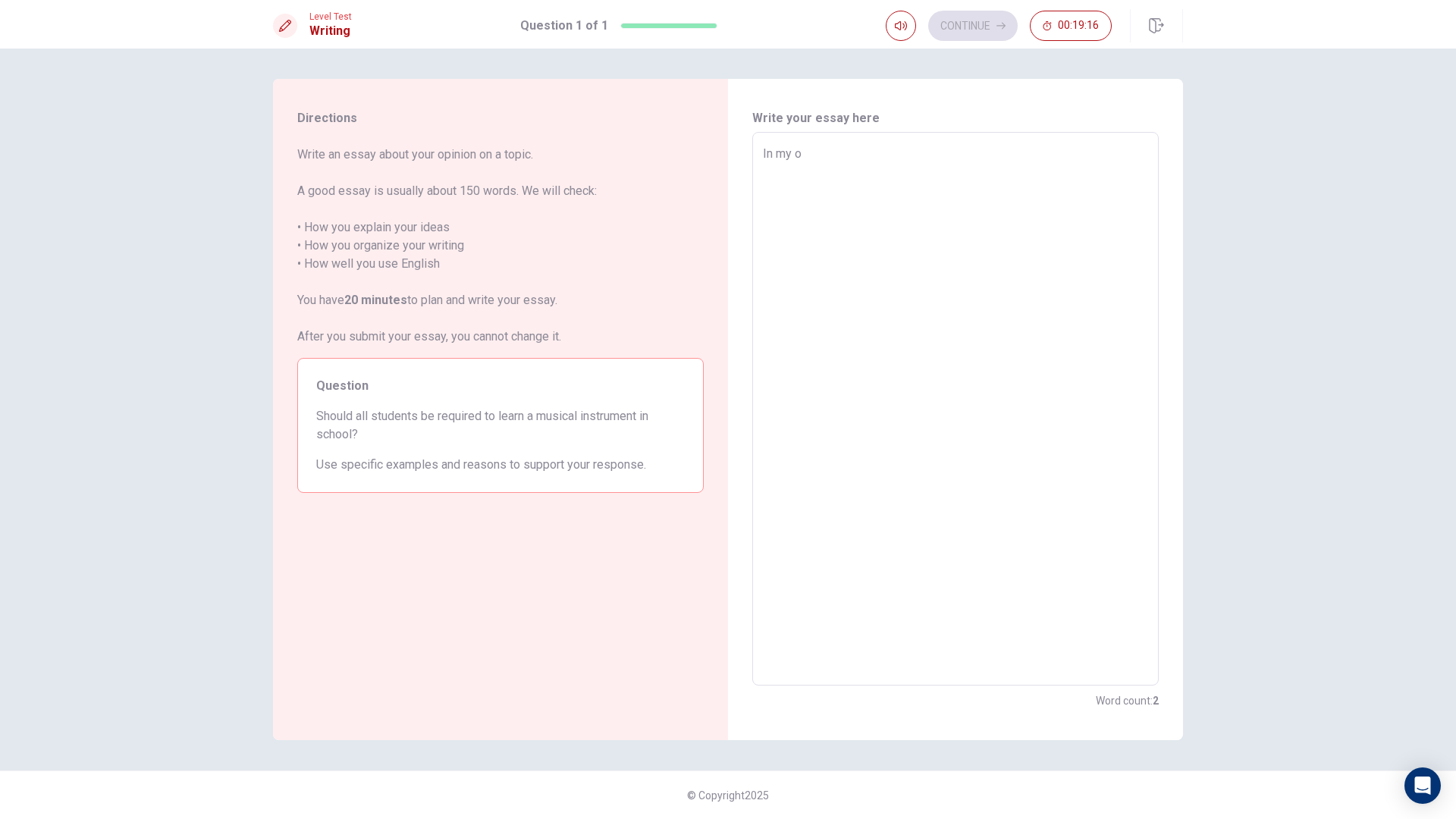
type textarea "In my op"
type textarea "x"
type textarea "In my opi"
type textarea "x"
type textarea "In my opin"
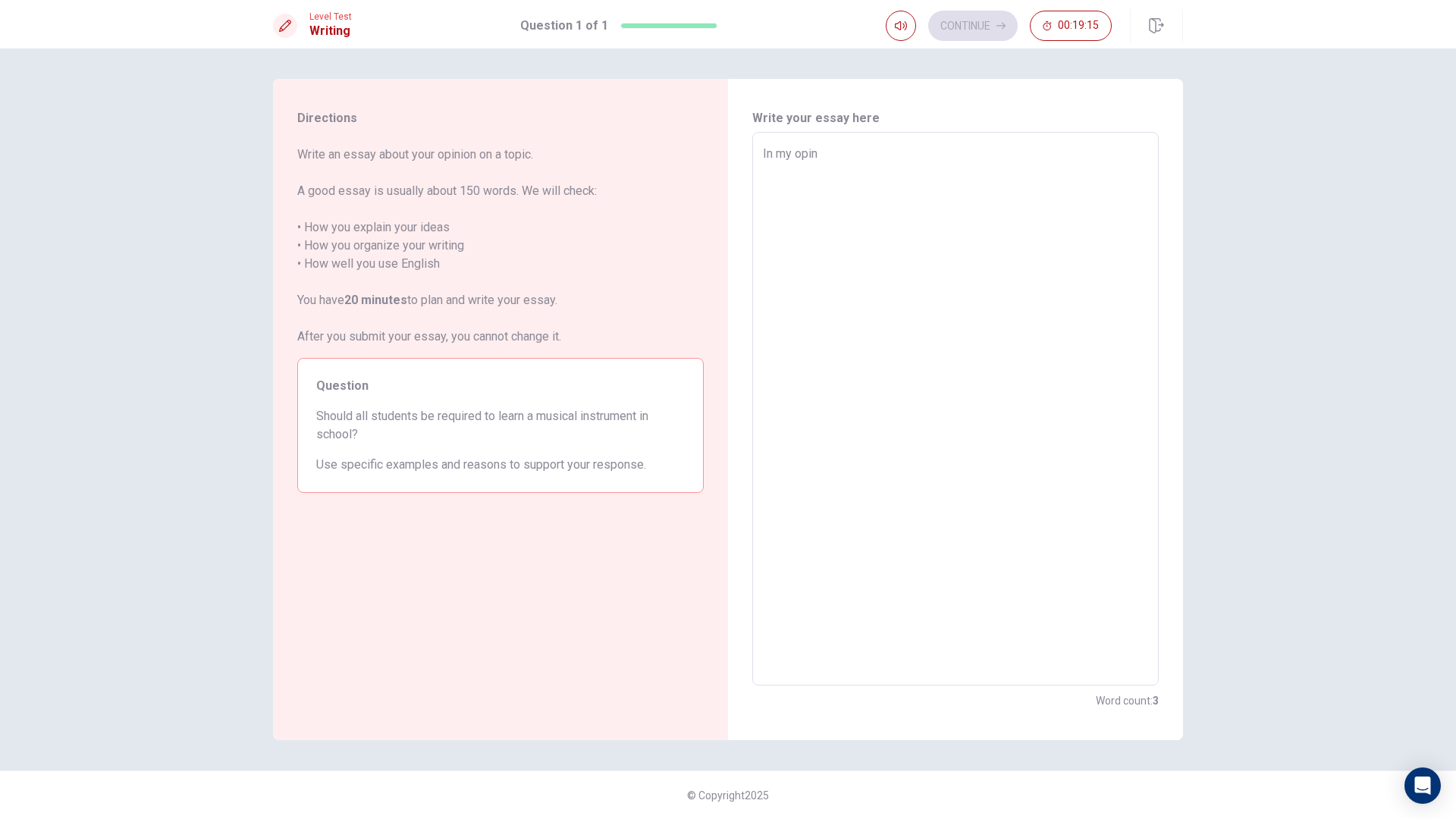
type textarea "x"
type textarea "In my opino"
type textarea "x"
type textarea "In my opinou"
type textarea "x"
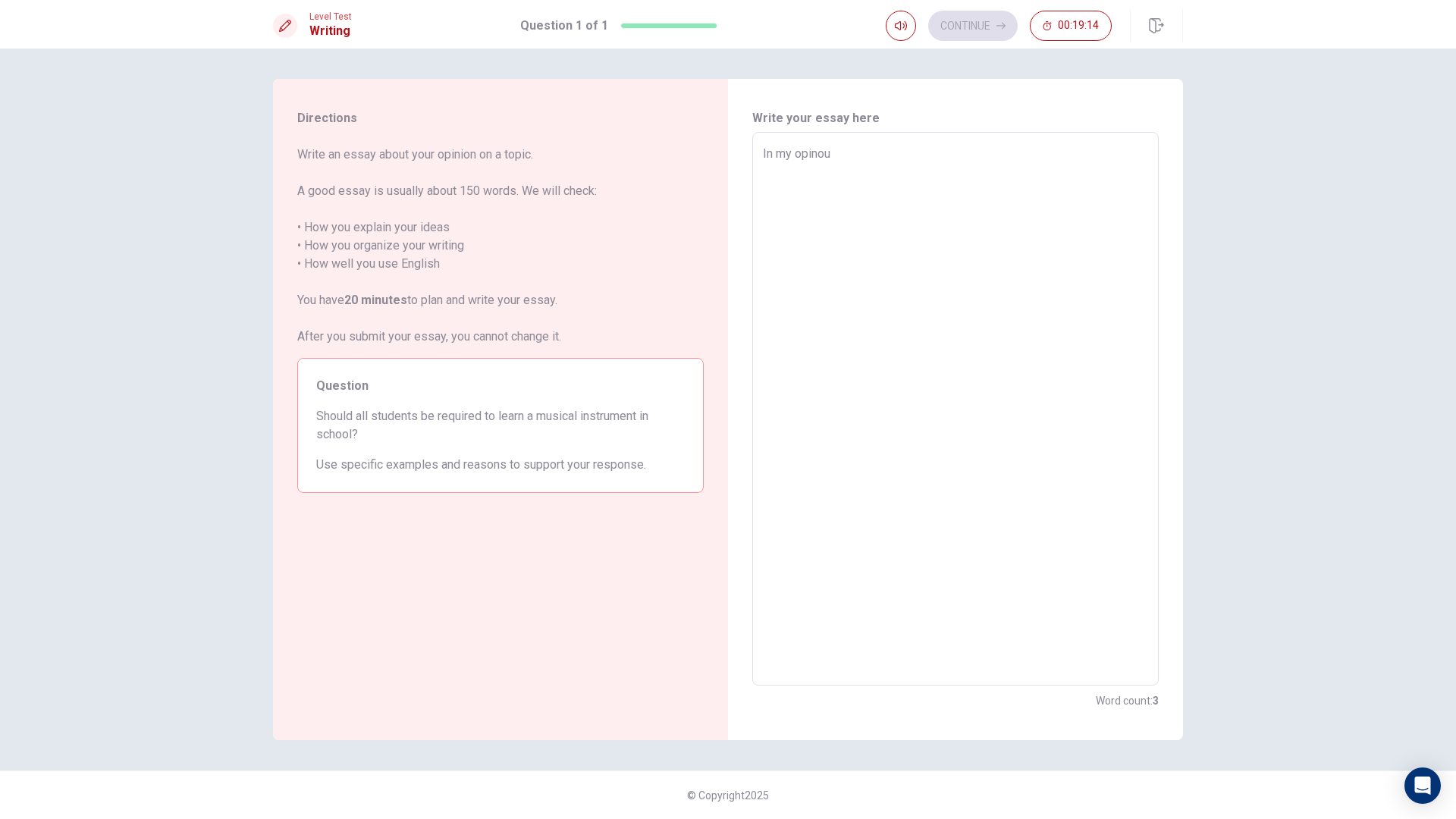
type textarea "In my opinoun"
type textarea "x"
type textarea "In my opinoun"
type textarea "x"
type textarea "In my opinoun a"
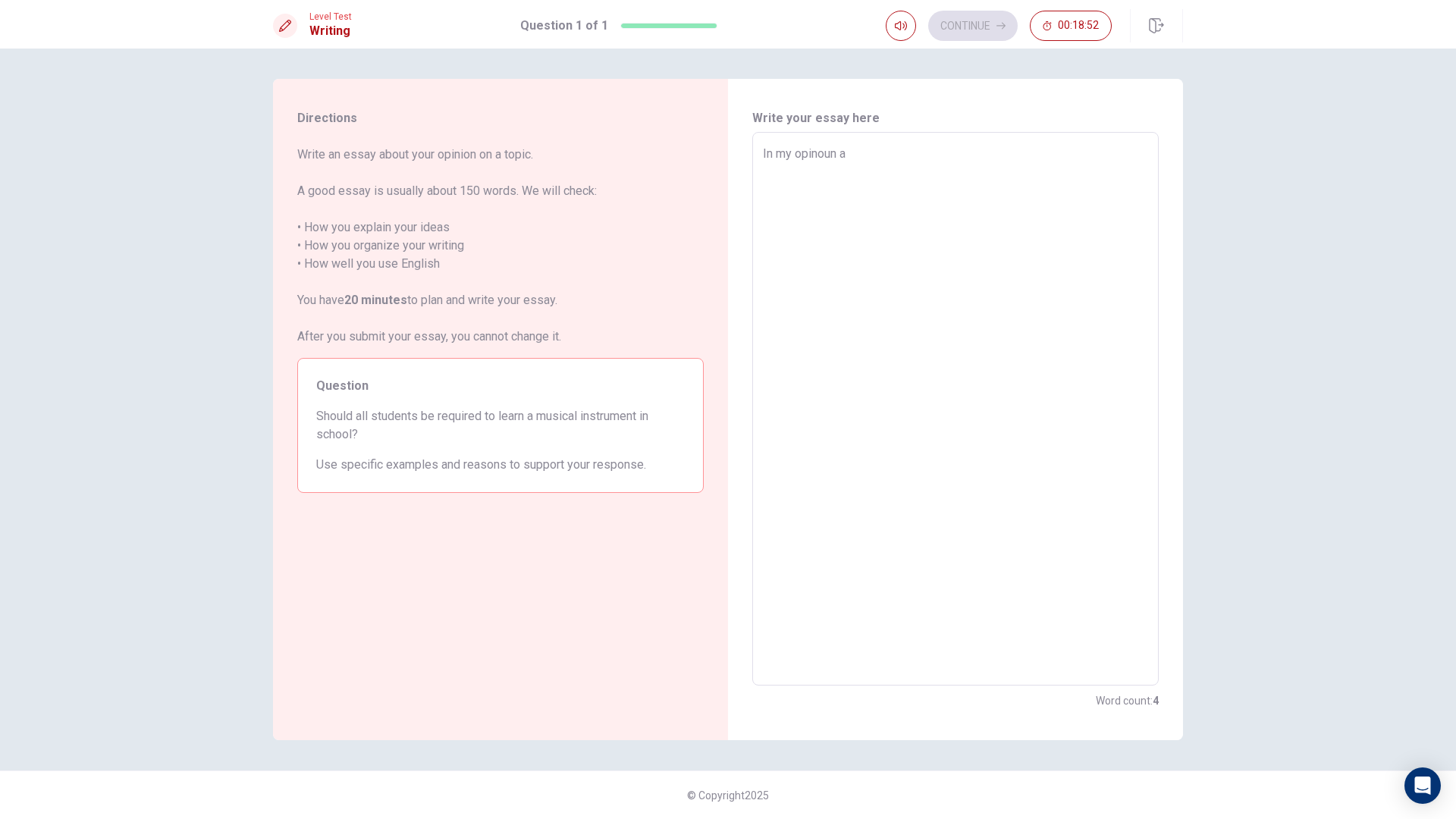
type textarea "x"
type textarea "In my opinoun al"
type textarea "x"
type textarea "In my opinoun all"
type textarea "x"
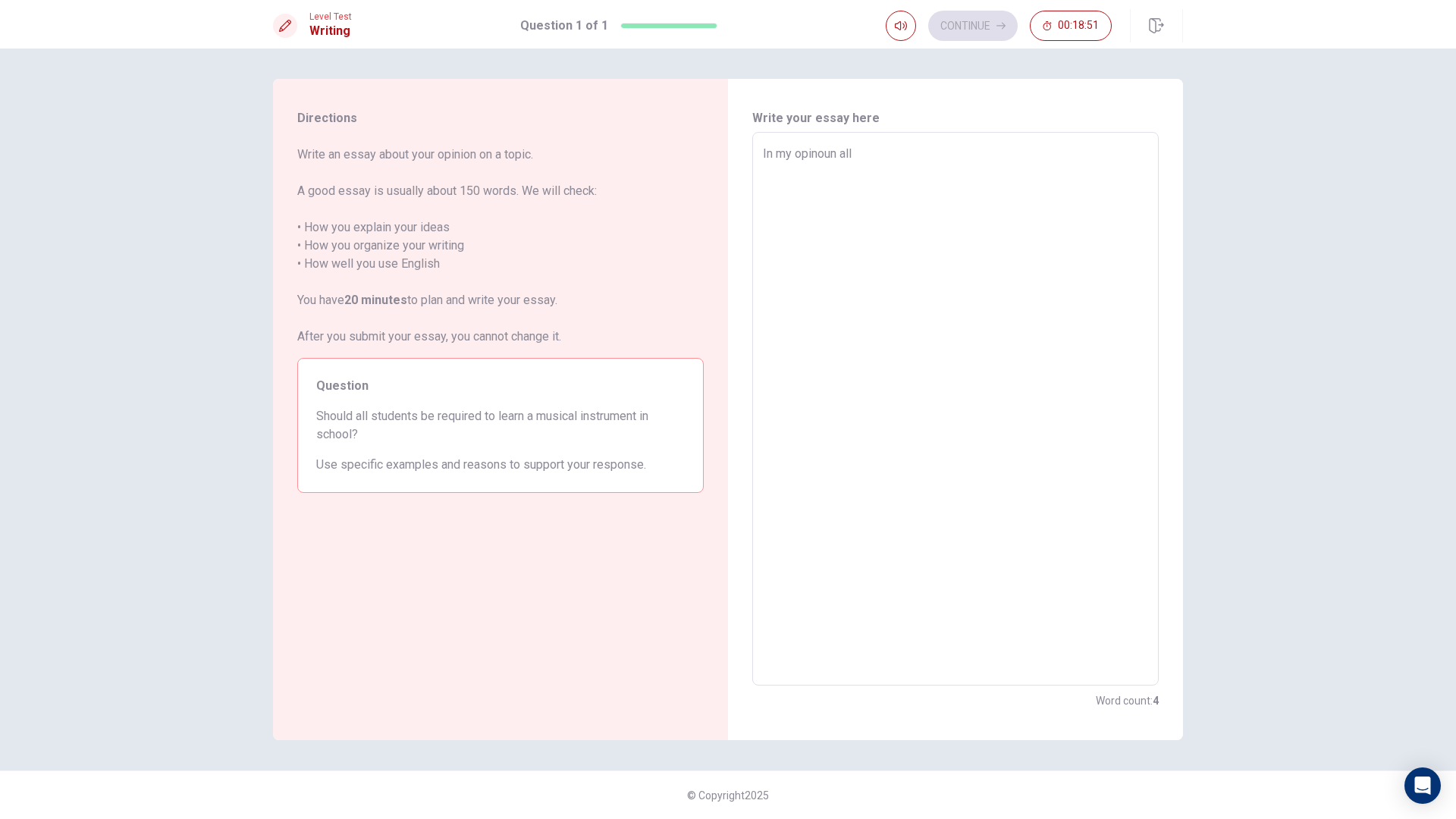
type textarea "In my opinoun all"
type textarea "x"
type textarea "In my opinoun all s"
type textarea "x"
type textarea "In my opinoun all st"
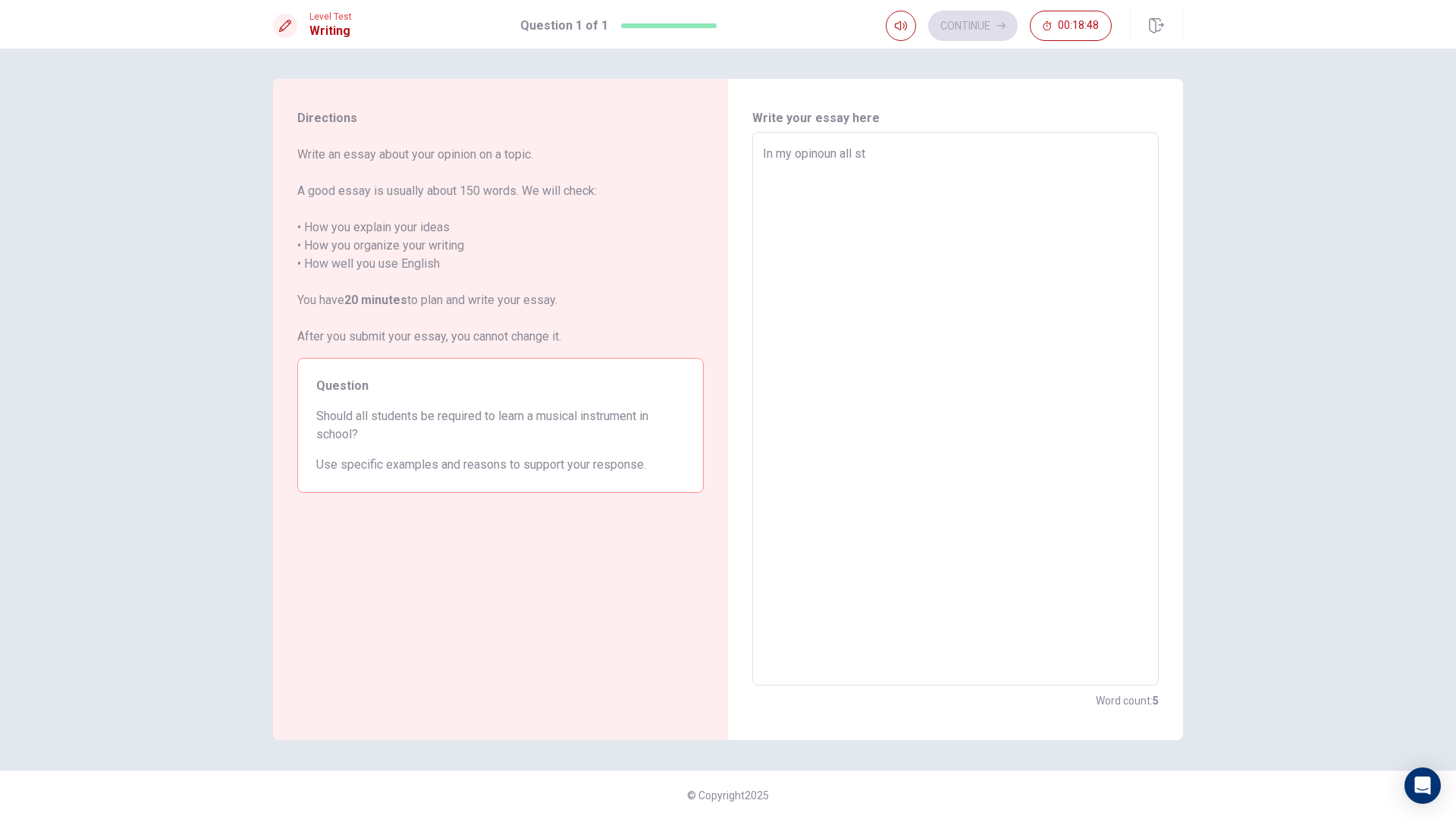
type textarea "x"
type textarea "In my opinoun all stu"
type textarea "x"
type textarea "In my opinoun all stud"
type textarea "x"
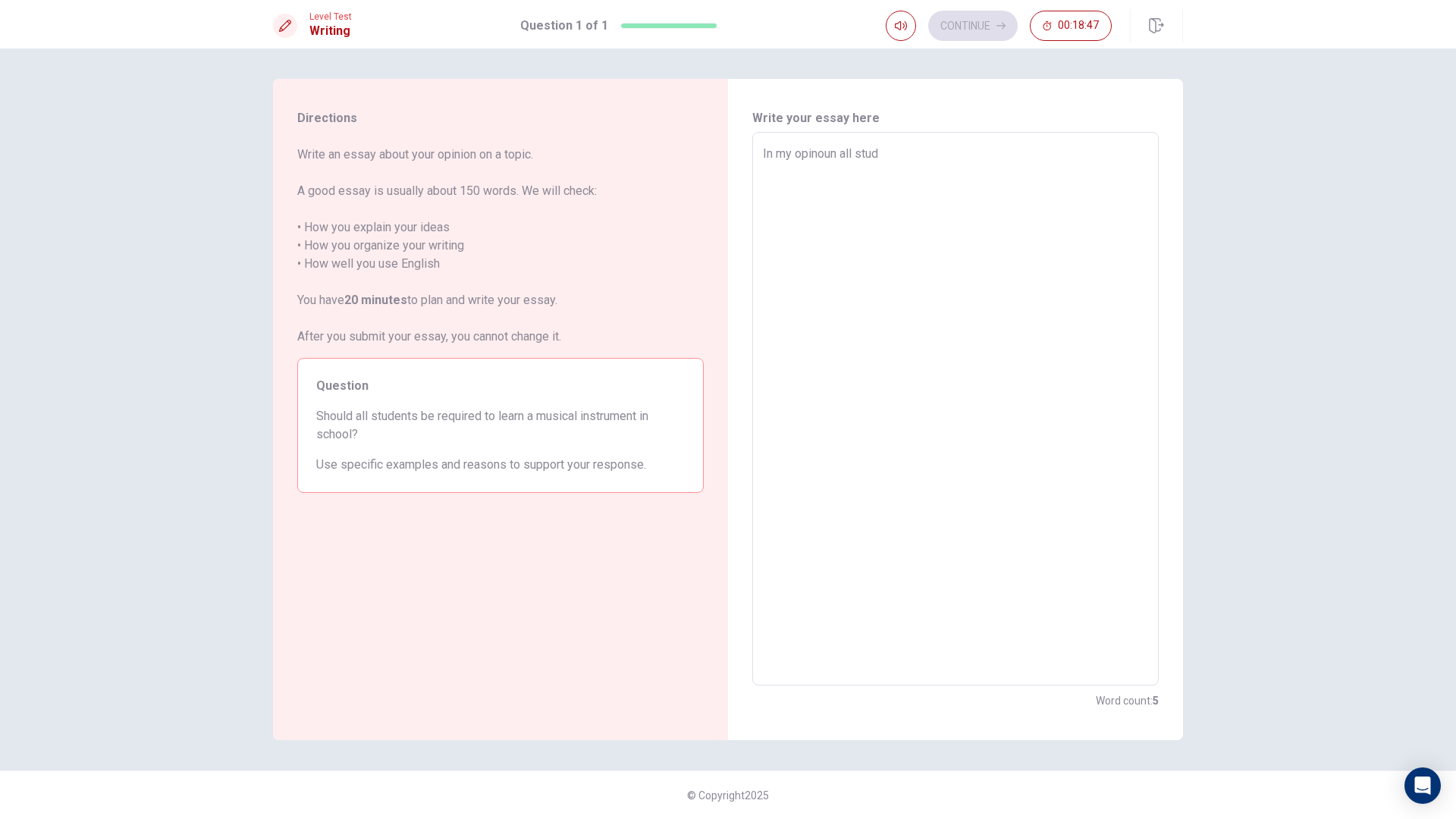
type textarea "In my opinoun all stude"
type textarea "x"
type textarea "In my opinoun all studen"
type textarea "x"
type textarea "In my opinoun all student"
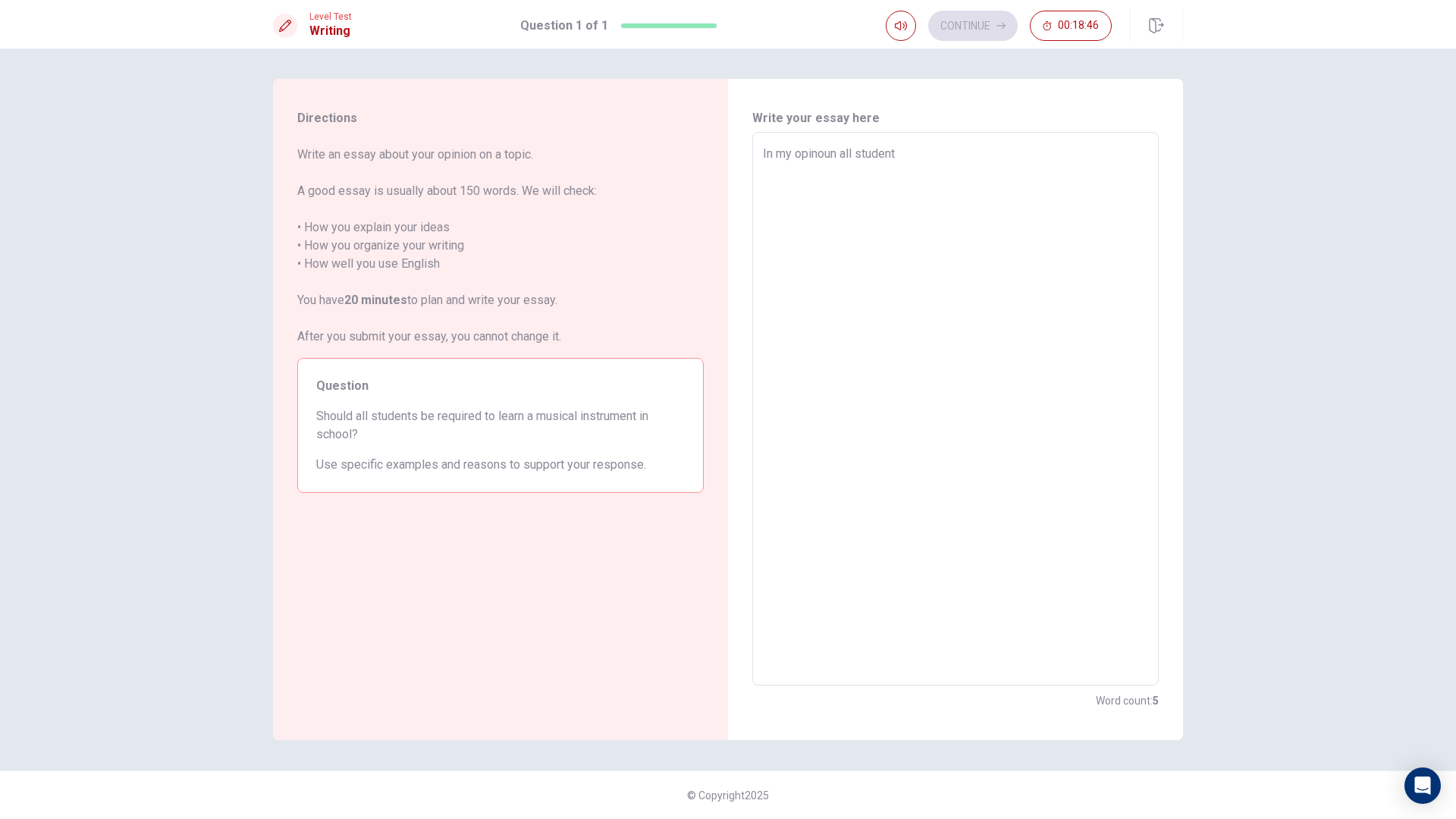
type textarea "x"
type textarea "In my opinoun all student"
type textarea "x"
type textarea "In my opinoun all student d"
type textarea "x"
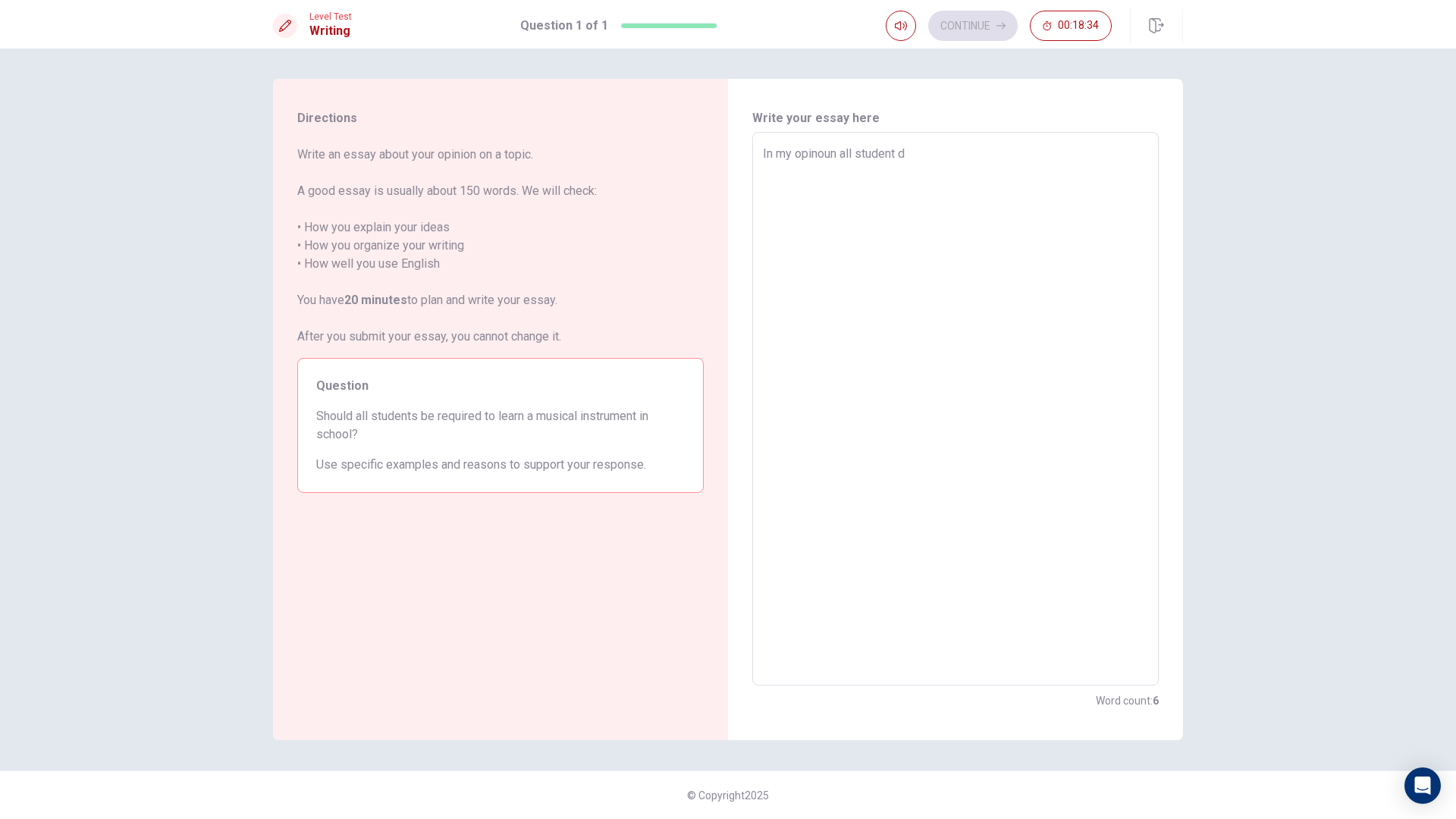
type textarea "In my opinoun all student do"
type textarea "x"
type textarea "In my opinoun all student don"
type textarea "x"
type textarea "In my opinoun all student do"
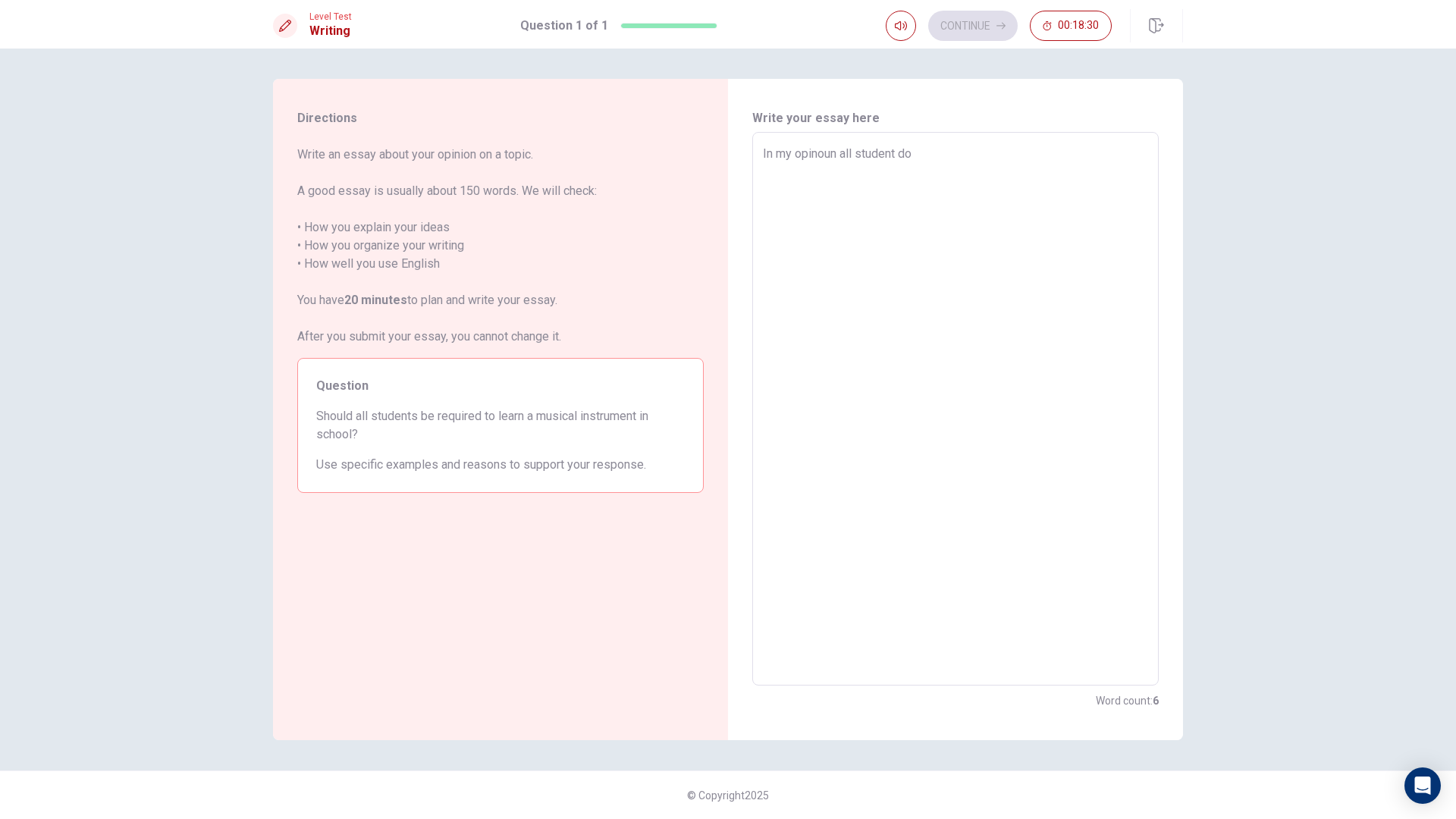
type textarea "x"
type textarea "In my opinoun all student do"
type textarea "x"
type textarea "In my opinoun all student do n"
type textarea "x"
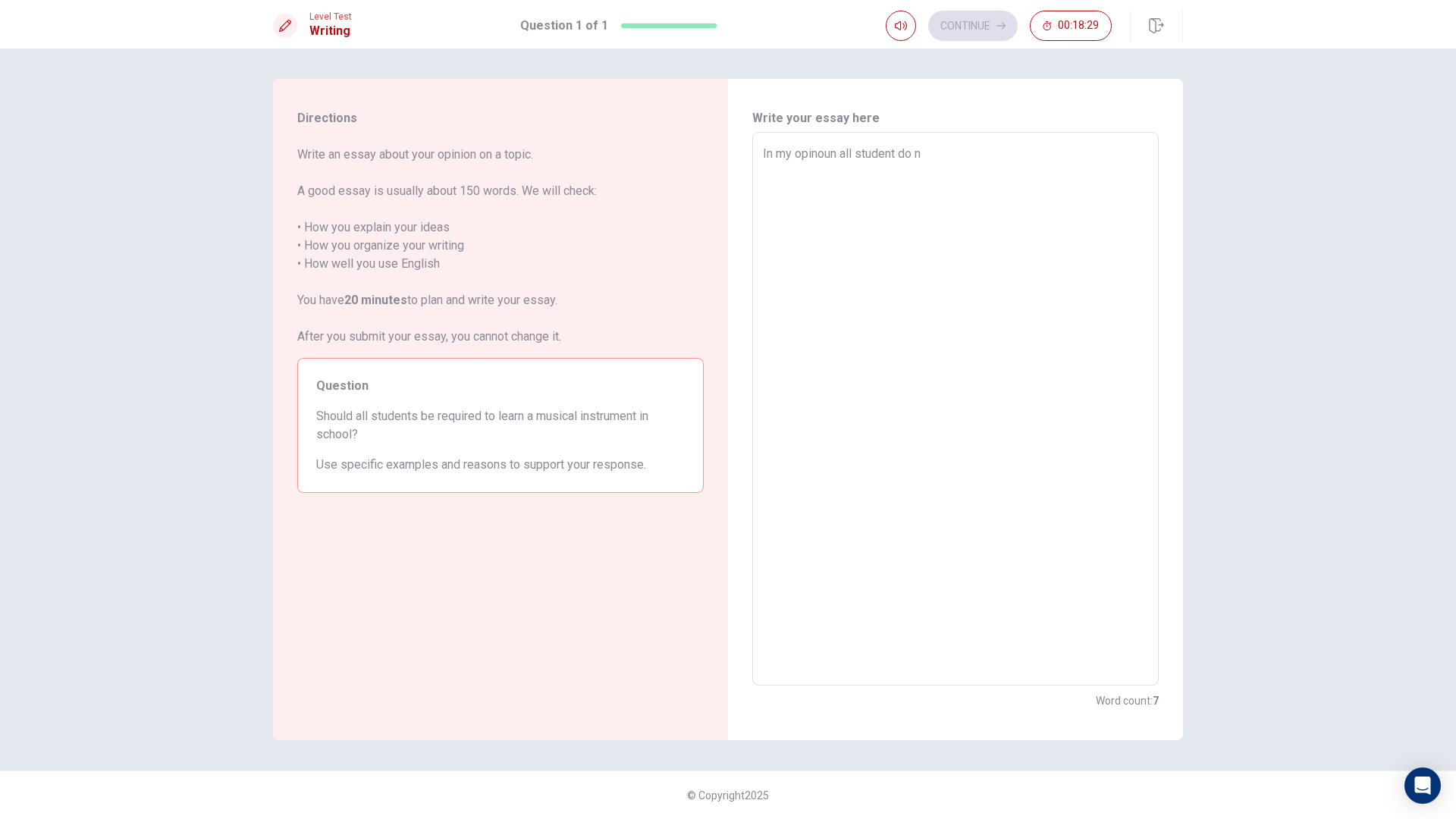
type textarea "In my opinoun all student do no"
type textarea "x"
type textarea "In my opinoun all student do not"
type textarea "x"
type textarea "In my opinoun all student do not"
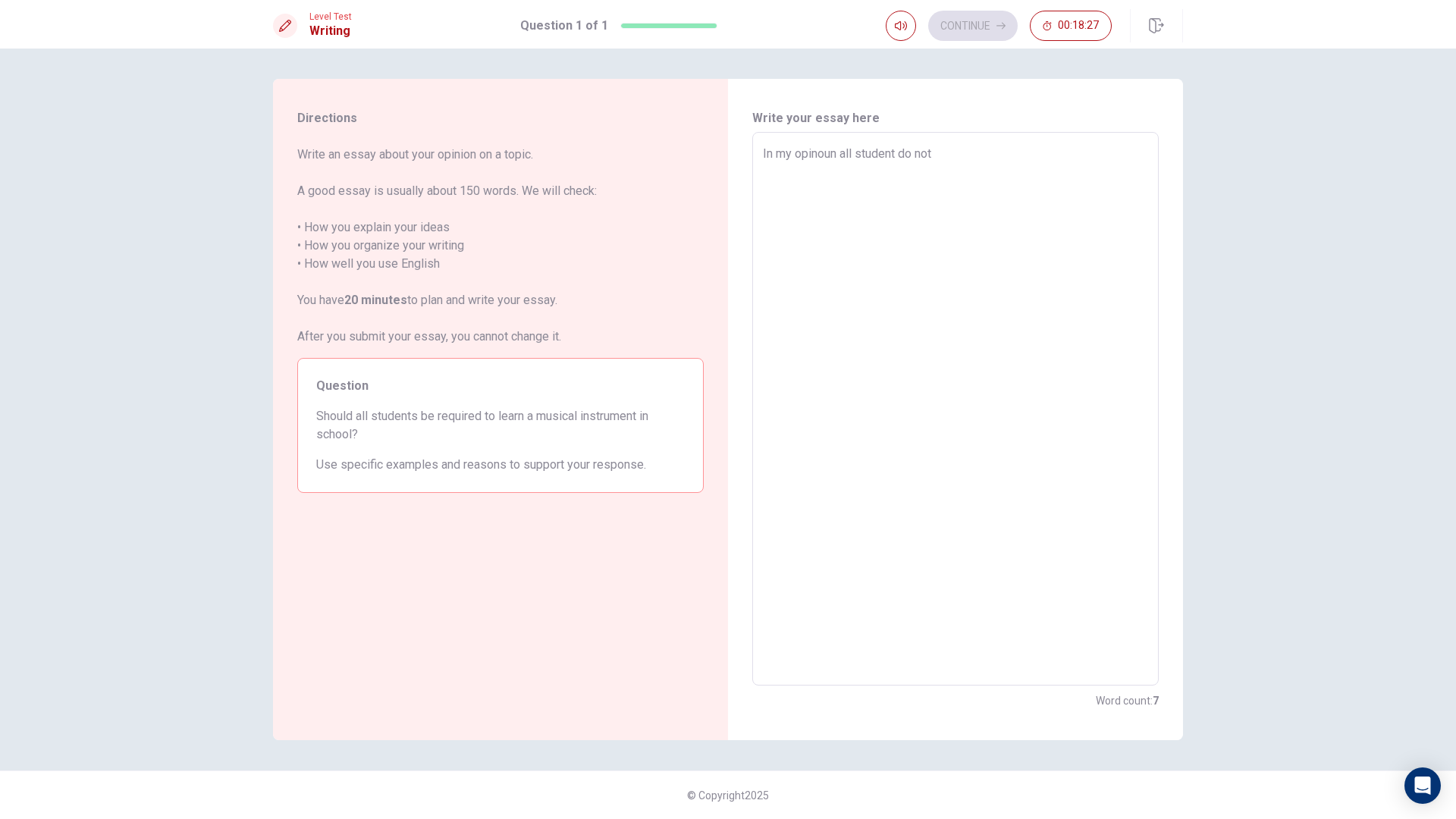
type textarea "x"
type textarea "In my opinoun all student do not h"
type textarea "x"
type textarea "In my opinoun all student do not ha"
type textarea "x"
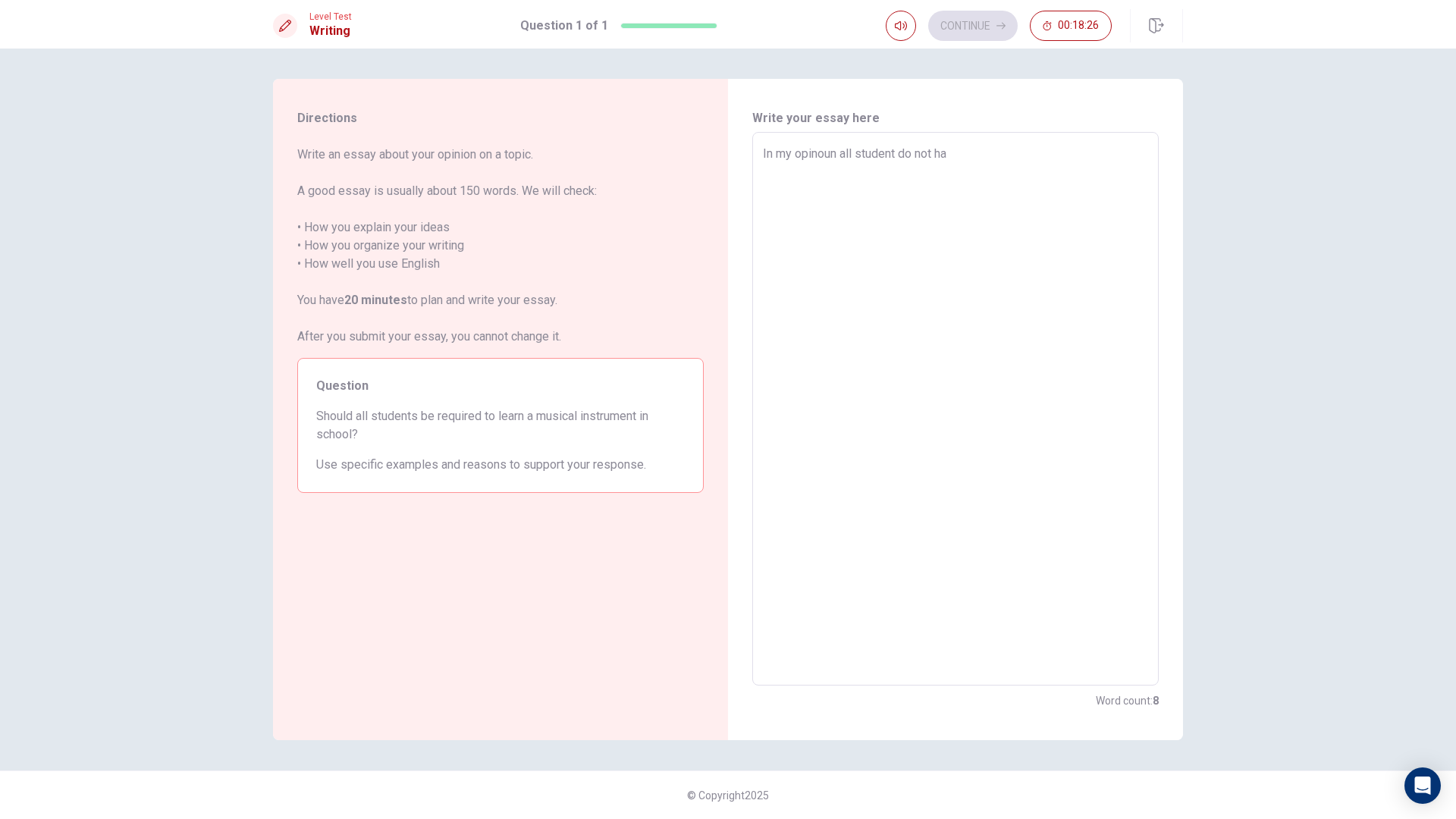
type textarea "In my opinoun all student do not hav"
type textarea "x"
type textarea "In my opinoun all student do not have"
type textarea "x"
type textarea "In my opinoun all student do not have"
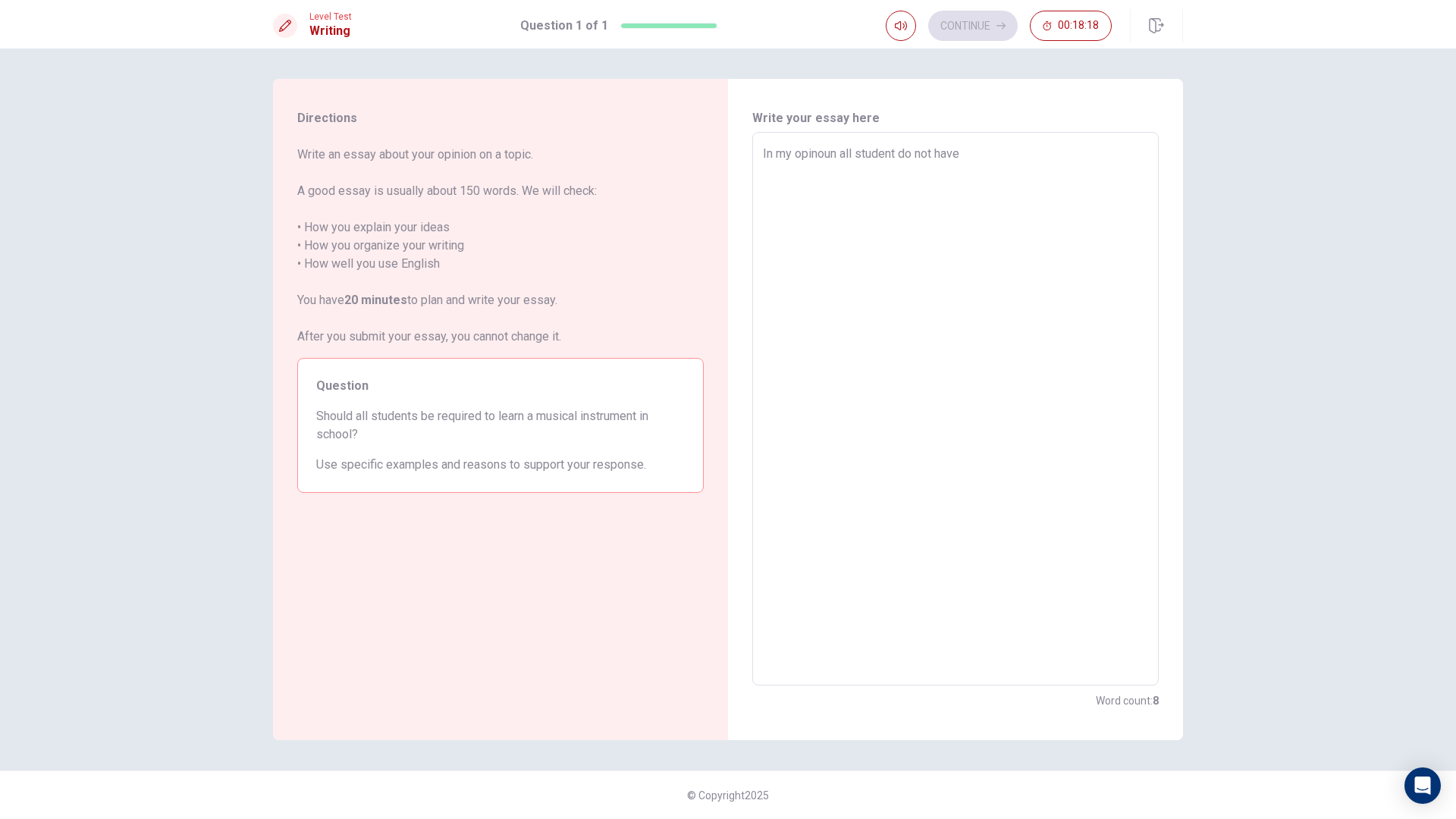
type textarea "x"
type textarea "In my opinoun all student do not have t"
type textarea "x"
type textarea "In my opinoun all student do not have to"
type textarea "x"
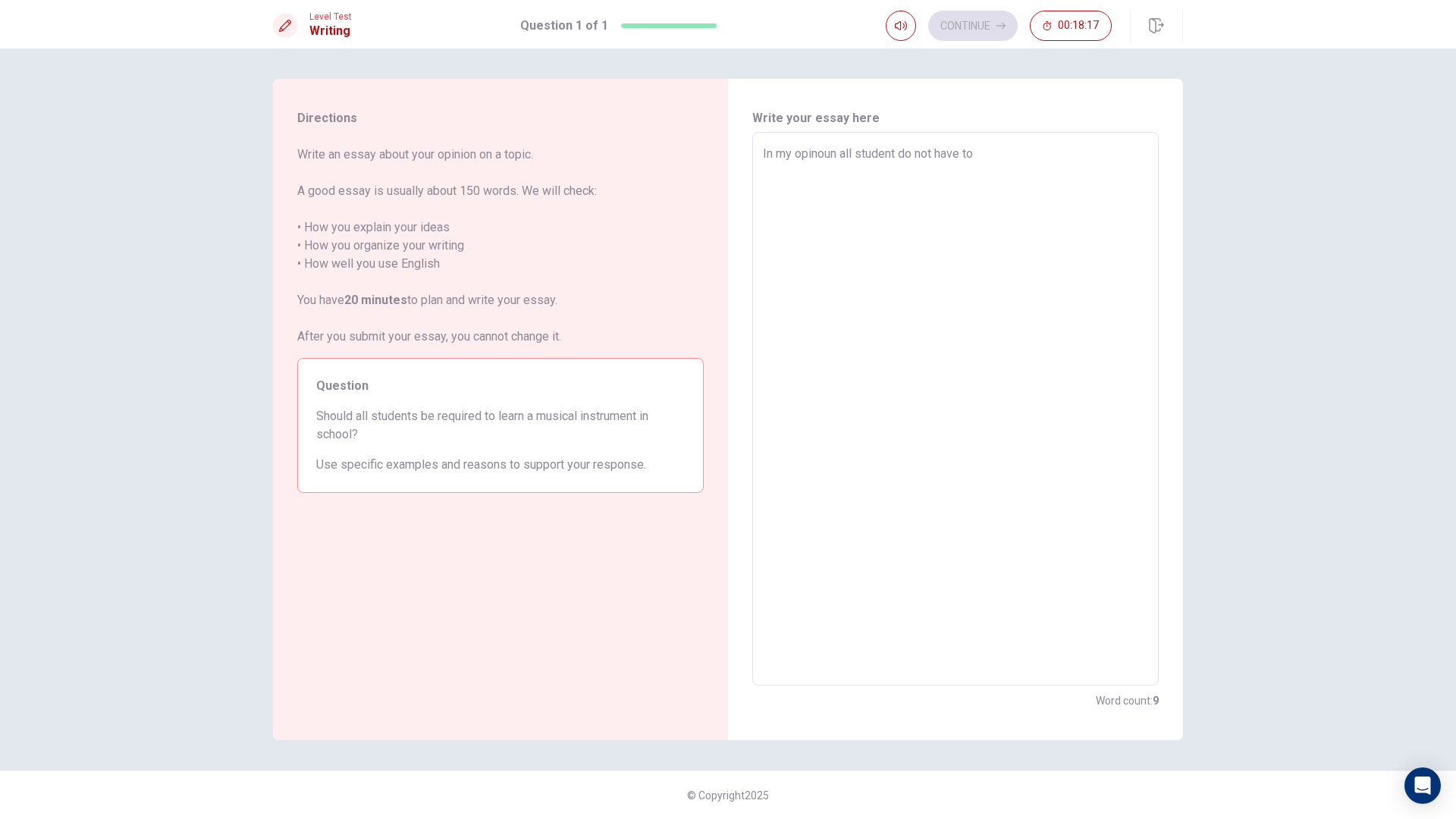
type textarea "In my opinoun all student do not have to"
type textarea "x"
type textarea "In my opinoun all student do not have to s"
type textarea "x"
type textarea "In my opinoun all student do not have to st"
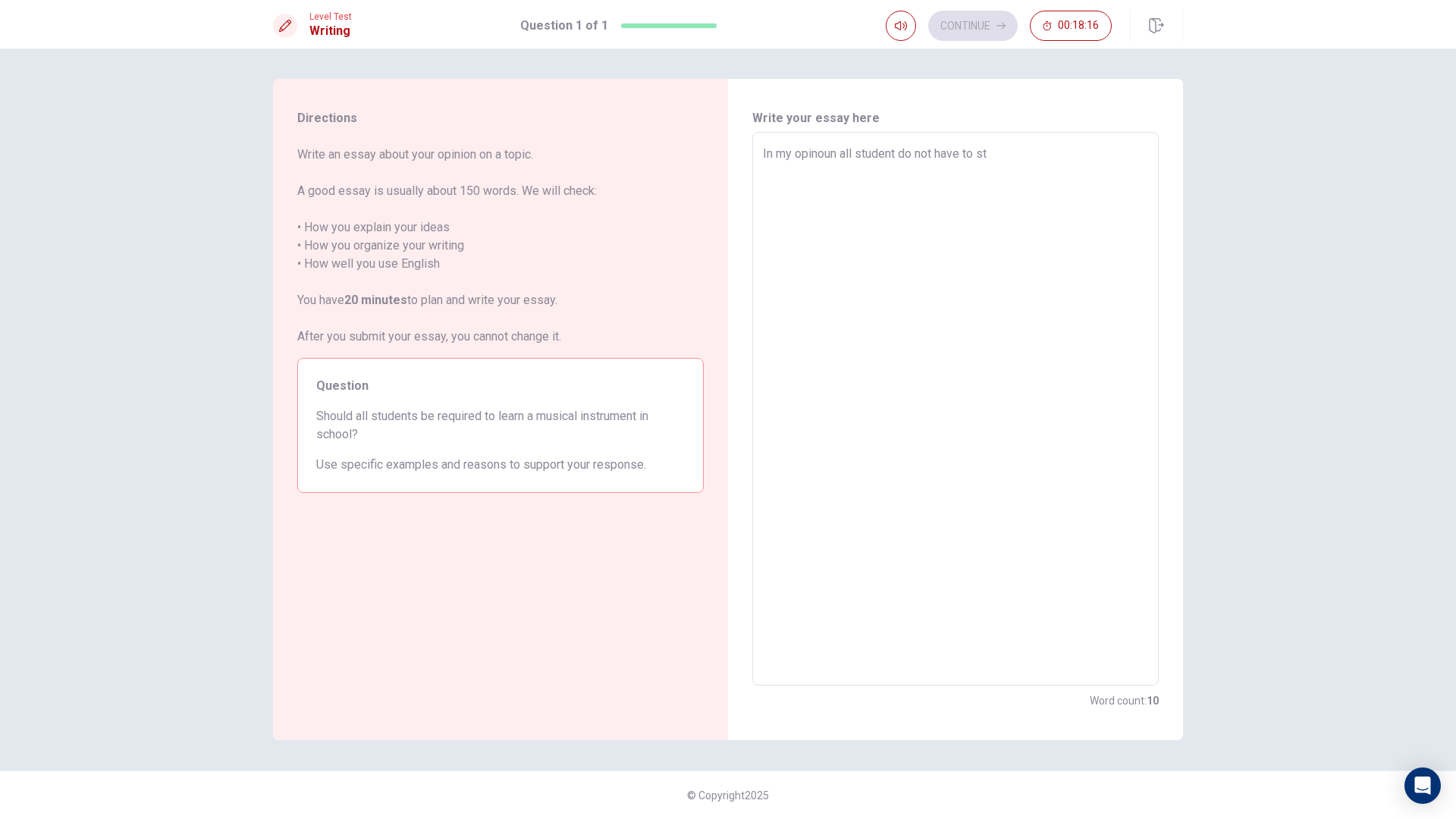
type textarea "x"
type textarea "In my opinoun all student do not have to stu"
type textarea "x"
type textarea "In my opinoun all student do not have to stud"
type textarea "x"
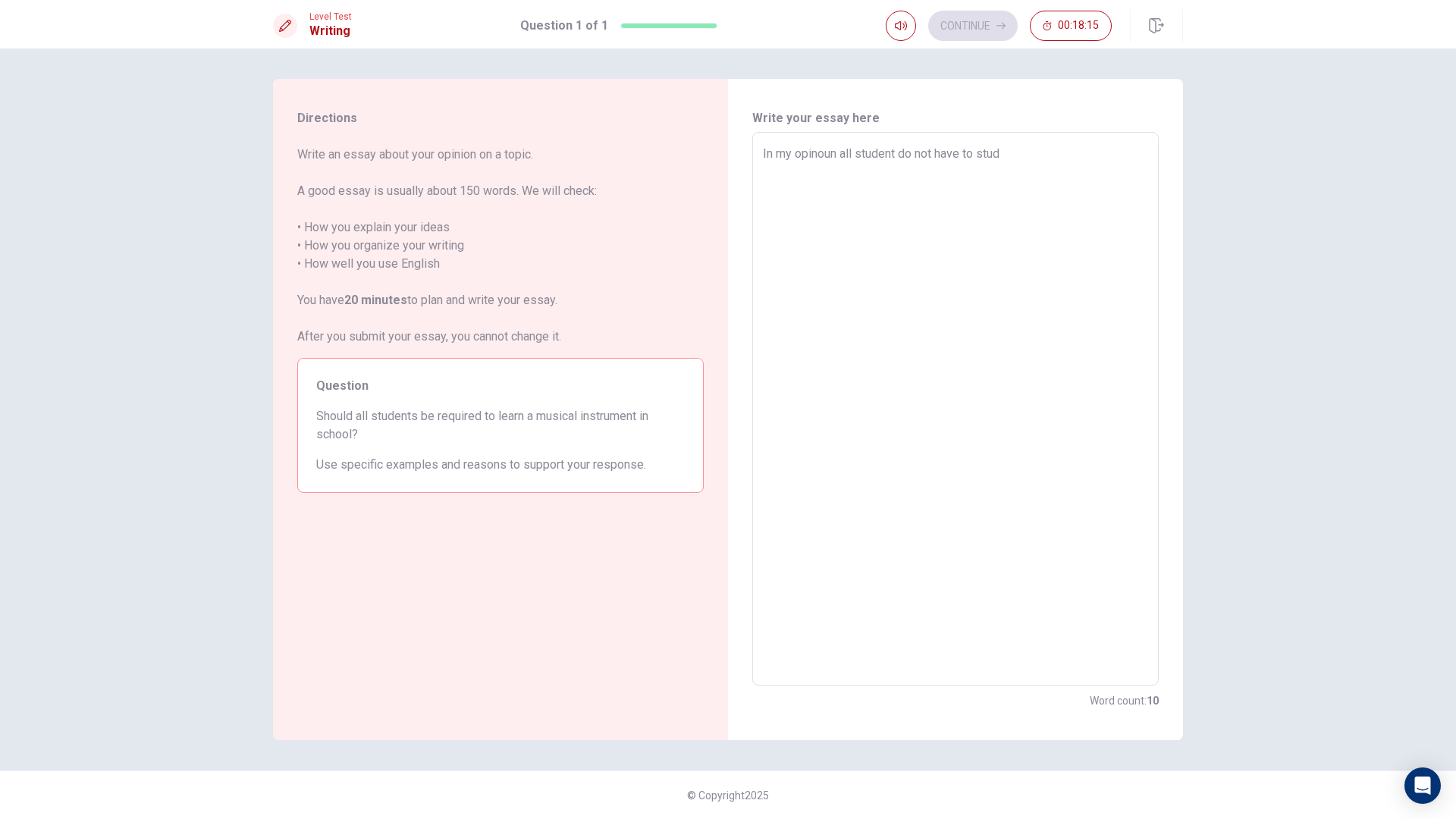
type textarea "In my opinoun all student do not have to study"
type textarea "x"
type textarea "In my opinoun all student do not have to study"
type textarea "x"
type textarea "In my opinoun all student do not have to study a"
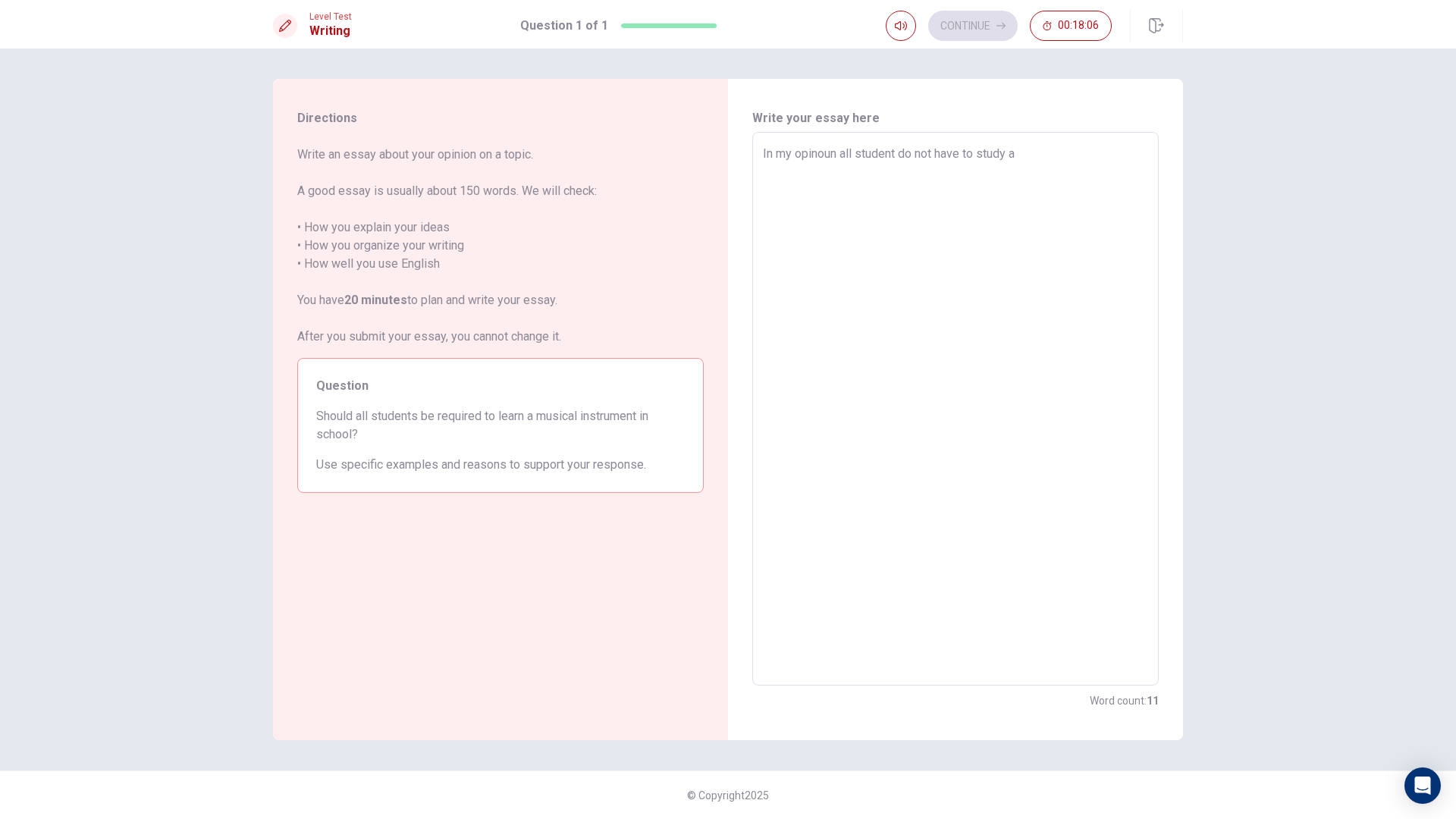
type textarea "x"
type textarea "In my opinoun all student do not have to study"
type textarea "x"
type textarea "In my opinoun all student do not have to study"
type textarea "x"
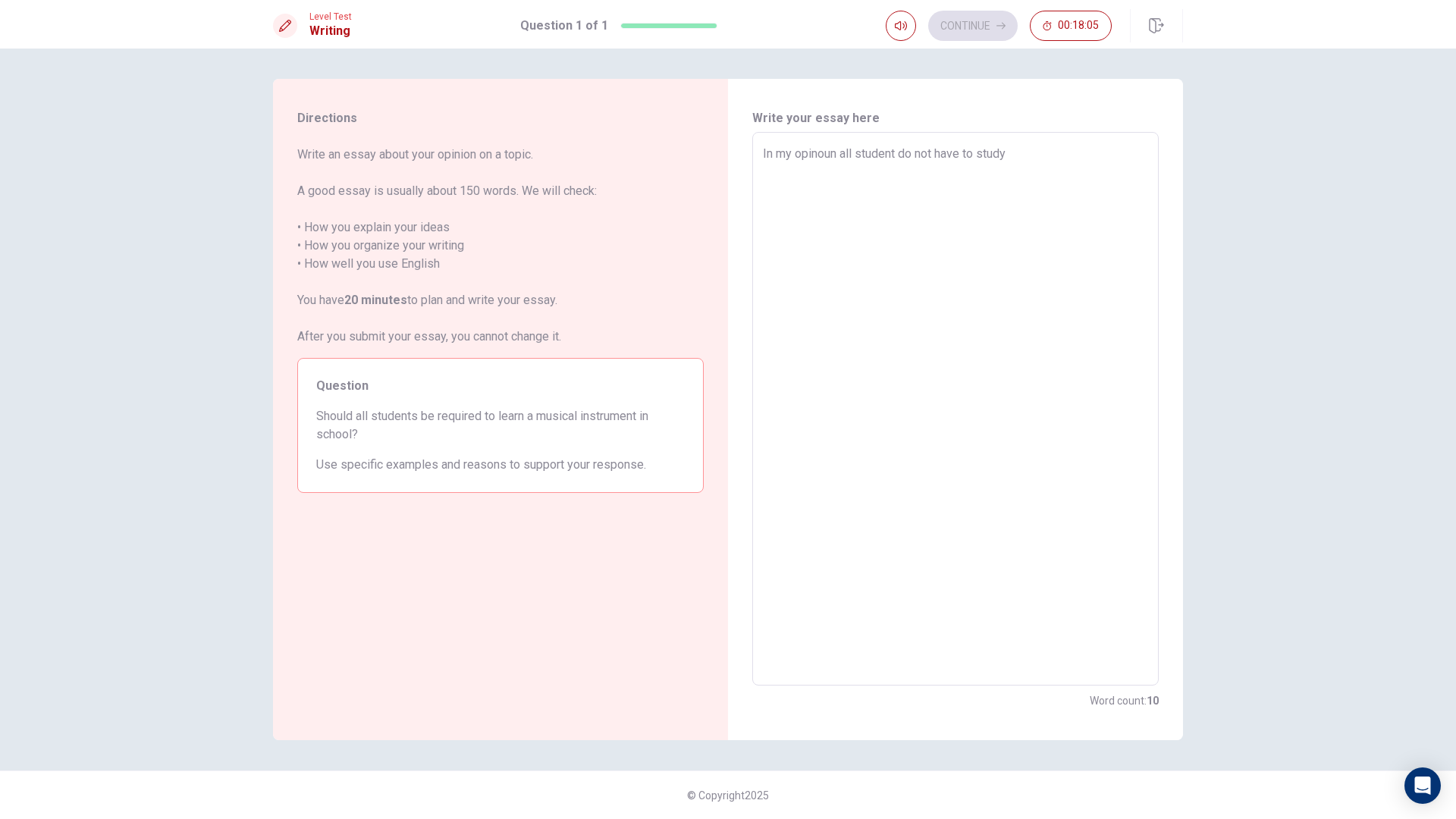
type textarea "In my opinoun all student do not have to stud"
type textarea "x"
type textarea "In my opinoun all student do not have to stu"
type textarea "x"
type textarea "In my opinoun all student do not have to st"
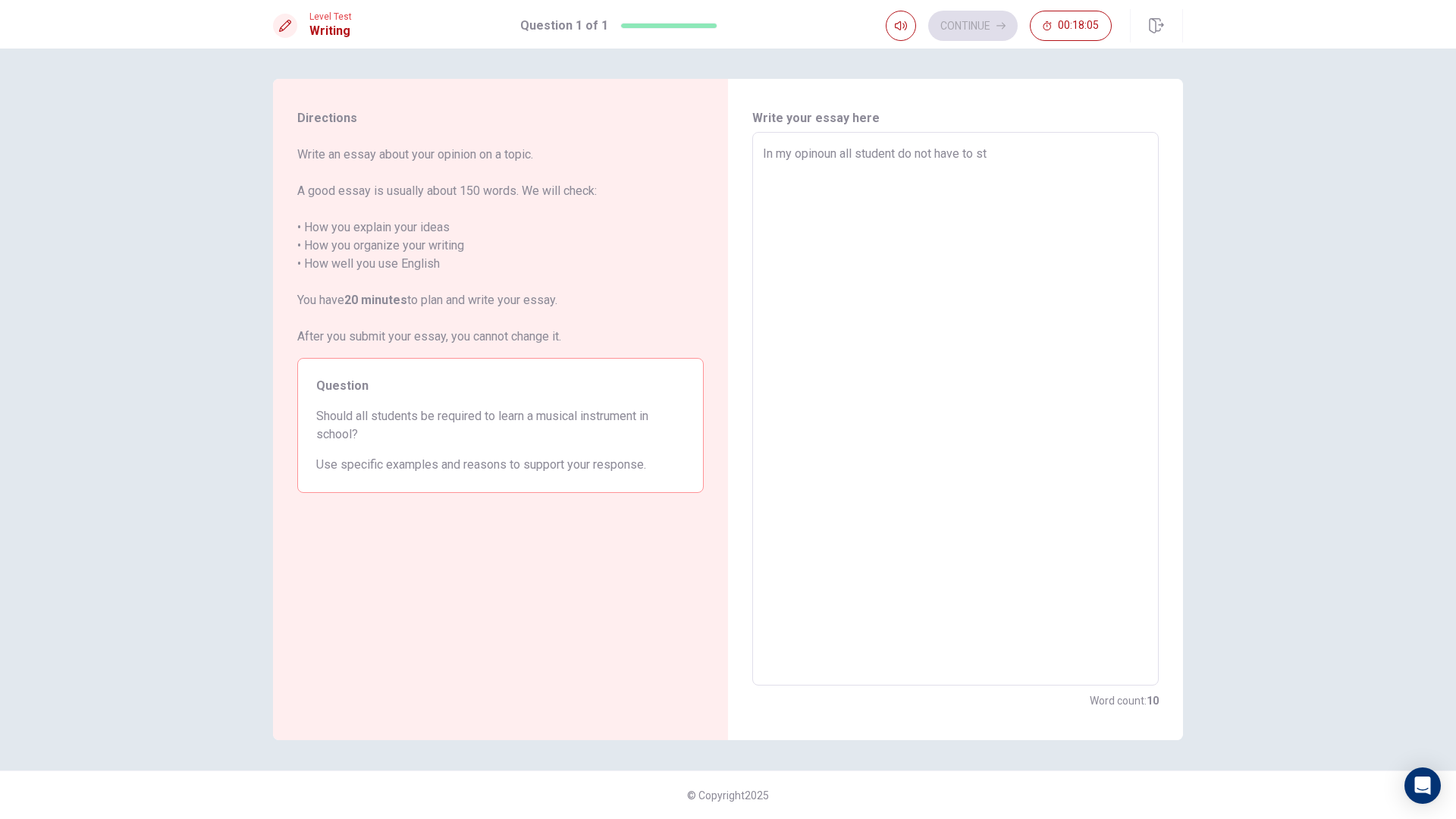
type textarea "x"
type textarea "In my opinoun all student do not have to s"
type textarea "x"
type textarea "In my opinoun all student do not have to"
type textarea "x"
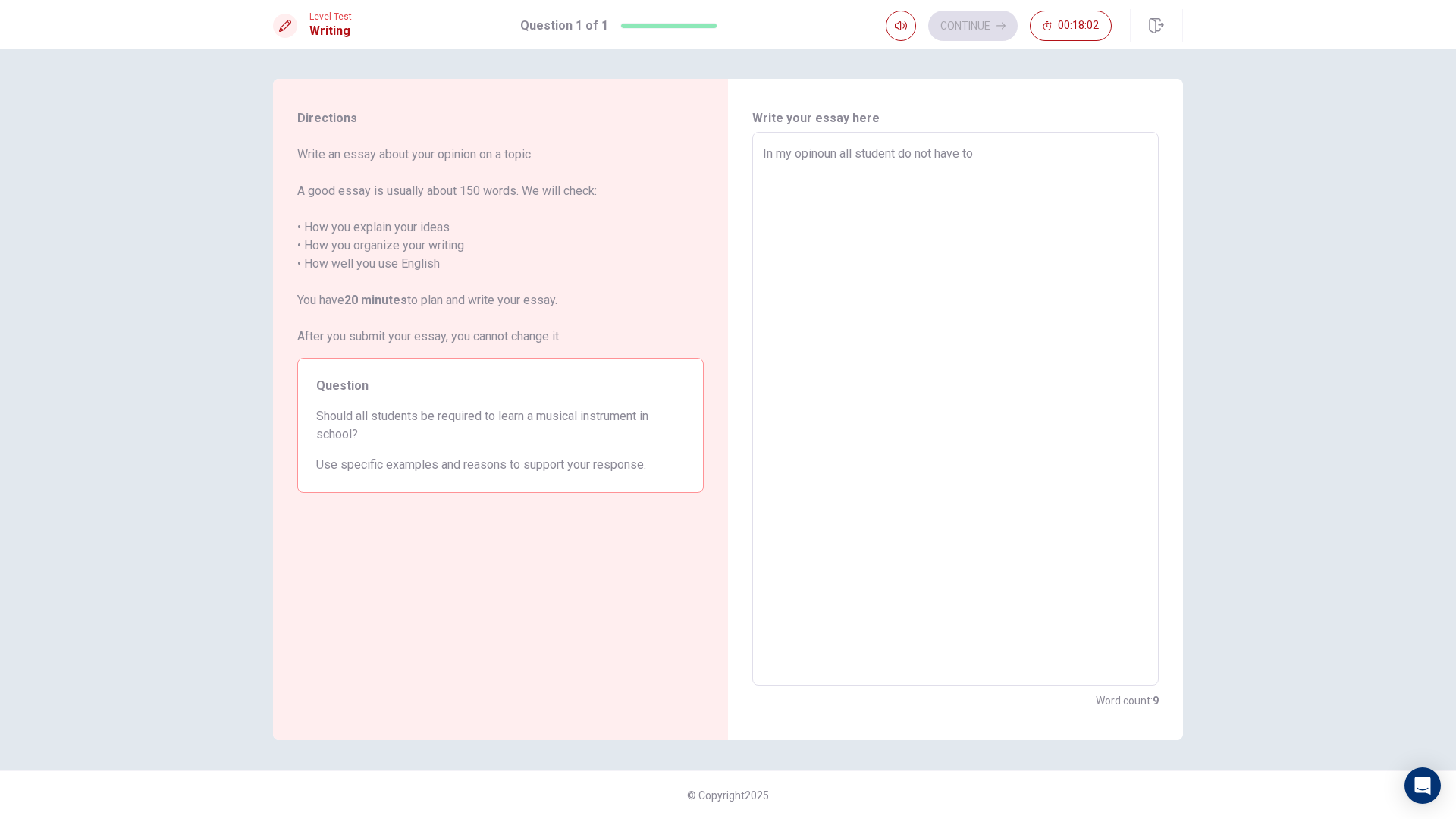
type textarea "In my opinoun all student do not have to l"
type textarea "x"
type textarea "In my opinoun all student do not have to le"
type textarea "x"
type textarea "In my opinoun all student do not have to lea"
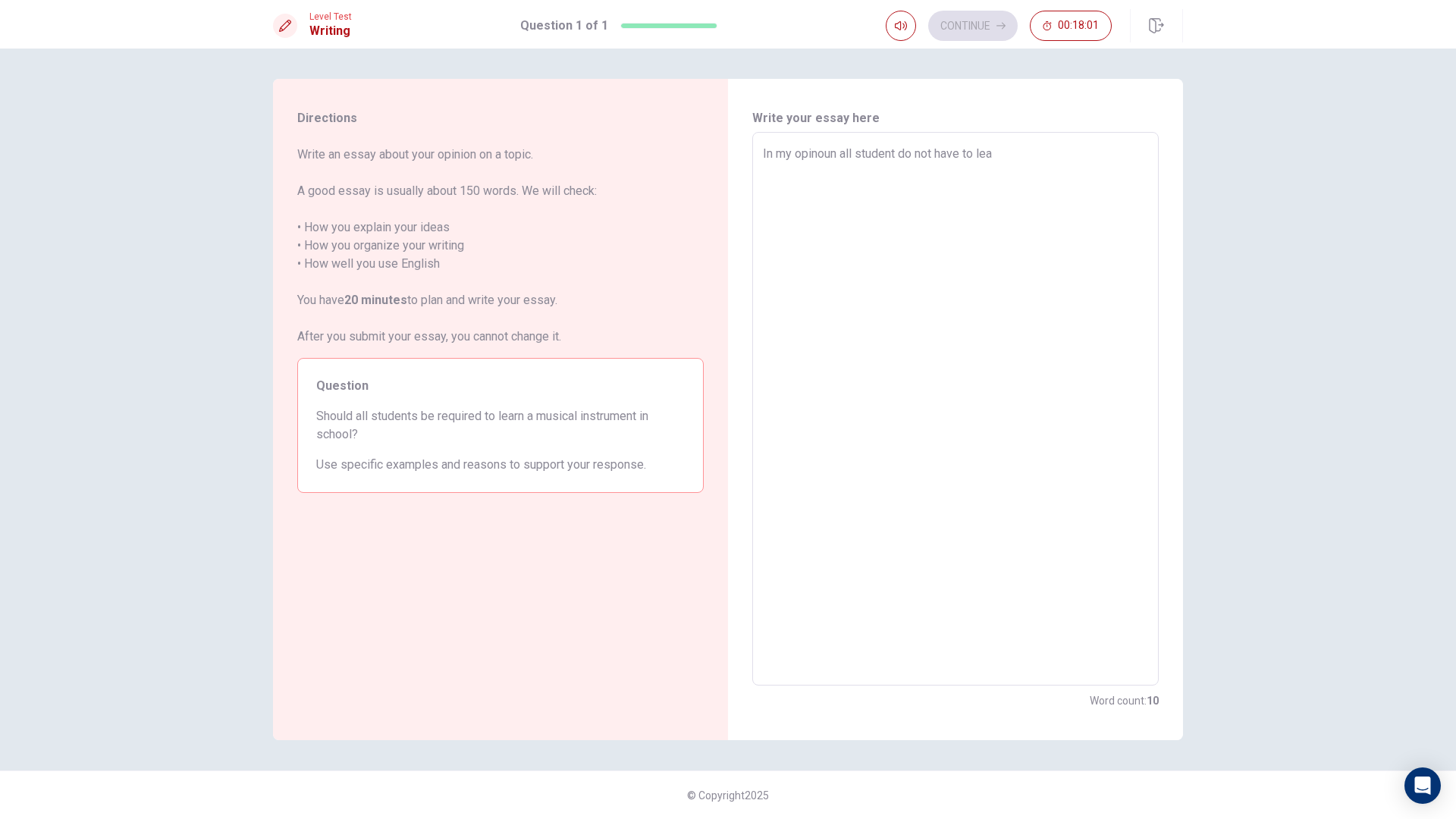
type textarea "x"
type textarea "In my opinoun all student do not have to [PERSON_NAME]"
type textarea "x"
type textarea "In my opinoun all student do not have to learn"
type textarea "x"
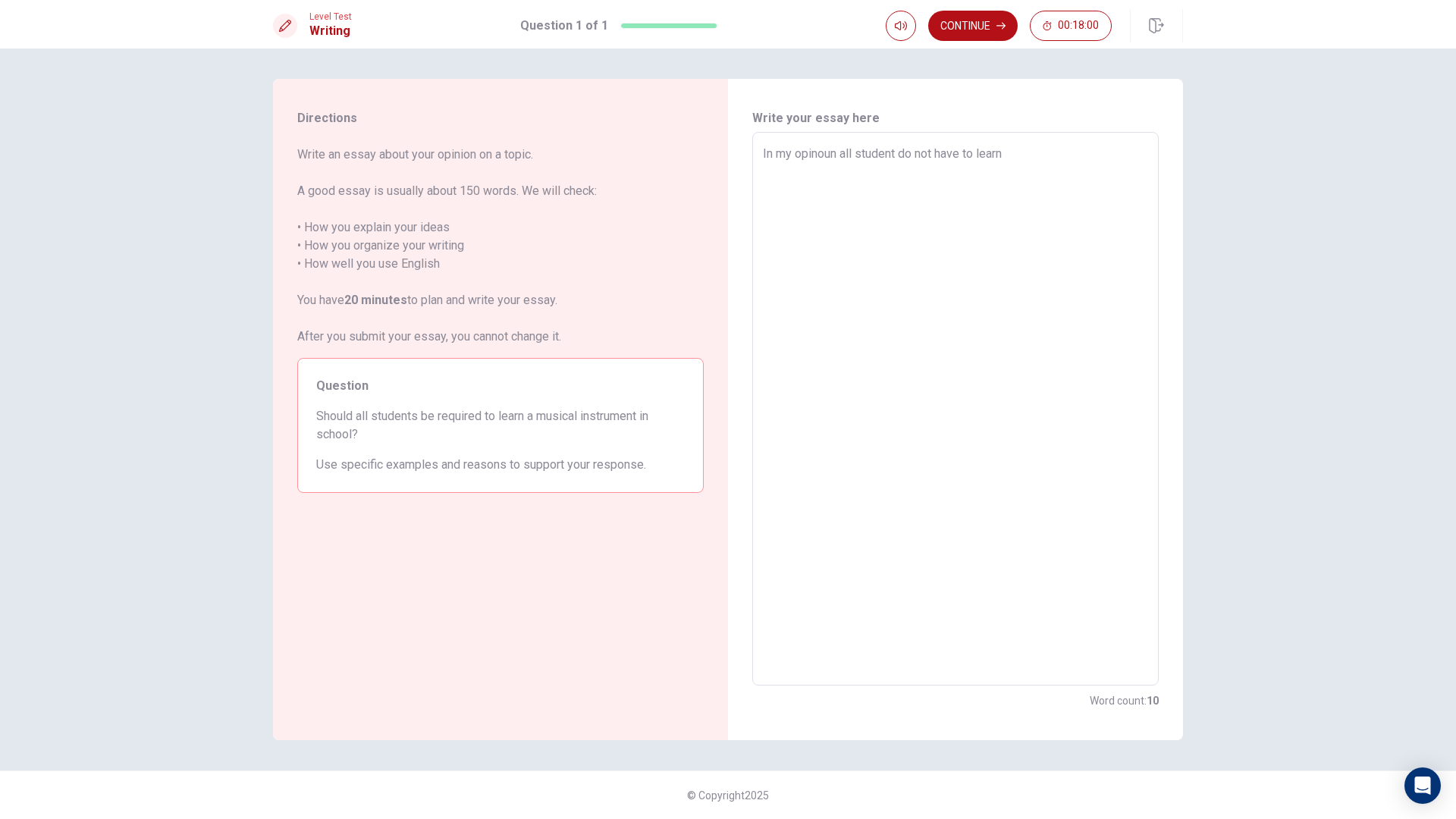
type textarea "In my opinoun all student do not have to learn"
type textarea "x"
type textarea "In my opinoun all student do not have to learn a"
type textarea "x"
type textarea "In my opinoun all student do not have to learn a"
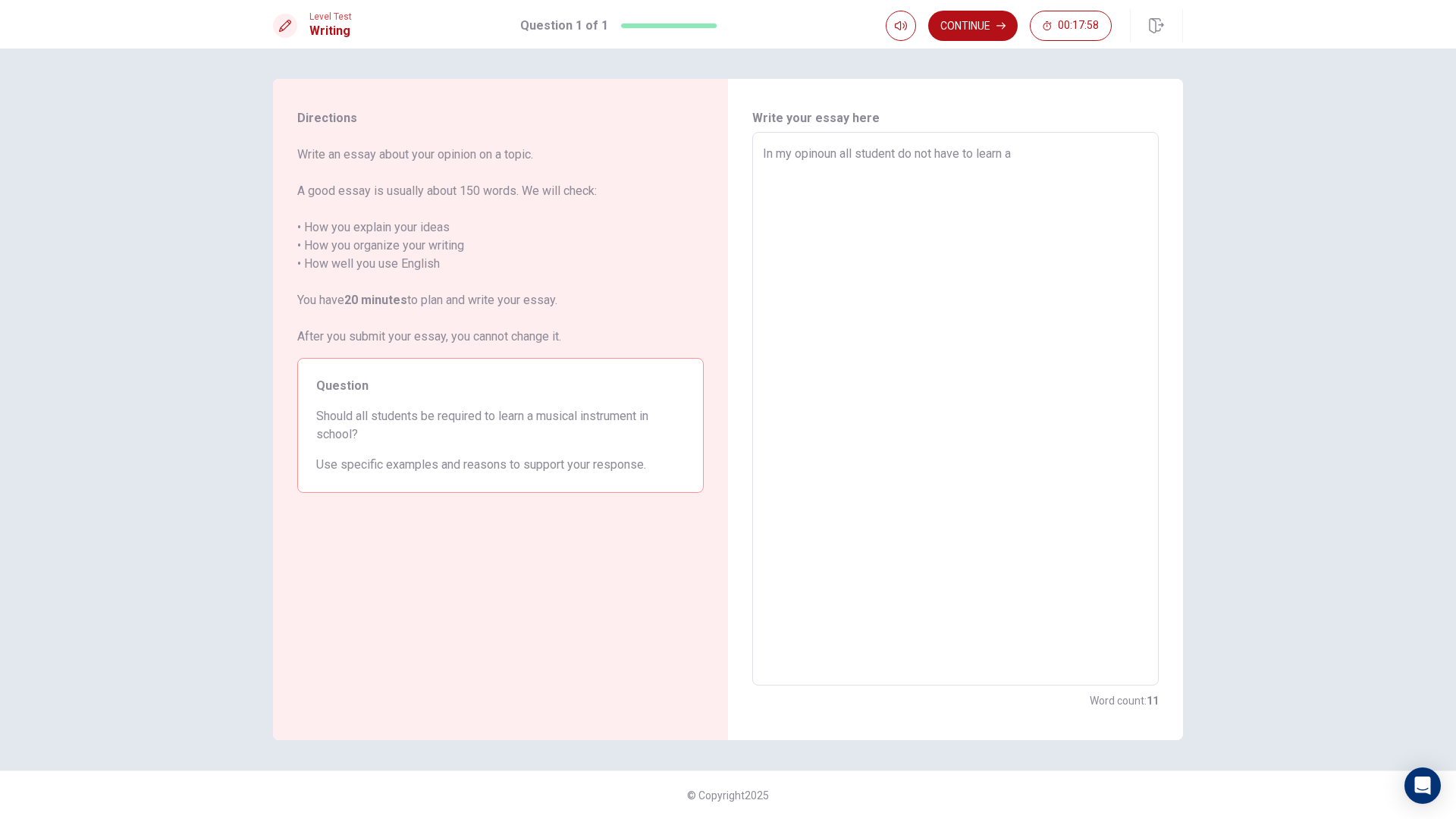
type textarea "x"
type textarea "In my opinoun all student do not have to learn a m"
type textarea "x"
type textarea "In my opinoun all student do not have to learn a mi"
type textarea "x"
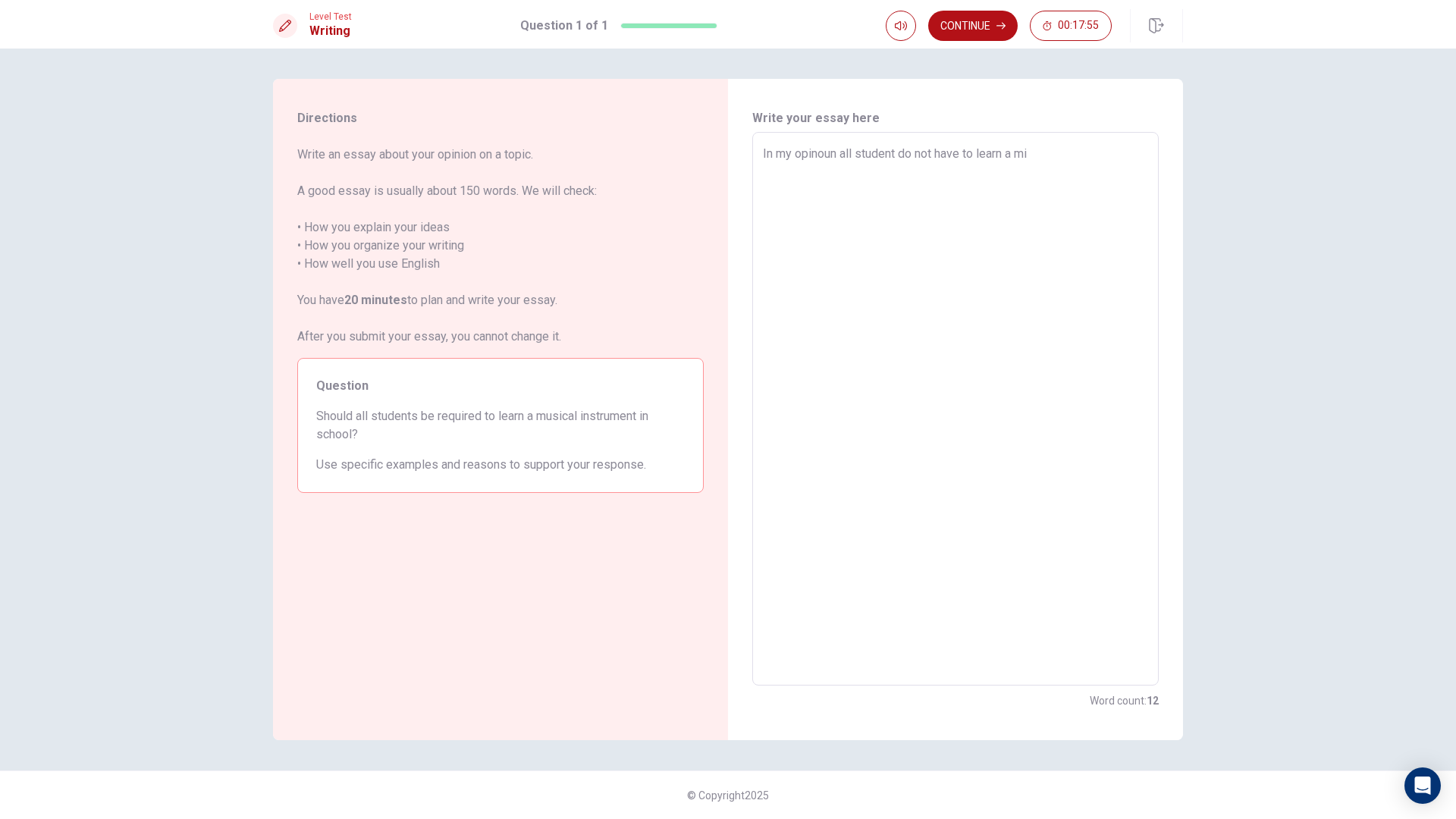
type textarea "In my opinoun all student do not have to learn a m"
type textarea "x"
type textarea "In my opinoun all student do not have to learn a mu"
type textarea "x"
type textarea "In my opinoun all student do not have to learn a mus"
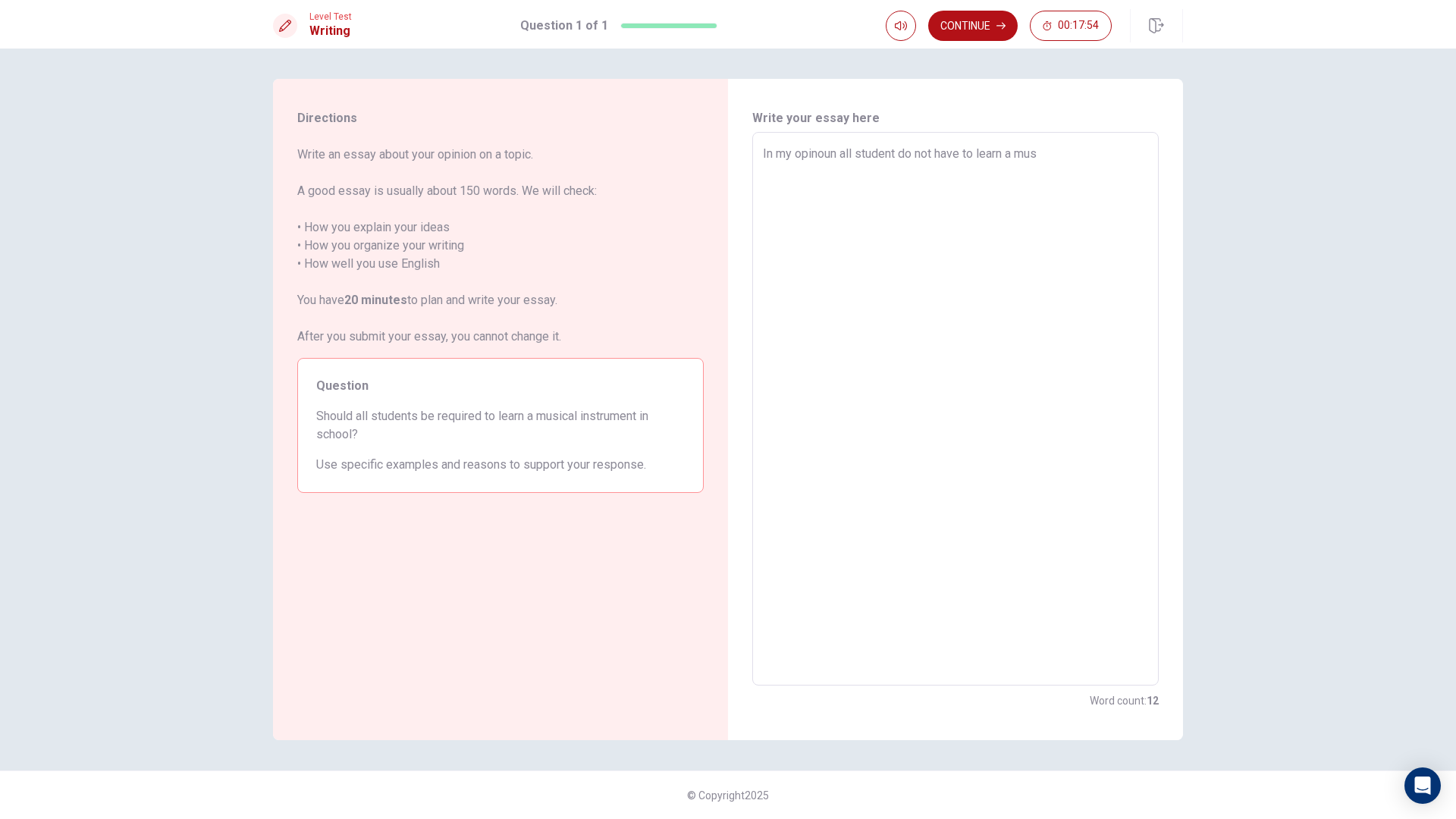
type textarea "x"
type textarea "In my opinoun all student do not have to learn a musi"
type textarea "x"
type textarea "In my opinoun all student do not have to learn a music"
type textarea "x"
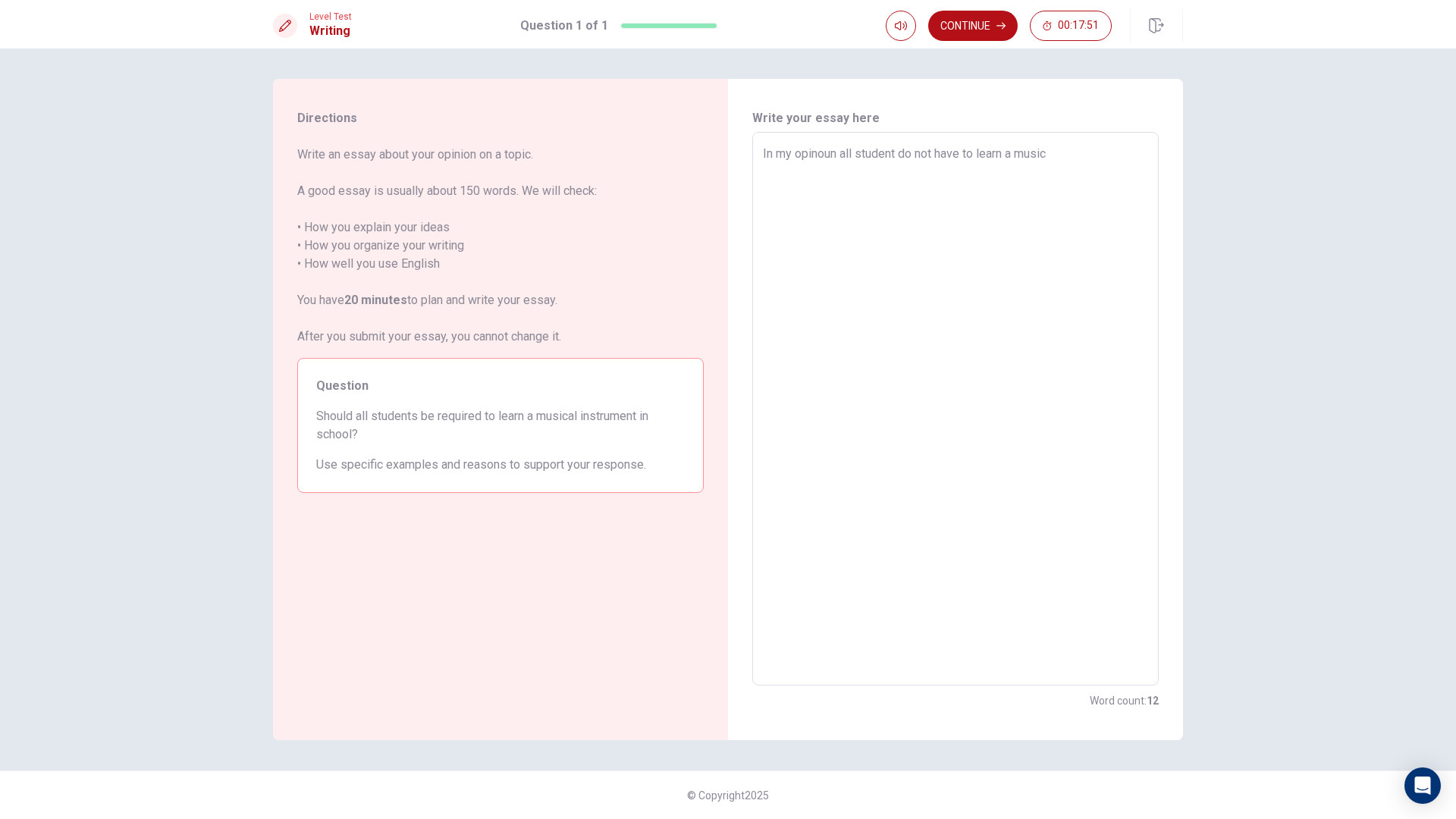
type textarea "In my opinoun all student do not have to learn a musica"
type textarea "x"
type textarea "In my opinoun all student do not have to learn a musical"
type textarea "x"
type textarea "In my opinoun all student do not have to learn a musical"
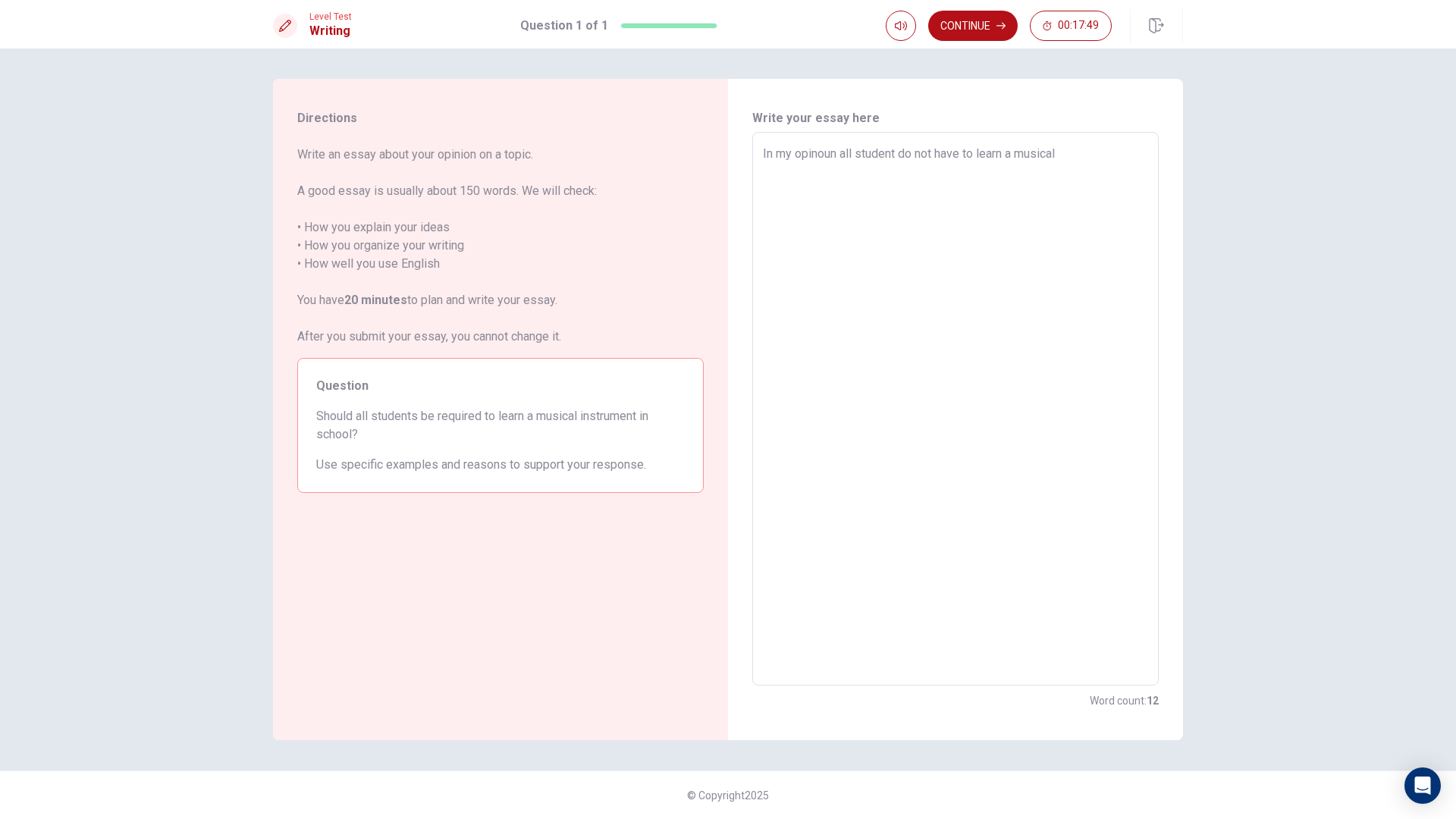
type textarea "x"
type textarea "In my opinoun all student do not have to learn a musical i"
type textarea "x"
type textarea "In my opinoun all student do not have to learn a musical in"
type textarea "x"
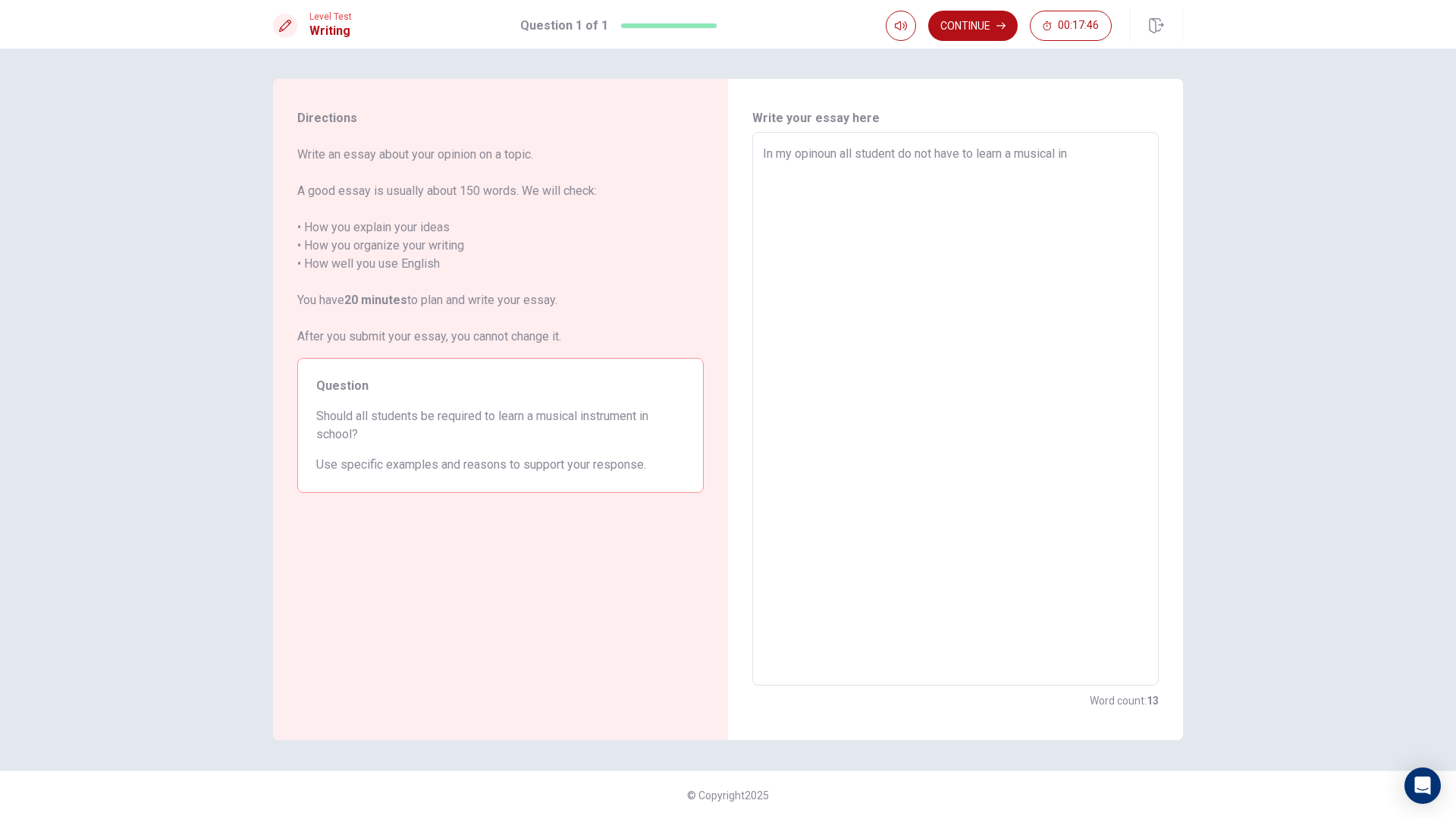
type textarea "In my opinoun all student do not have to learn a musical ins"
type textarea "x"
type textarea "In my opinoun all student do not have to learn a musical inst"
type textarea "x"
type textarea "In my opinoun all student do not have to learn a musical instr"
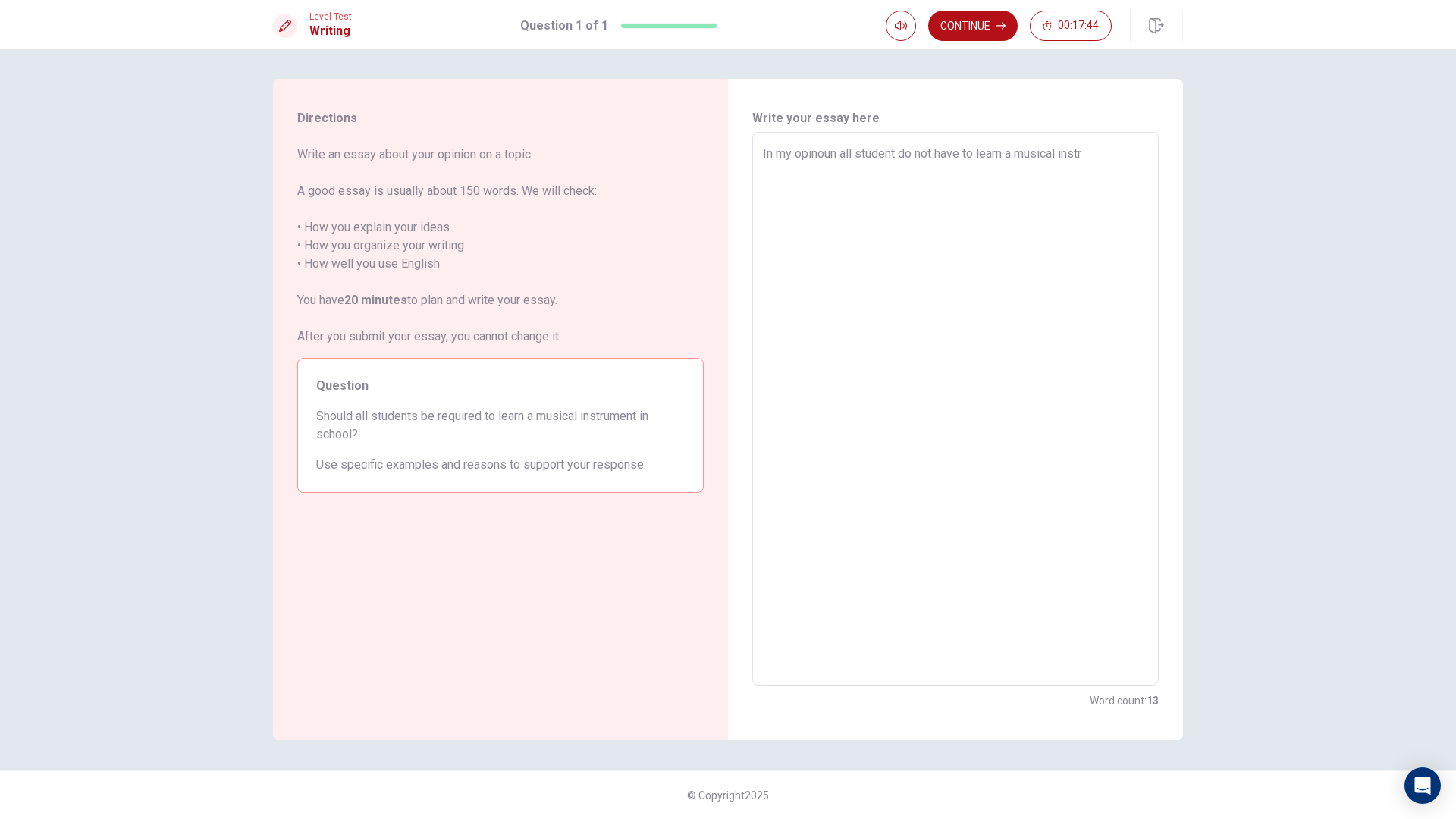
type textarea "x"
type textarea "In my opinoun all student do not have to learn a musical instru"
type textarea "x"
type textarea "In my opinoun all student do not have to learn a musical instrum"
type textarea "x"
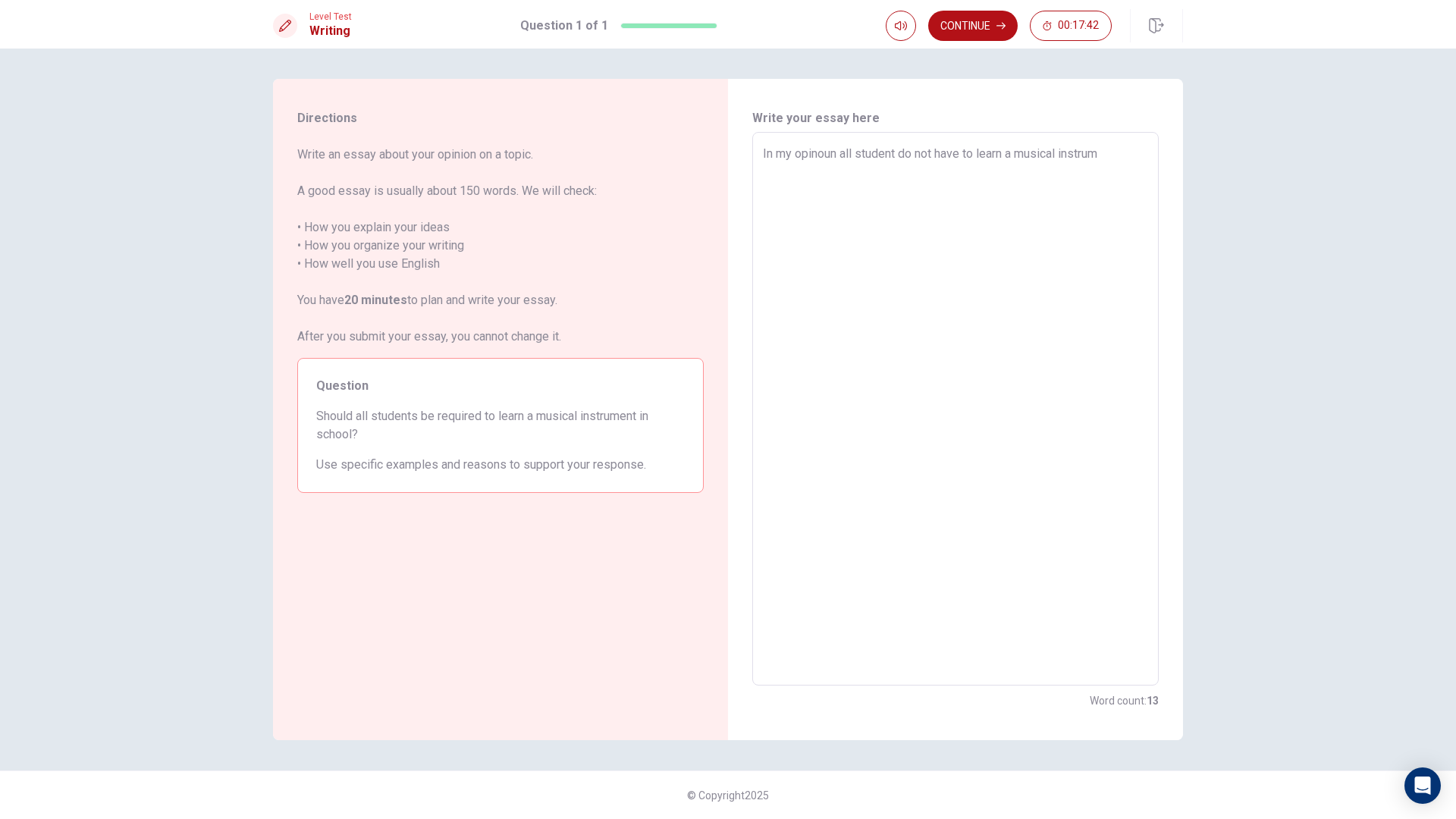
type textarea "In my opinoun all student do not have to learn a musical instrume"
type textarea "x"
type textarea "In my opinoun all student do not have to learn a musical instrumen"
type textarea "x"
type textarea "In my opinoun all student do not have to learn a musical instrument"
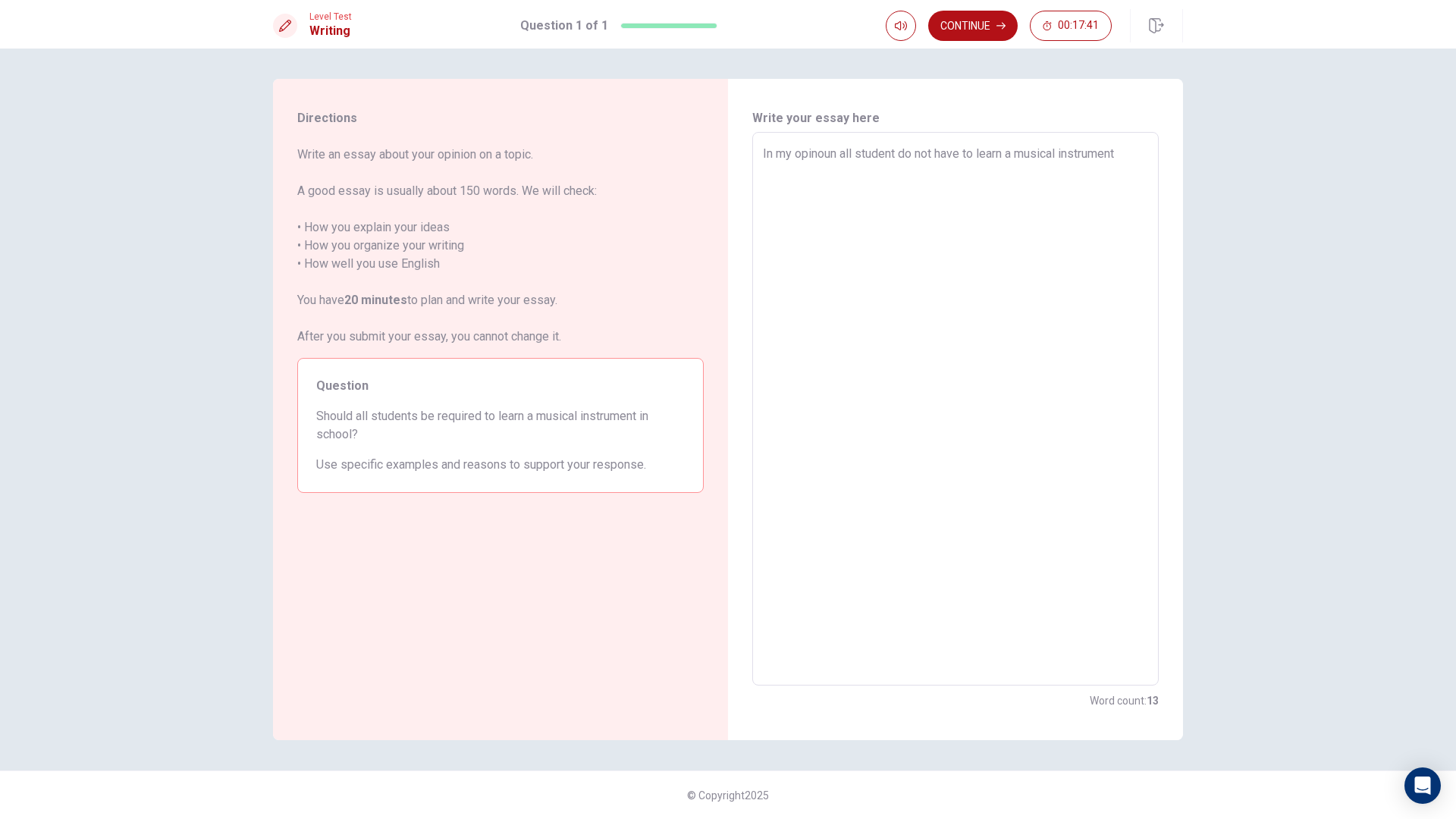
type textarea "x"
type textarea "In my opinoun all student do not have to learn a musical instrument"
type textarea "x"
type textarea "In my opinoun all student do not have to learn a musical instrument i"
type textarea "x"
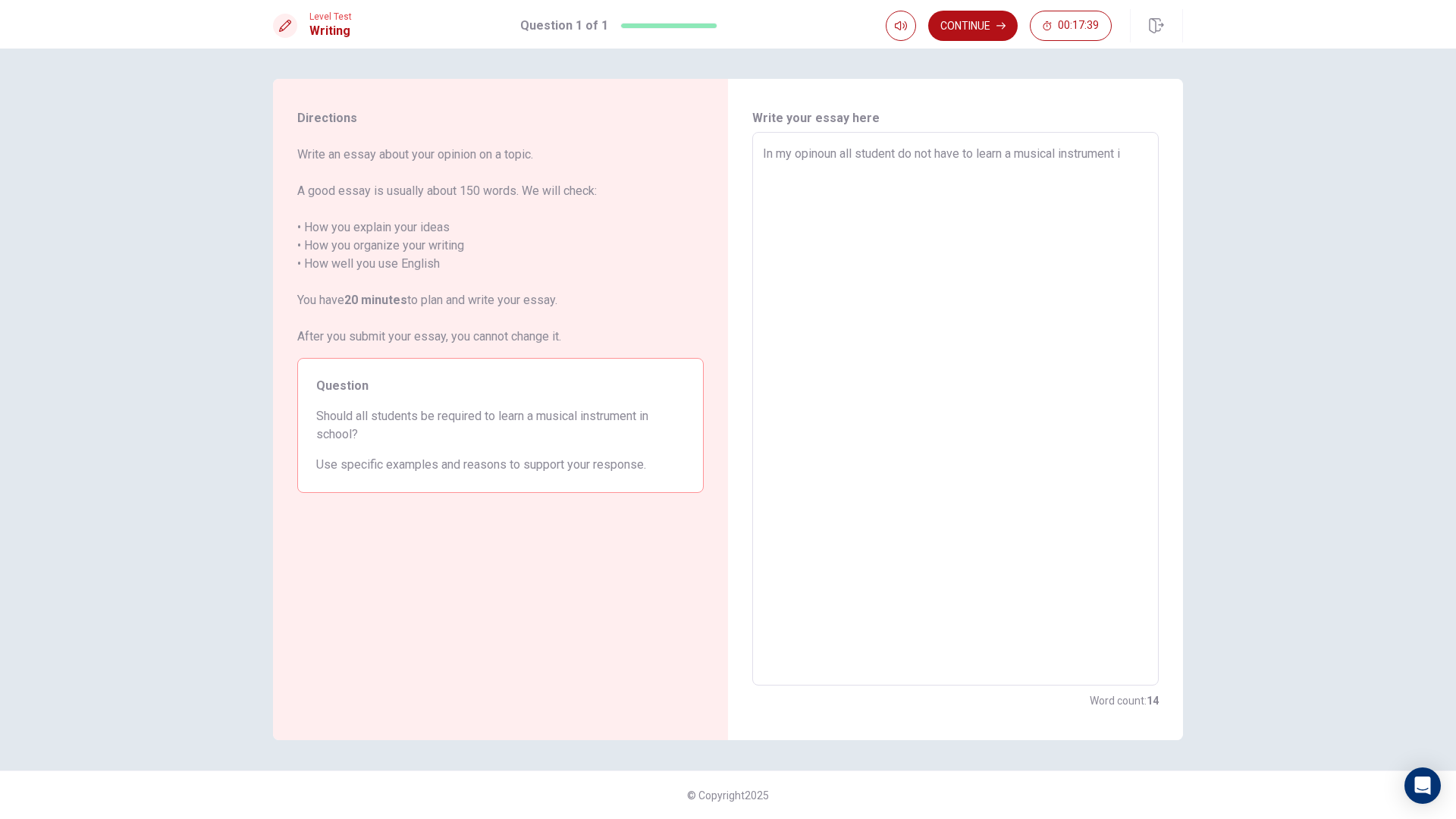
type textarea "In my opinoun all student do not have to learn a musical instrument in"
type textarea "x"
type textarea "In my opinoun all student do not have to learn a musical instrument in"
type textarea "x"
type textarea "In my opinoun all student do not have to learn a musical instrument in s"
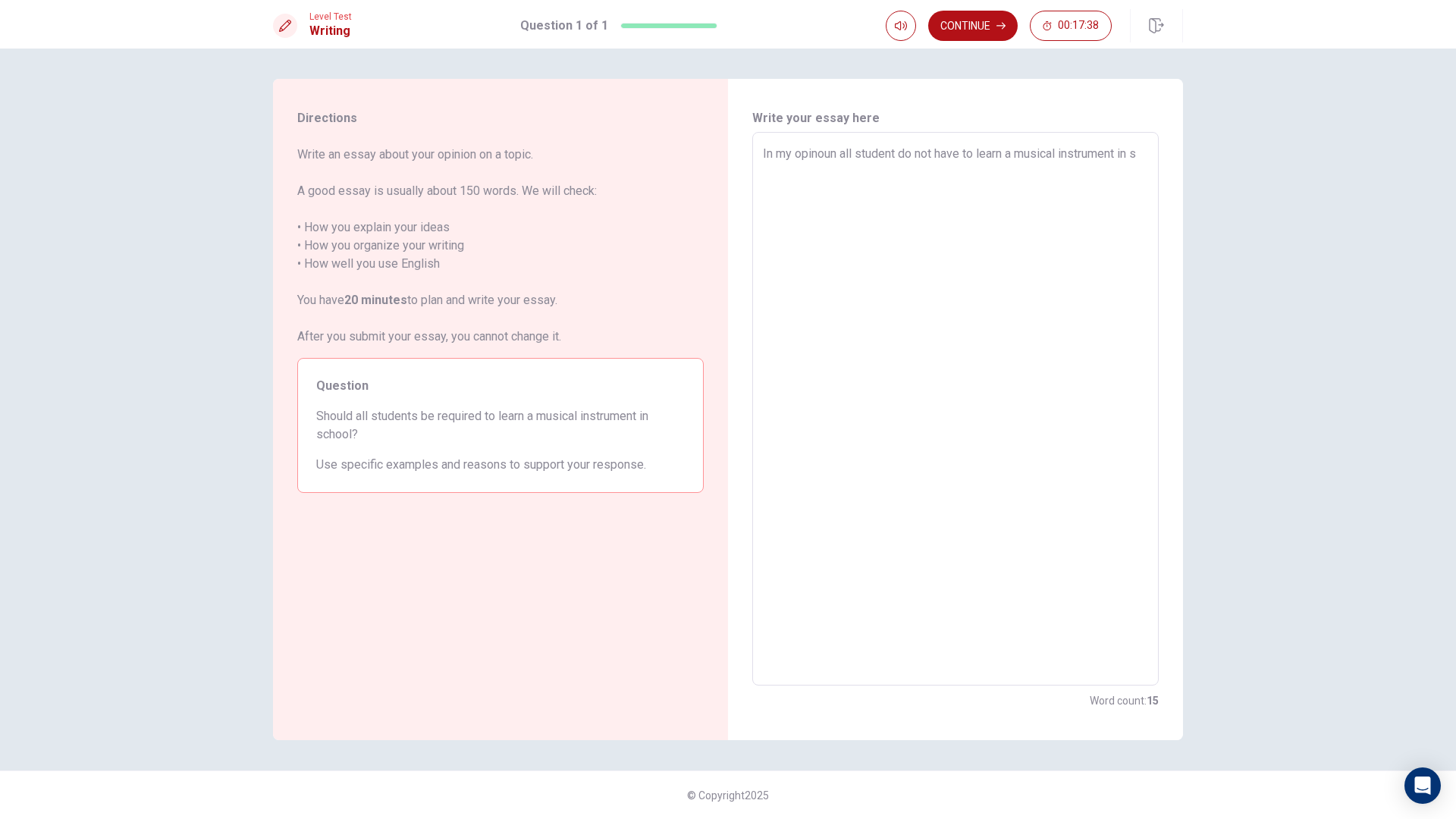
type textarea "x"
type textarea "In my opinoun all student do not have to learn a musical instrument in sc"
type textarea "x"
type textarea "In my opinoun all student do not have to learn a musical instrument in sch"
type textarea "x"
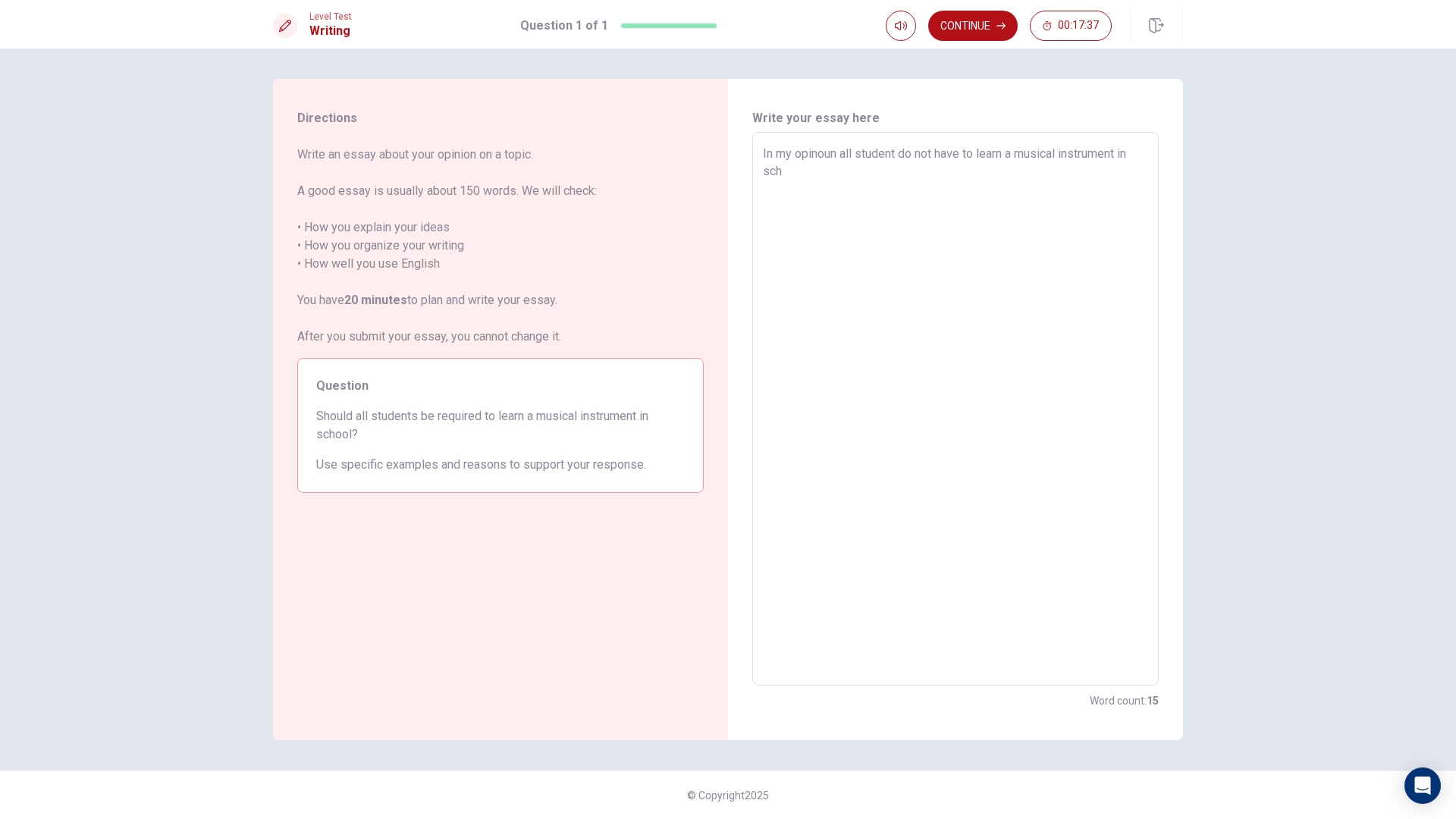
type textarea "In my opinoun all student do not have to learn a musical instrument in scho"
type textarea "x"
type textarea "In my opinoun all student do not have to learn a musical instrument in schoo"
type textarea "x"
click at [831, 175] on textarea "In my opinoun all student do not have to learn a musical instrument in school b…" at bounding box center [955, 409] width 385 height 529
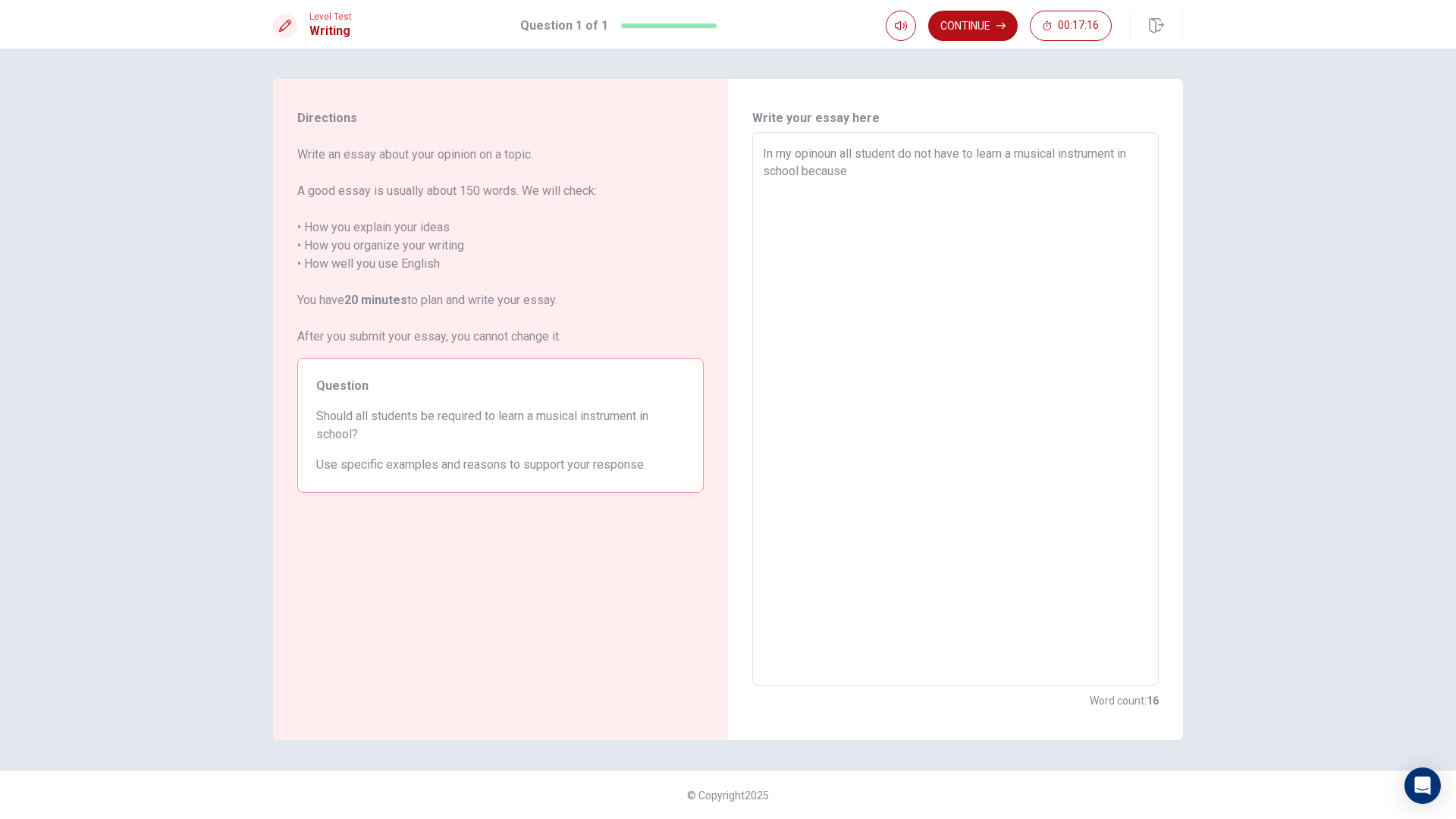
click at [854, 171] on textarea "In my opinoun all student do not have to learn a musical instrument in school b…" at bounding box center [955, 409] width 385 height 529
click at [952, 34] on button "Continue" at bounding box center [972, 26] width 89 height 30
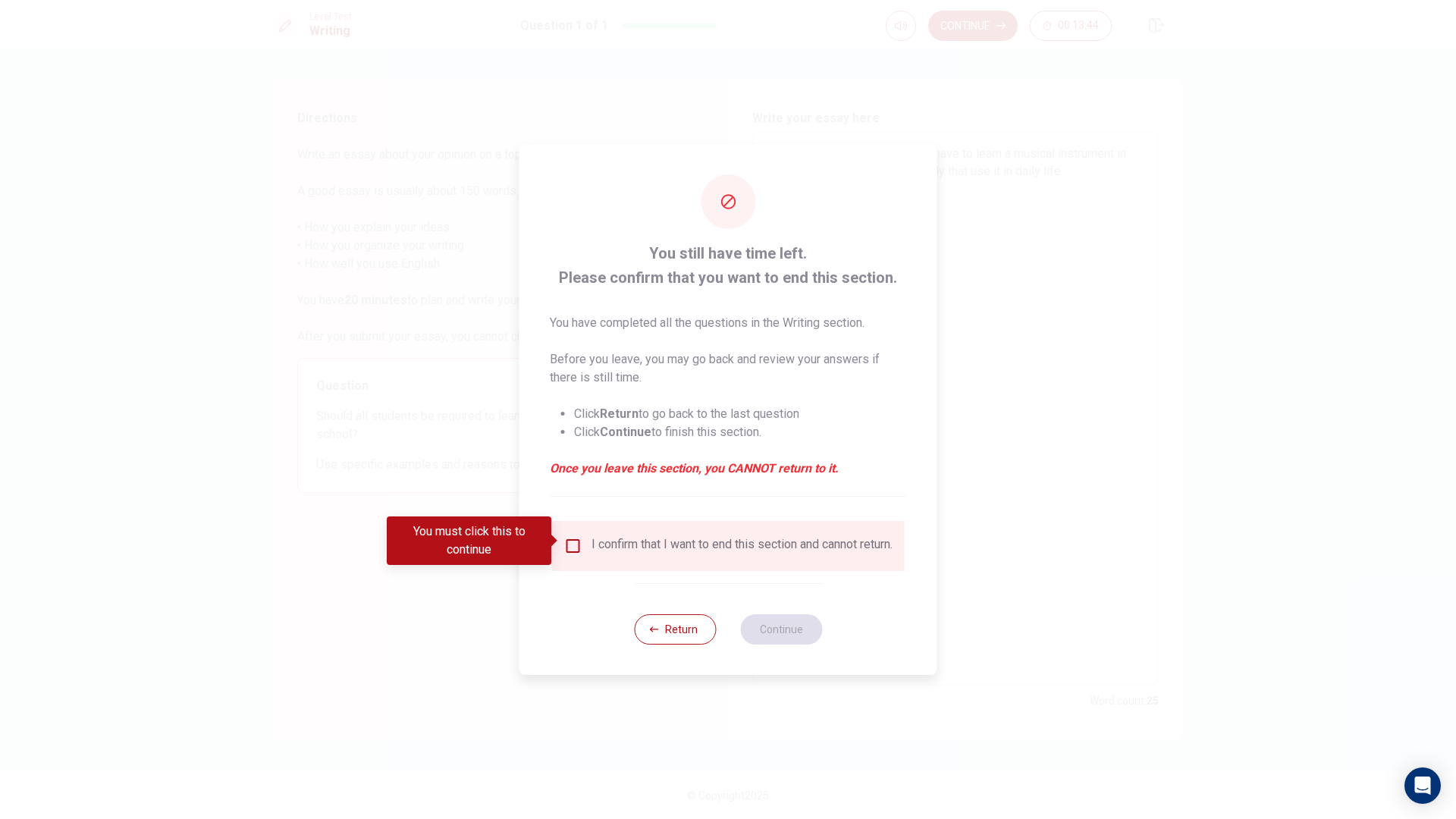
click at [572, 537] on input "You must click this to continue" at bounding box center [573, 546] width 18 height 18
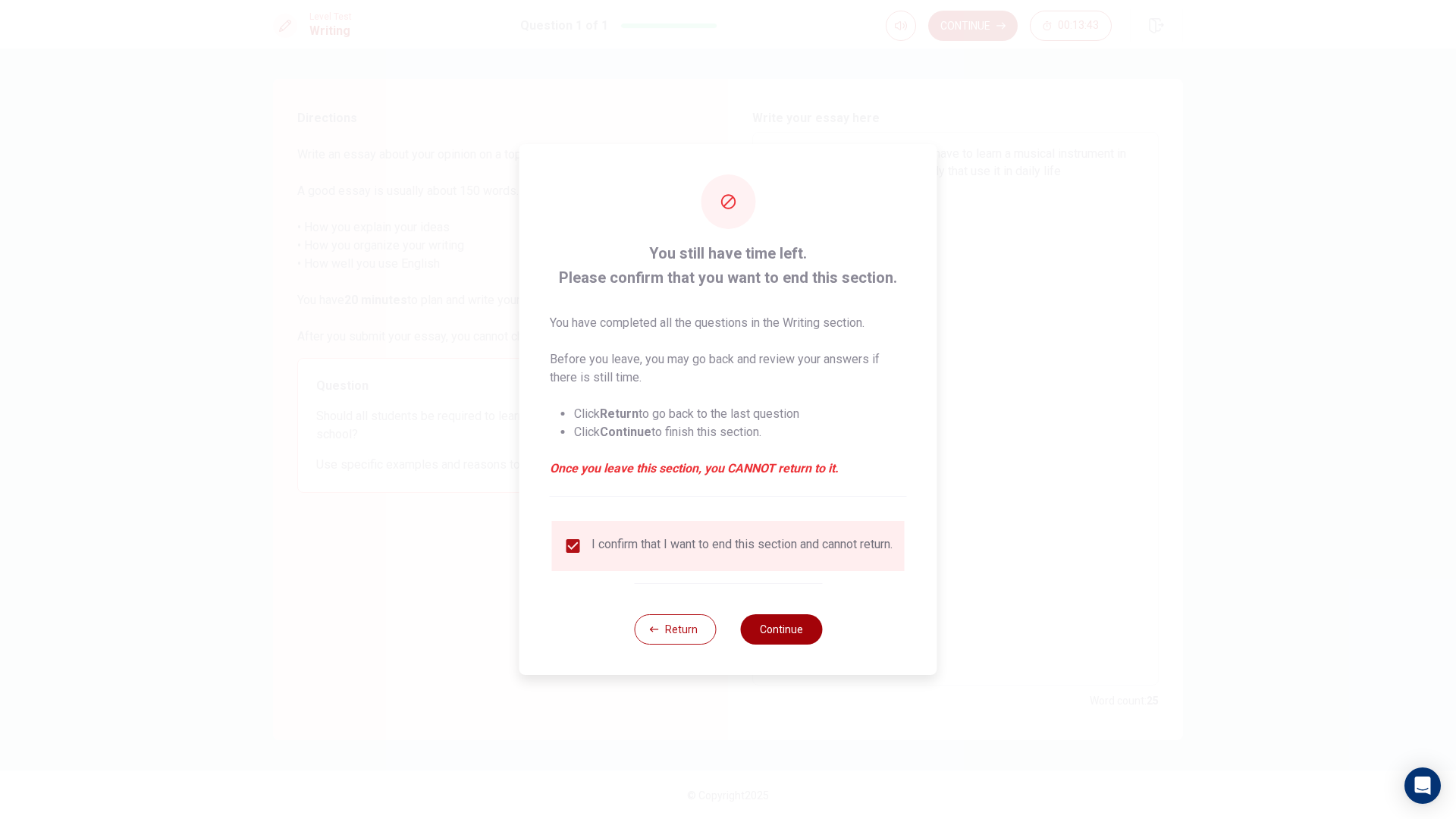
click at [761, 635] on button "Continue" at bounding box center [780, 629] width 82 height 30
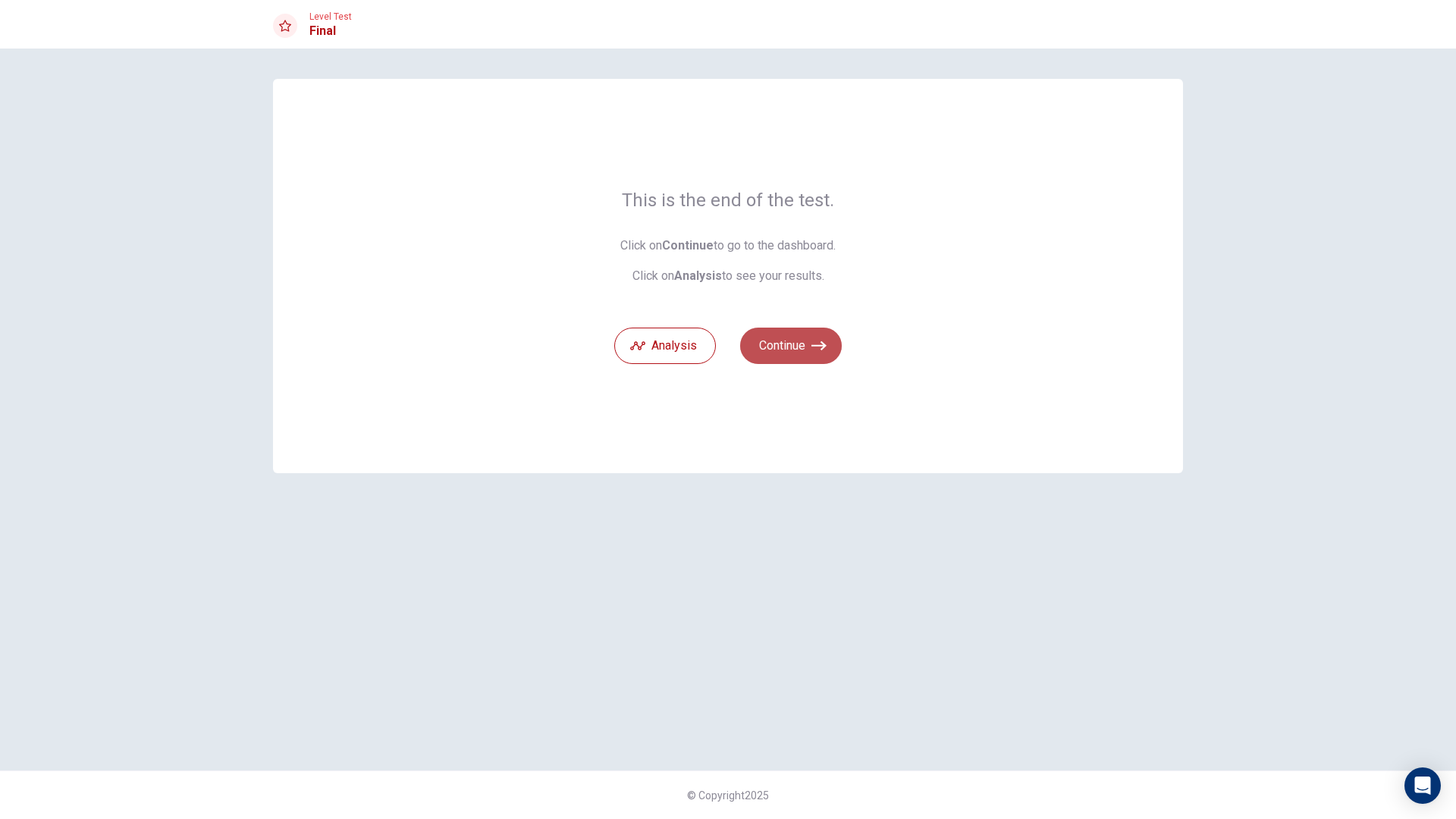
click at [788, 336] on button "Continue" at bounding box center [790, 346] width 101 height 37
